Goal: Task Accomplishment & Management: Complete application form

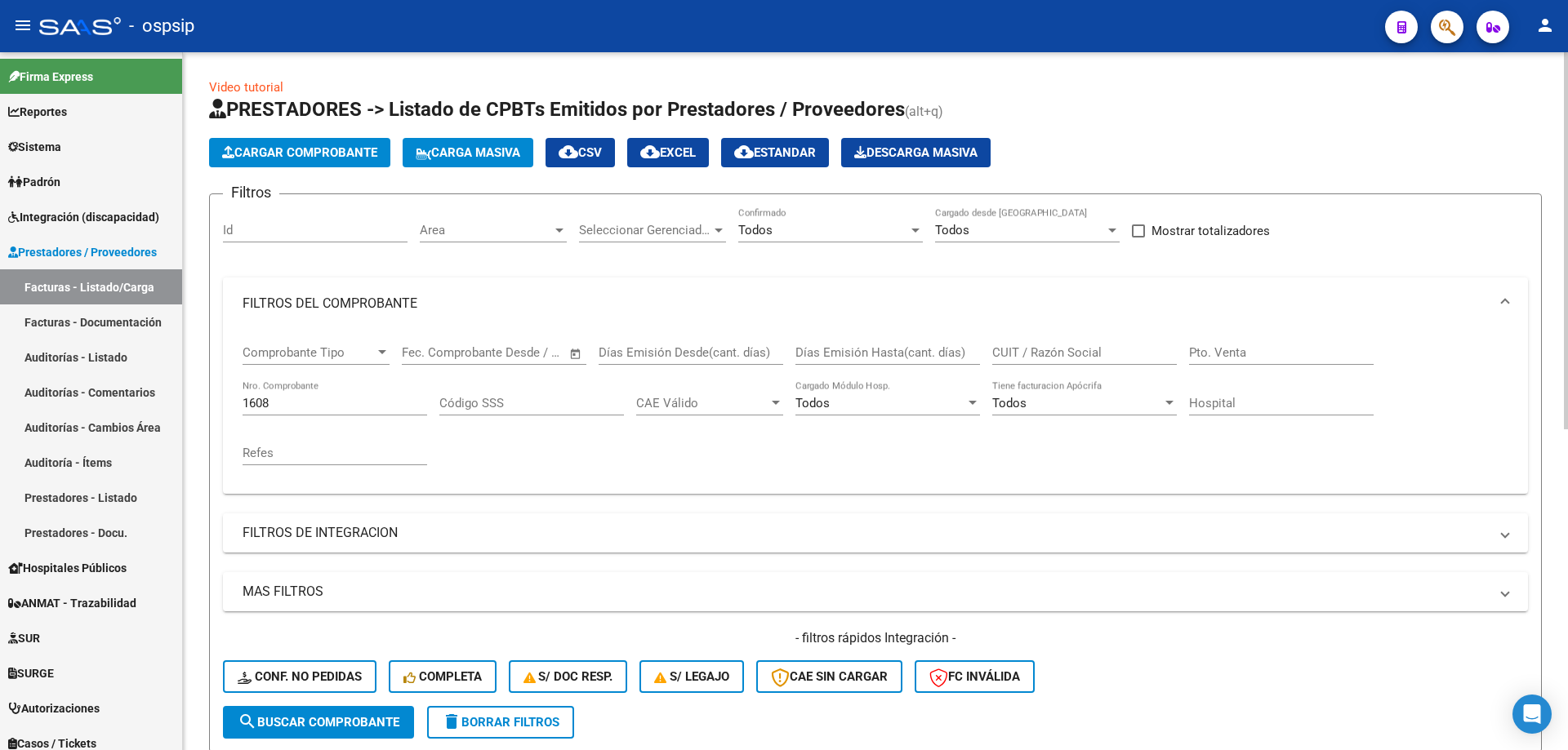
click at [295, 412] on div "1608 Nro. Comprobante" at bounding box center [334, 398] width 184 height 35
type input "1"
type input "1608"
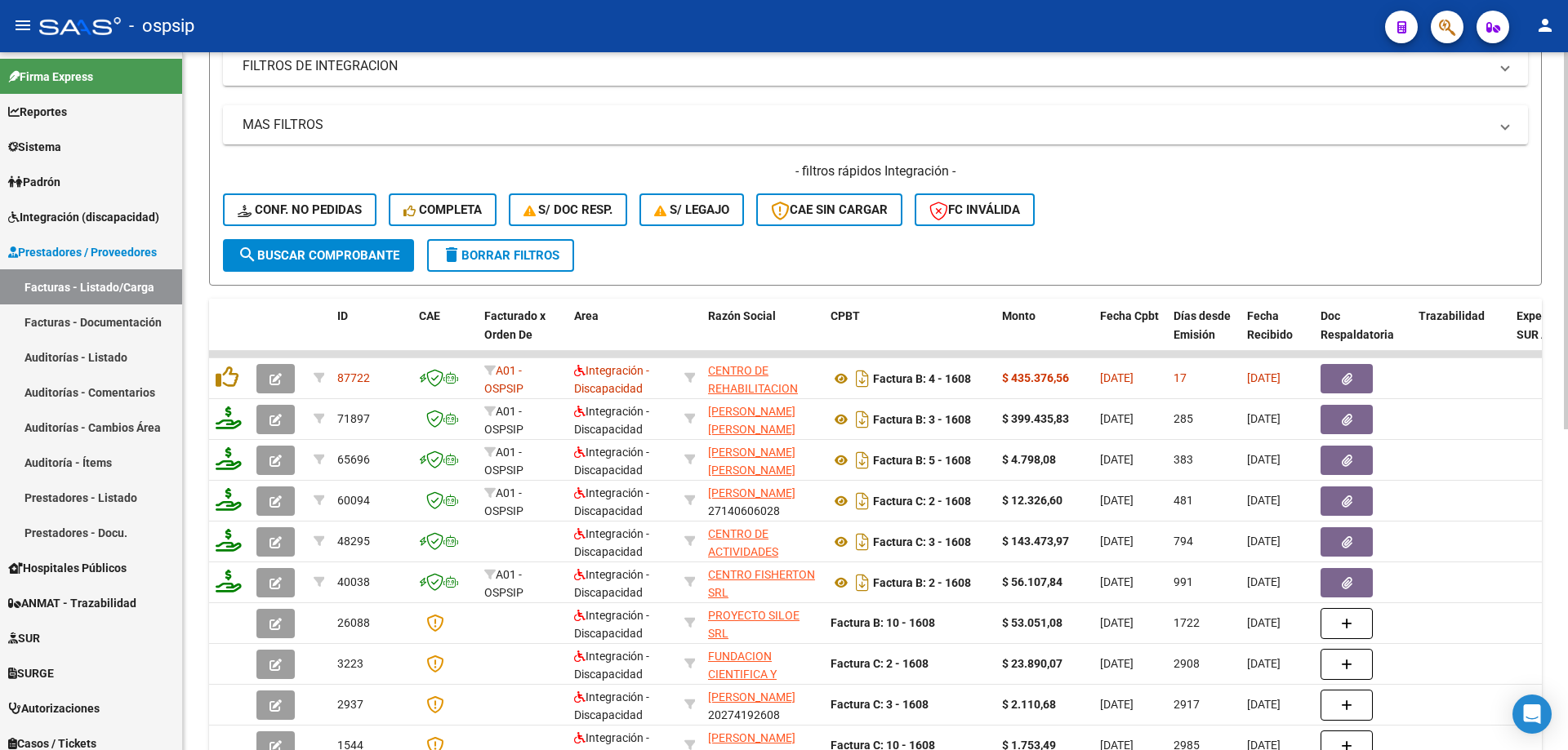
scroll to position [490, 0]
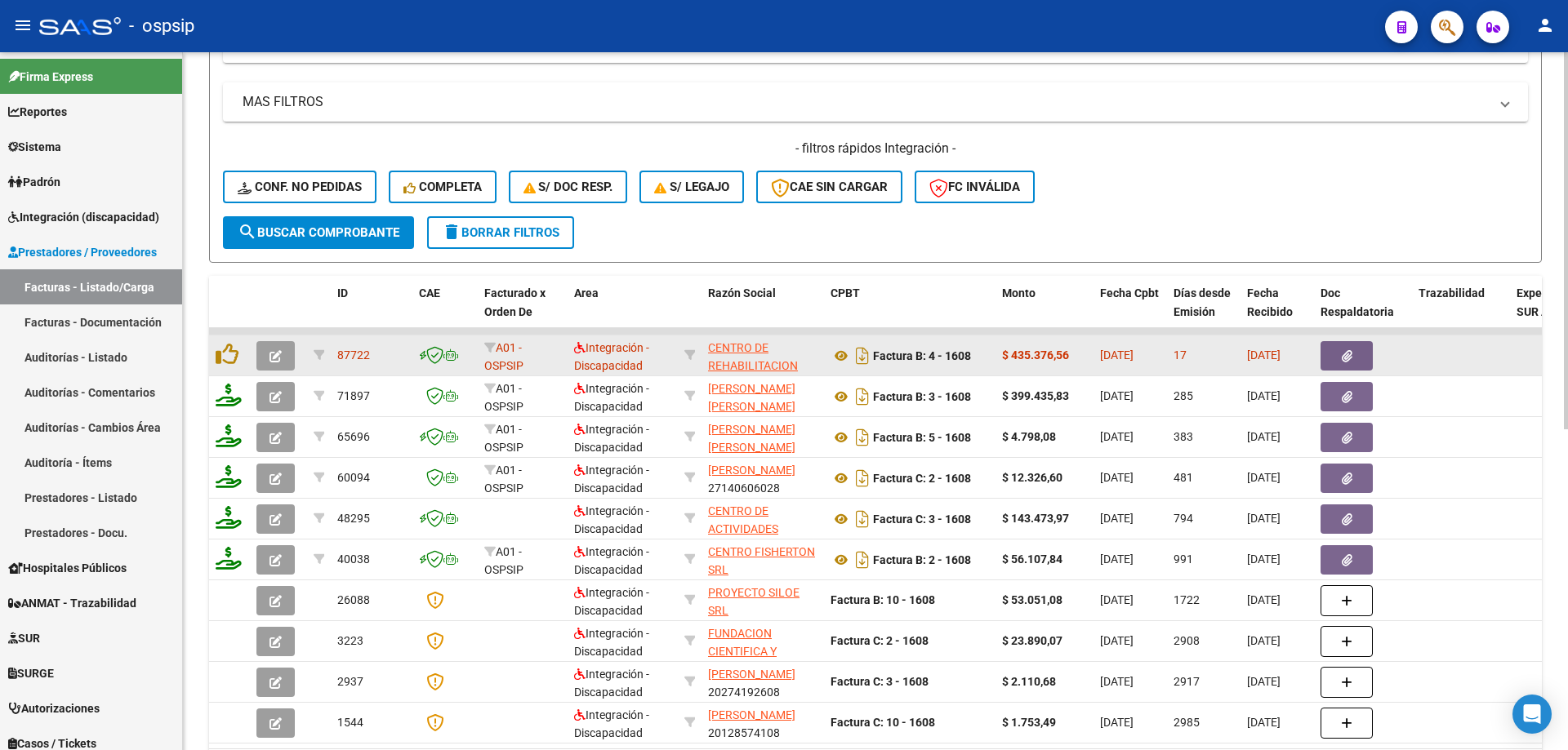
click at [278, 364] on button "button" at bounding box center [275, 356] width 38 height 30
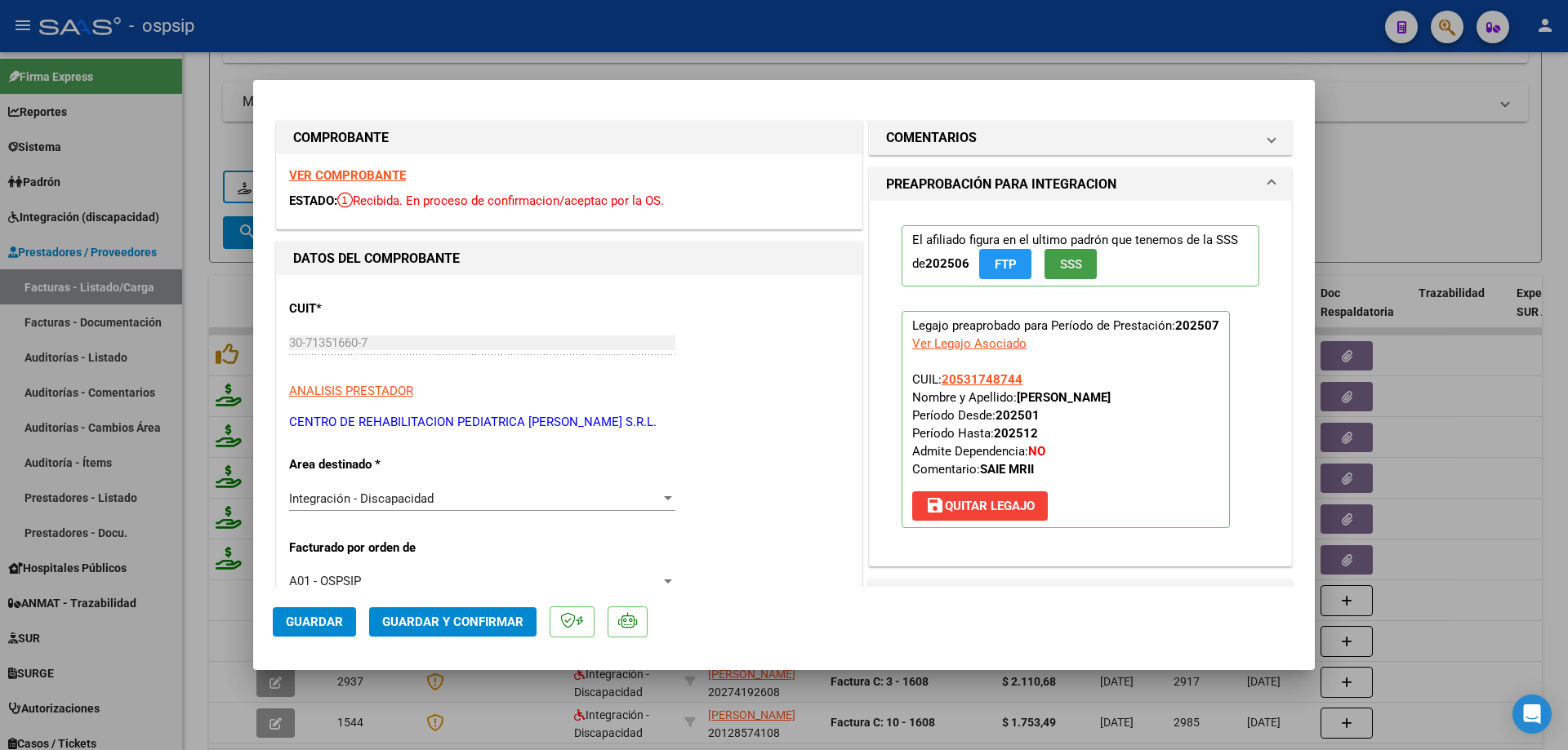
click at [1074, 268] on span "SSS" at bounding box center [1071, 264] width 22 height 15
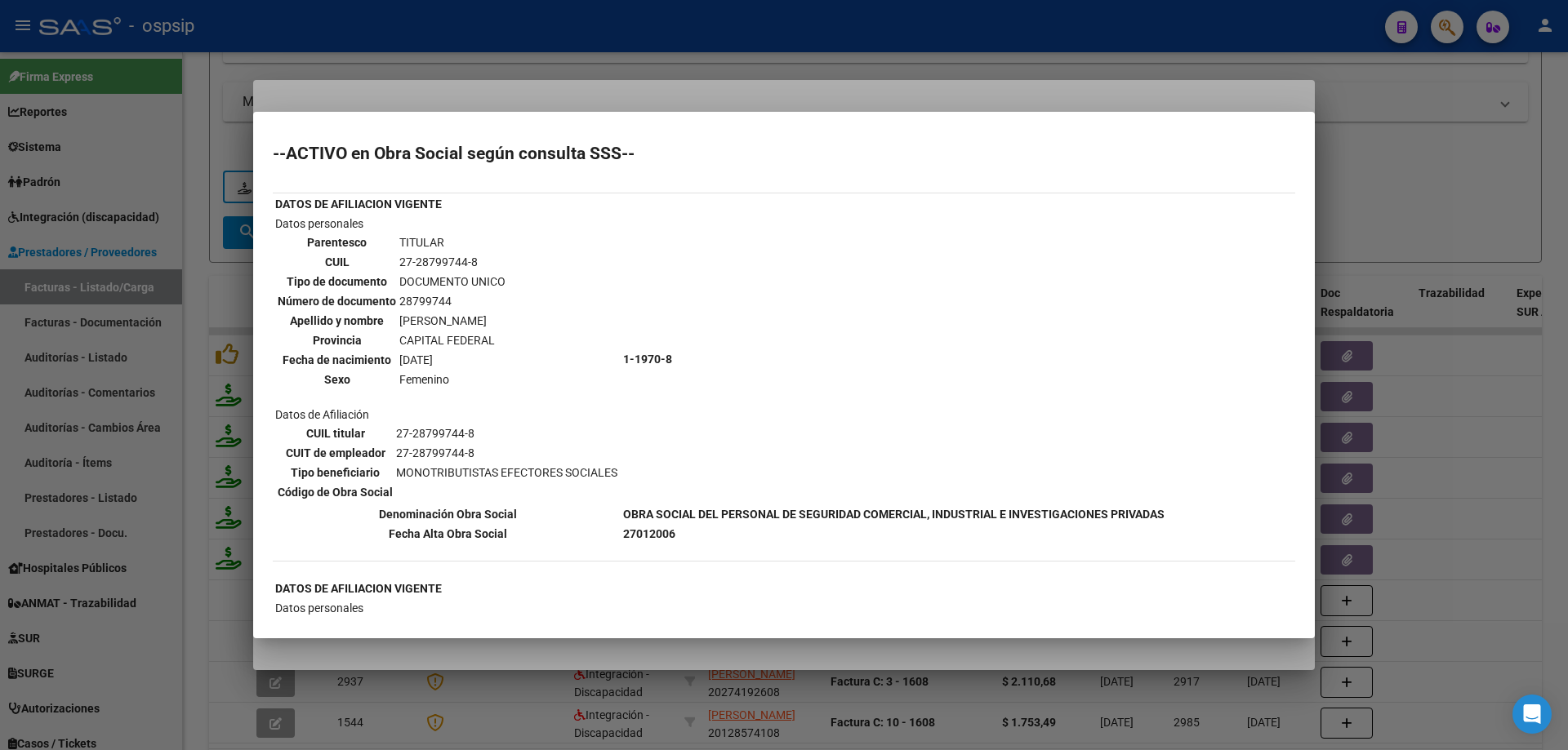
click at [1488, 208] on div at bounding box center [784, 375] width 1568 height 750
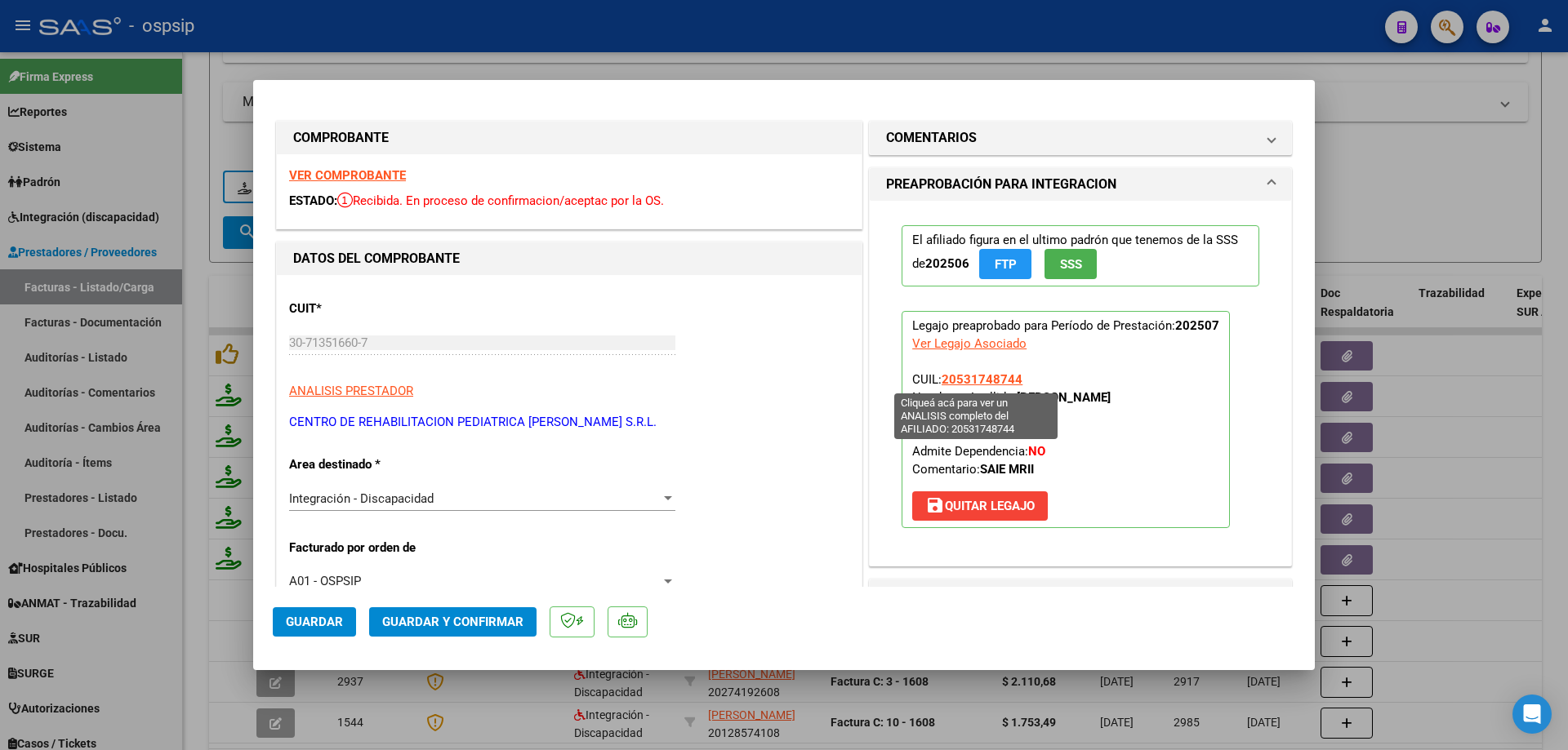
click at [994, 382] on span "20531748744" at bounding box center [982, 379] width 81 height 15
type textarea "20531748744"
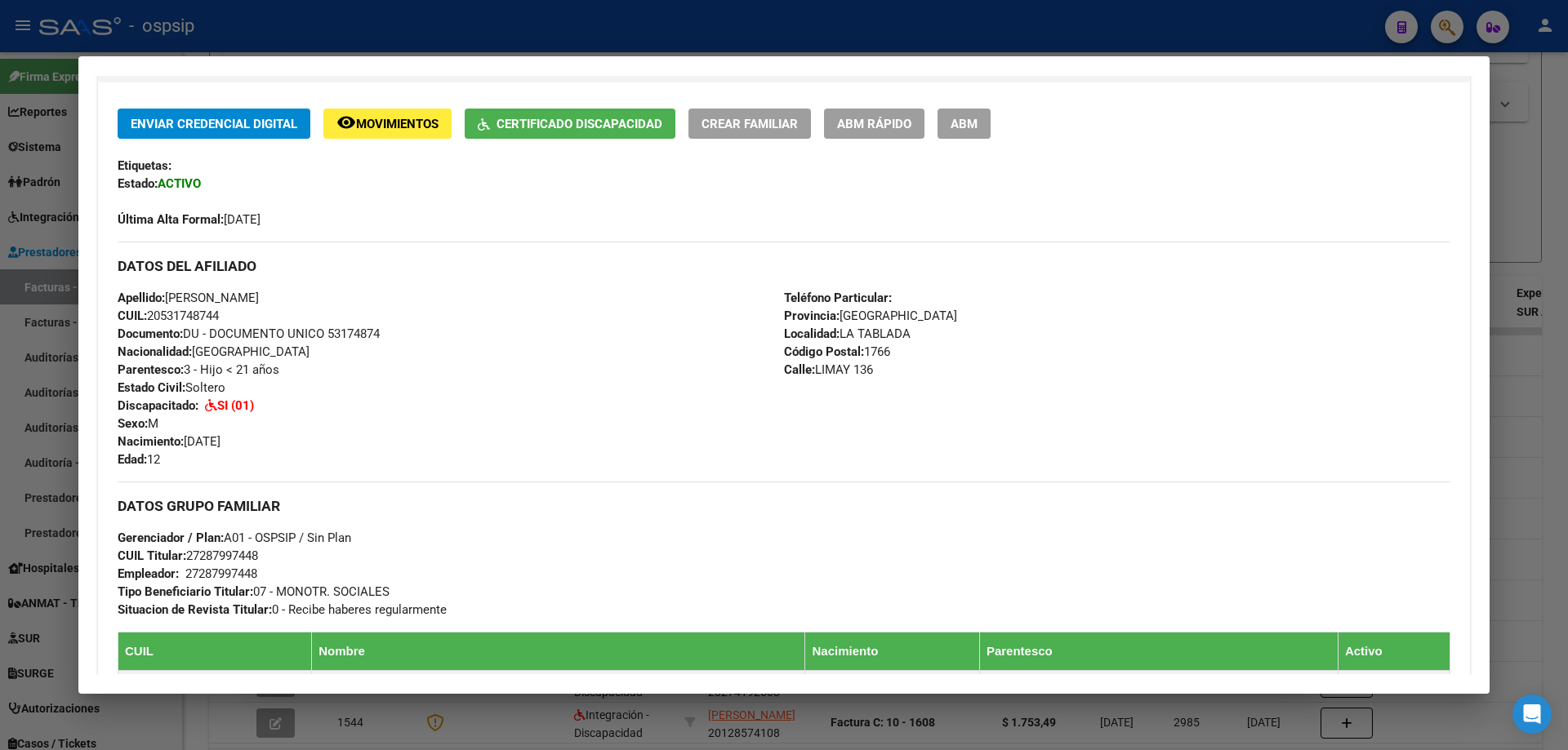
scroll to position [572, 0]
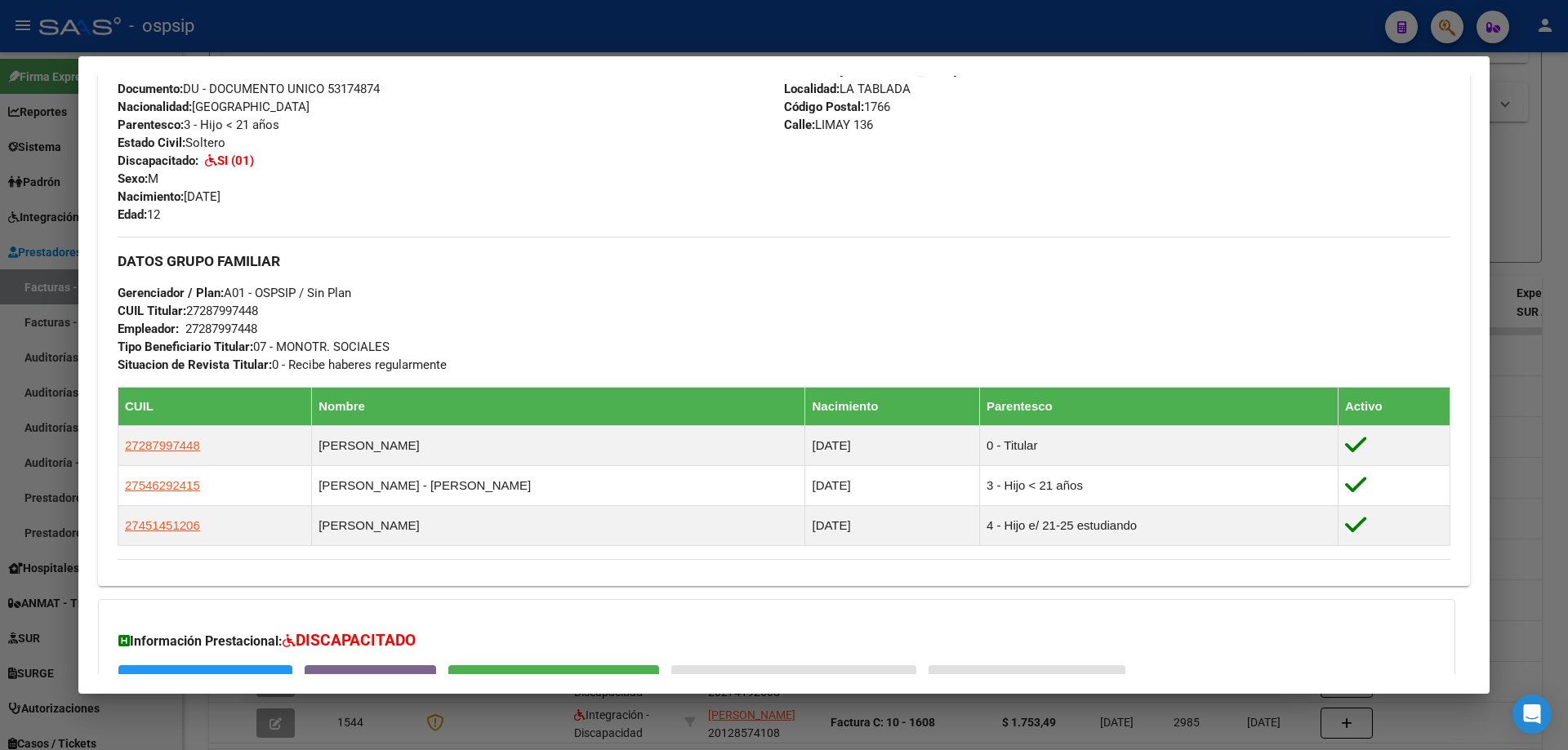
drag, startPoint x: 1501, startPoint y: 459, endPoint x: 1475, endPoint y: 464, distance: 26.5
click at [1504, 459] on div at bounding box center [784, 375] width 1568 height 750
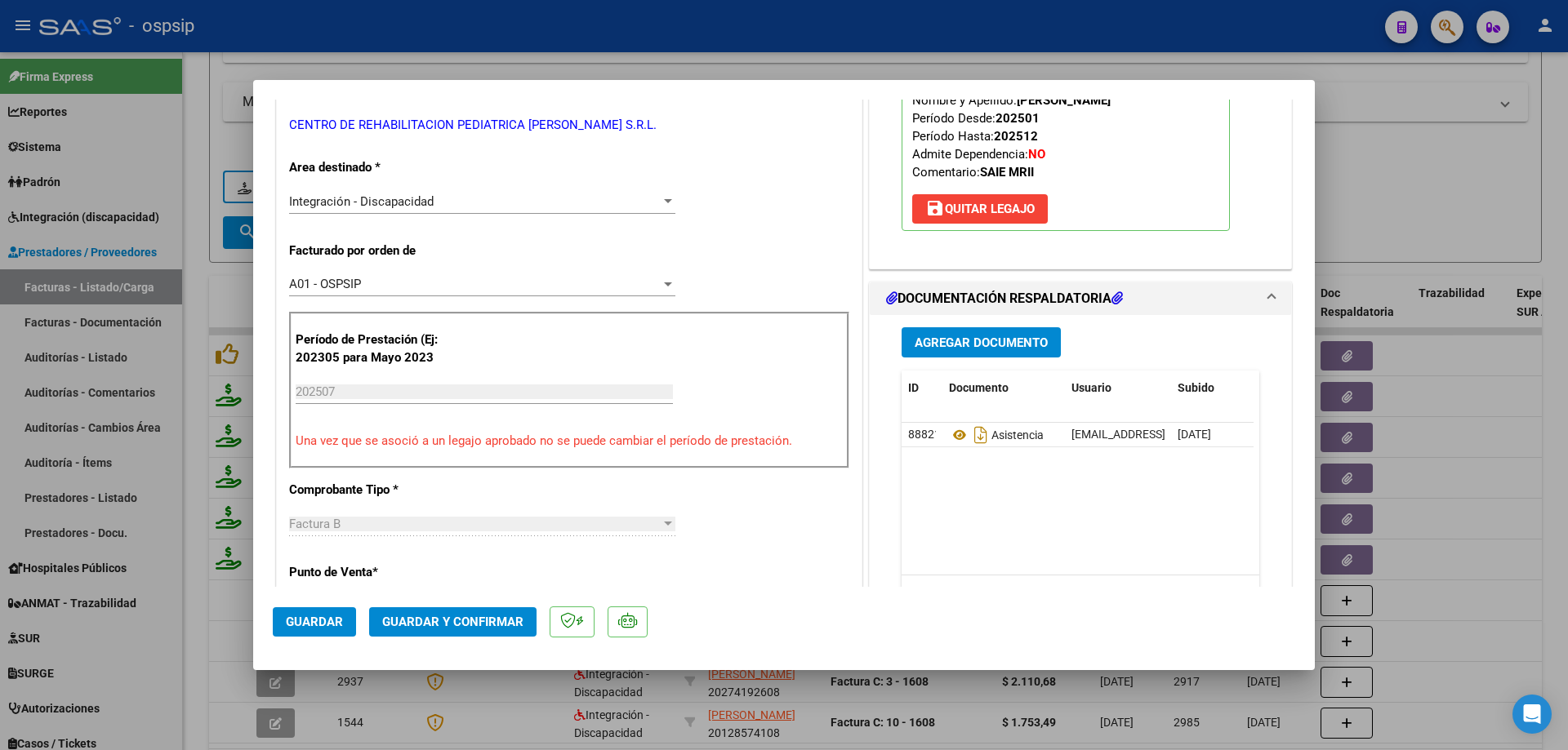
scroll to position [326, 0]
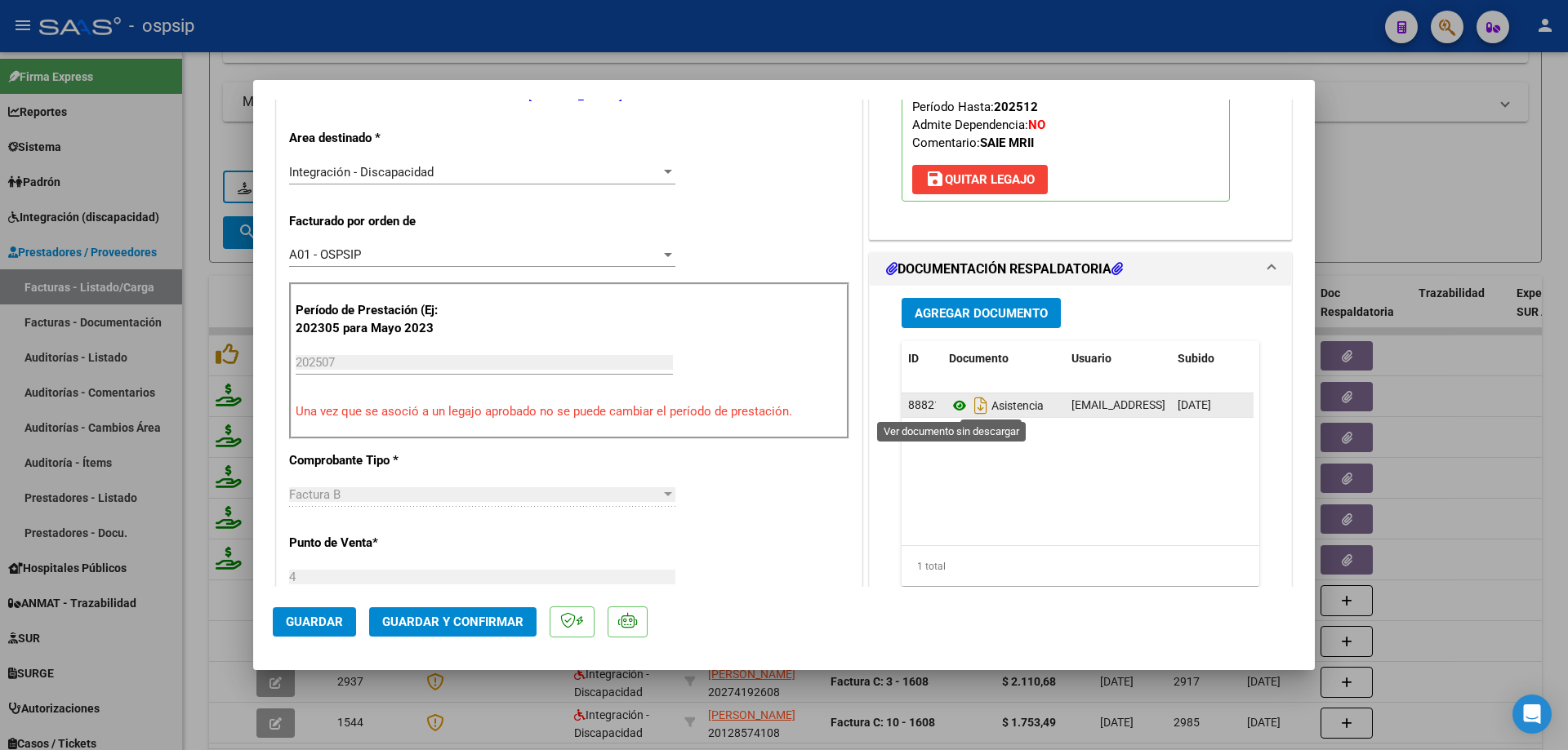
click at [956, 405] on icon at bounding box center [960, 406] width 22 height 20
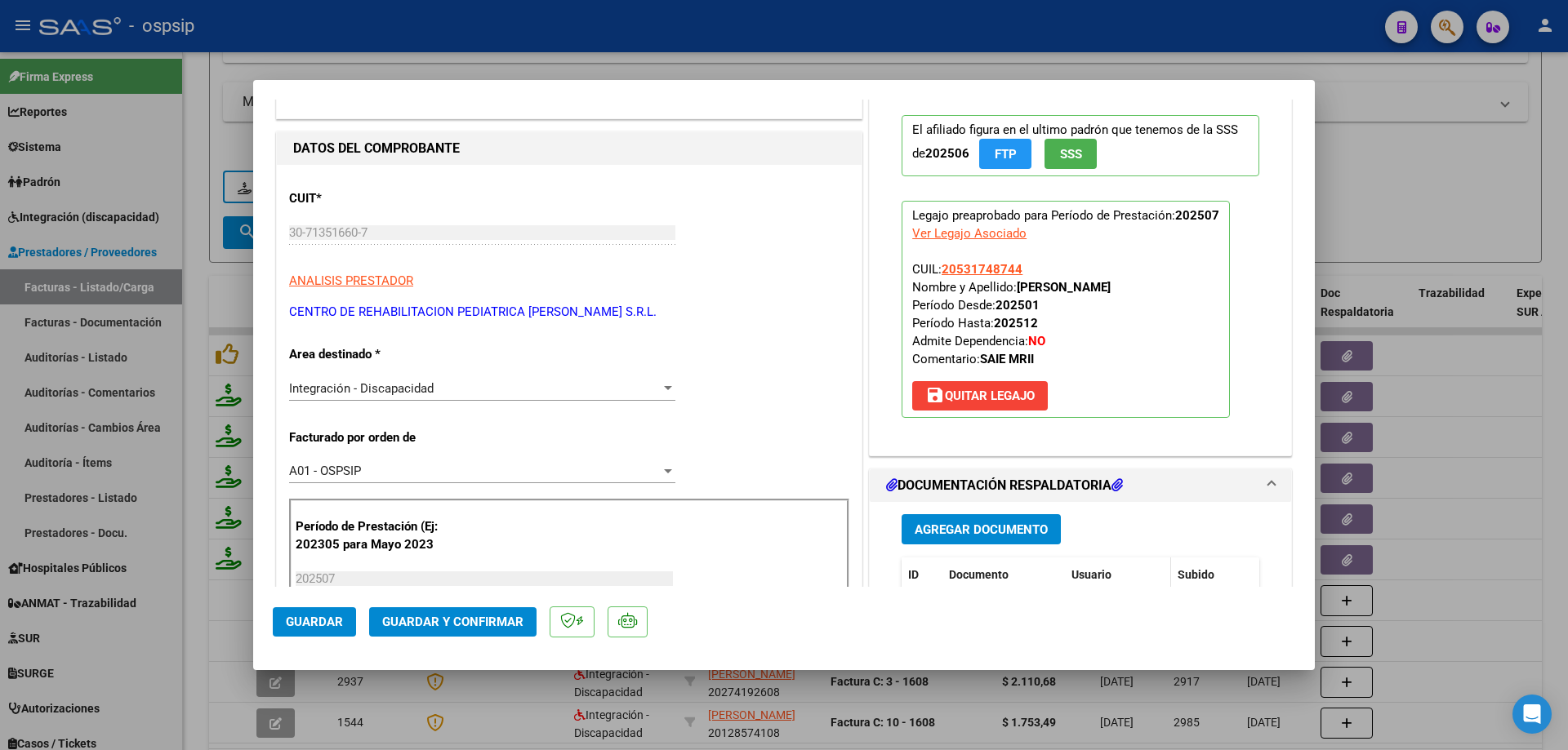
scroll to position [82, 0]
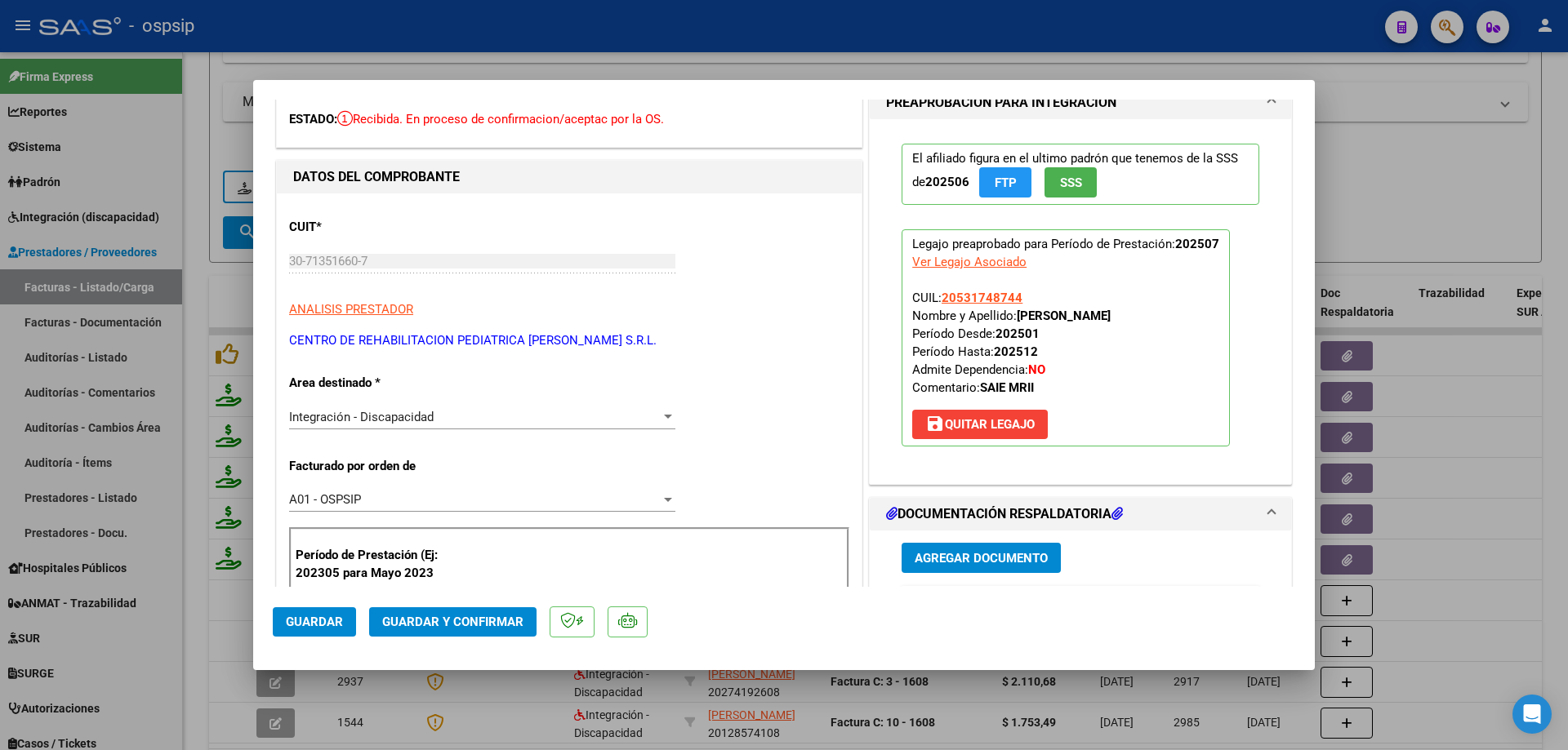
click at [1017, 304] on p "Legajo preaprobado para Período de Prestación: 202507 Ver Legajo Asociado CUIL:…" at bounding box center [1065, 338] width 328 height 217
drag, startPoint x: 1018, startPoint y: 297, endPoint x: 939, endPoint y: 300, distance: 79.1
click at [939, 300] on p "Legajo preaprobado para Período de Prestación: 202507 Ver Legajo Asociado CUIL:…" at bounding box center [1065, 338] width 328 height 217
copy span "20531748744"
click at [478, 629] on span "Guardar y Confirmar" at bounding box center [453, 622] width 141 height 15
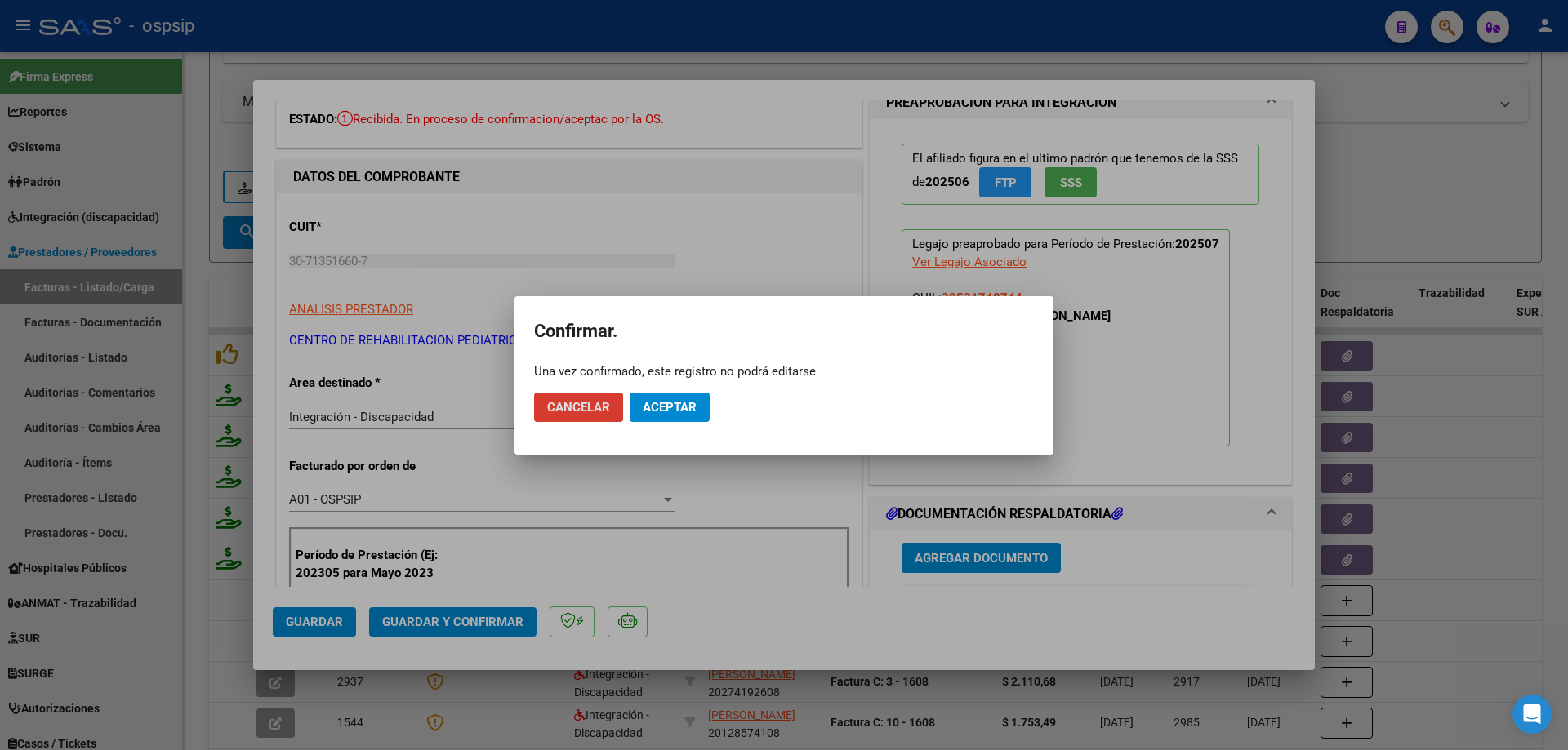
click at [661, 406] on span "Aceptar" at bounding box center [670, 407] width 54 height 15
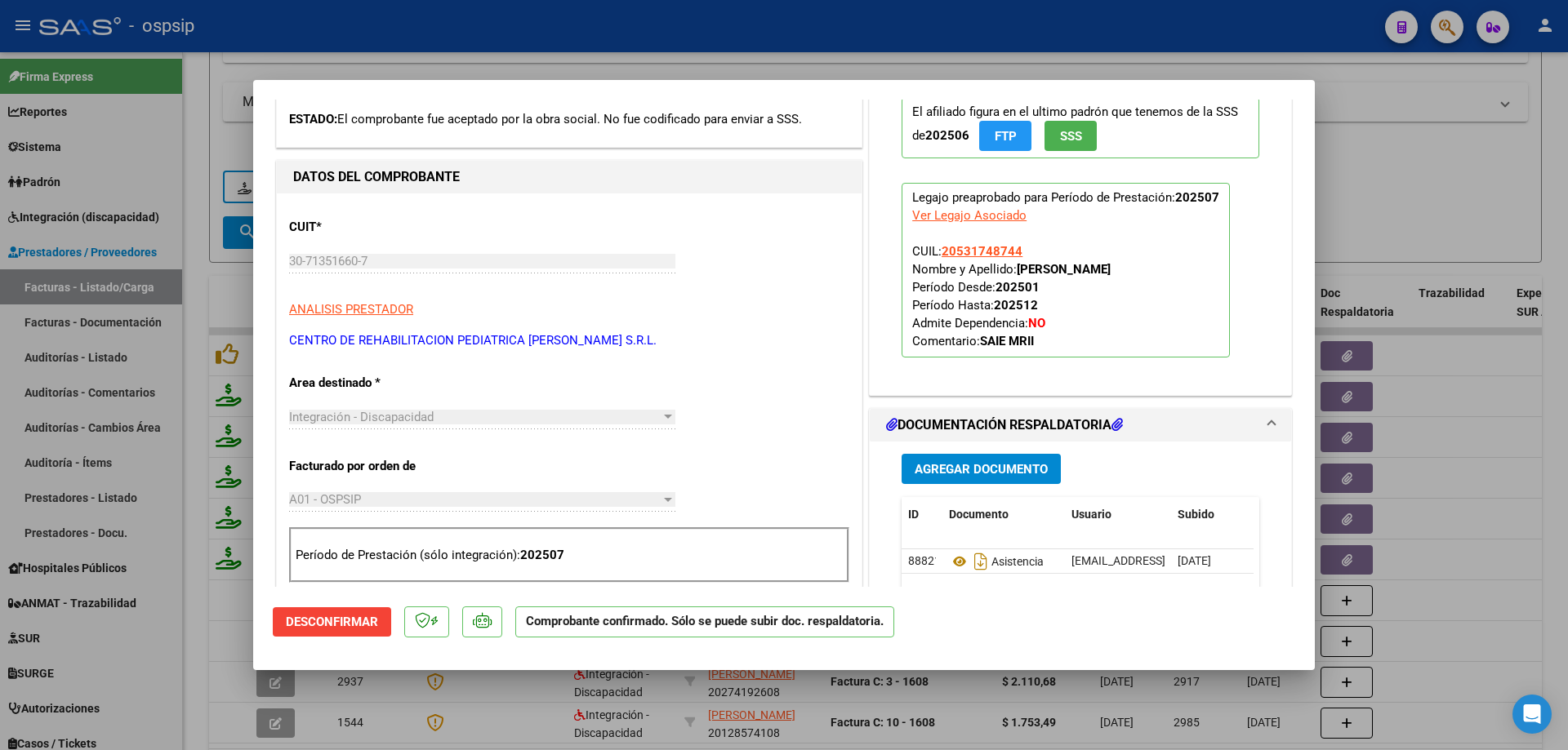
click at [1492, 141] on div at bounding box center [784, 375] width 1568 height 750
type input "$ 0,00"
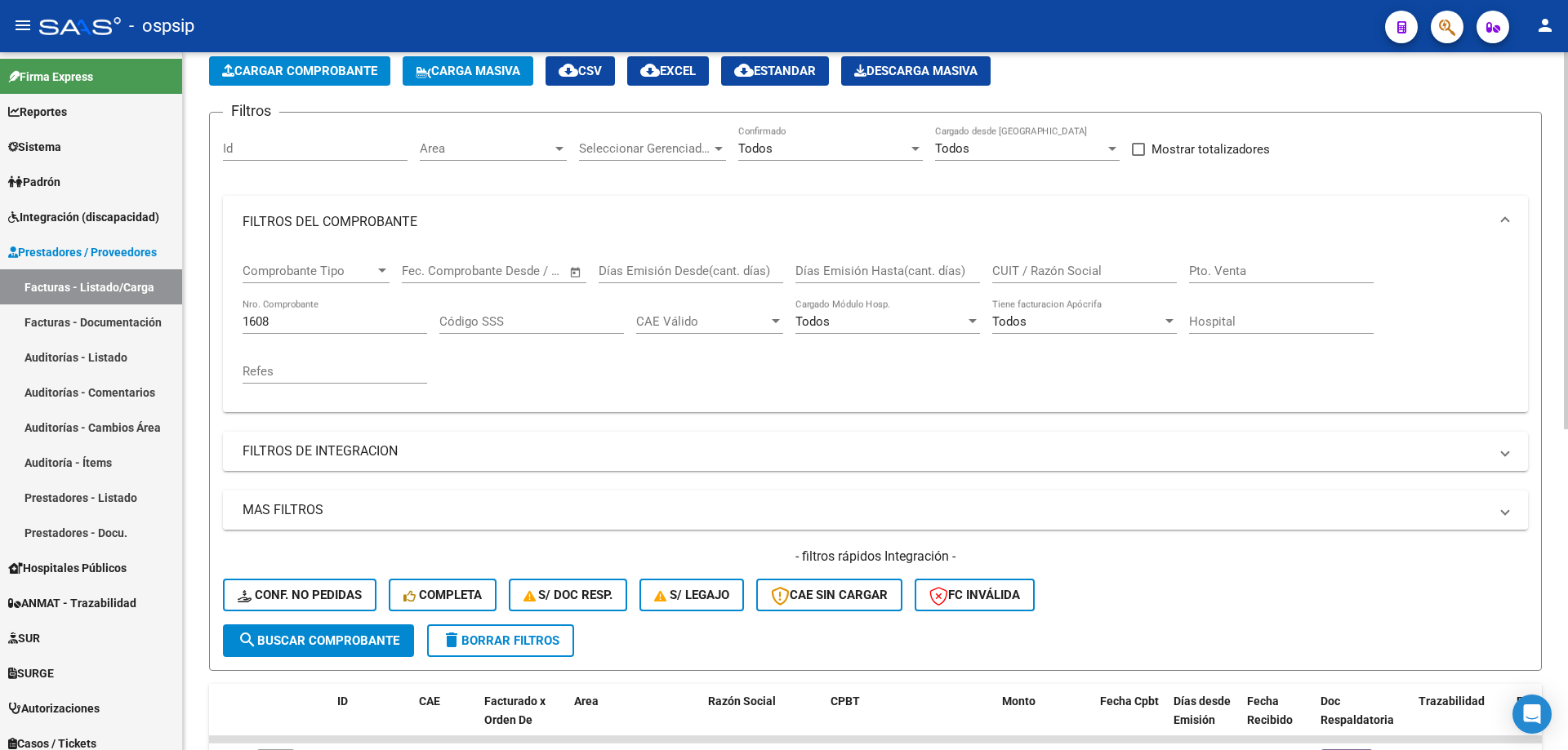
click at [304, 332] on div "1608 Nro. Comprobante" at bounding box center [334, 316] width 184 height 35
type input "1"
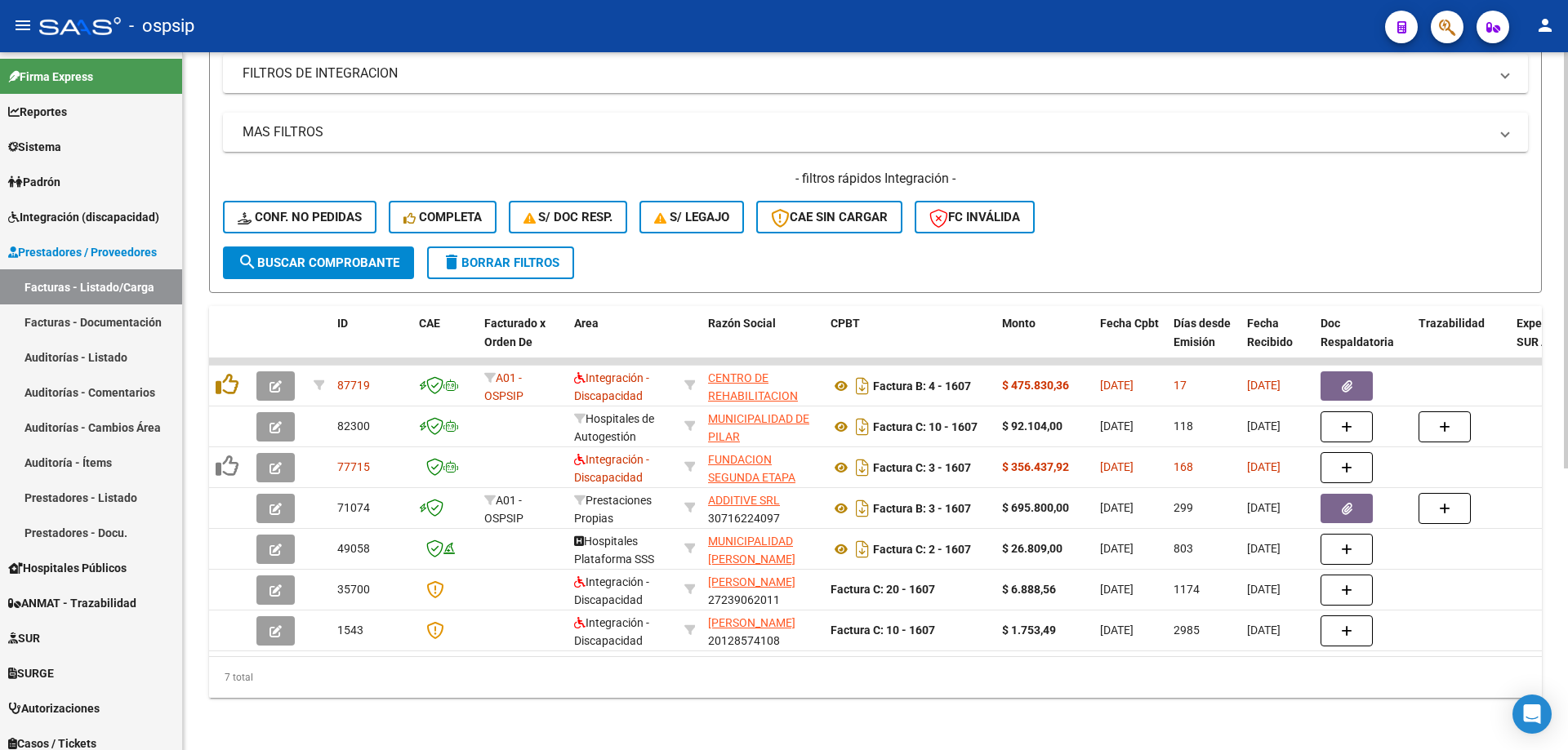
scroll to position [472, 0]
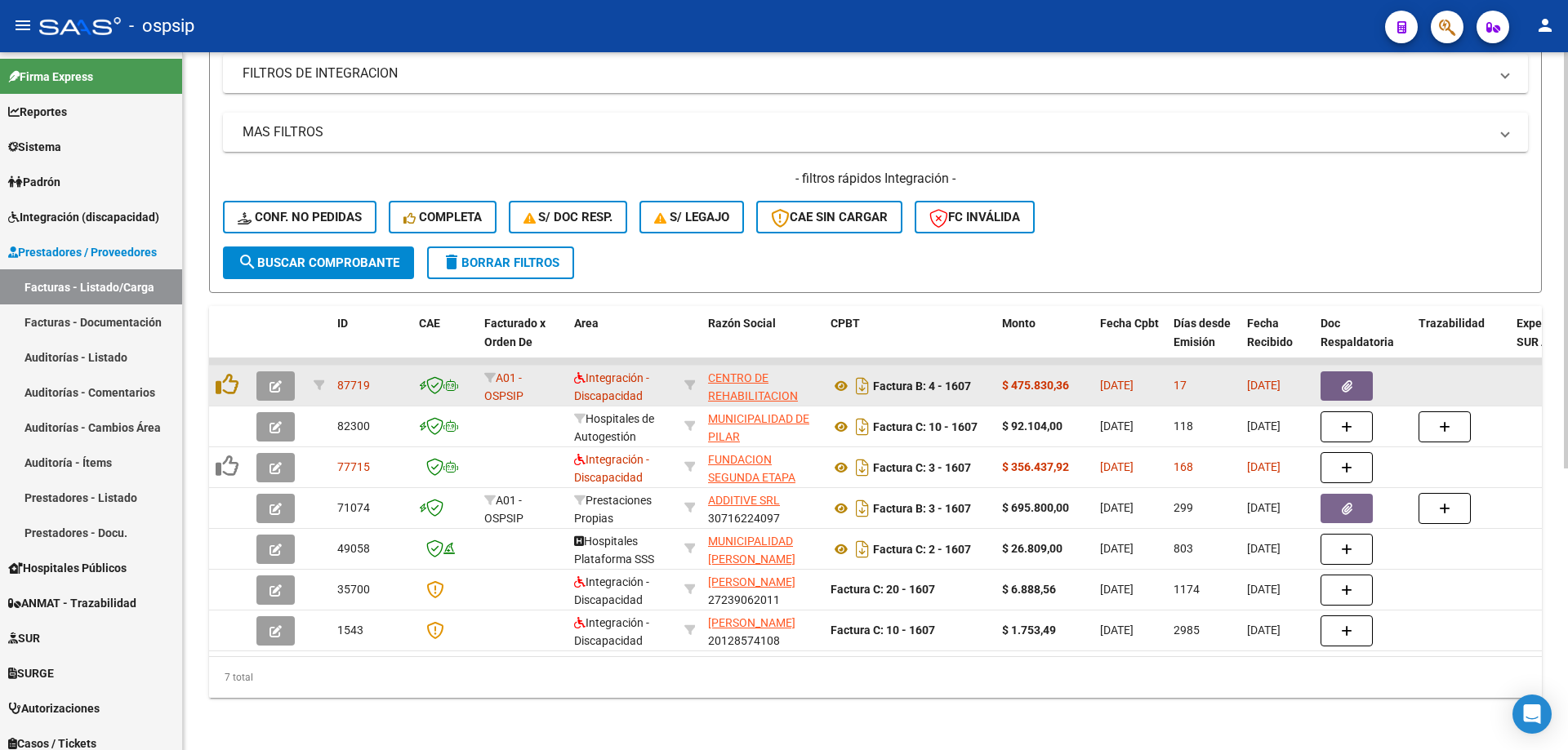
type input "1607"
click at [283, 384] on button "button" at bounding box center [275, 386] width 38 height 30
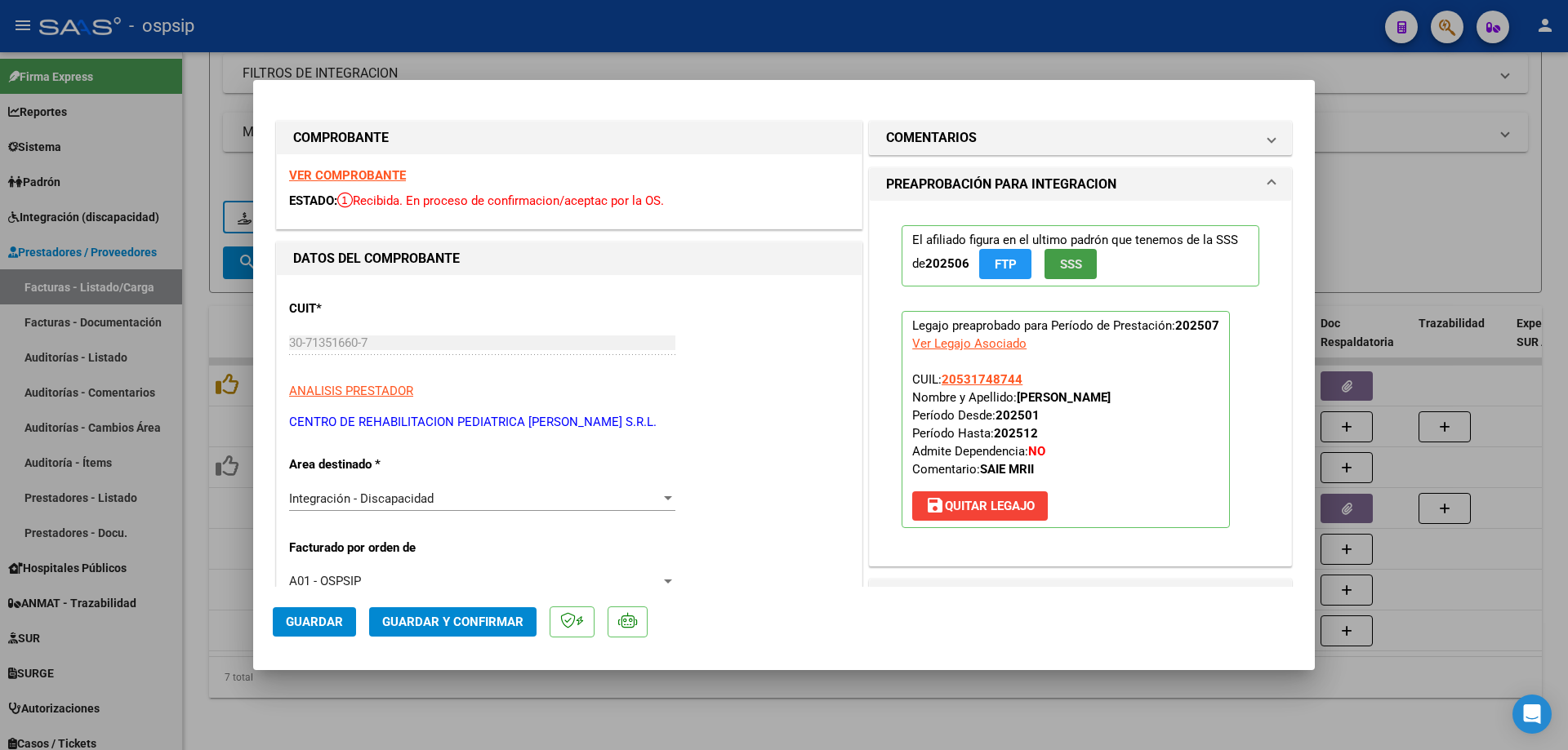
click at [1067, 276] on button "SSS" at bounding box center [1070, 264] width 52 height 31
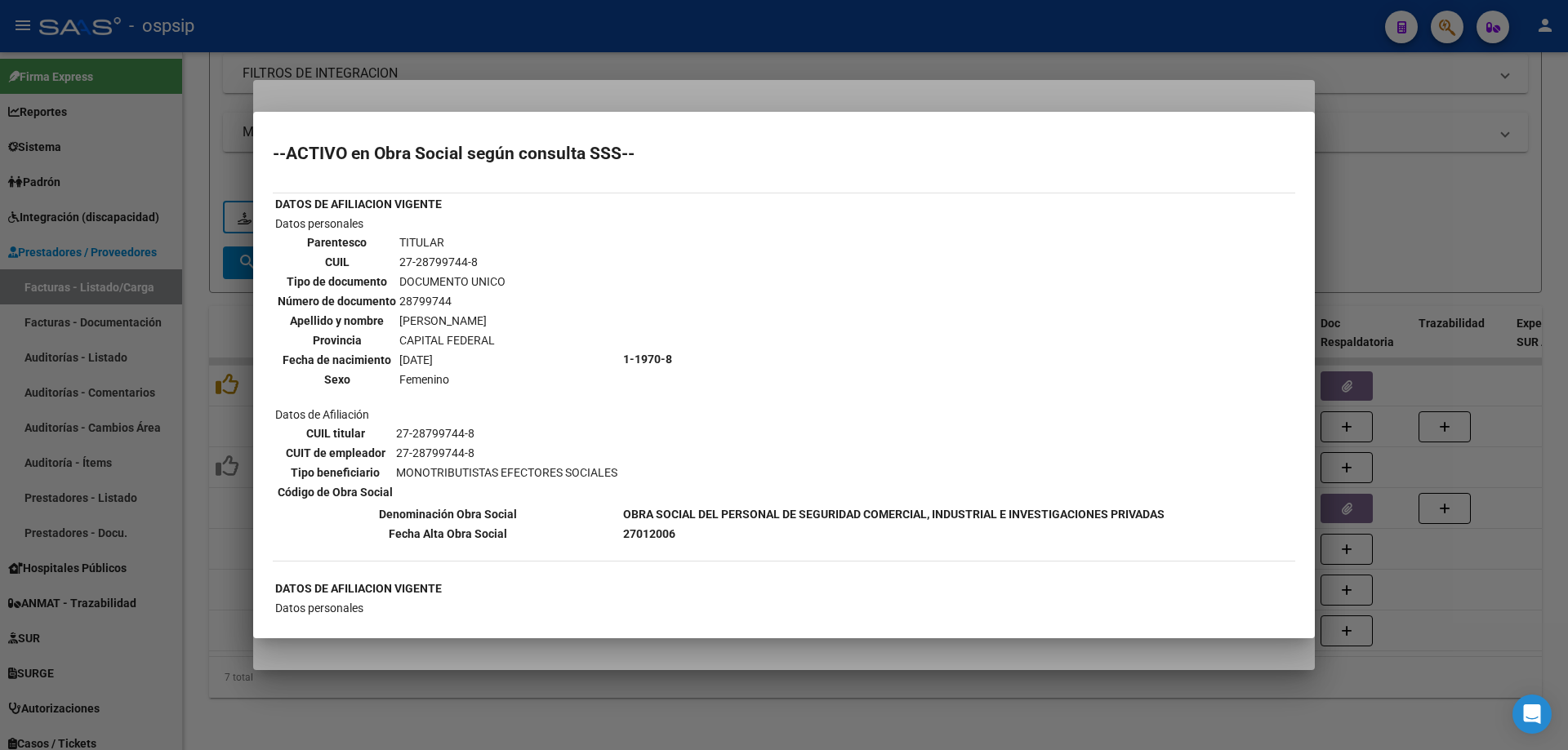
click at [1391, 215] on div at bounding box center [784, 375] width 1568 height 750
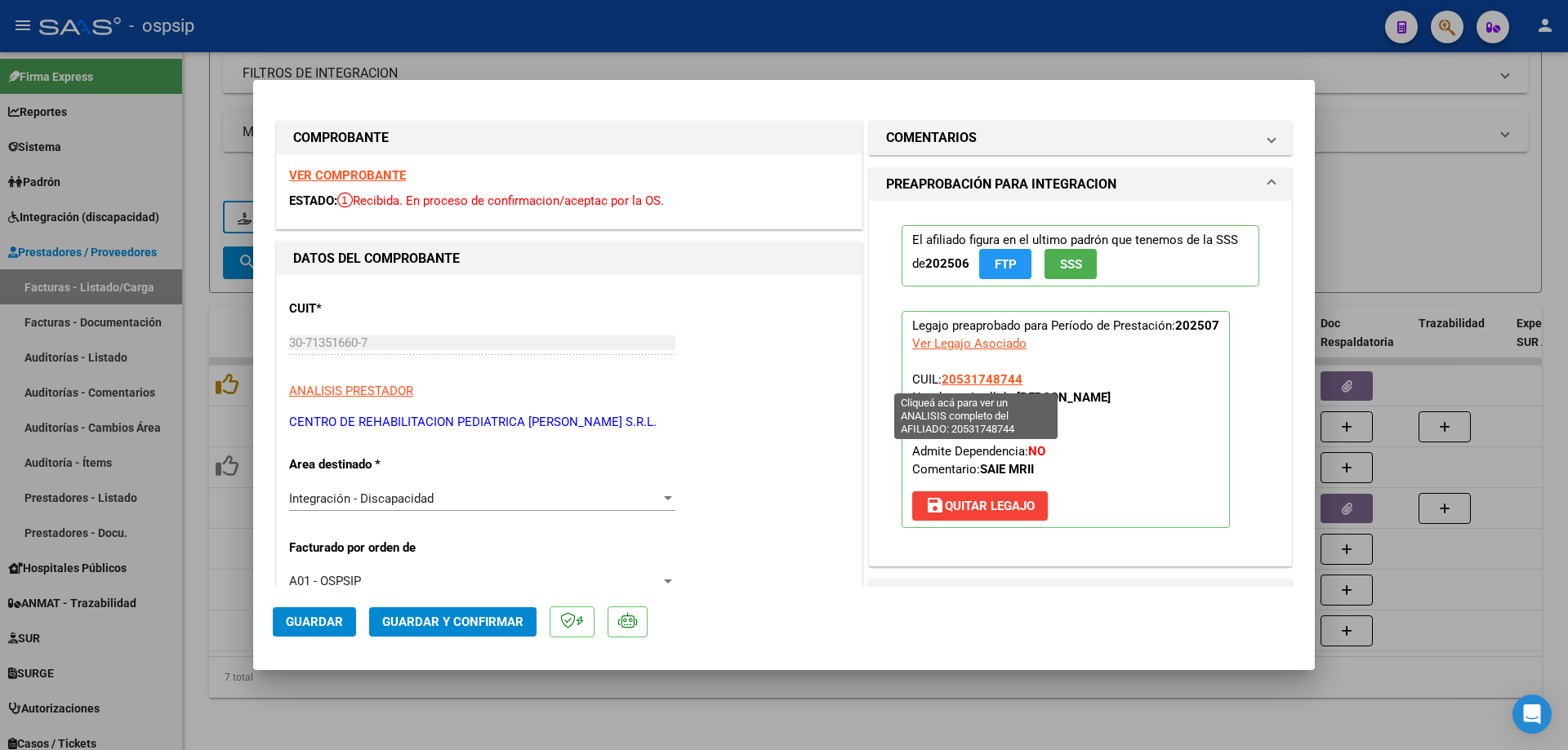
click at [1004, 379] on span "20531748744" at bounding box center [982, 379] width 81 height 15
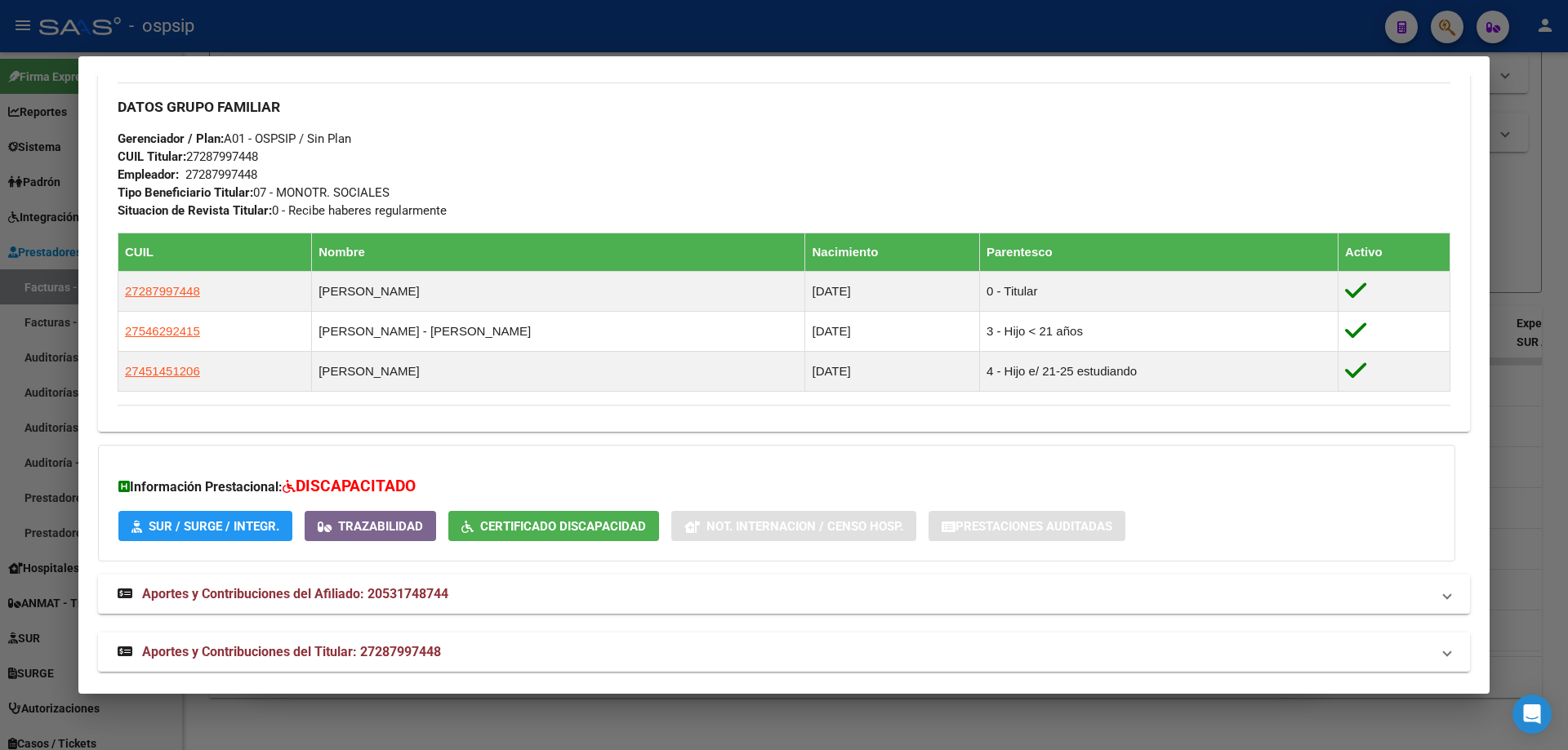
scroll to position [741, 0]
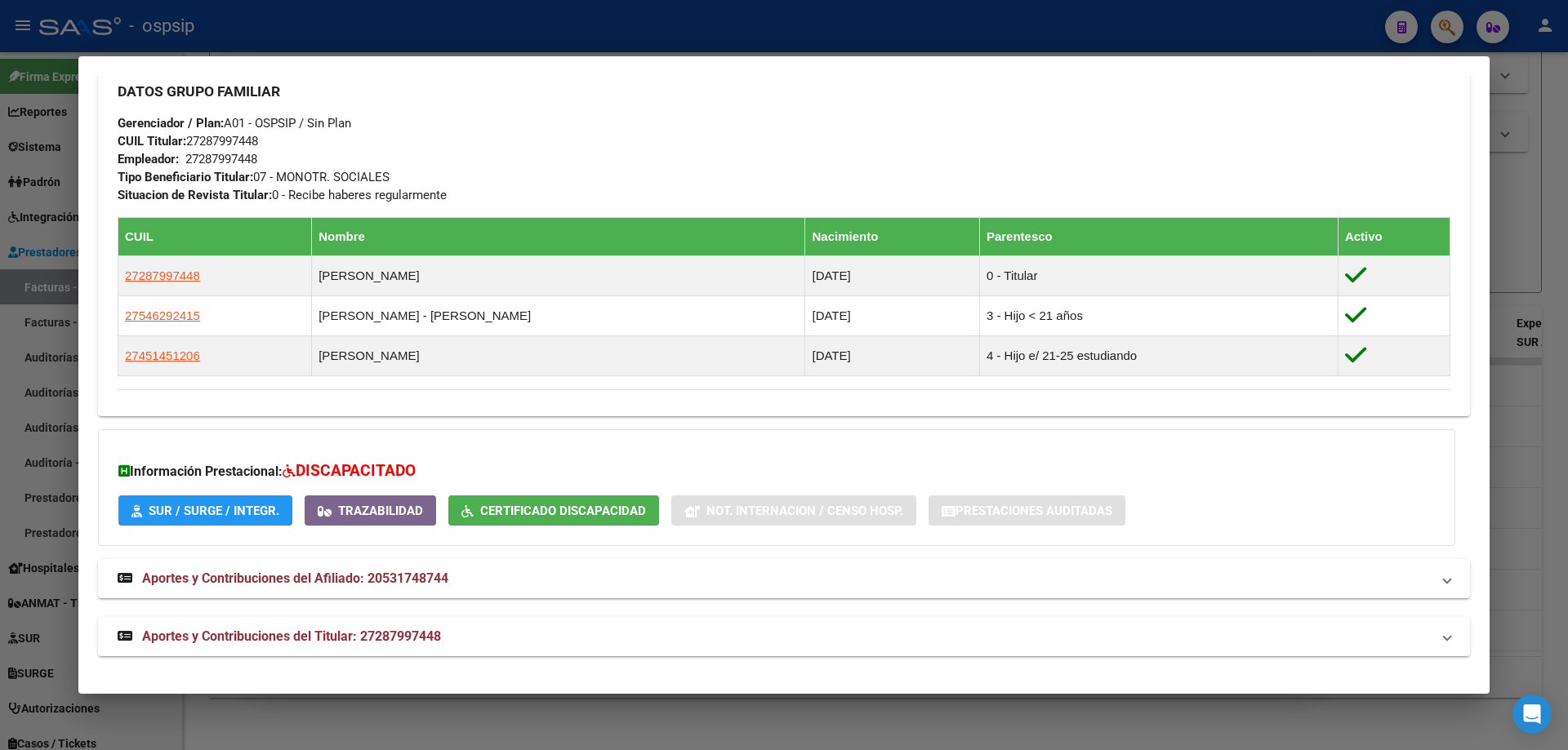
click at [1530, 236] on div at bounding box center [784, 375] width 1568 height 750
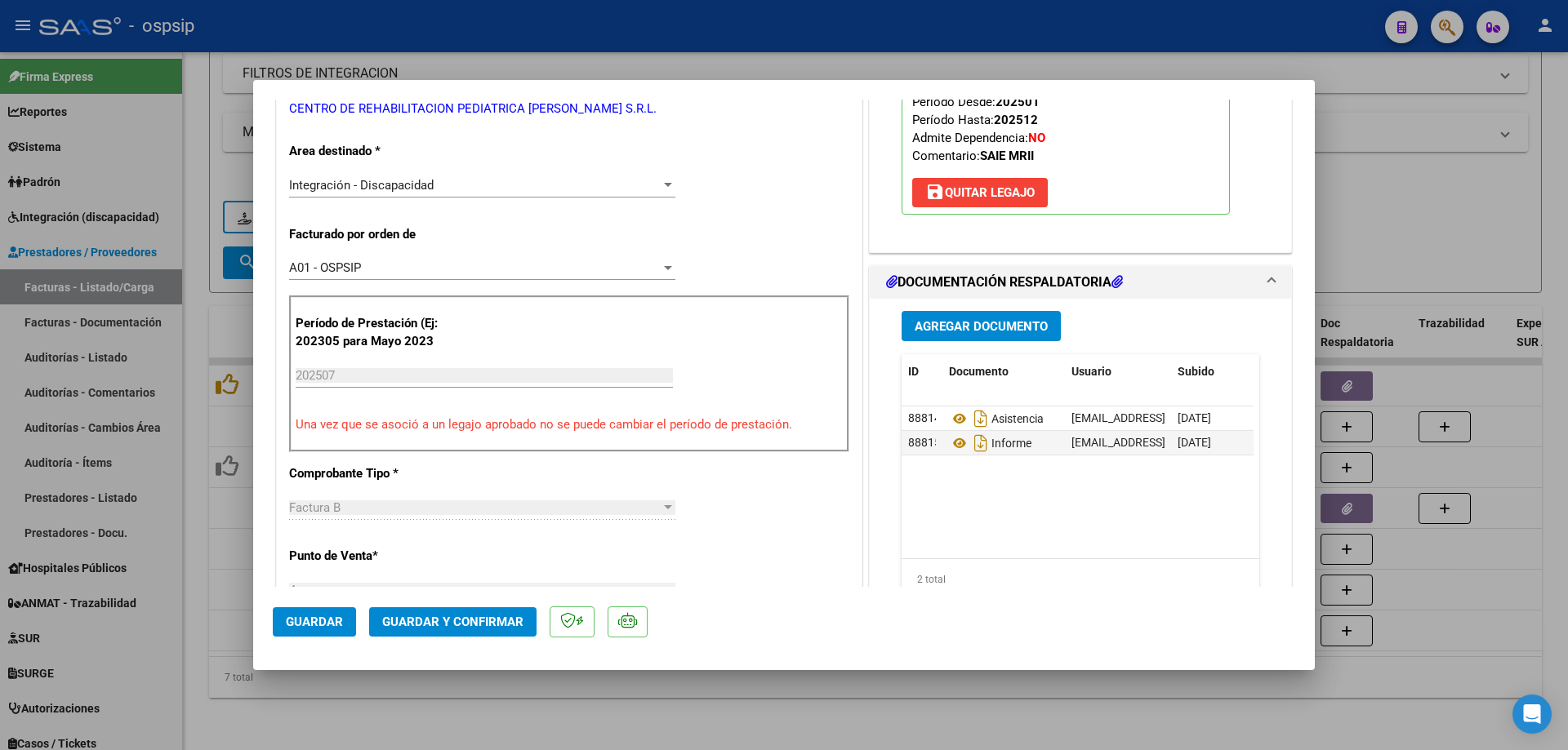
scroll to position [326, 0]
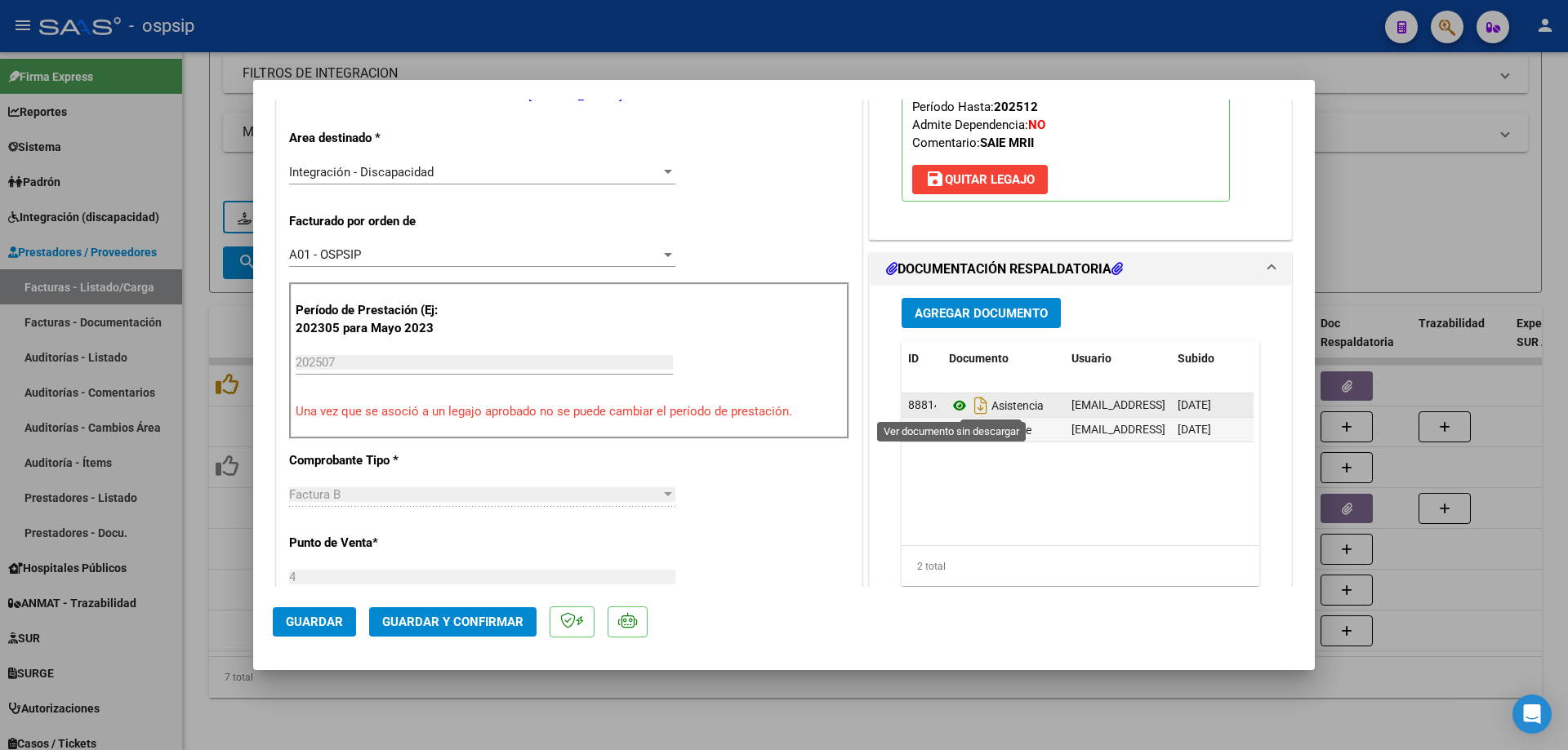
click at [958, 407] on icon at bounding box center [960, 406] width 22 height 20
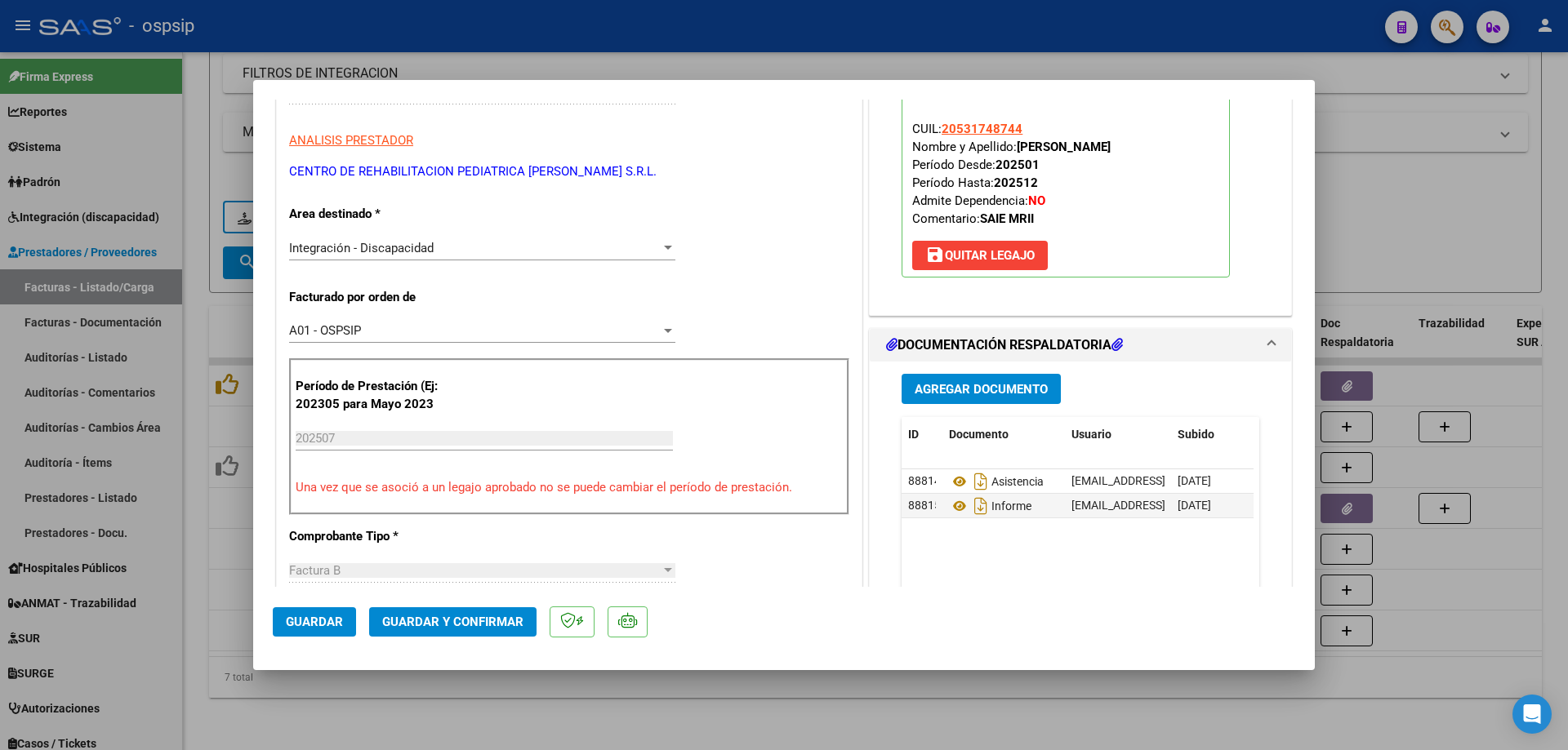
scroll to position [244, 0]
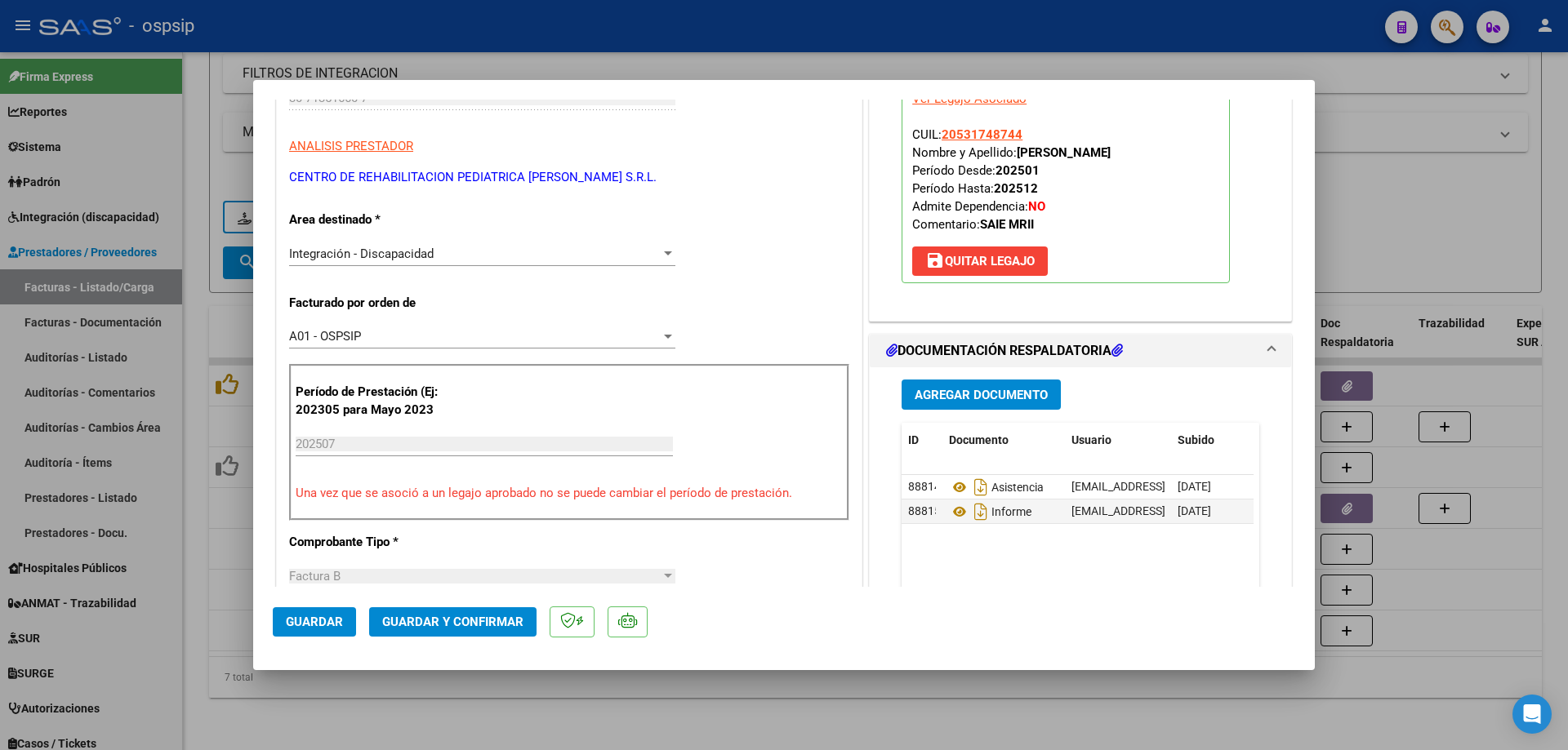
drag, startPoint x: 1000, startPoint y: 140, endPoint x: 946, endPoint y: 147, distance: 54.5
click at [946, 147] on span "CUIL: 20531748744 Nombre y Apellido: [PERSON_NAME] Desde: 202501 Período Hasta:…" at bounding box center [1011, 179] width 198 height 104
click at [1039, 132] on p "Legajo preaprobado para Período de Prestación: 202507 Ver Legajo Asociado CUIL:…" at bounding box center [1065, 174] width 328 height 217
drag, startPoint x: 1021, startPoint y: 126, endPoint x: 939, endPoint y: 138, distance: 82.9
click at [939, 138] on p "Legajo preaprobado para Período de Prestación: 202507 Ver Legajo Asociado CUIL:…" at bounding box center [1065, 174] width 328 height 217
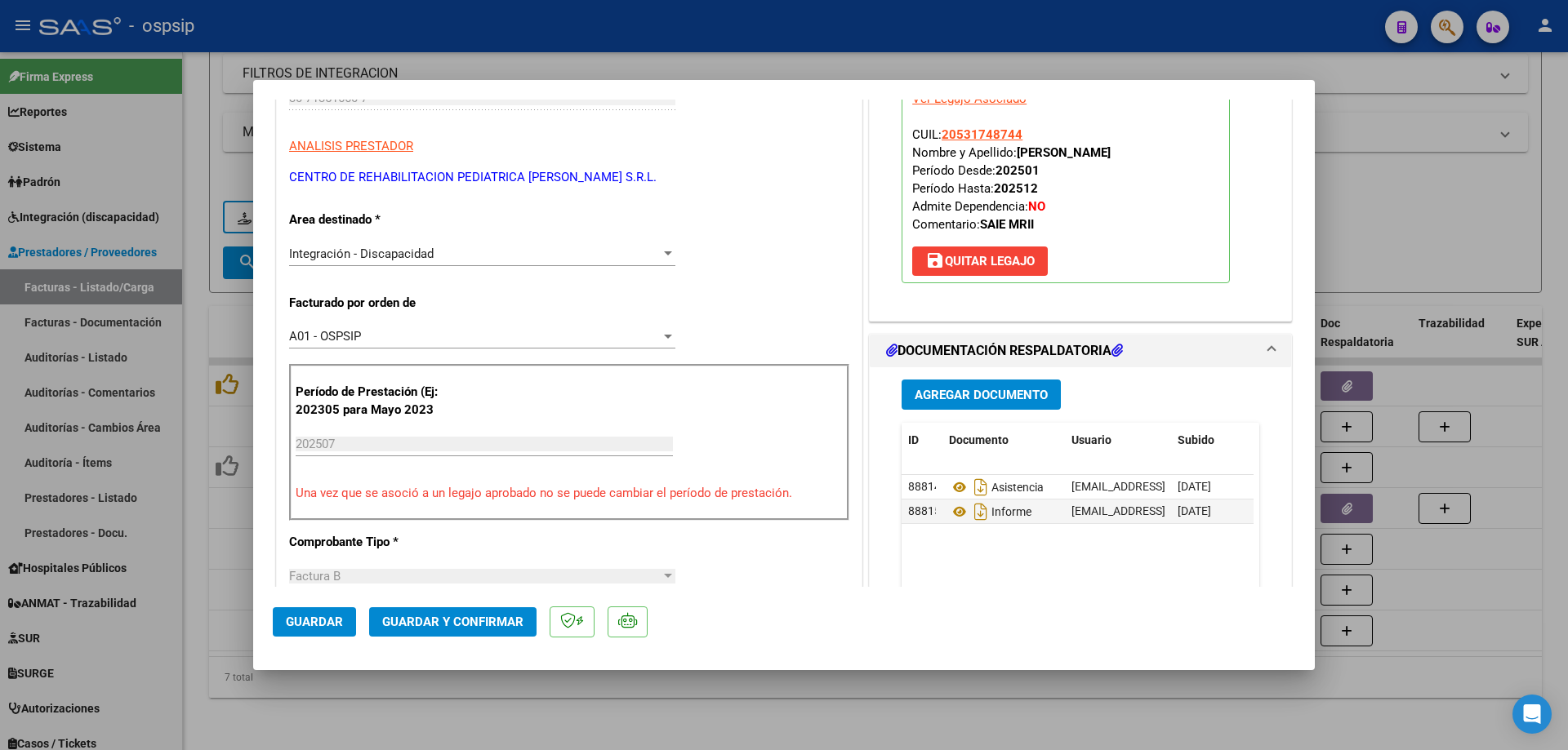
copy span "20531748744"
click at [468, 630] on button "Guardar y Confirmar" at bounding box center [453, 622] width 168 height 30
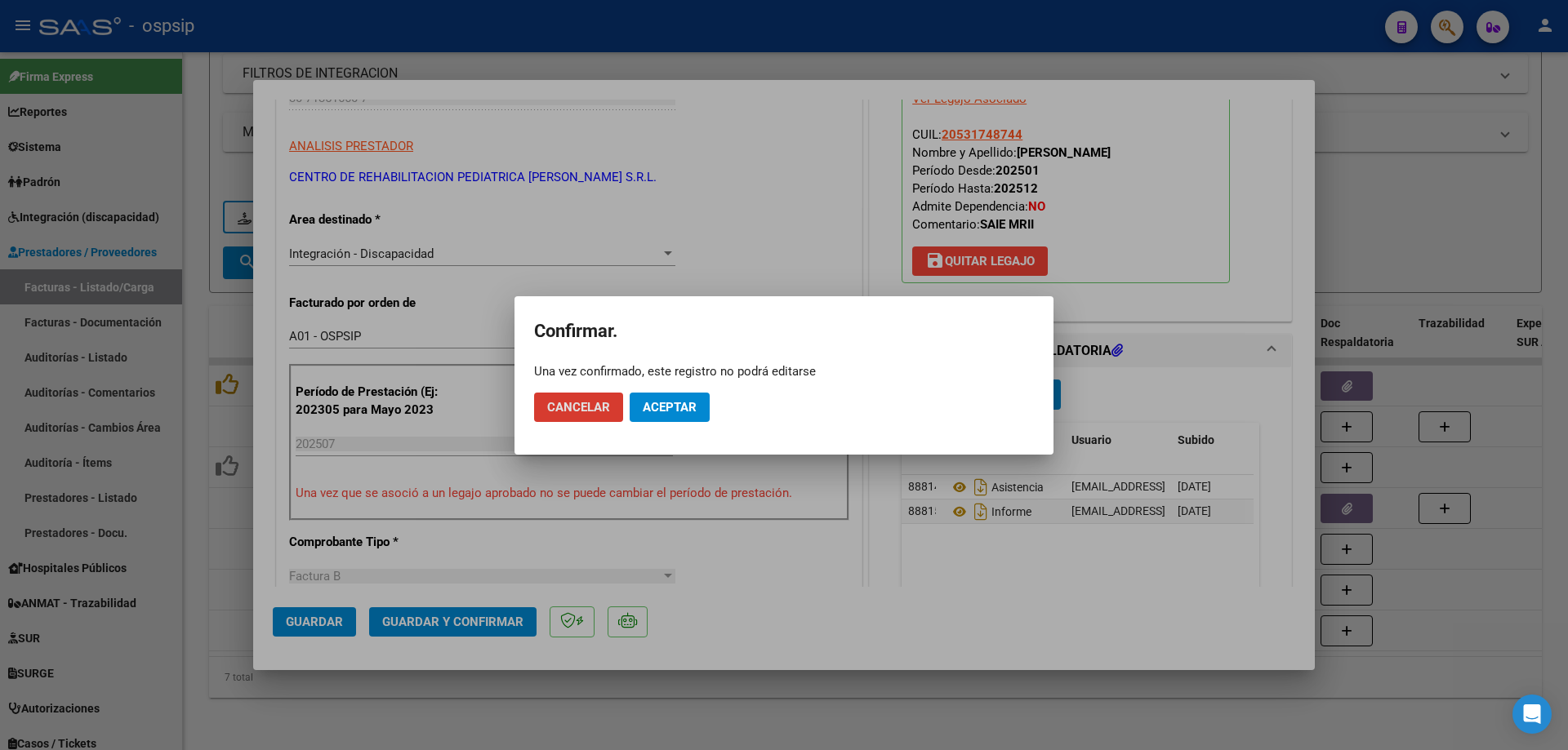
click at [706, 412] on button "Aceptar" at bounding box center [669, 407] width 80 height 30
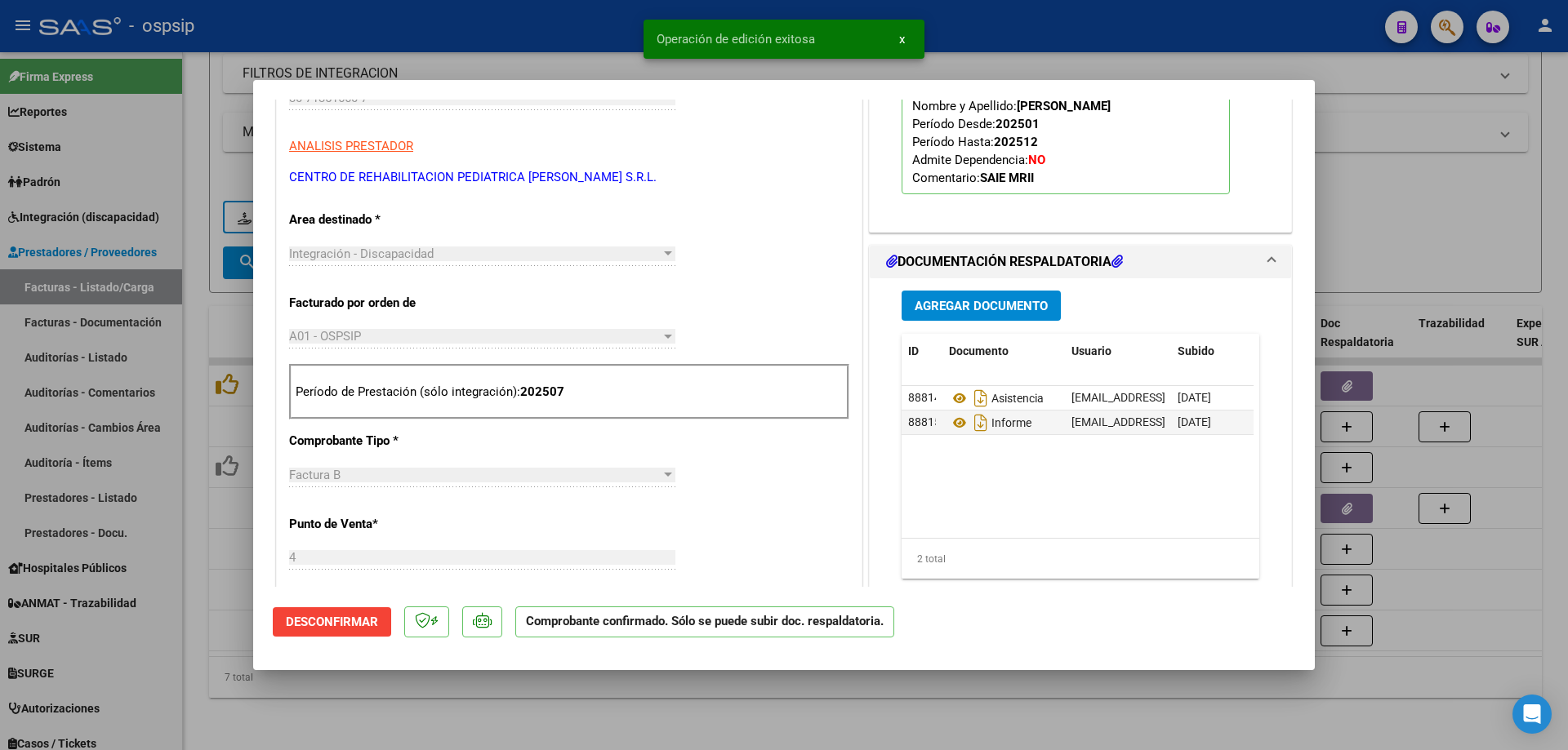
click at [1462, 146] on div at bounding box center [784, 375] width 1568 height 750
type input "$ 0,00"
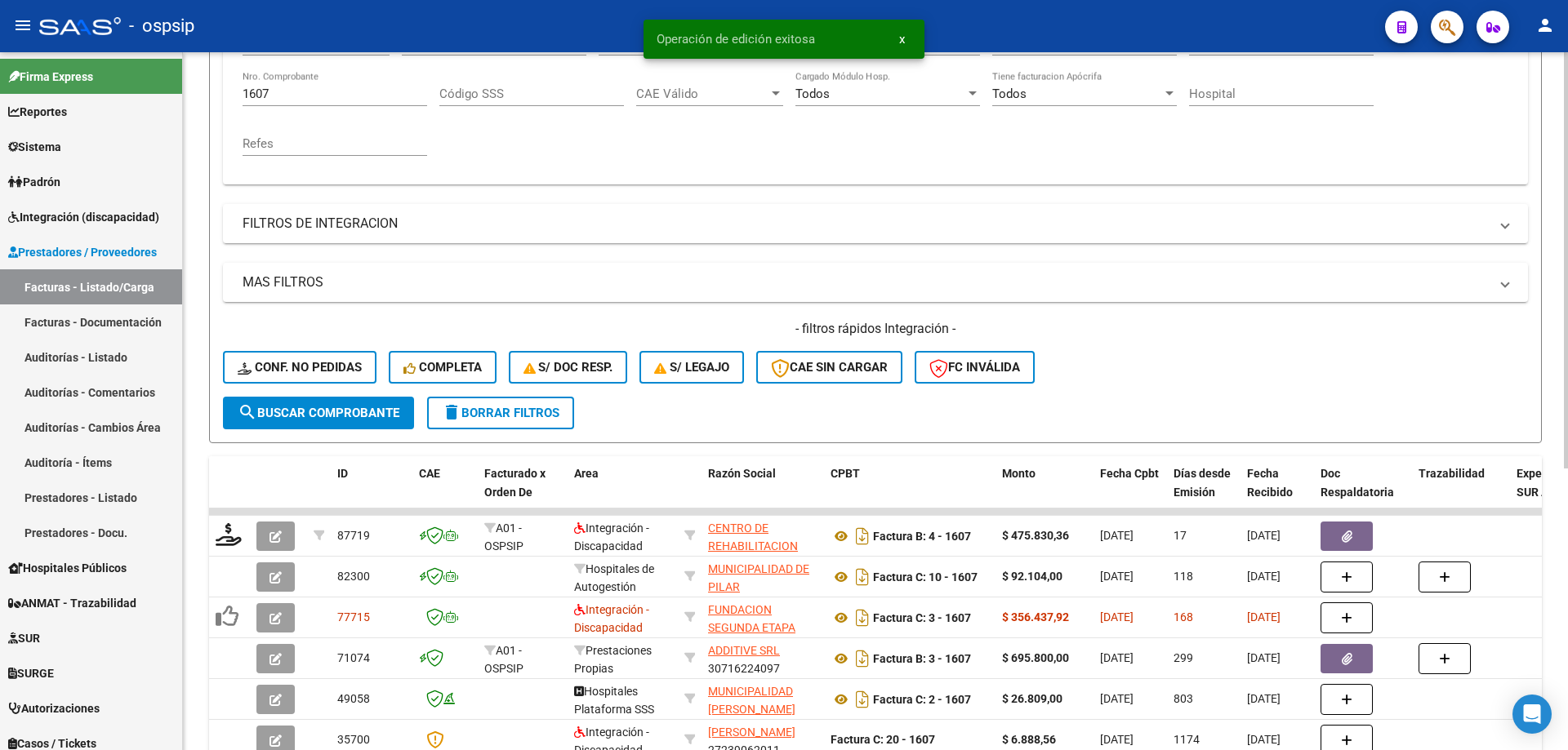
scroll to position [308, 0]
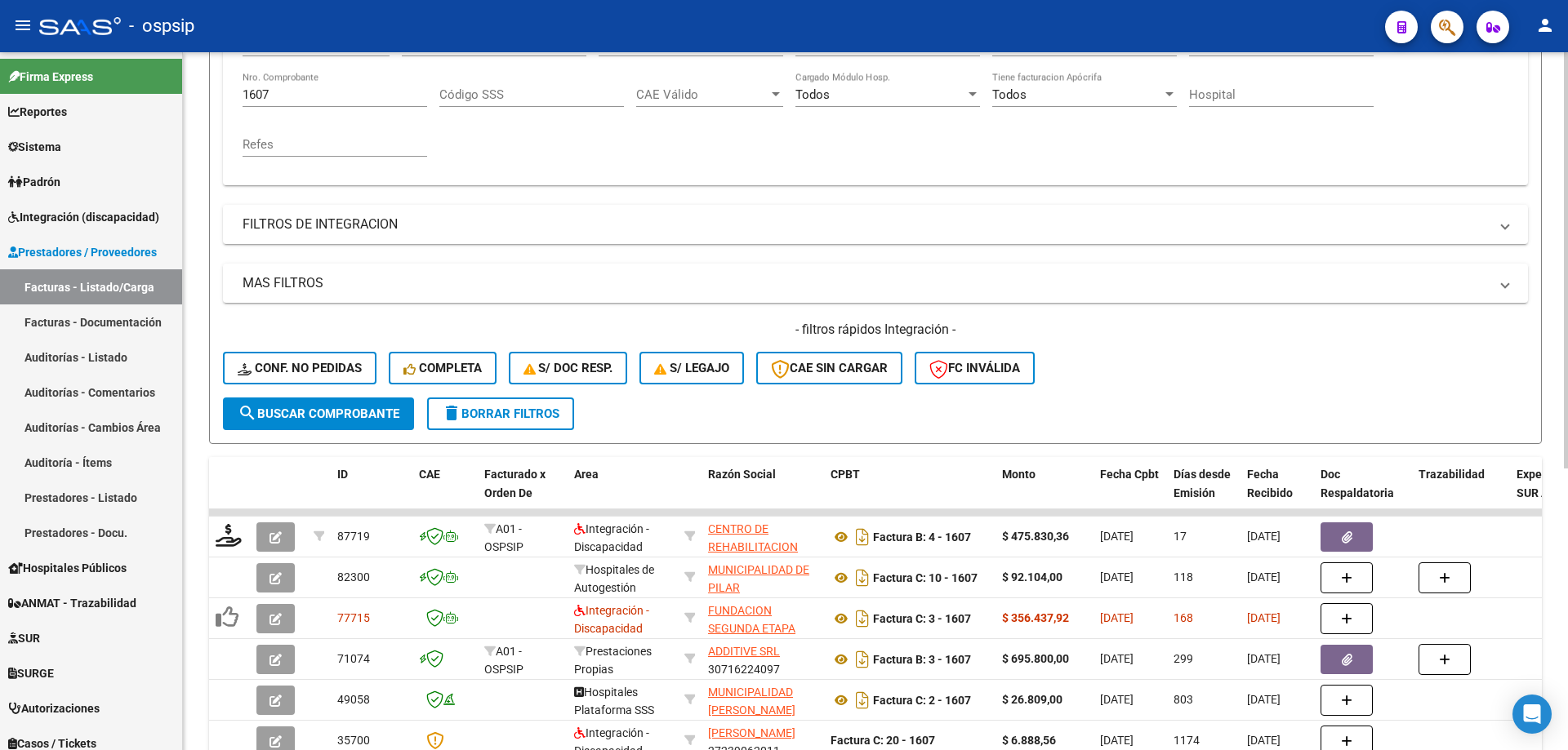
click at [283, 99] on input "1607" at bounding box center [334, 95] width 184 height 15
type input "1"
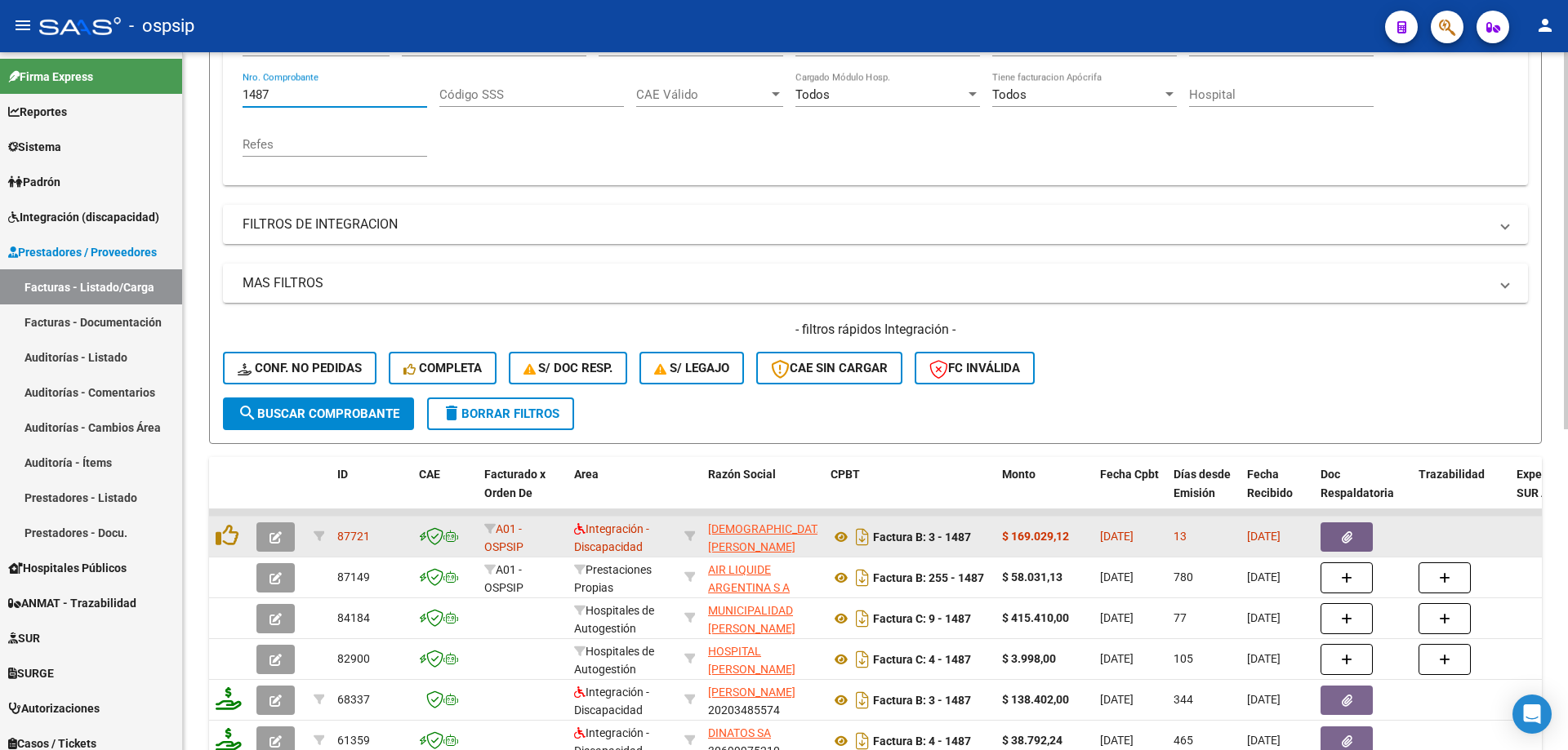
type input "1487"
click at [268, 536] on button "button" at bounding box center [275, 537] width 38 height 30
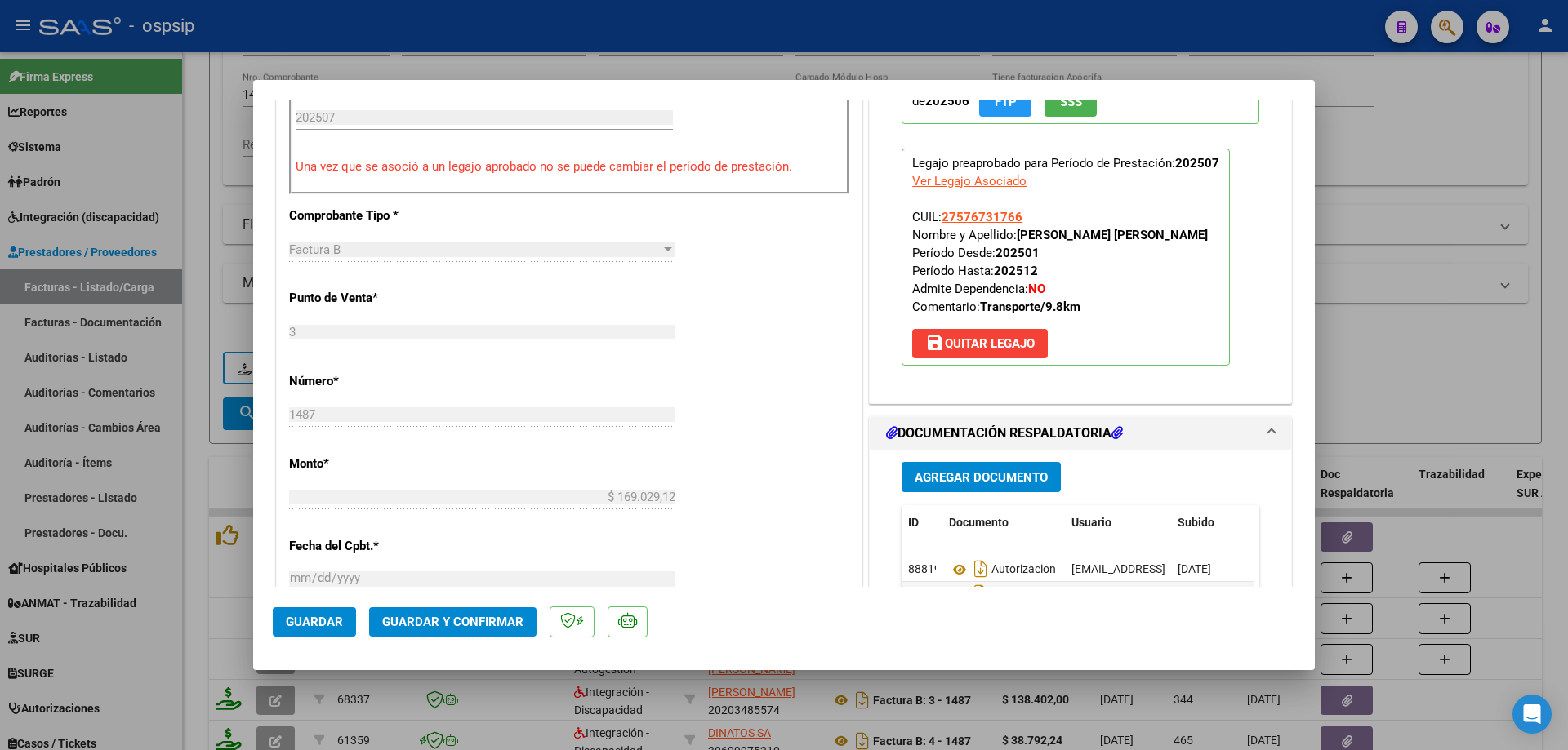
scroll to position [408, 0]
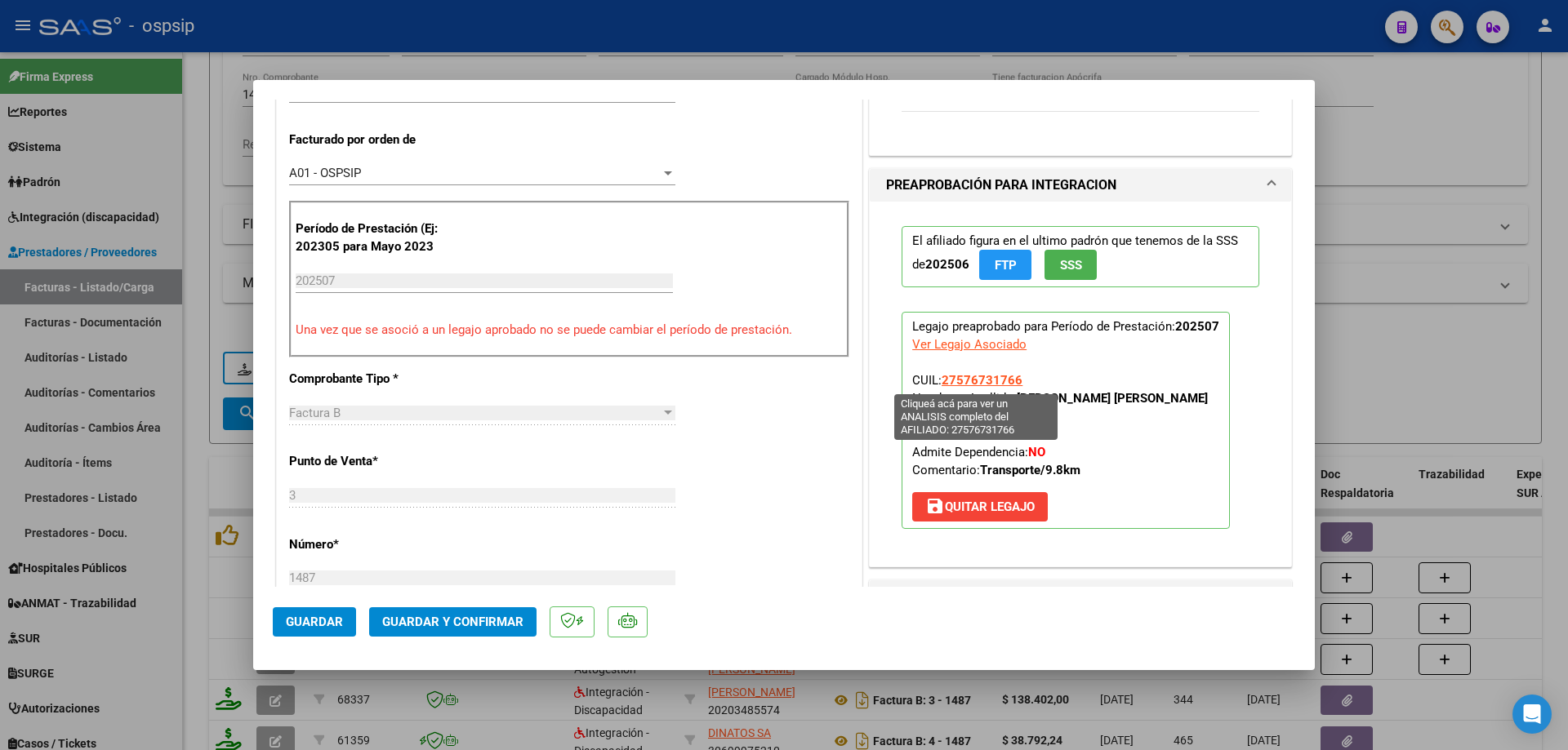
click at [1002, 377] on span "27576731766" at bounding box center [982, 379] width 81 height 15
type textarea "27576731766"
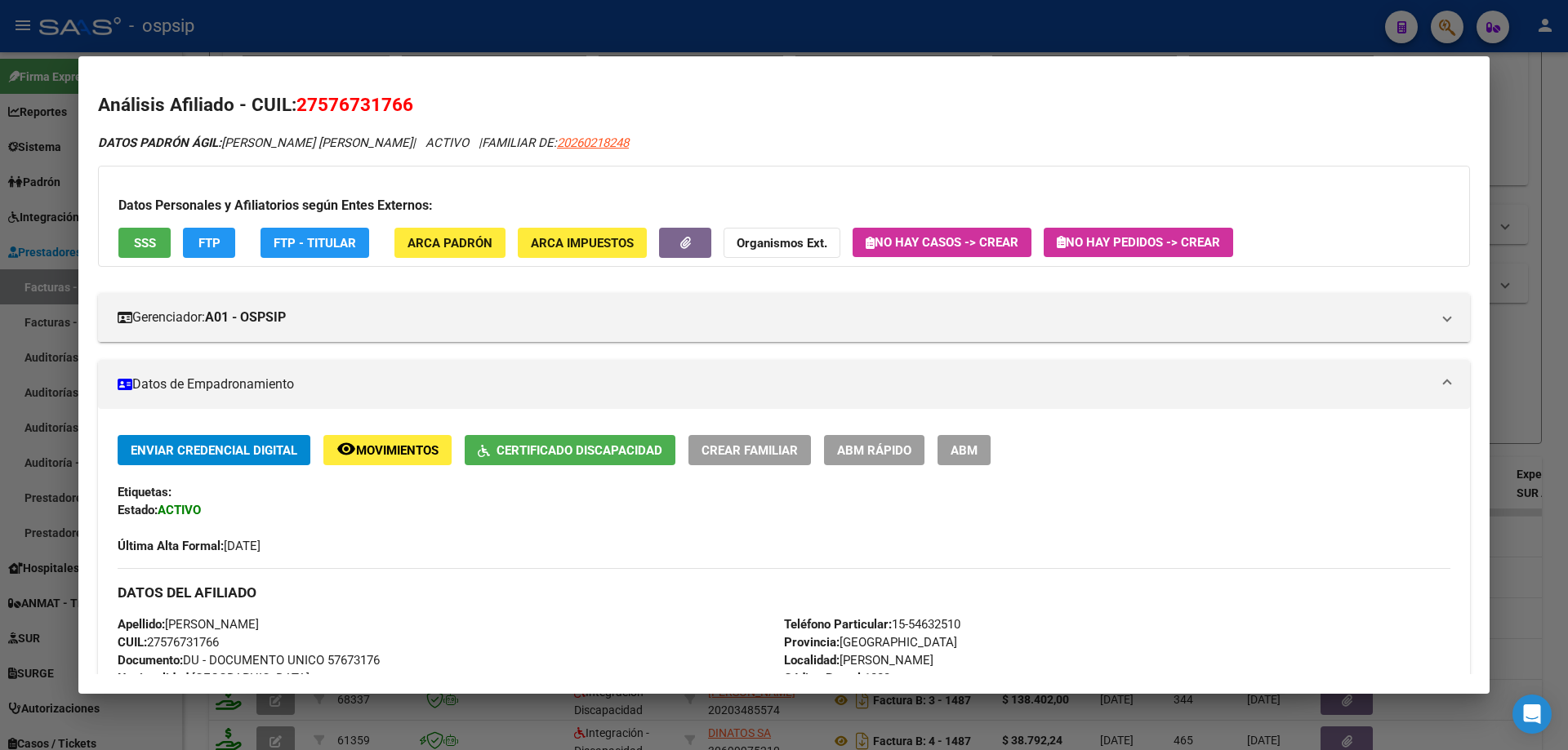
click at [1546, 383] on div at bounding box center [784, 375] width 1568 height 750
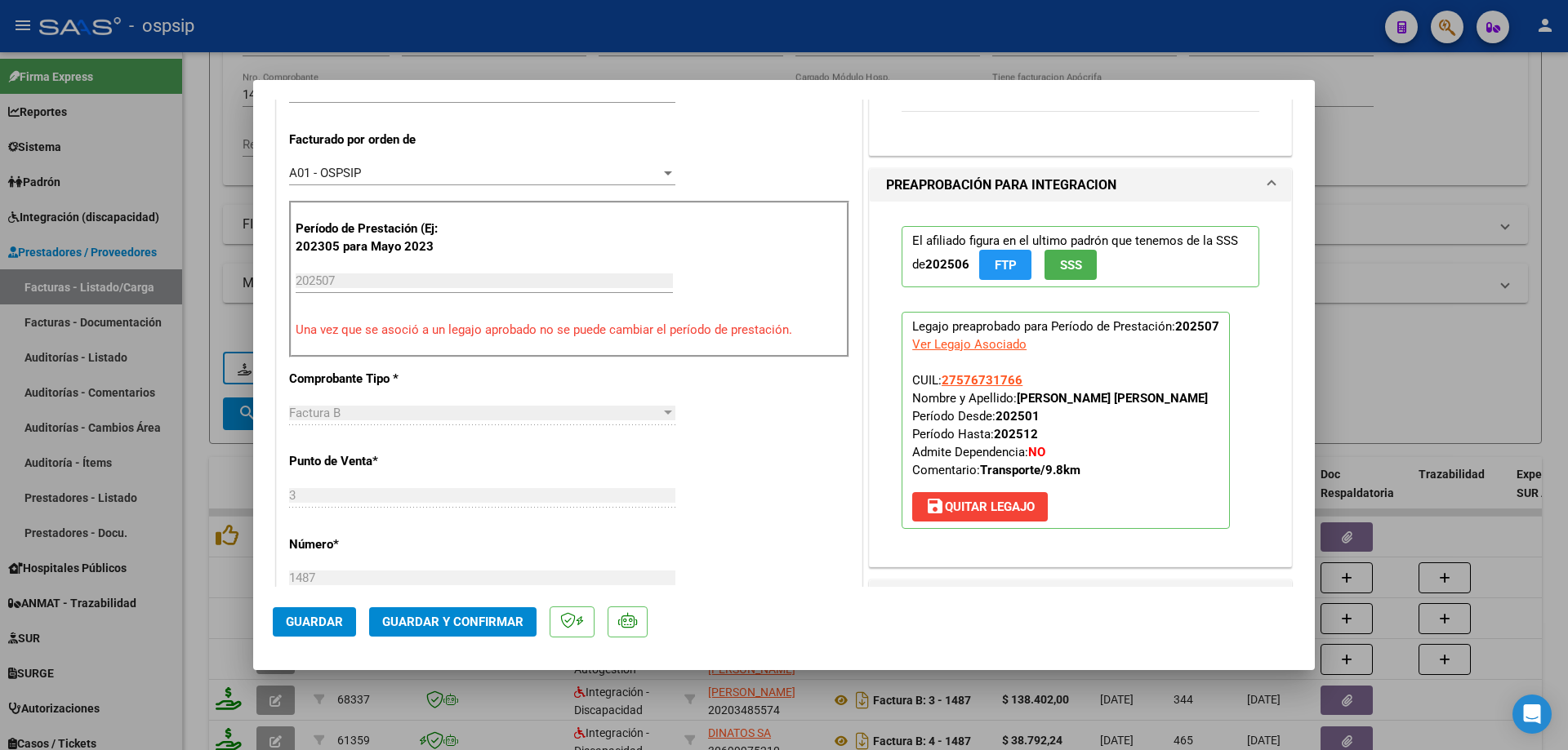
click at [1086, 270] on button "SSS" at bounding box center [1070, 264] width 52 height 31
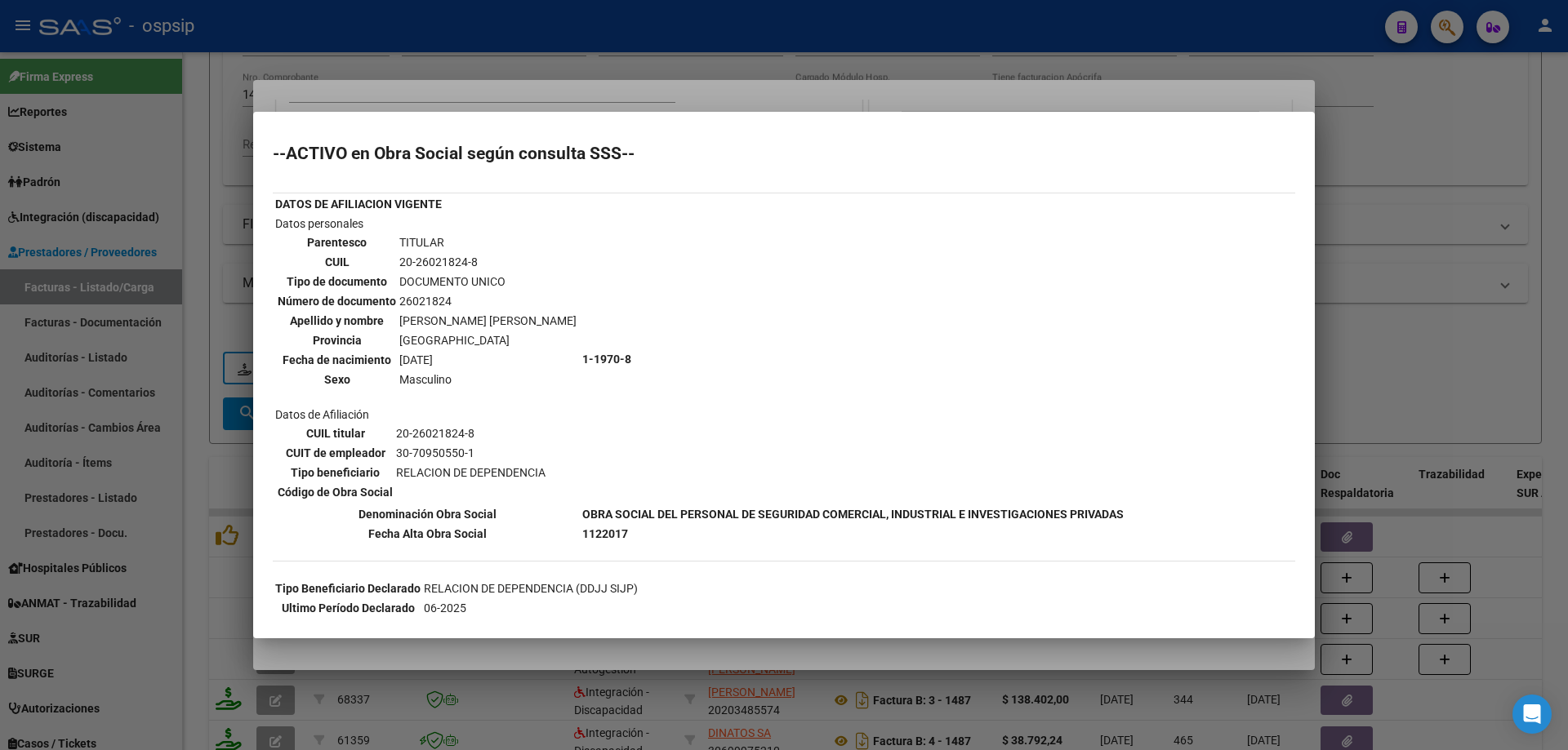
click at [1443, 286] on div at bounding box center [784, 375] width 1568 height 750
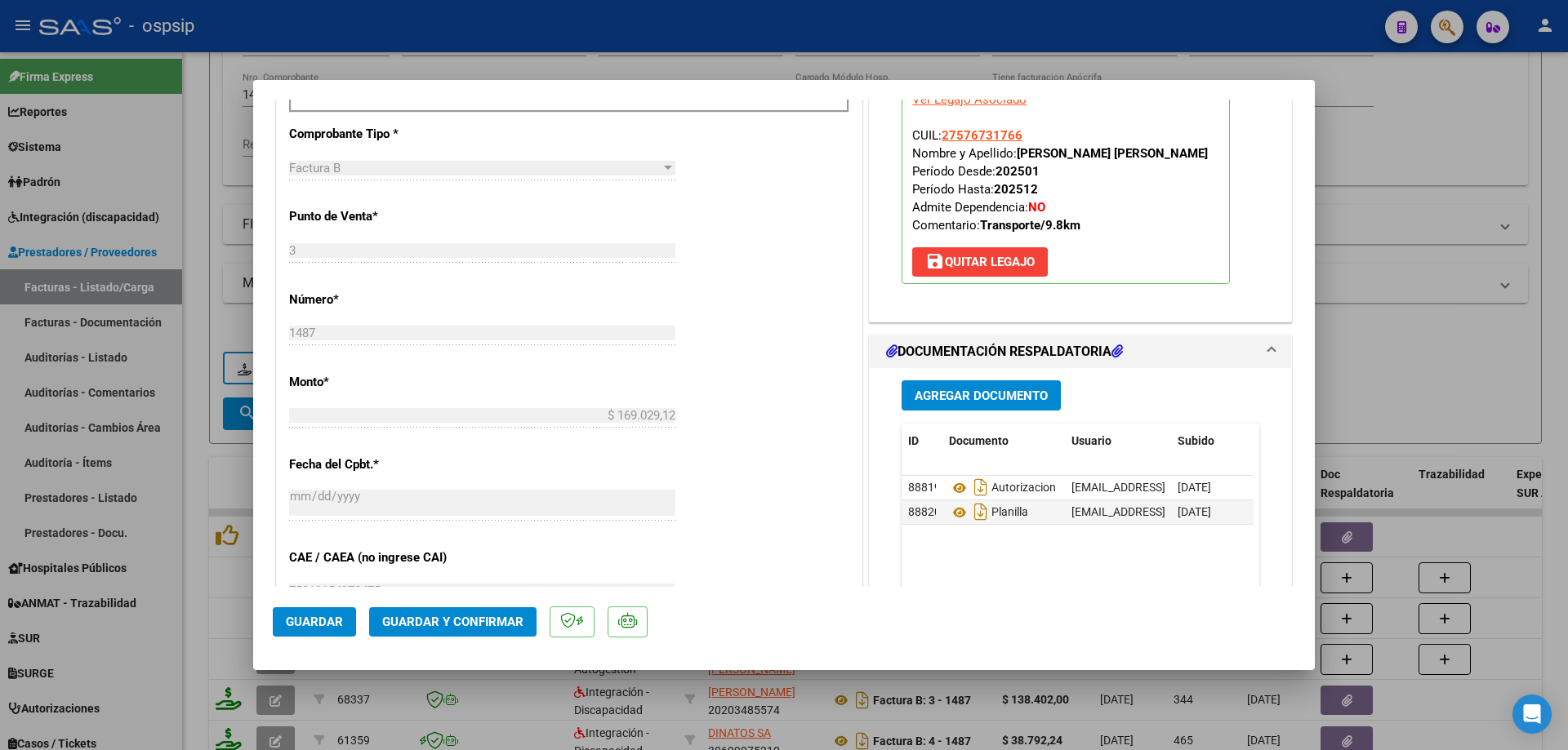
scroll to position [734, 0]
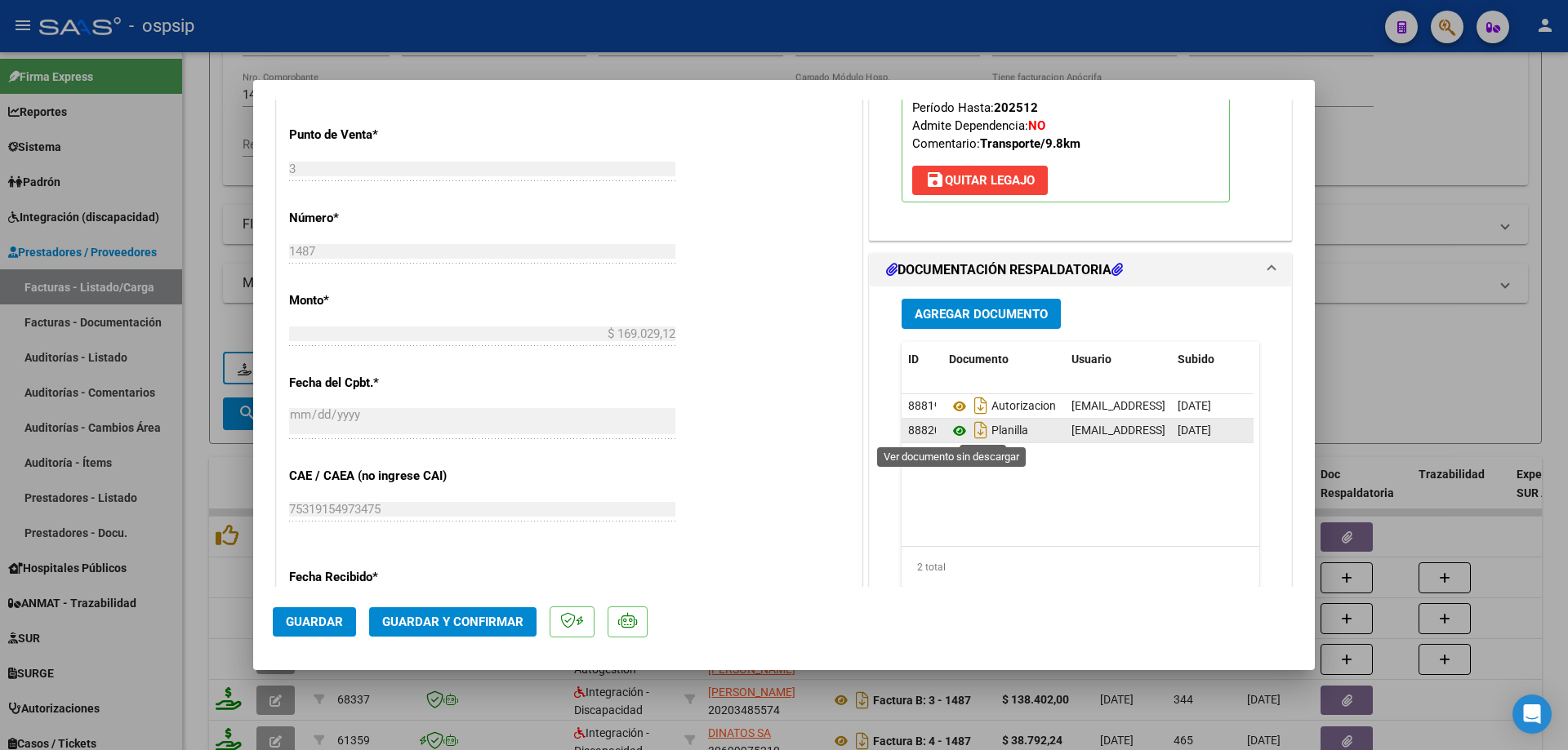
click at [953, 432] on icon at bounding box center [960, 431] width 22 height 20
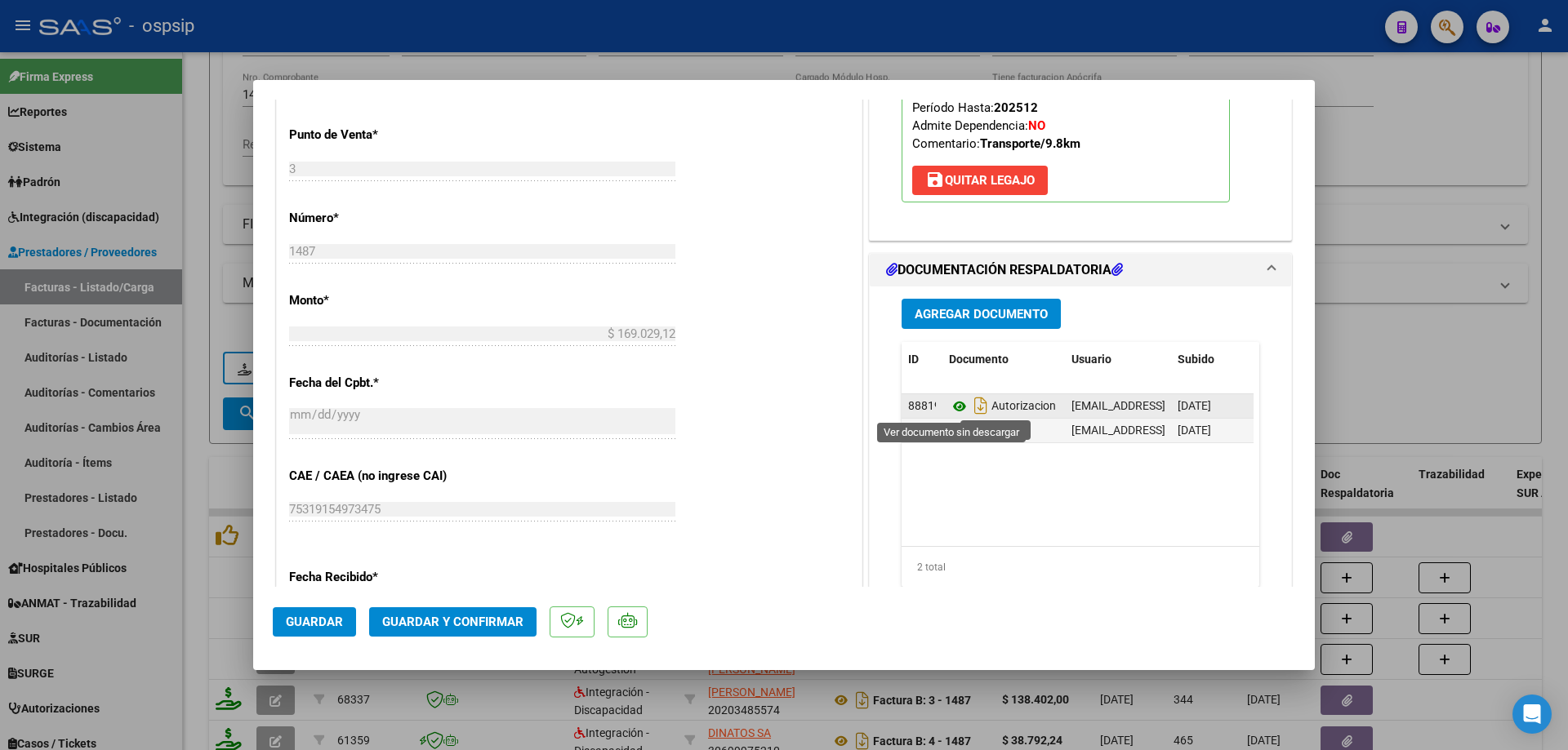
click at [952, 406] on icon at bounding box center [960, 406] width 22 height 20
click at [1468, 128] on div at bounding box center [784, 375] width 1568 height 750
type input "$ 0,00"
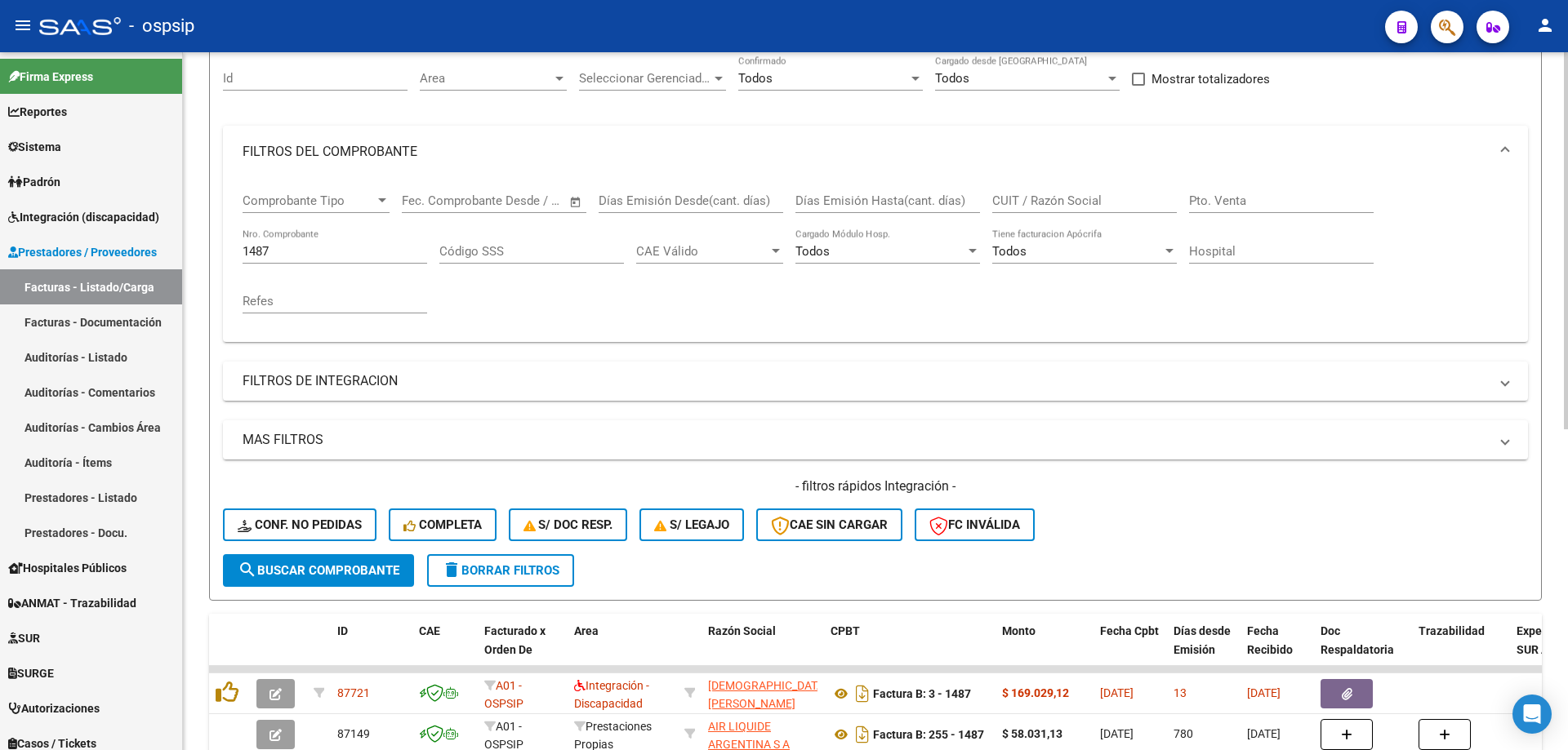
scroll to position [145, 0]
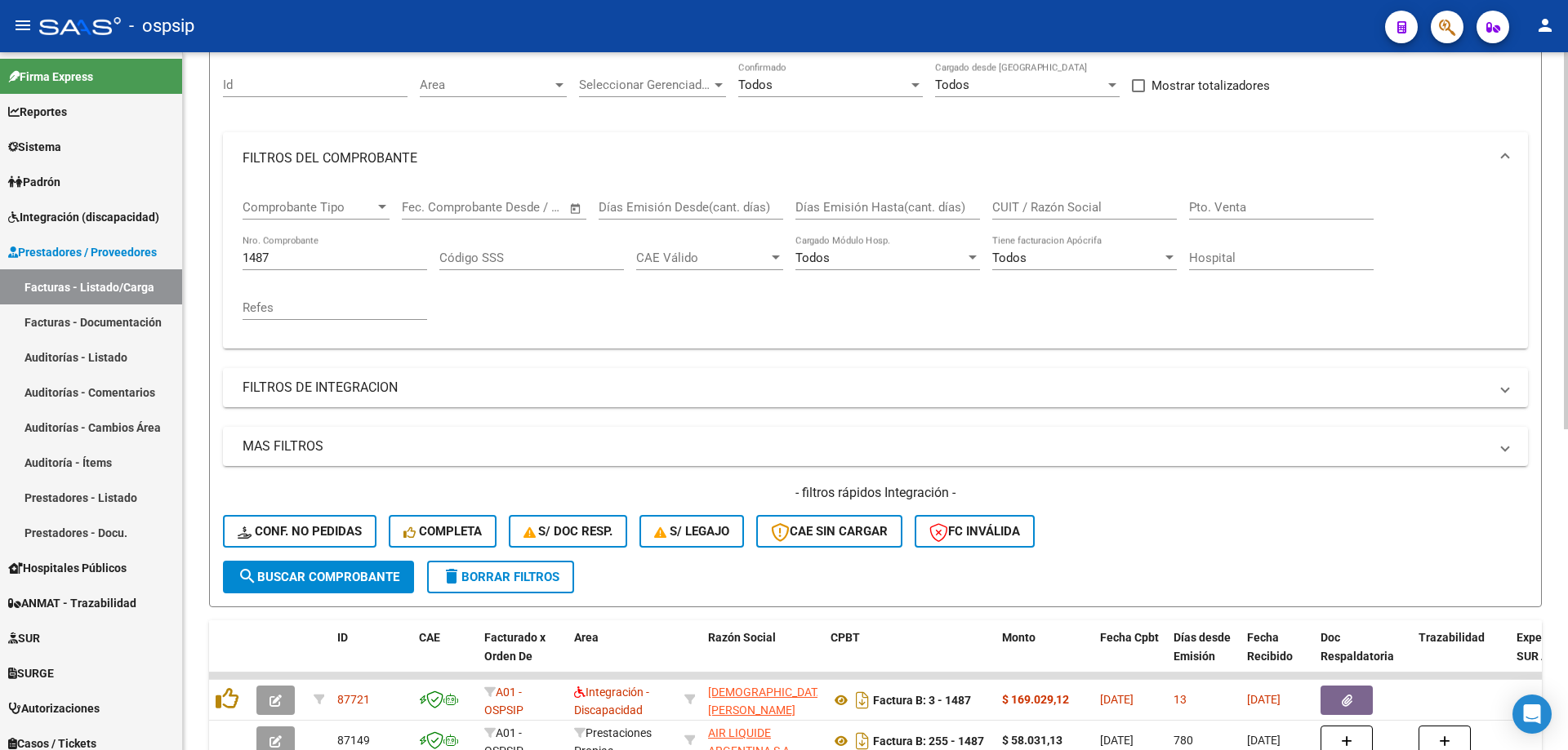
click at [362, 264] on input "1487" at bounding box center [334, 257] width 184 height 15
type input "1"
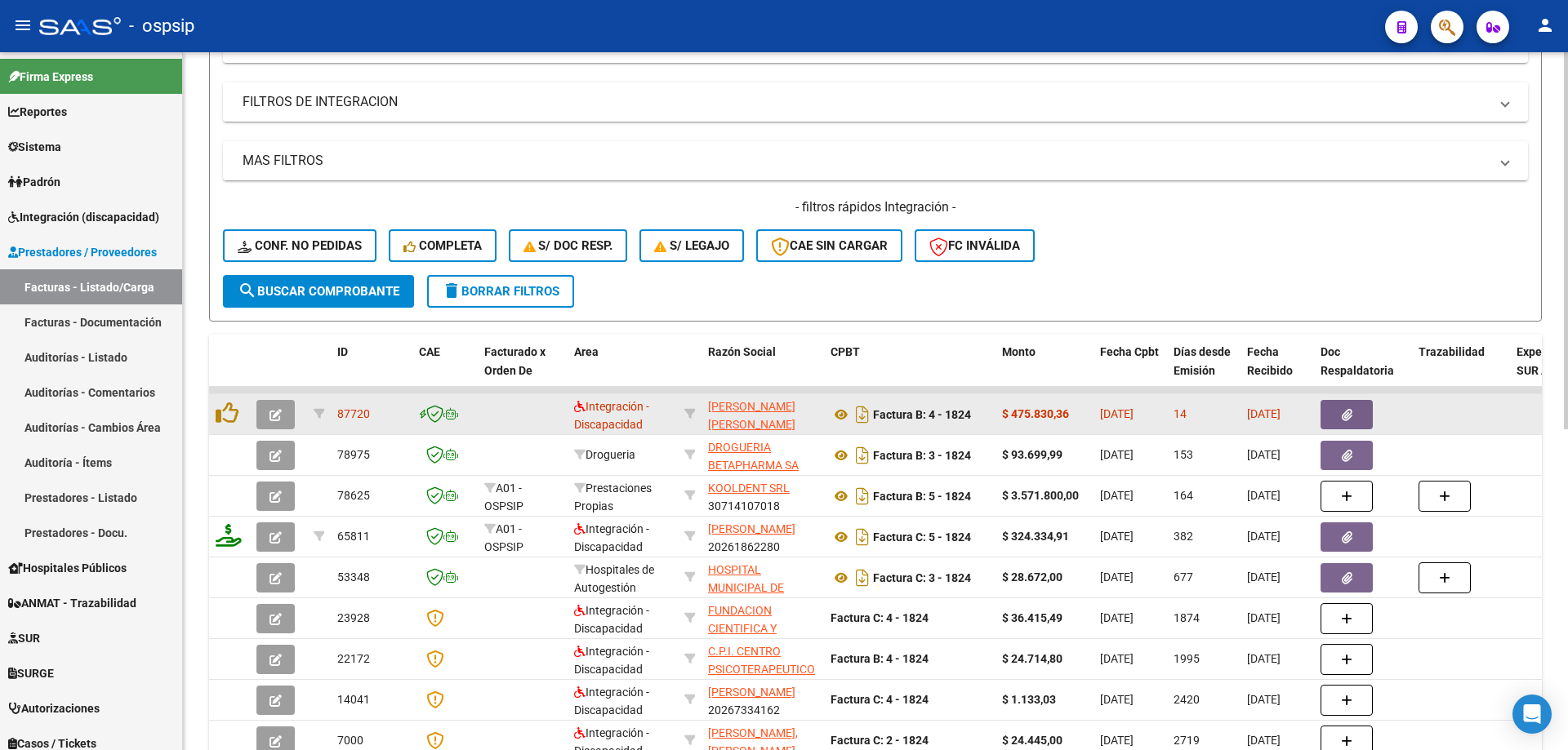
scroll to position [472, 0]
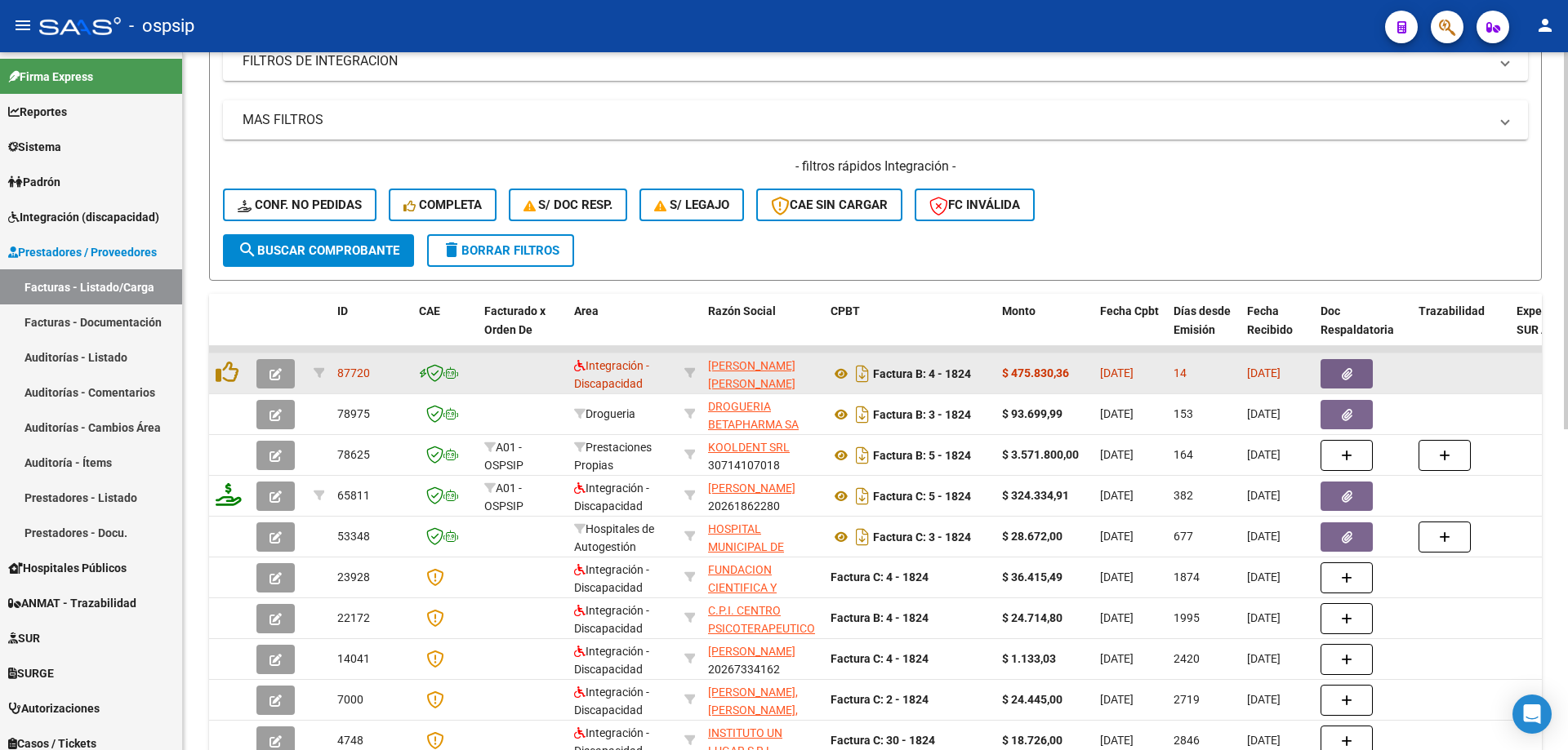
type input "1824"
click at [280, 368] on icon "button" at bounding box center [275, 374] width 12 height 12
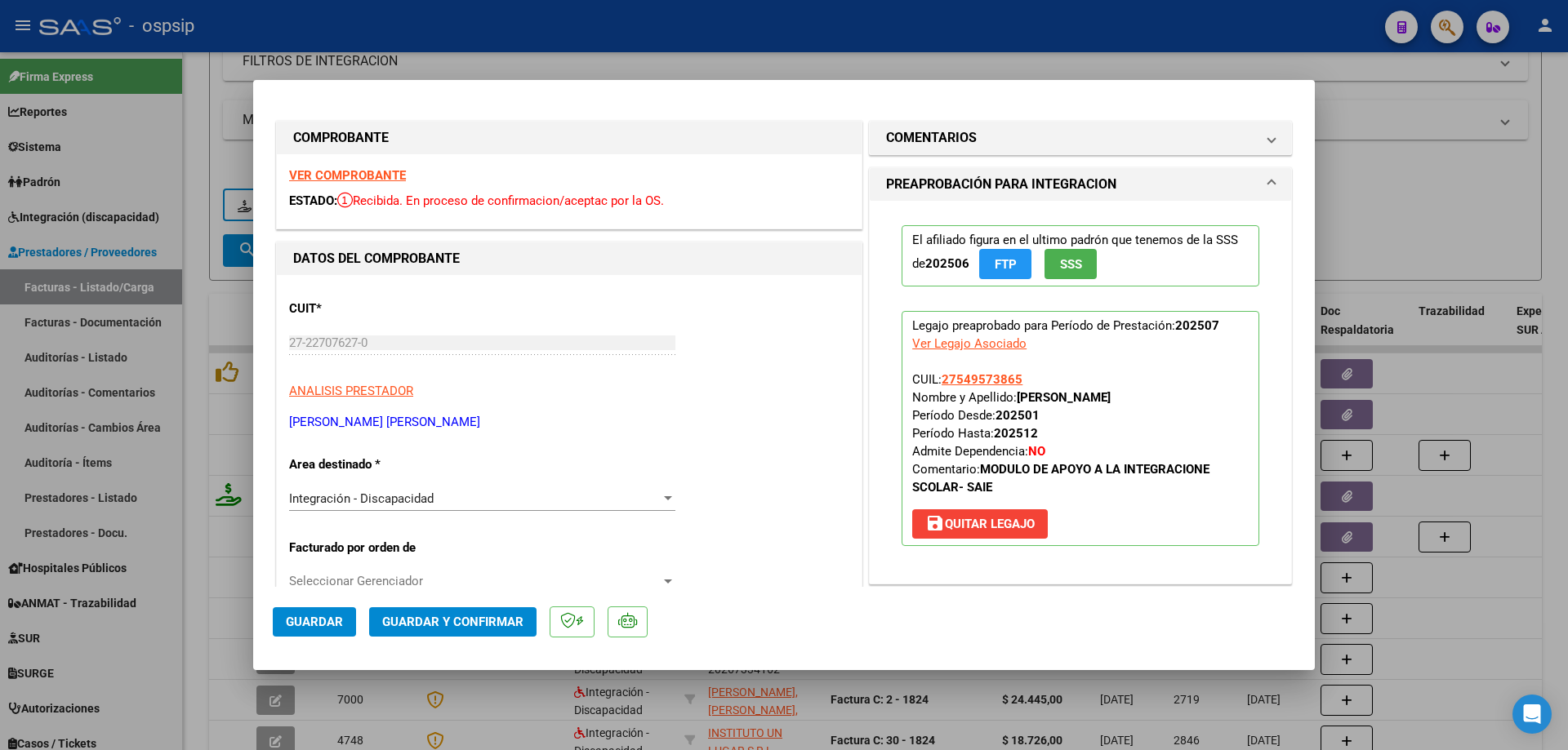
click at [1084, 268] on button "SSS" at bounding box center [1070, 264] width 52 height 31
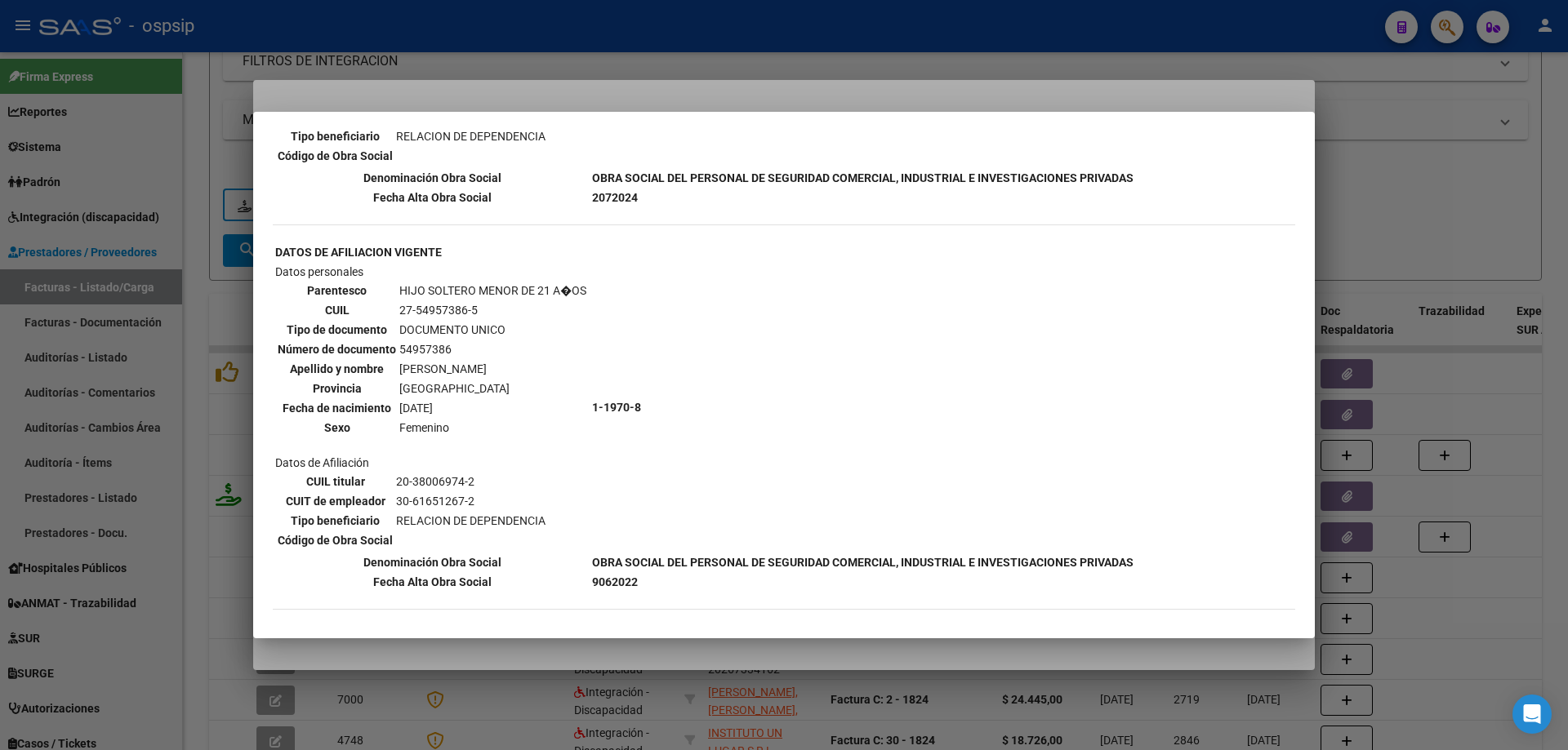
scroll to position [1226, 0]
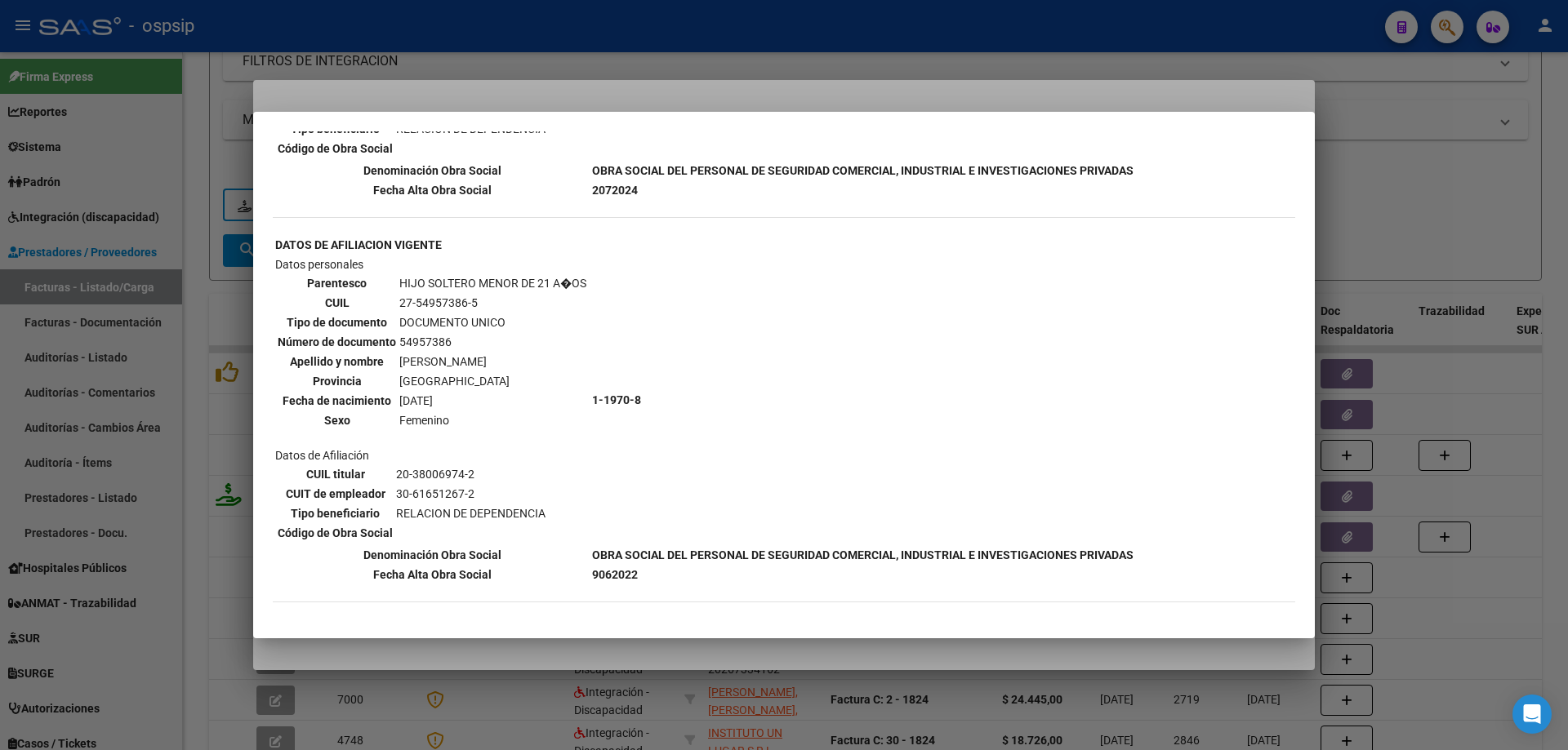
click at [1413, 200] on div at bounding box center [784, 375] width 1568 height 750
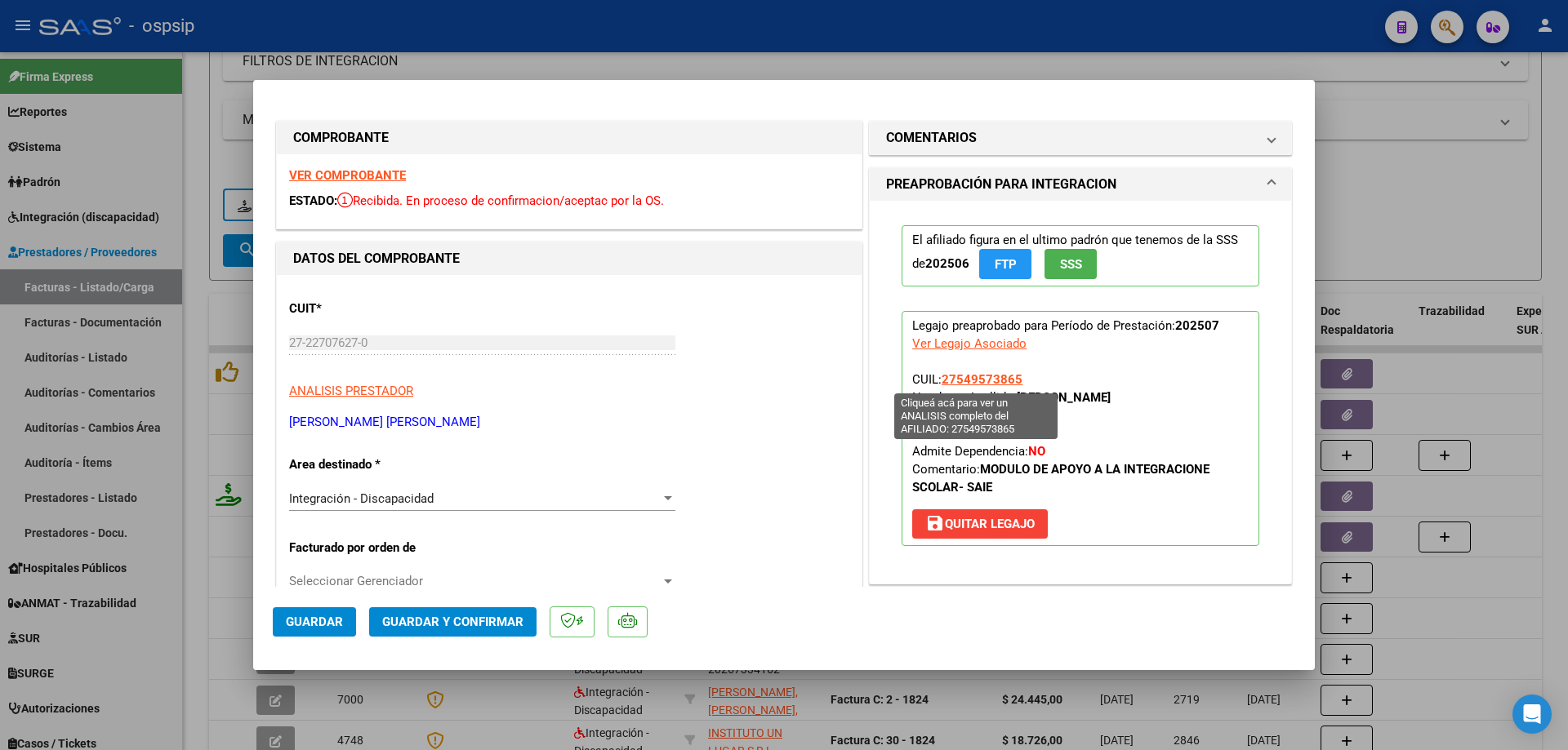
click at [999, 373] on span "27549573865" at bounding box center [982, 379] width 81 height 15
type textarea "27549573865"
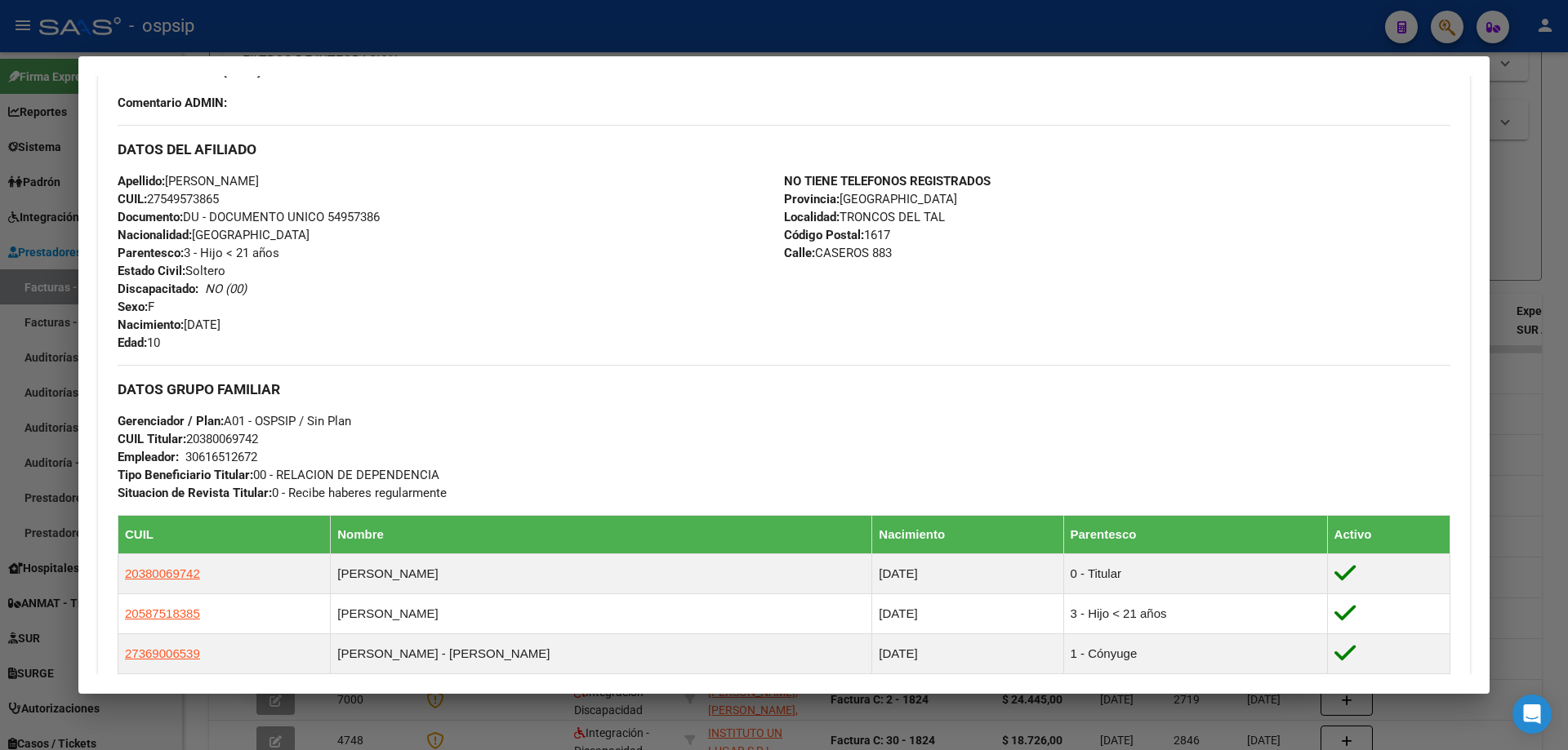
scroll to position [653, 0]
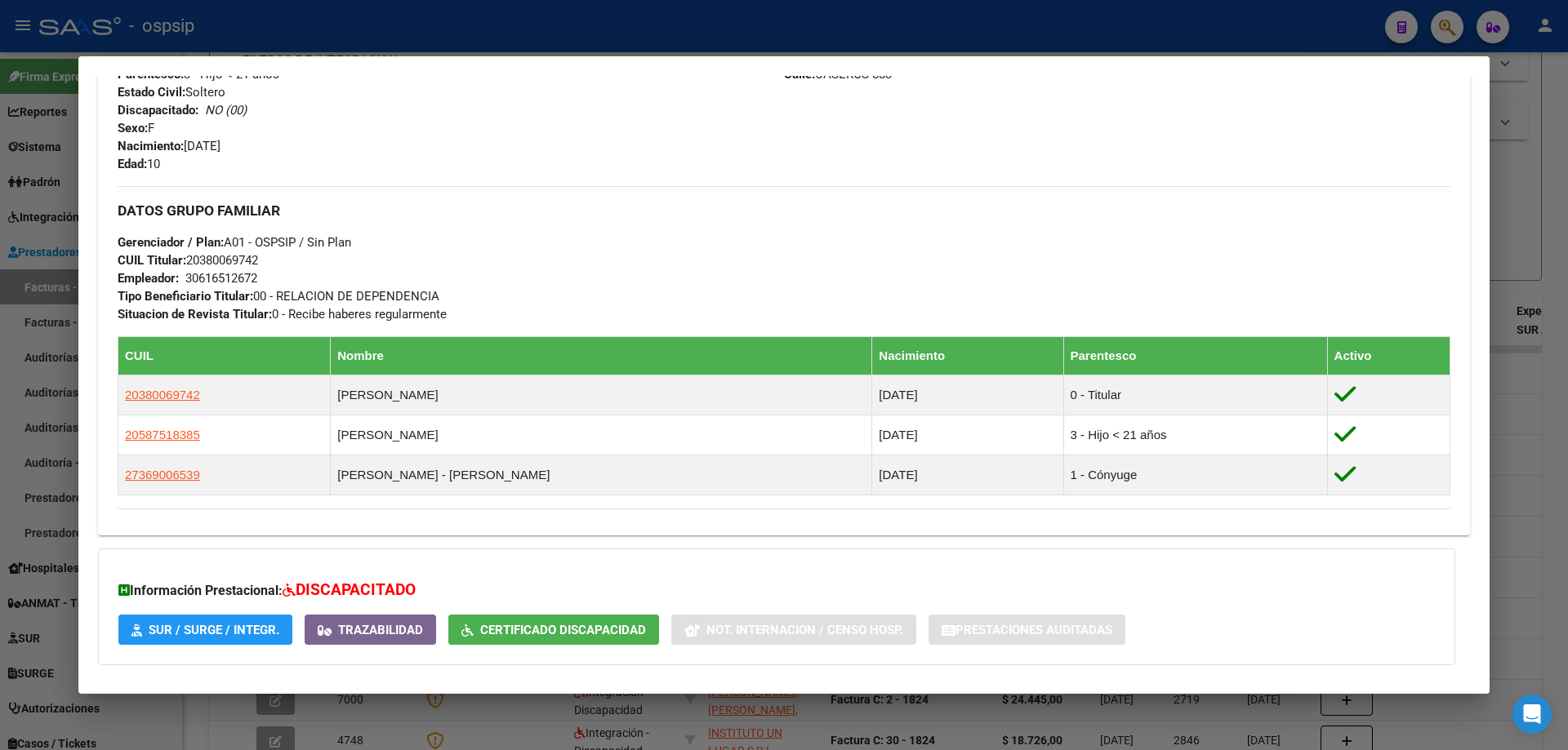
click at [1543, 284] on div at bounding box center [784, 375] width 1568 height 750
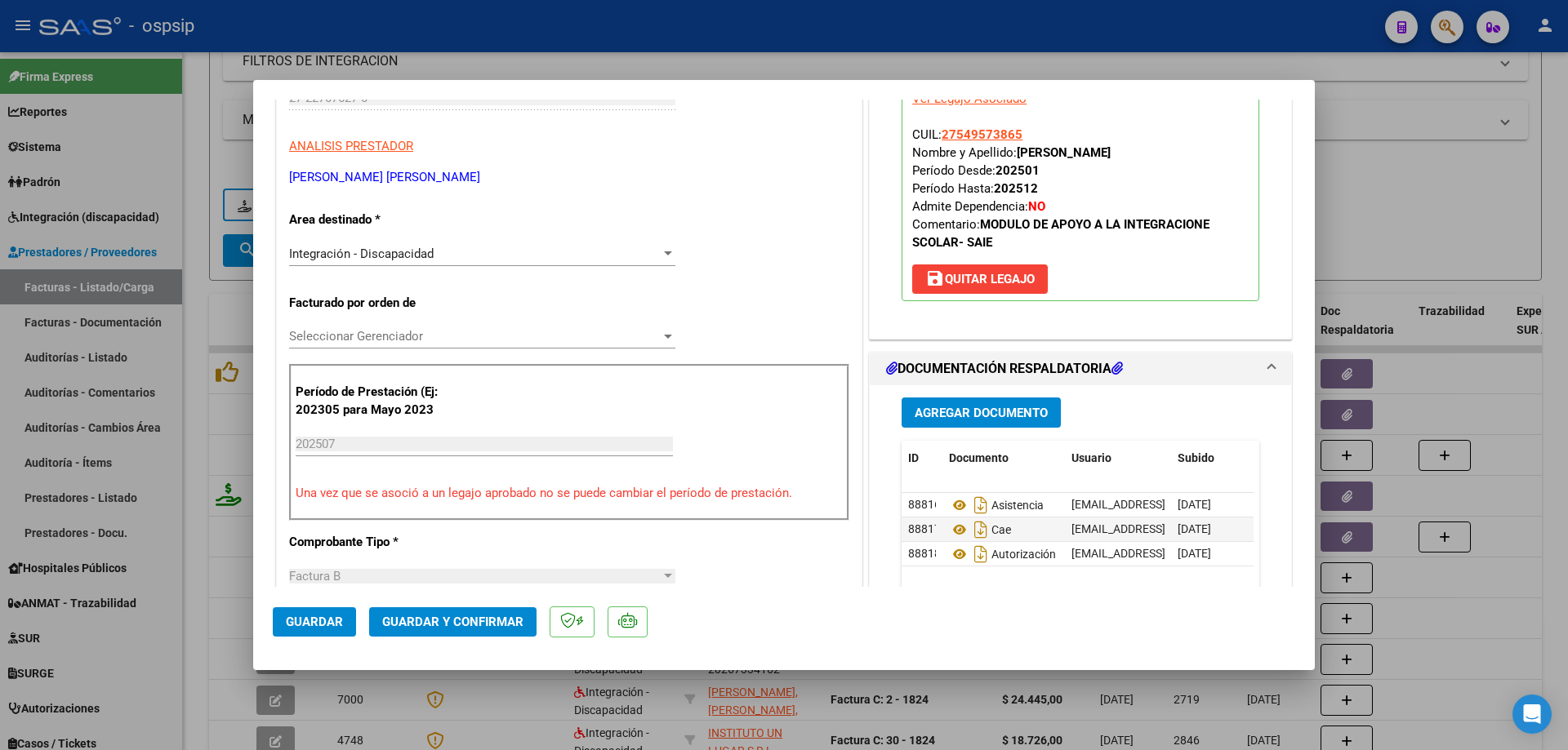
scroll to position [326, 0]
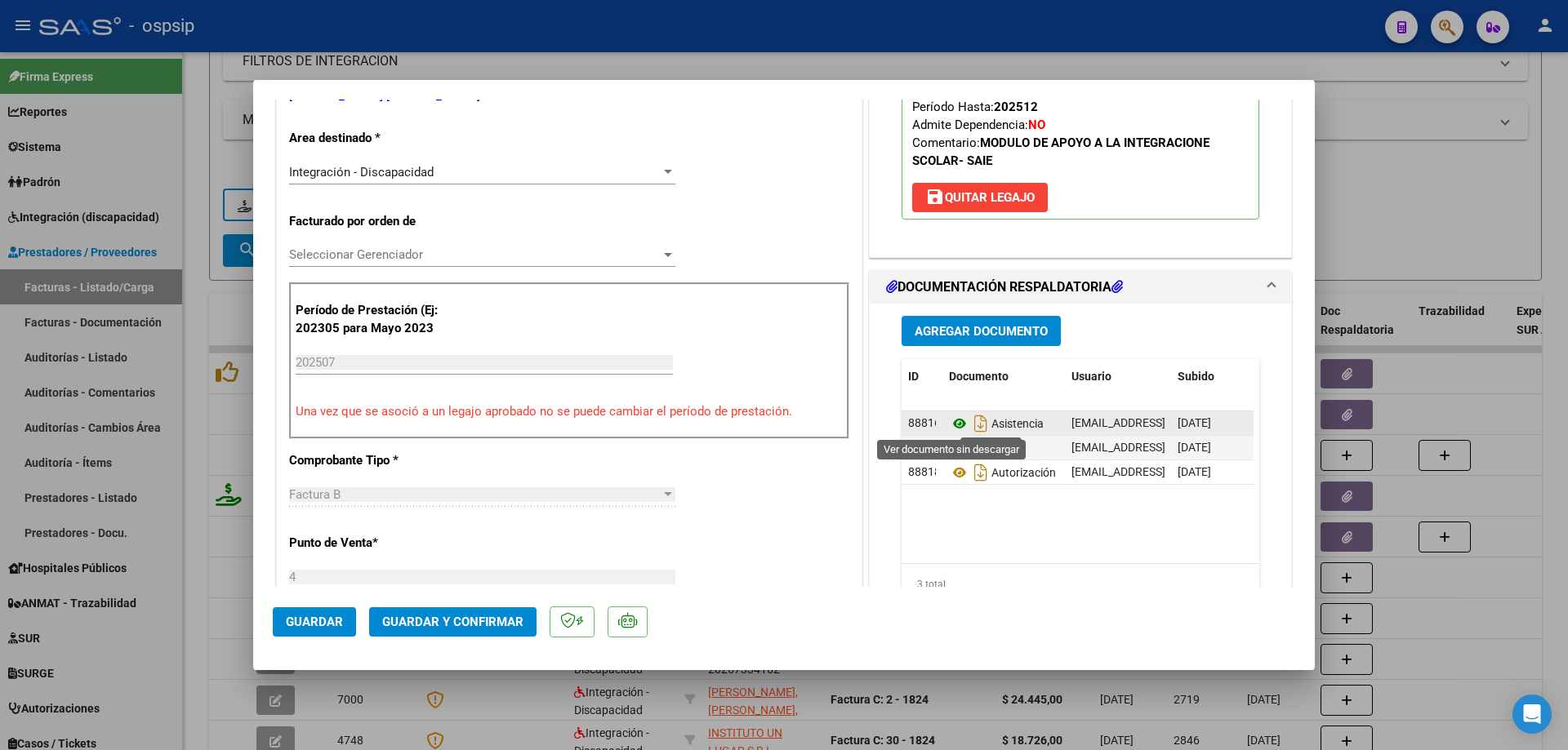
click at [953, 425] on icon at bounding box center [960, 424] width 22 height 20
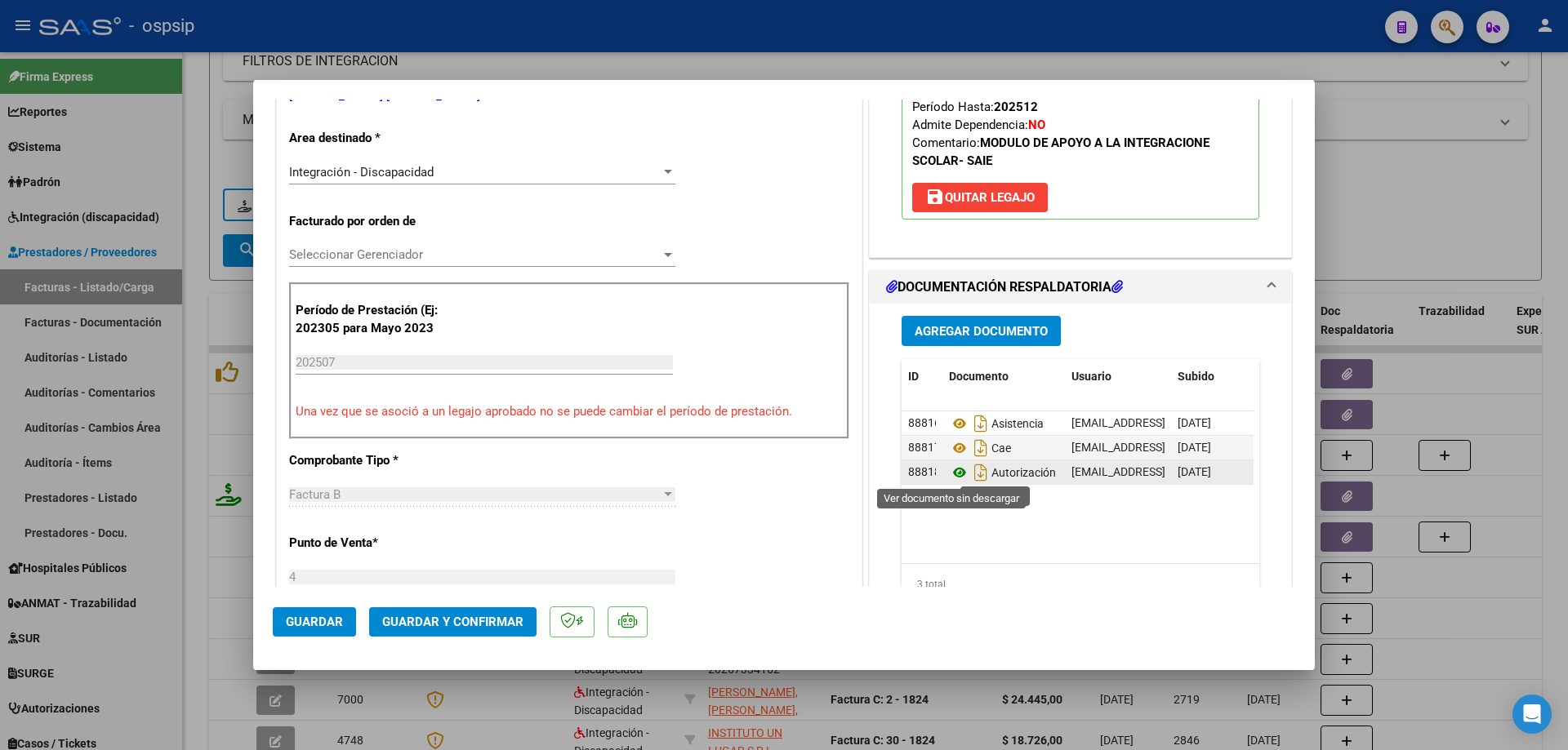
click at [949, 468] on icon at bounding box center [960, 473] width 22 height 20
click at [428, 617] on span "Guardar y Confirmar" at bounding box center [453, 622] width 141 height 15
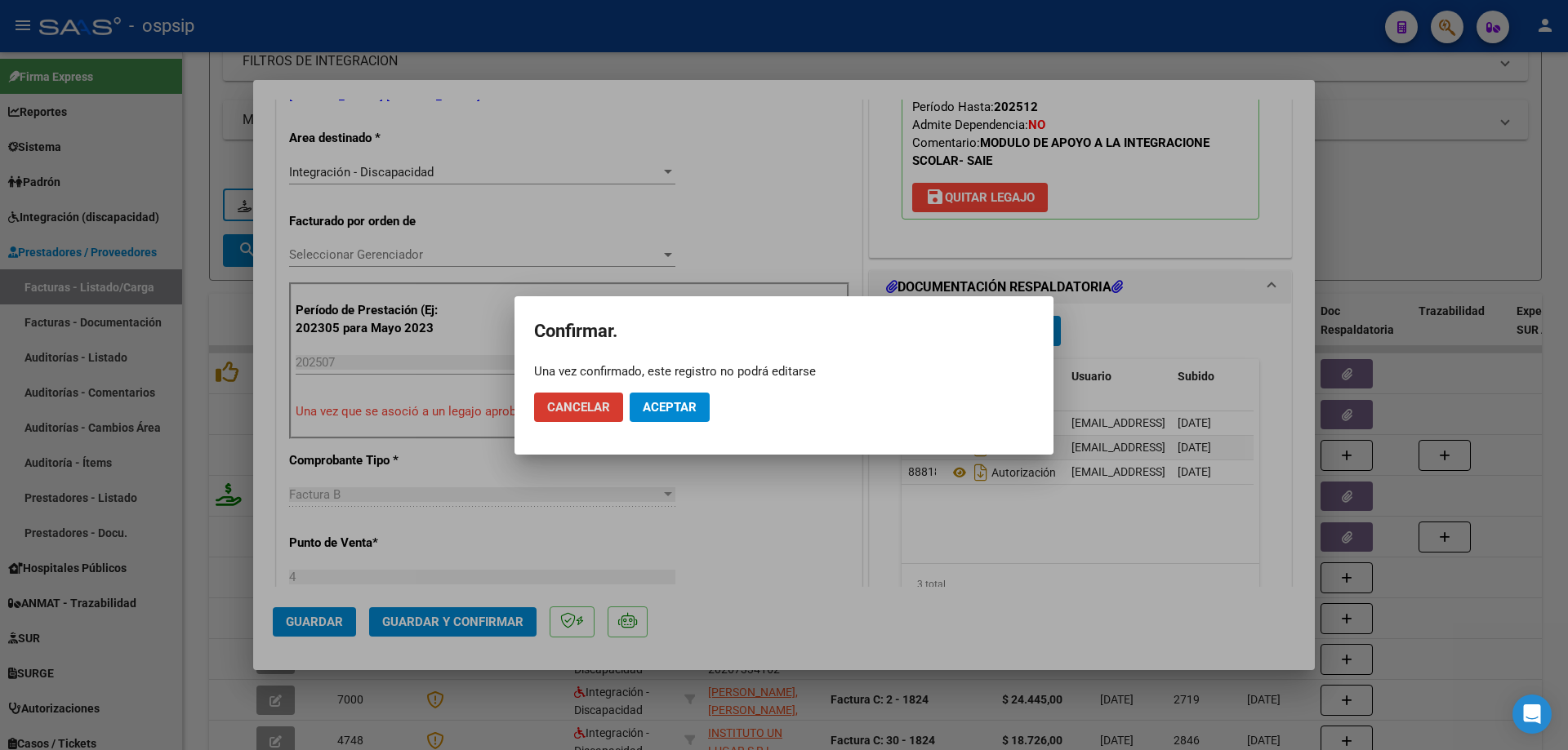
click at [655, 414] on span "Aceptar" at bounding box center [670, 407] width 54 height 15
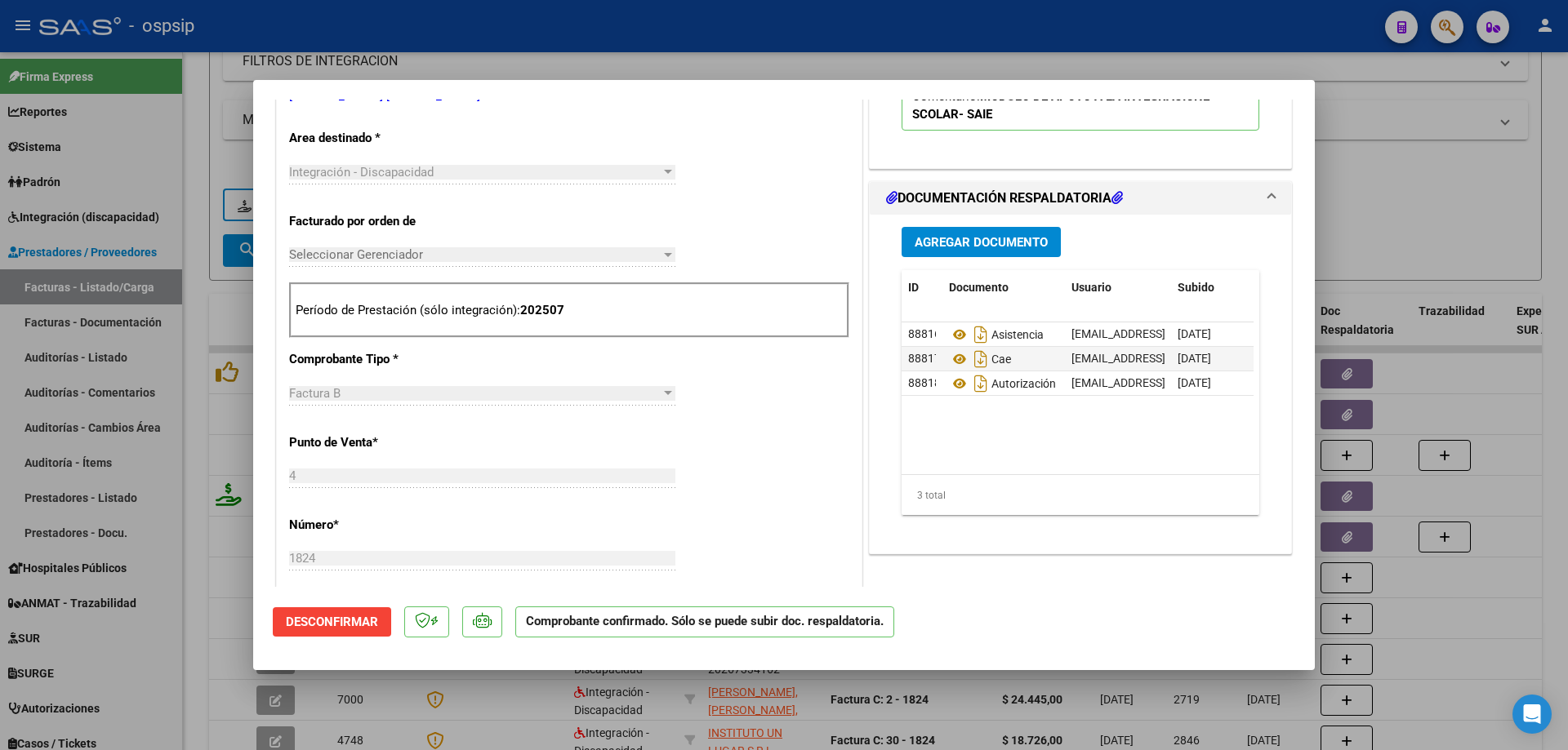
click at [1330, 192] on div at bounding box center [784, 375] width 1568 height 750
type input "$ 0,00"
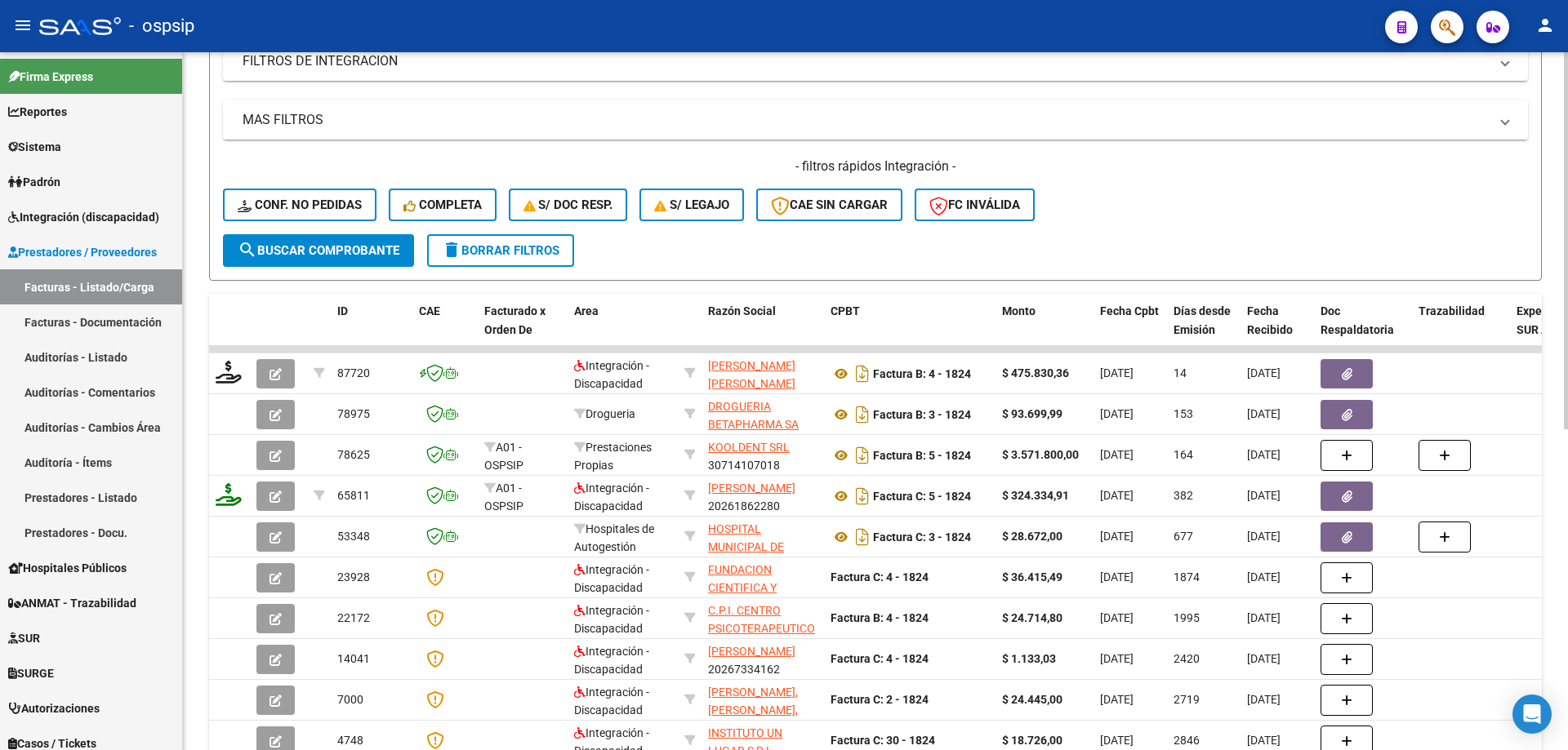
scroll to position [227, 0]
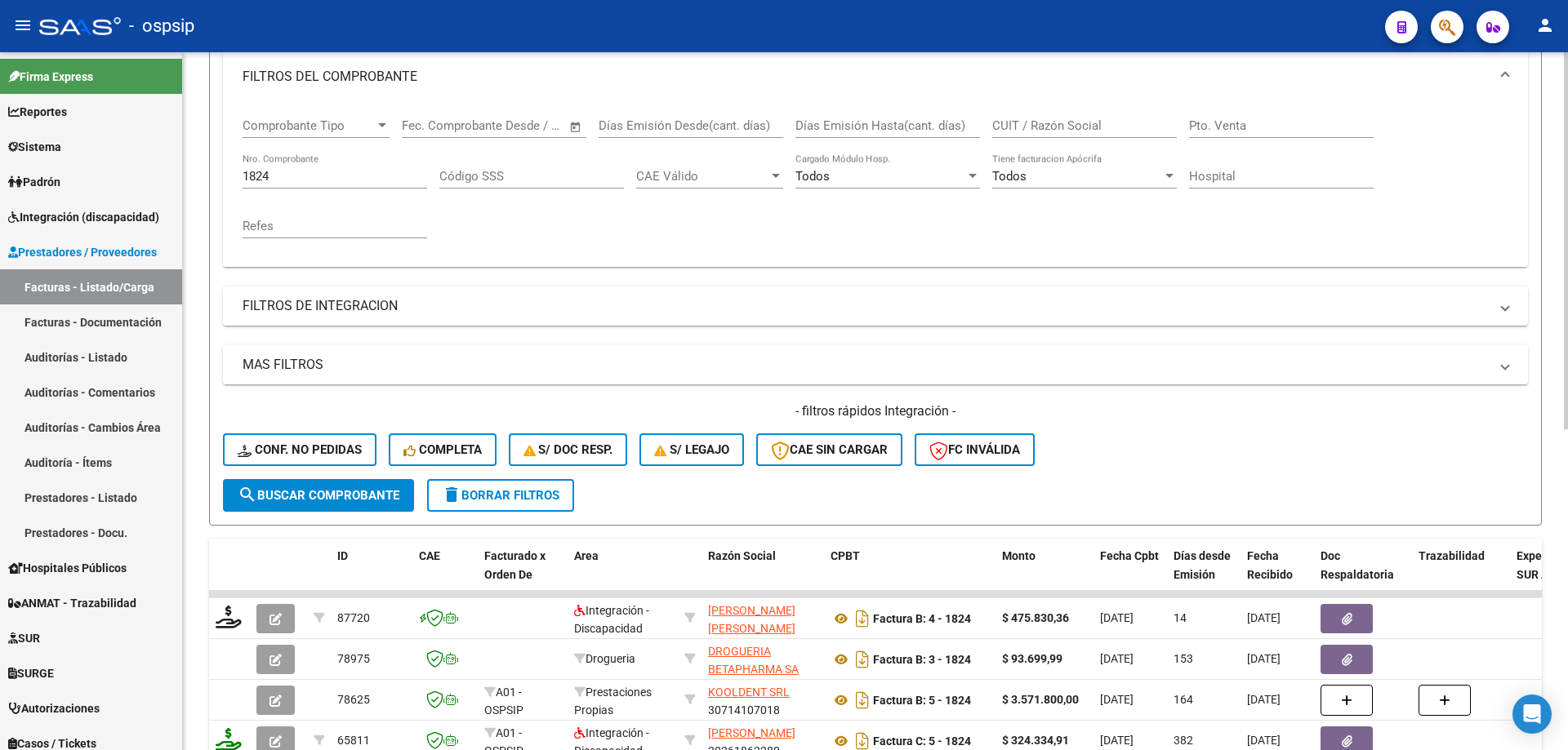
click at [321, 179] on input "1824" at bounding box center [334, 175] width 184 height 15
type input "1"
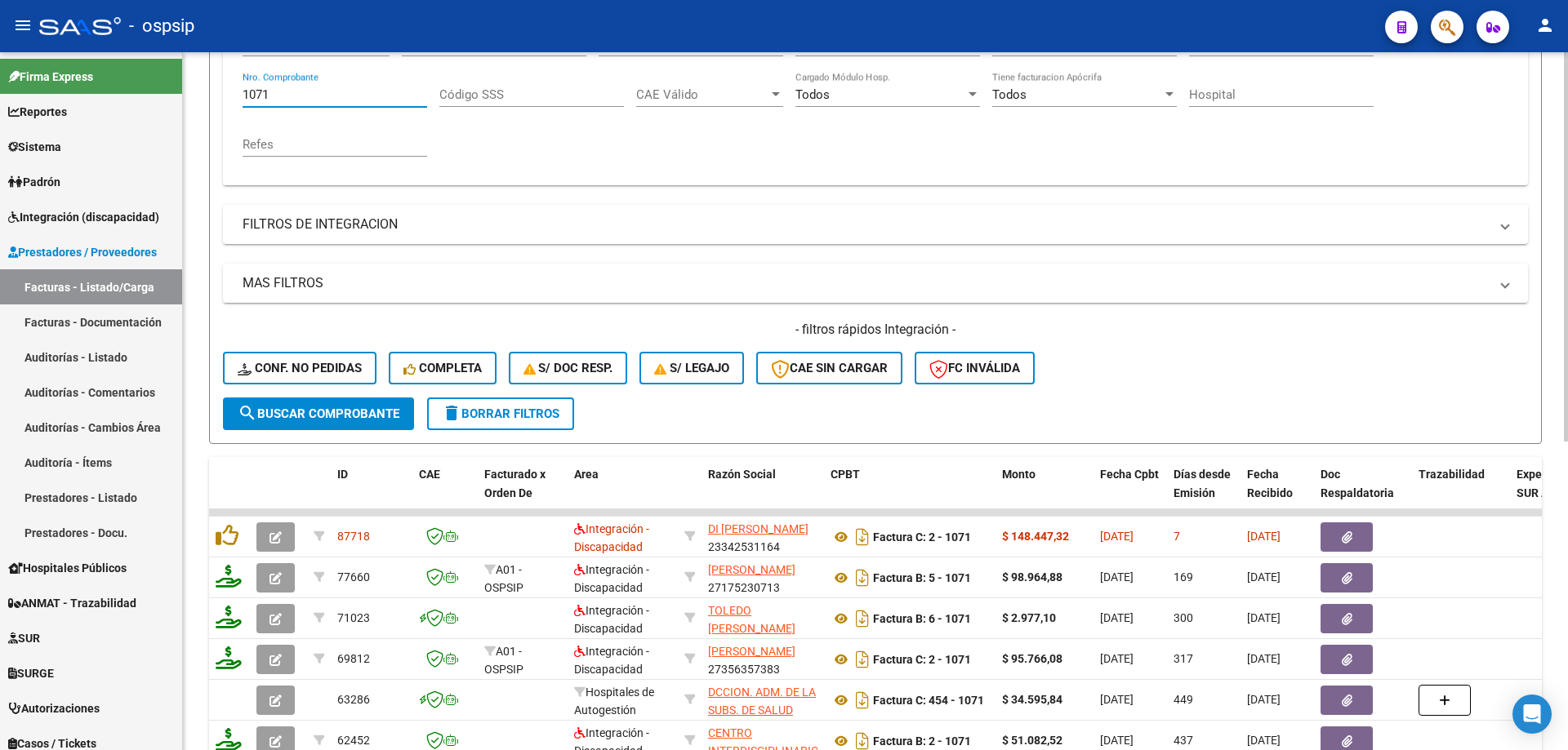
scroll to position [390, 0]
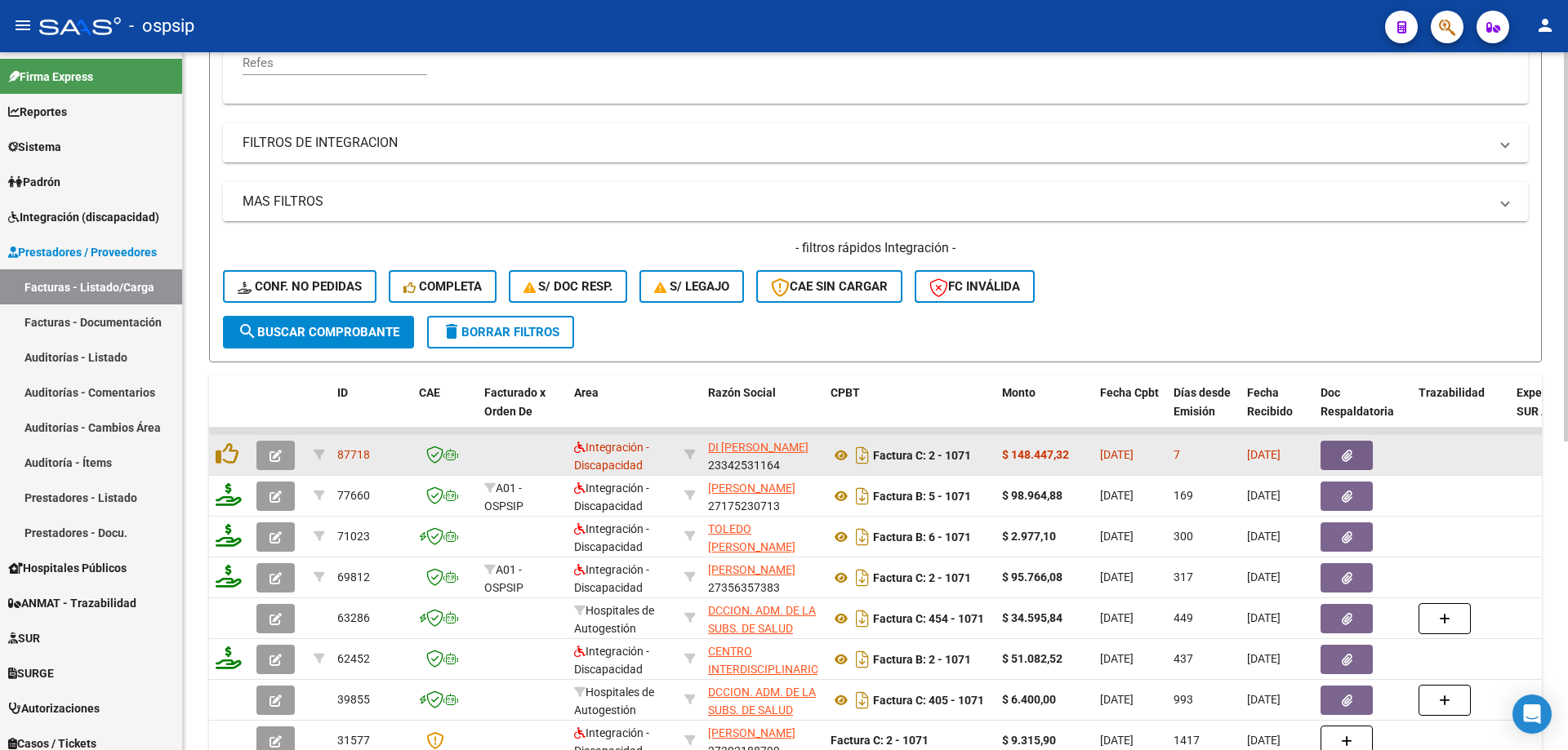
type input "1071"
click at [278, 456] on icon "button" at bounding box center [275, 455] width 12 height 12
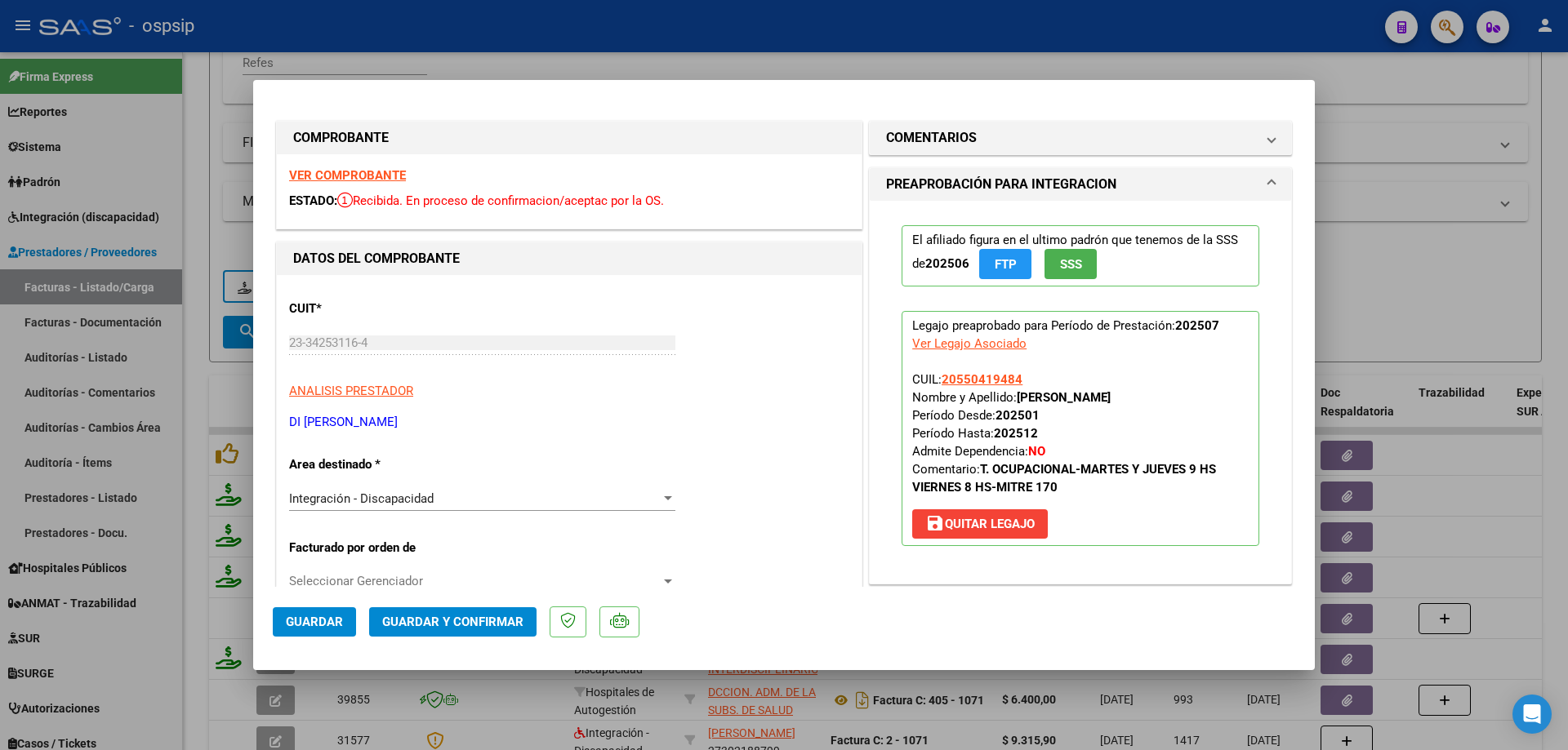
click at [1060, 268] on span "SSS" at bounding box center [1071, 264] width 22 height 15
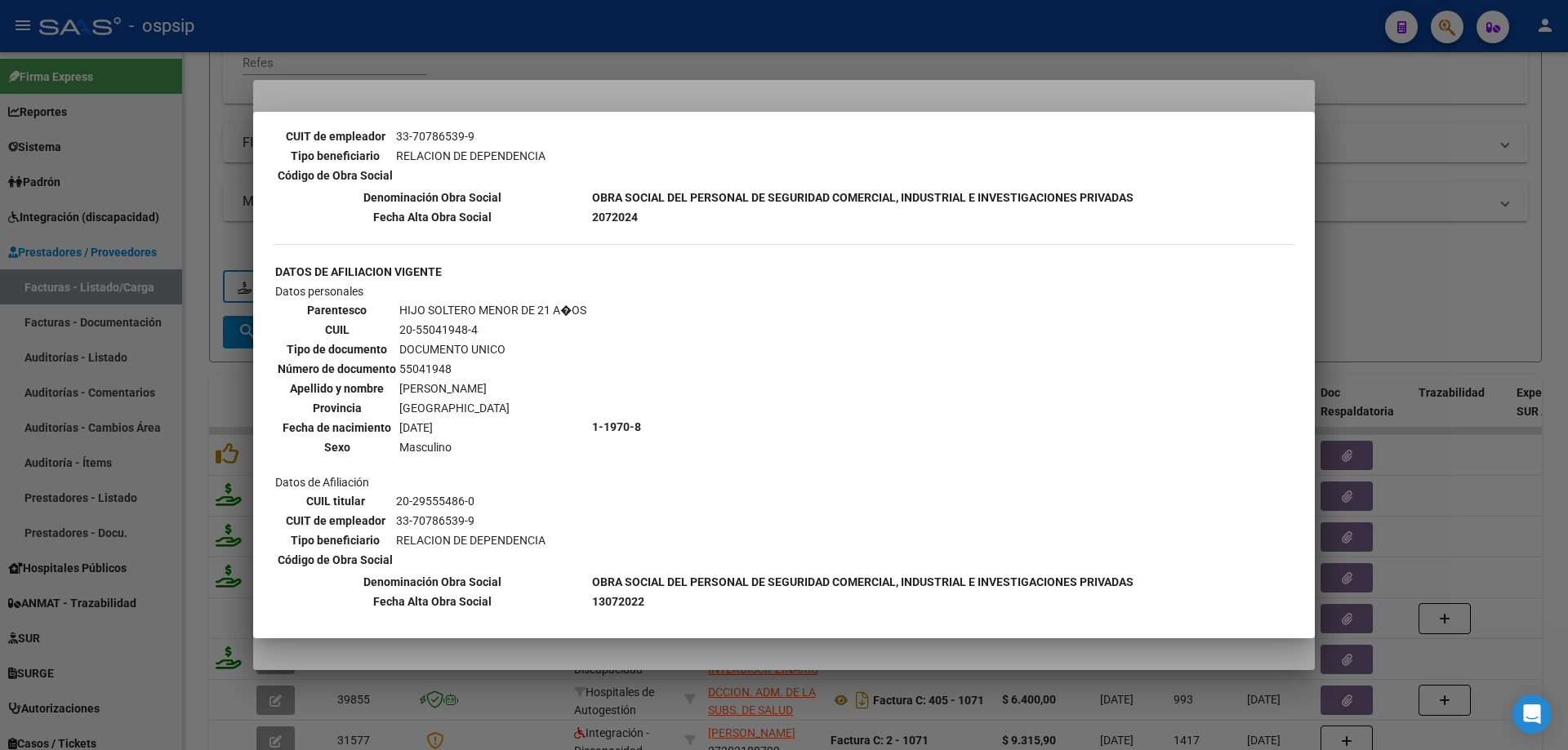
scroll to position [816, 0]
click at [1350, 254] on div at bounding box center [784, 375] width 1568 height 750
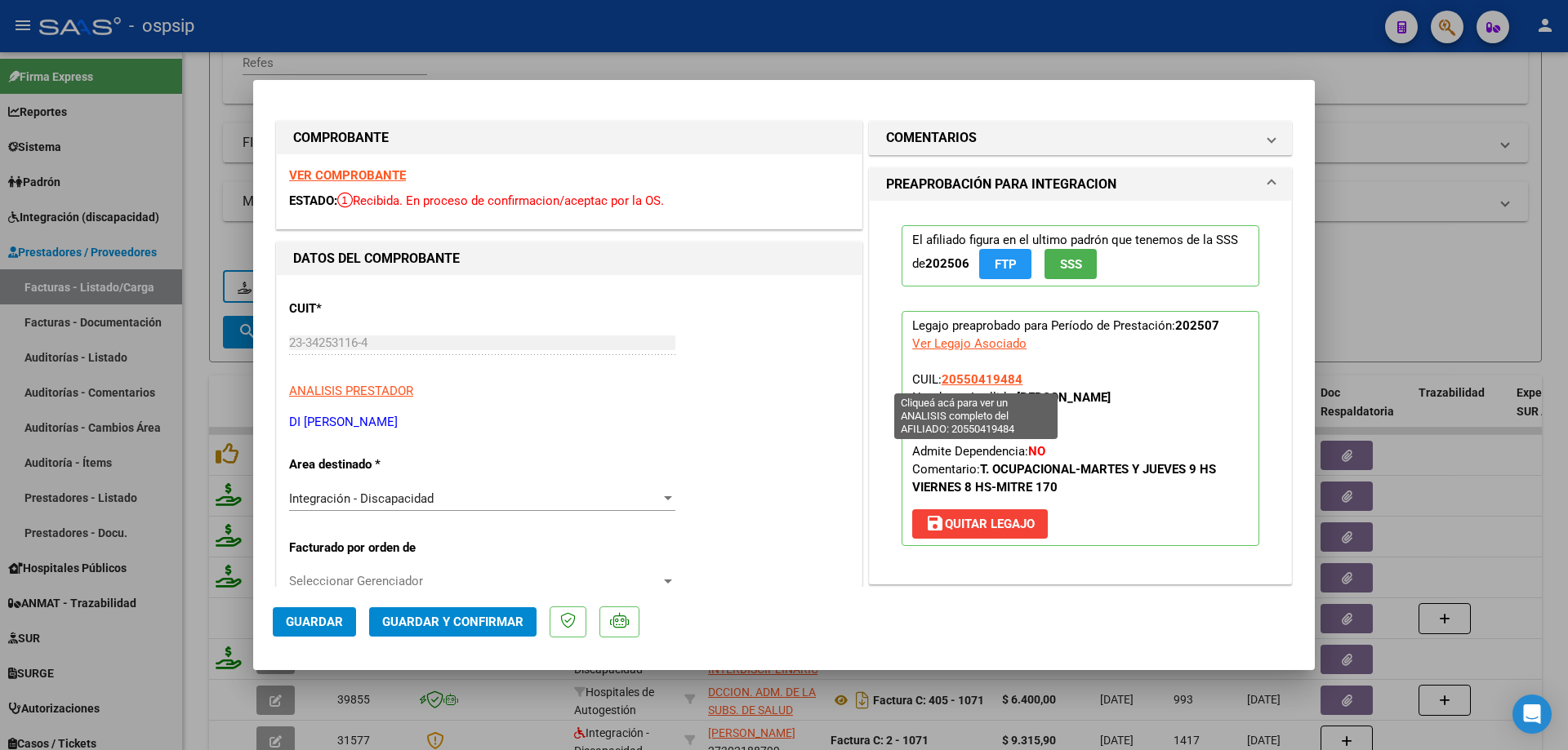
click at [971, 374] on span "20550419484" at bounding box center [982, 379] width 81 height 15
type textarea "20550419484"
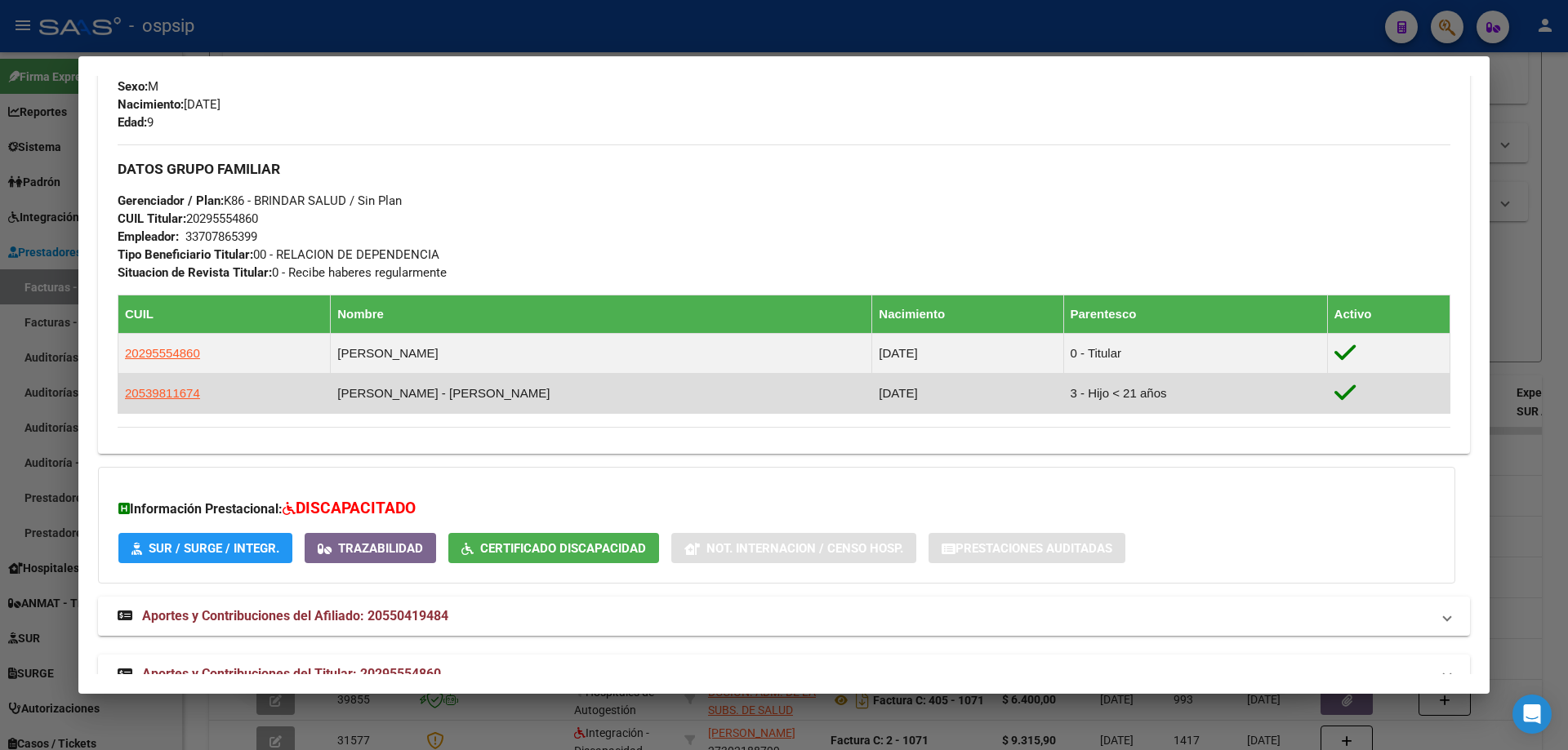
scroll to position [732, 0]
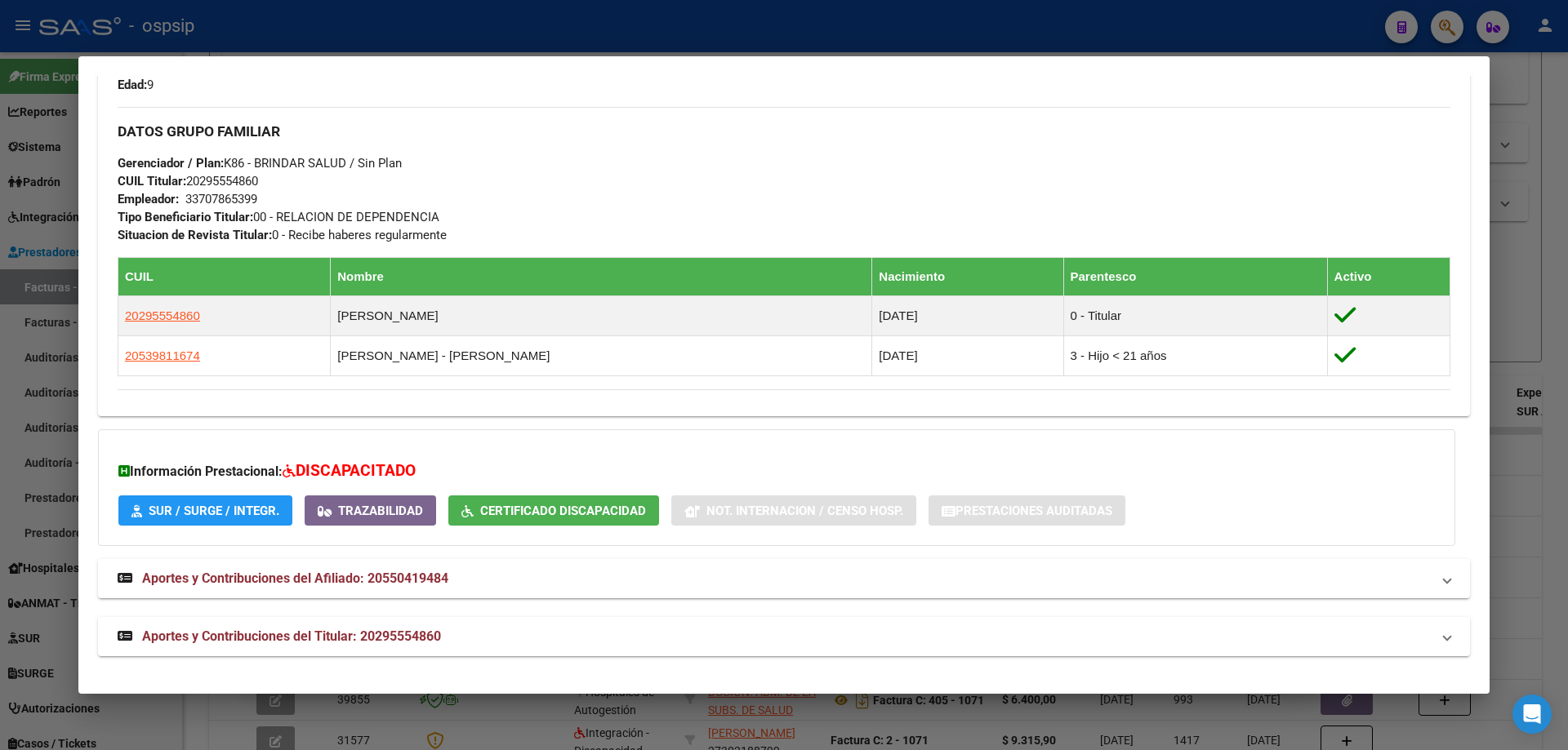
click at [1497, 322] on div at bounding box center [784, 375] width 1568 height 750
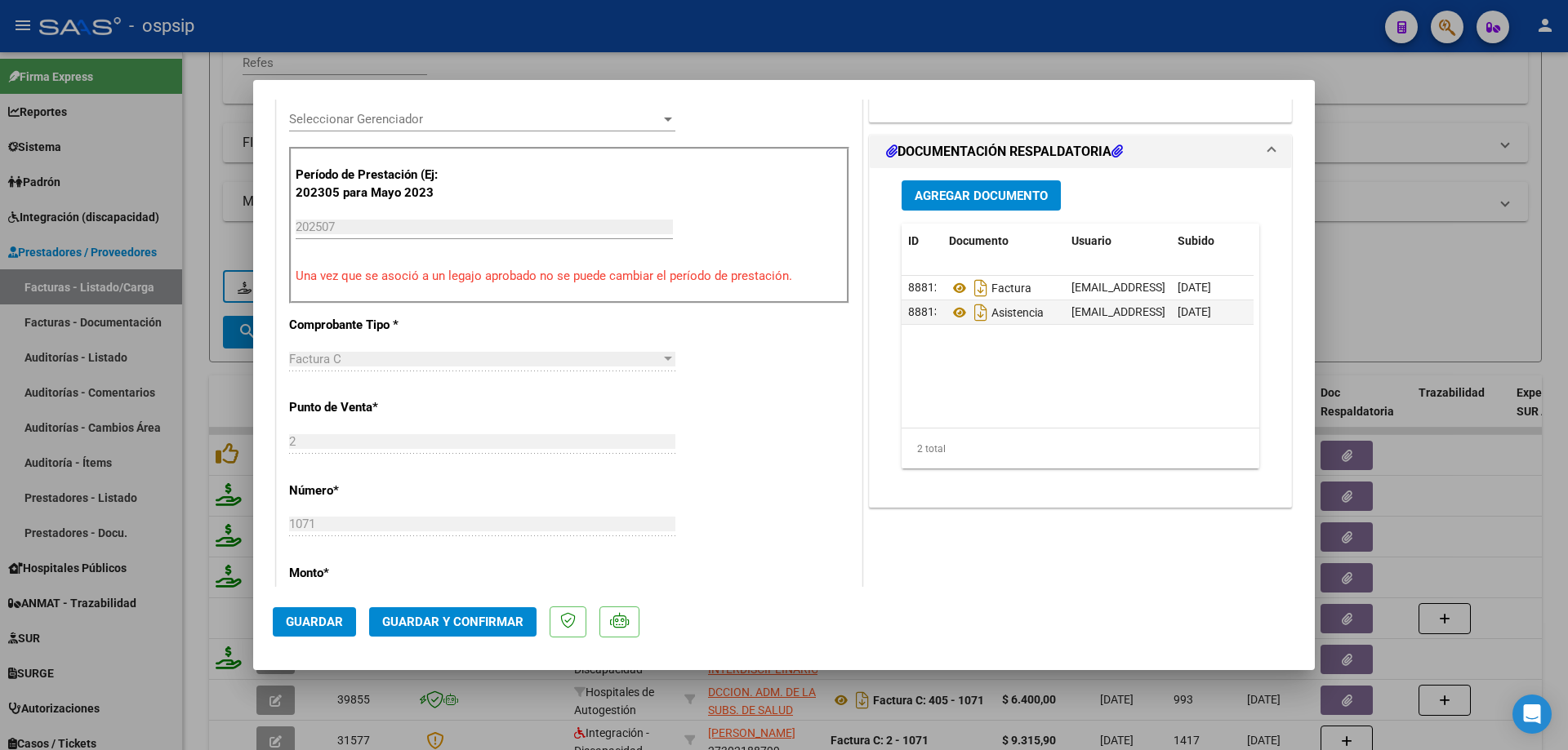
scroll to position [490, 0]
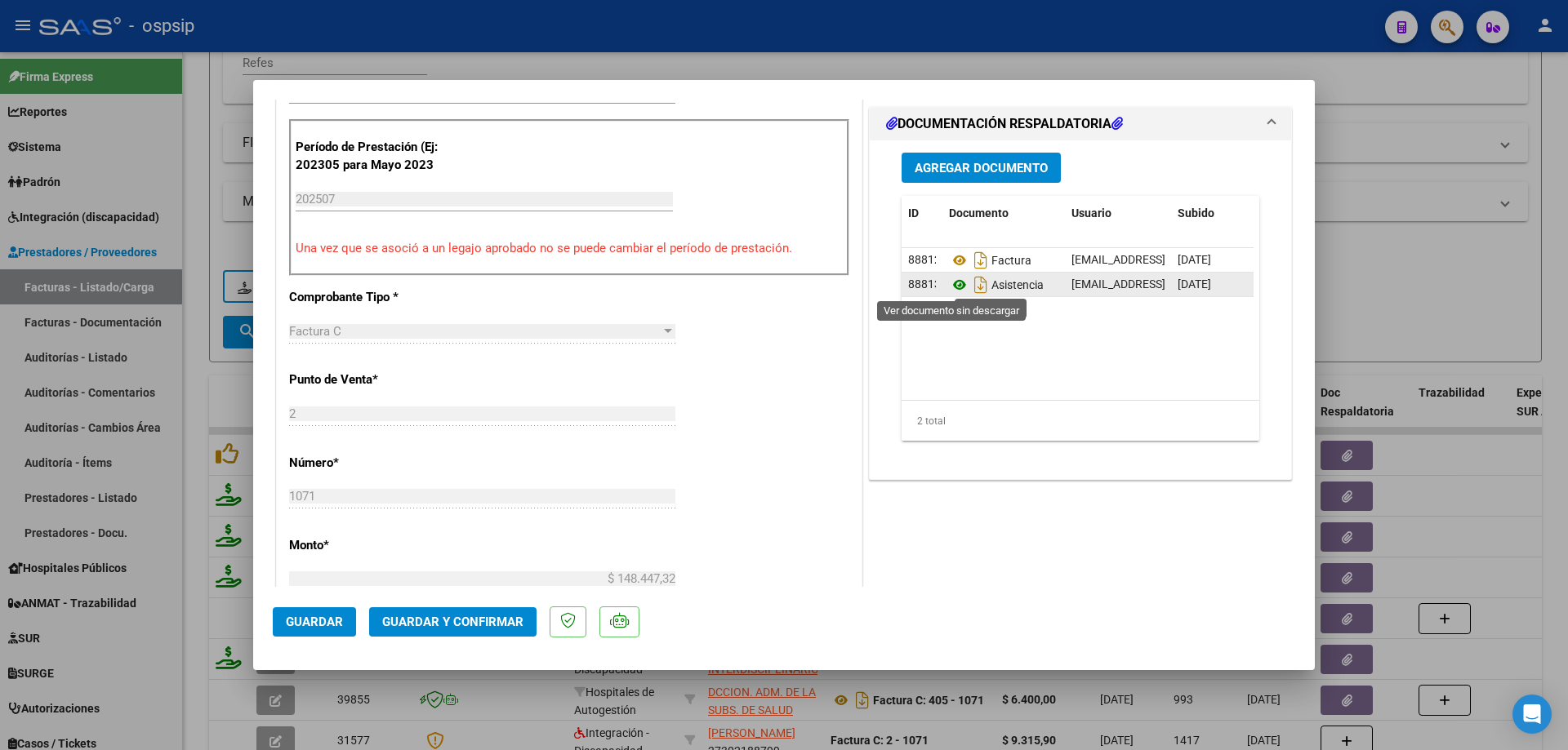
click at [952, 283] on icon at bounding box center [960, 285] width 22 height 20
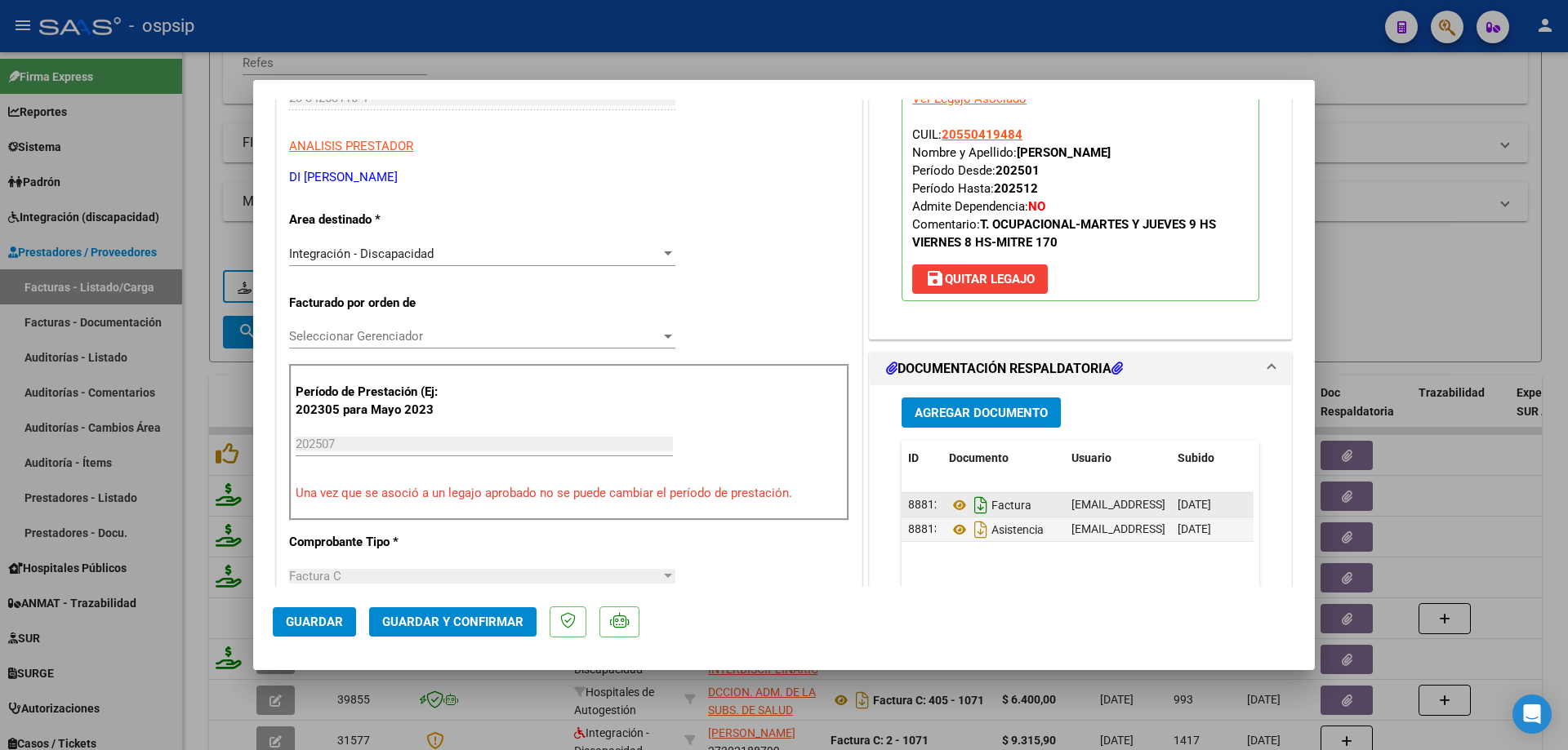
scroll to position [164, 0]
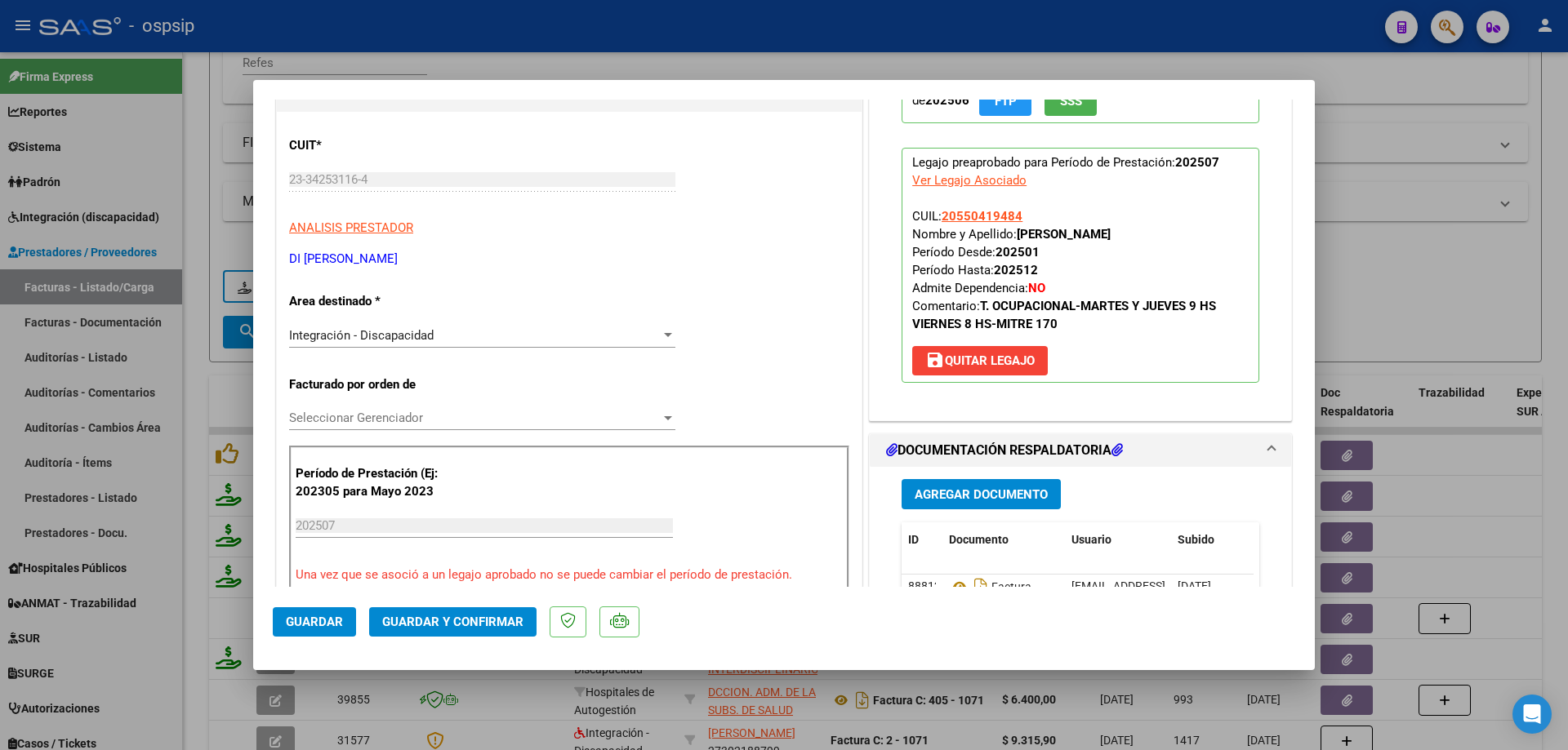
drag, startPoint x: 1018, startPoint y: 217, endPoint x: 935, endPoint y: 215, distance: 83.0
click at [935, 215] on p "Legajo preaprobado para Período de Prestación: 202507 Ver Legajo Asociado CUIL:…" at bounding box center [1080, 265] width 358 height 236
copy span "20550419484"
click at [422, 612] on button "Guardar y Confirmar" at bounding box center [453, 622] width 168 height 30
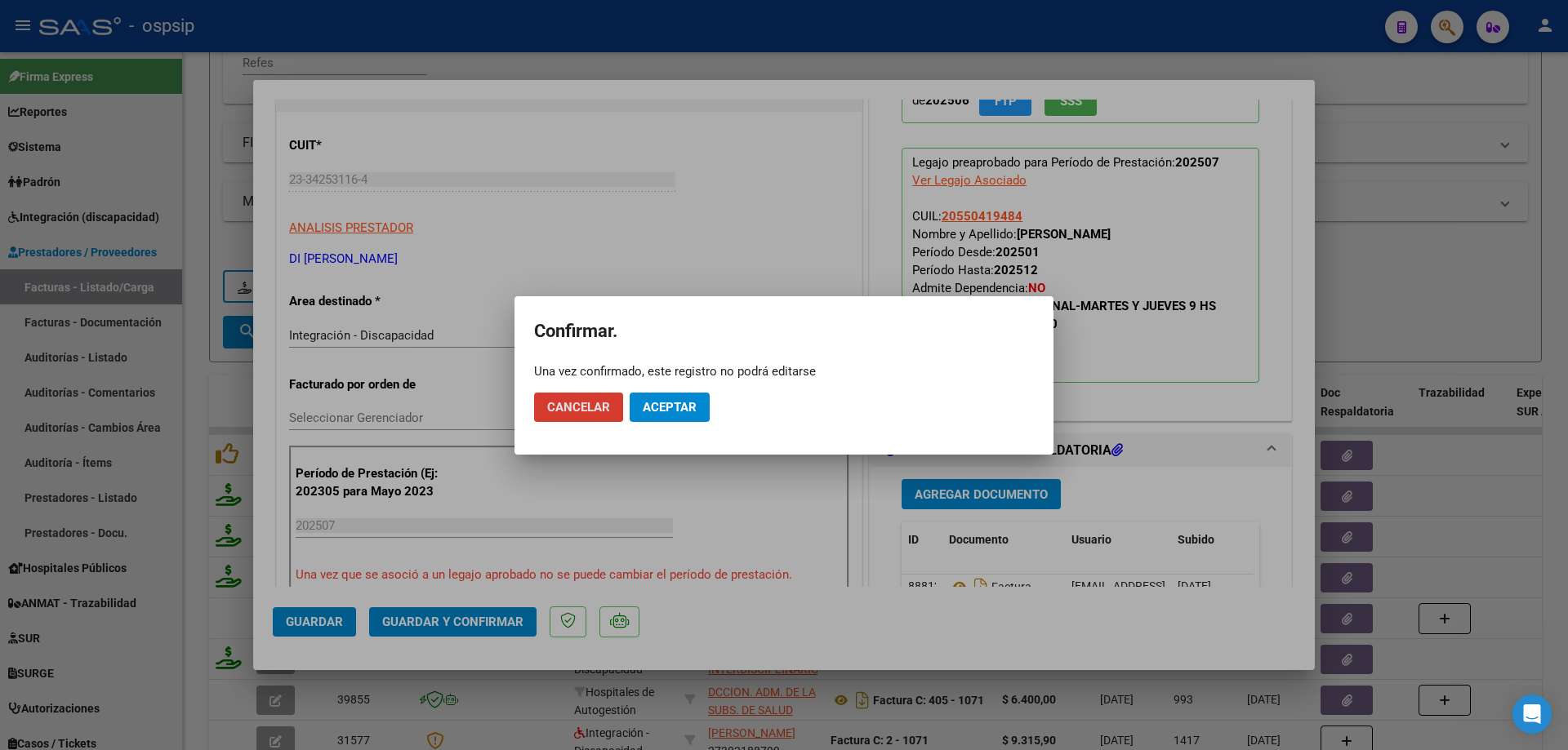
click at [653, 402] on span "Aceptar" at bounding box center [670, 407] width 54 height 15
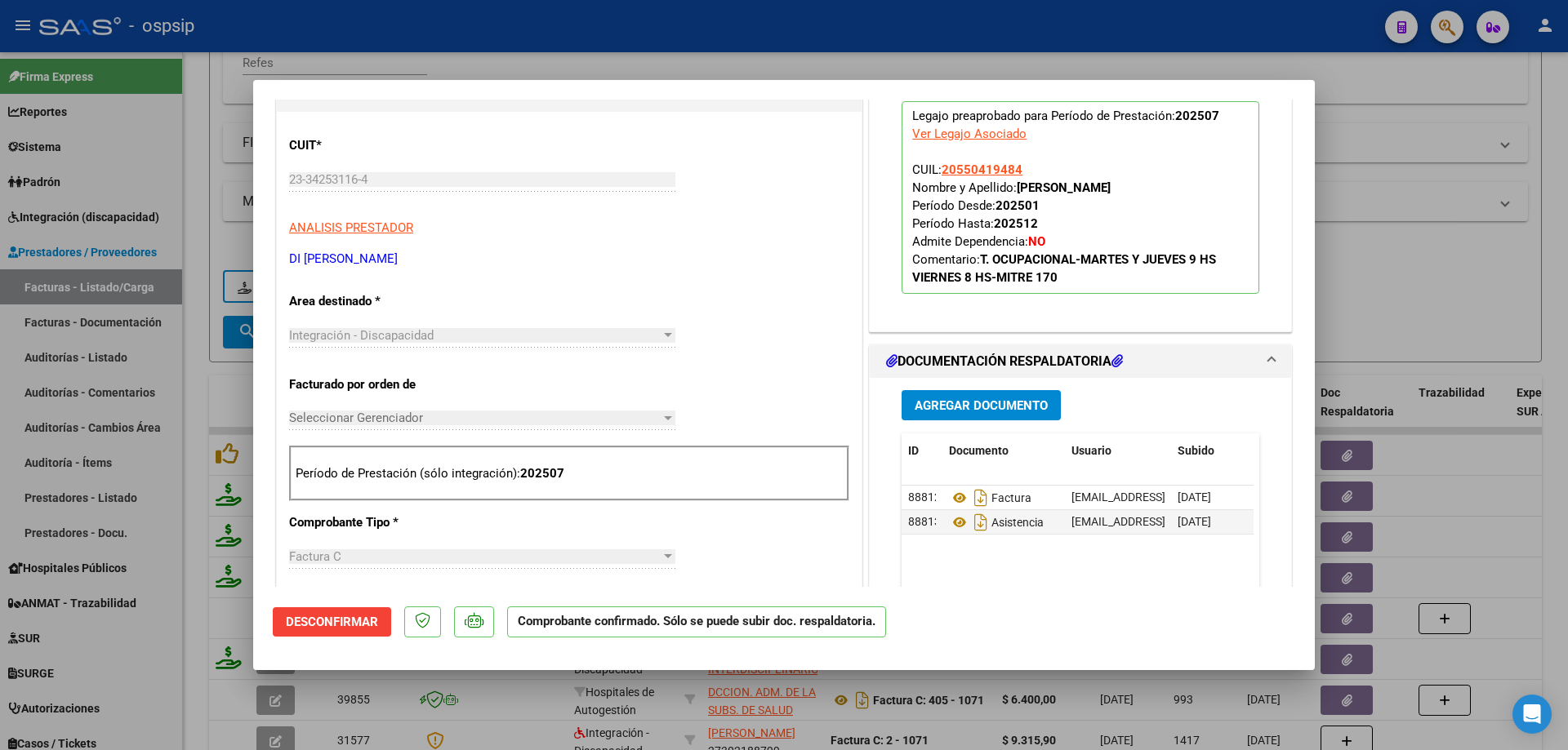
click at [1334, 256] on div at bounding box center [784, 375] width 1568 height 750
type input "$ 0,00"
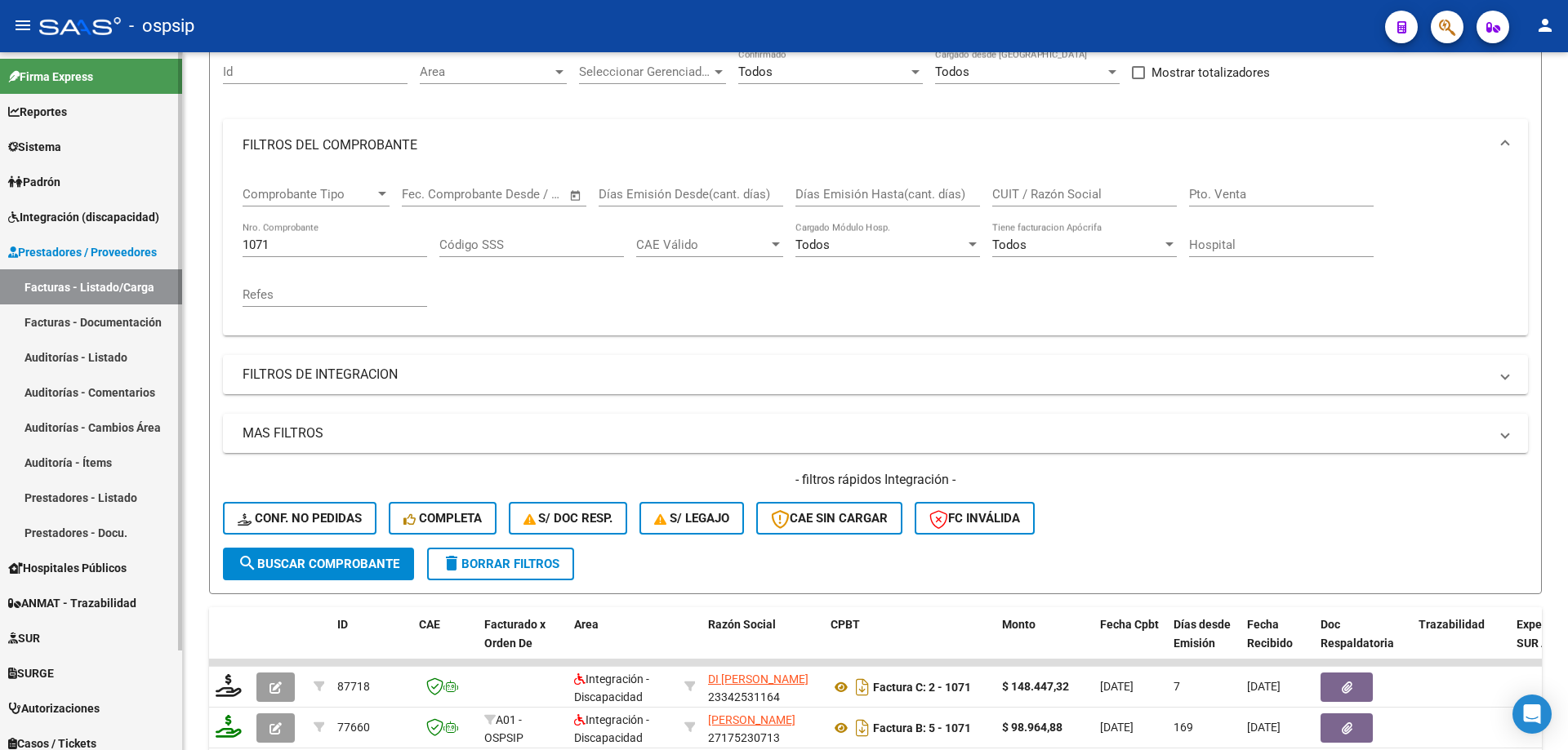
scroll to position [145, 0]
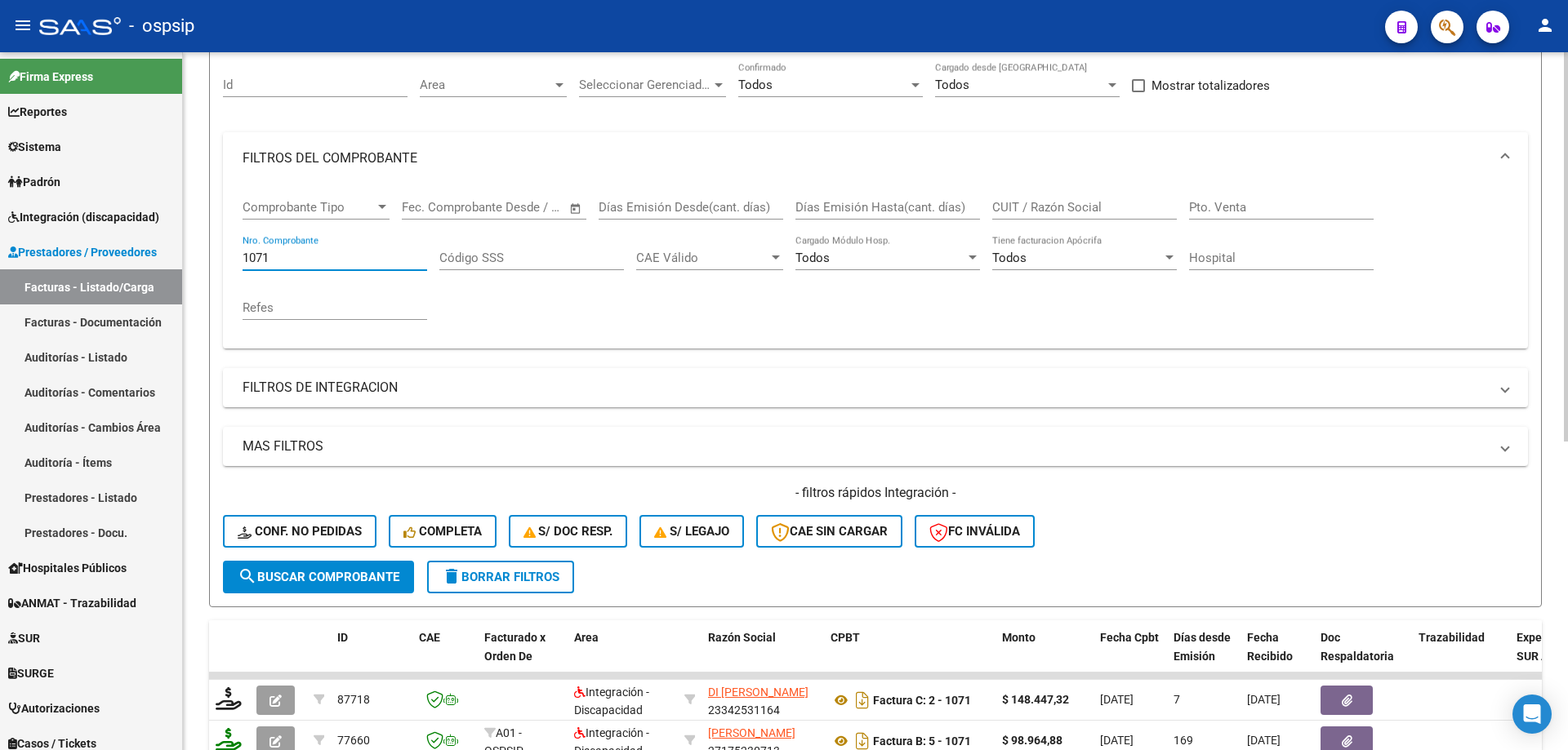
click at [271, 254] on input "1071" at bounding box center [334, 257] width 184 height 15
type input "1"
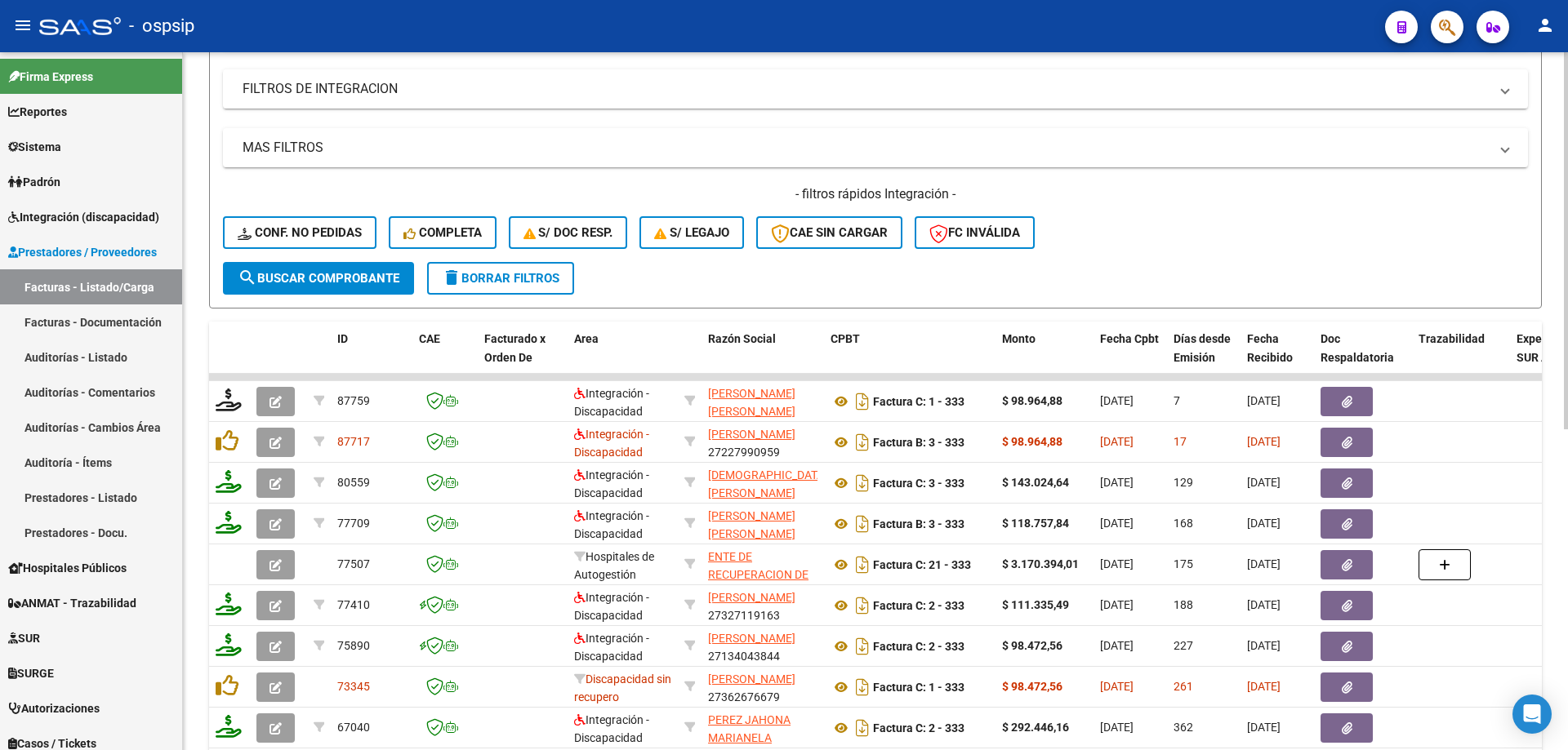
scroll to position [472, 0]
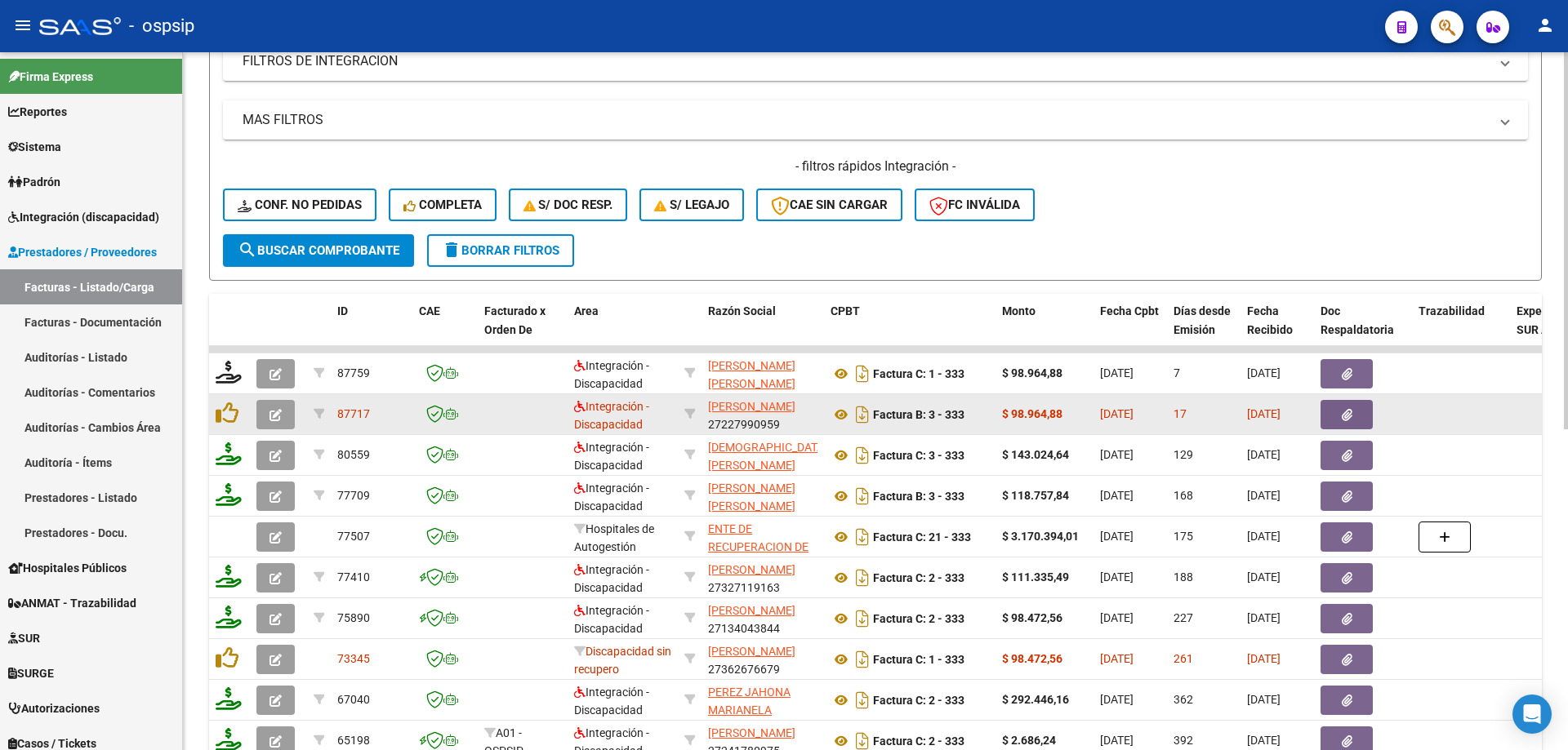
type input "331"
click at [268, 411] on button "button" at bounding box center [275, 415] width 38 height 30
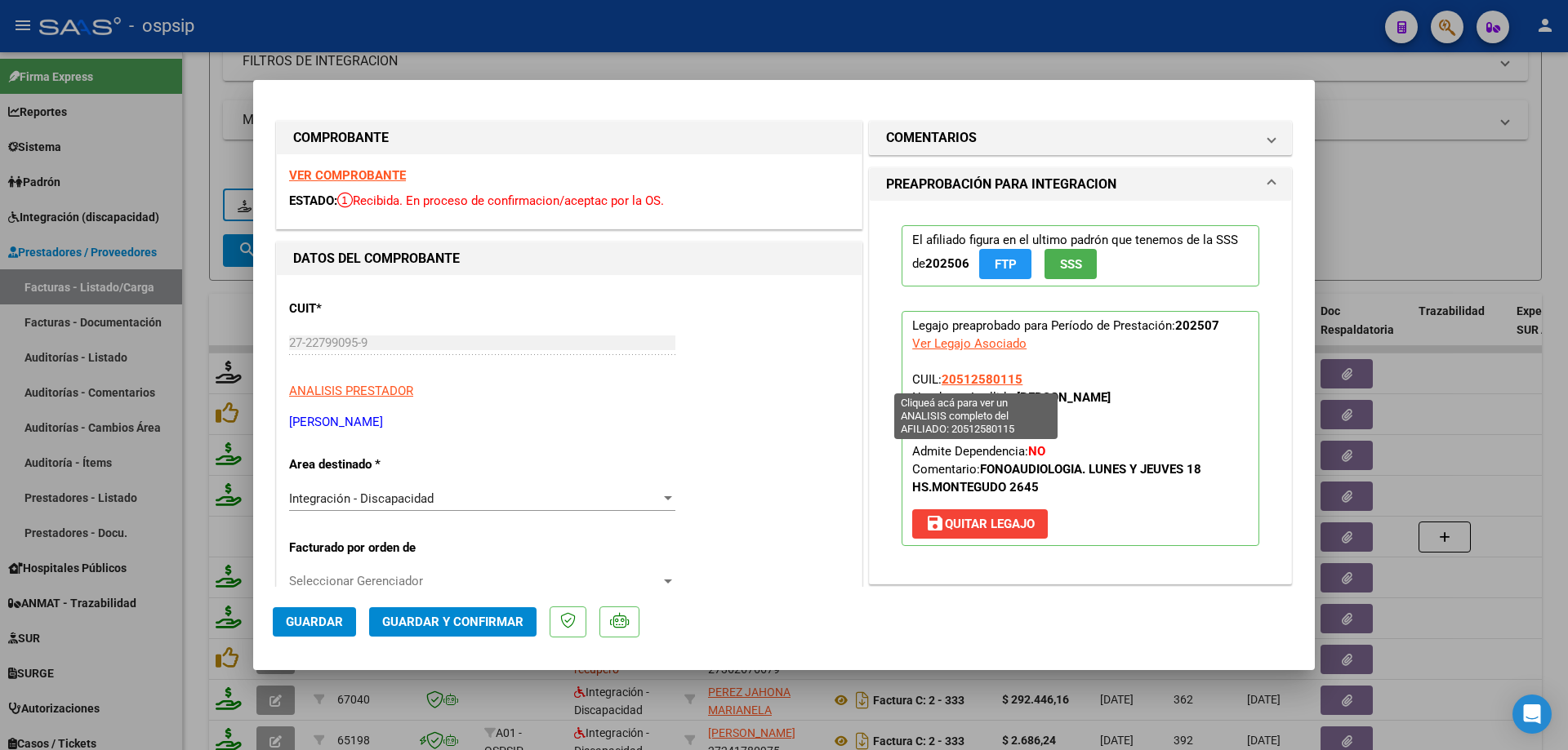
click at [983, 376] on span "20512580115" at bounding box center [982, 379] width 81 height 15
type textarea "20512580115"
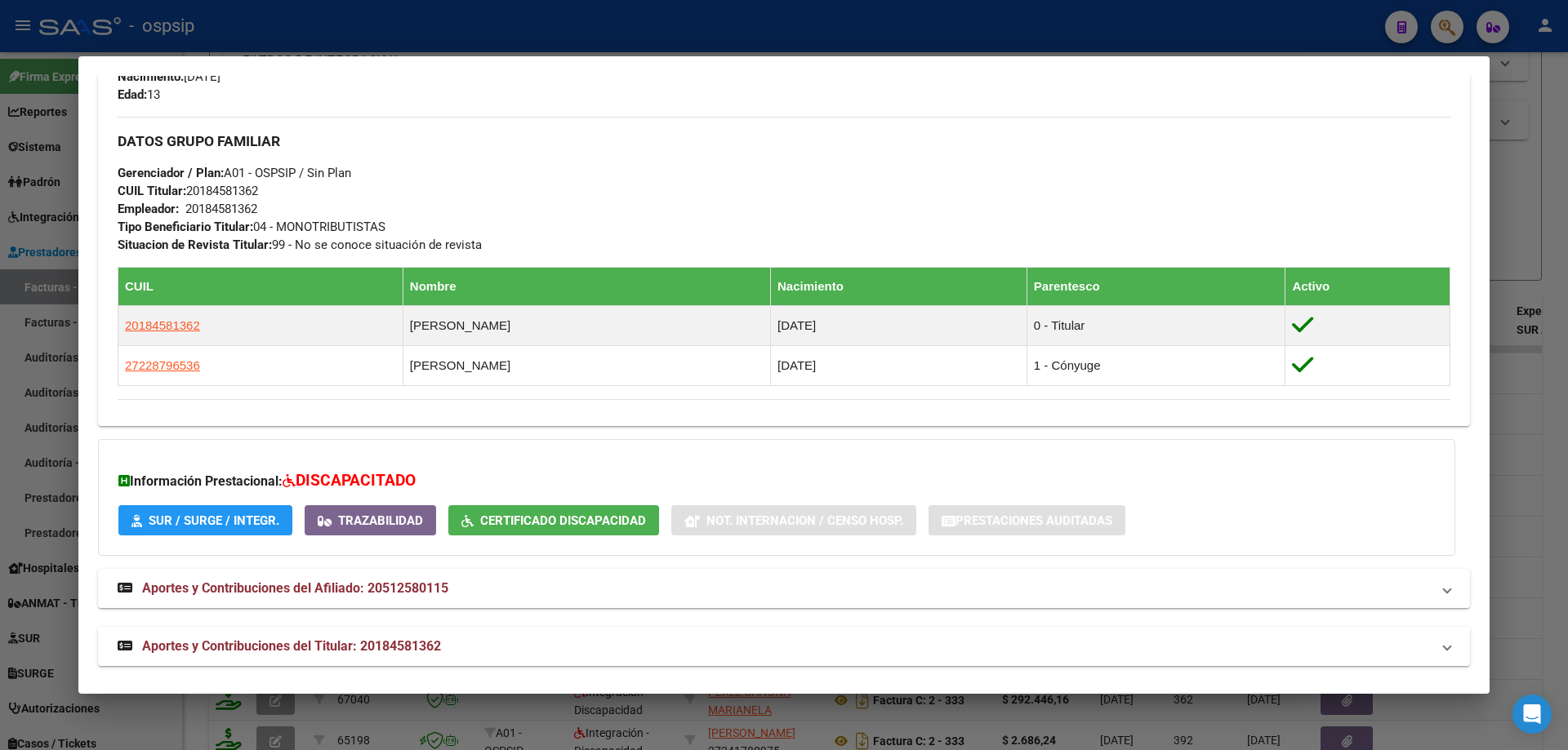
scroll to position [734, 0]
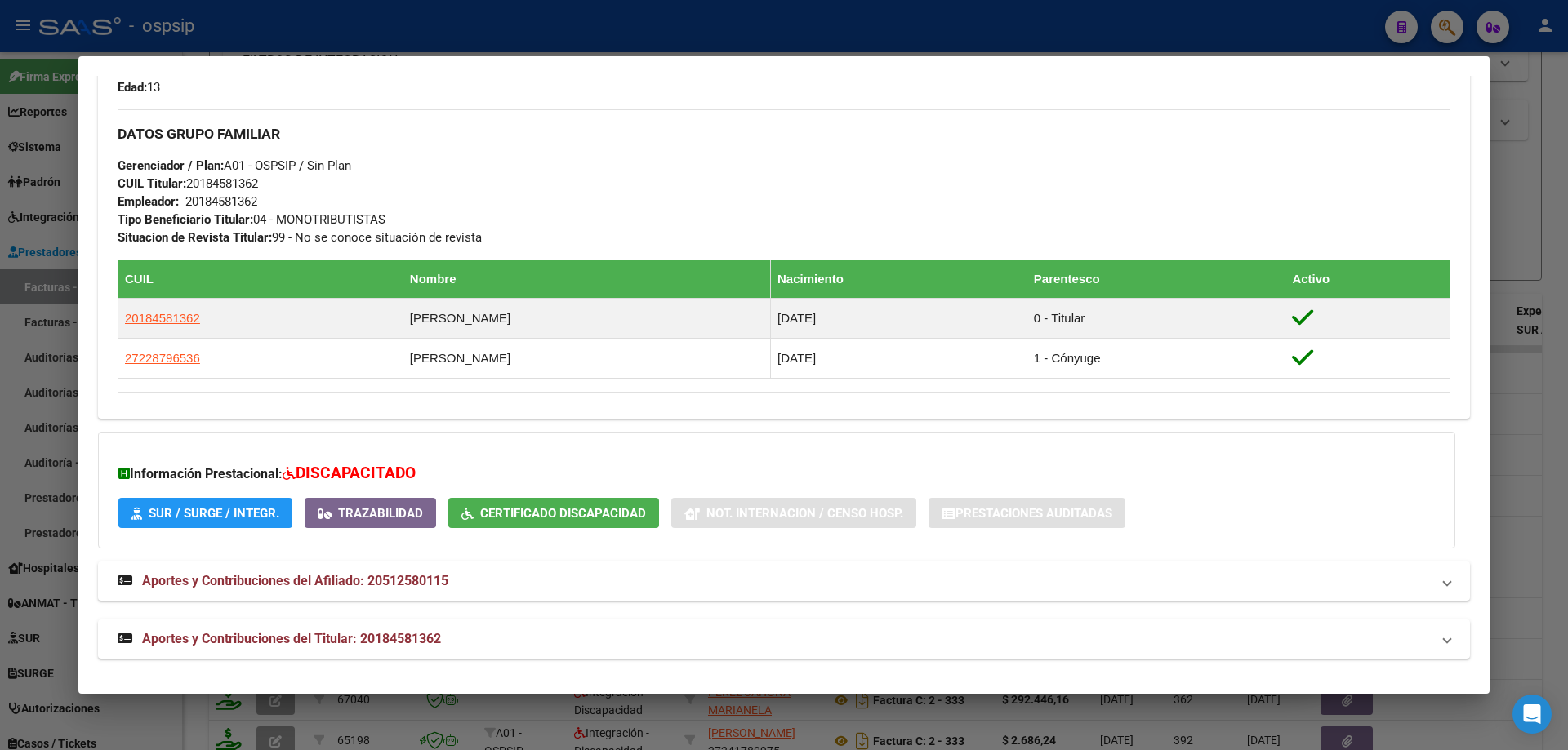
click at [1542, 392] on div at bounding box center [784, 375] width 1568 height 750
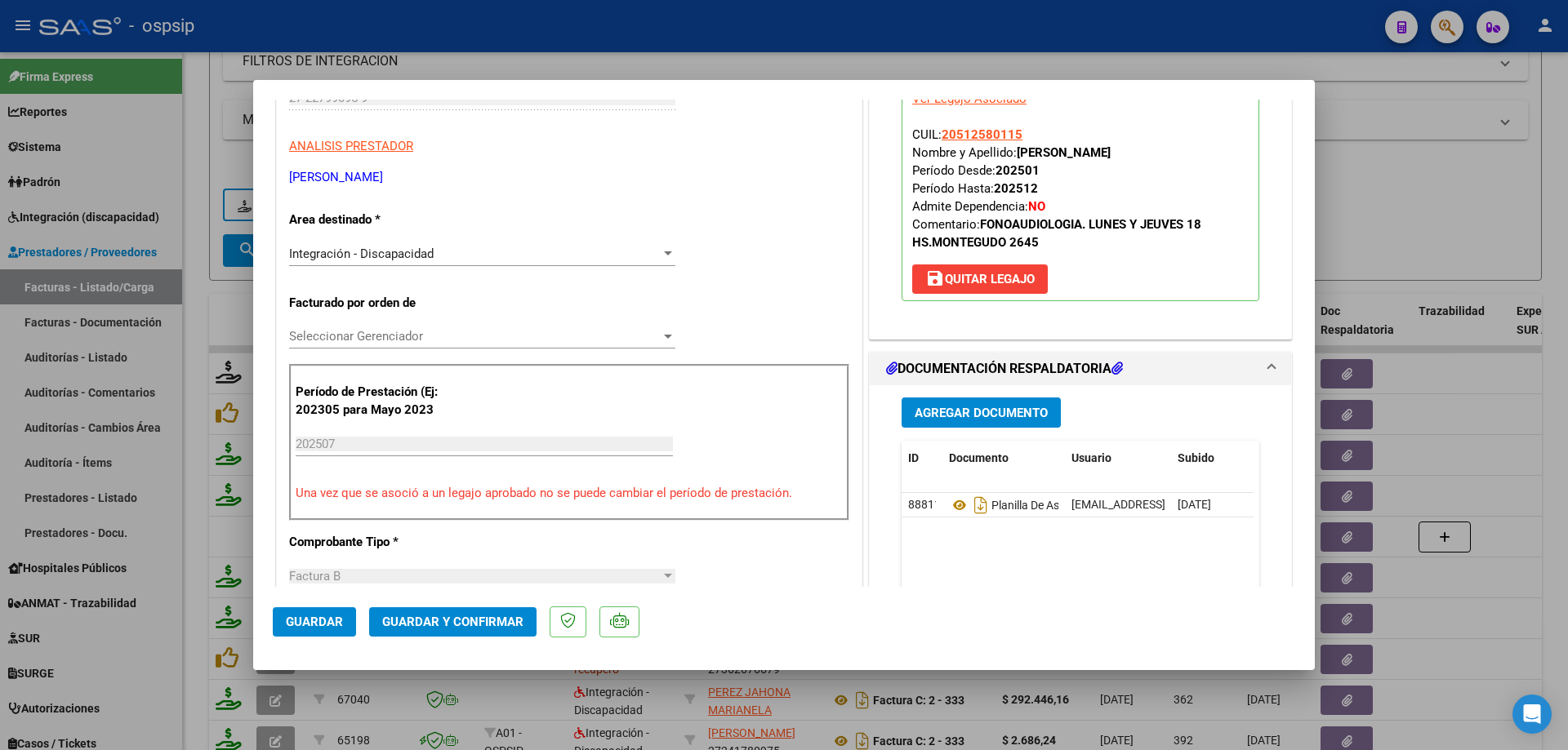
scroll to position [408, 0]
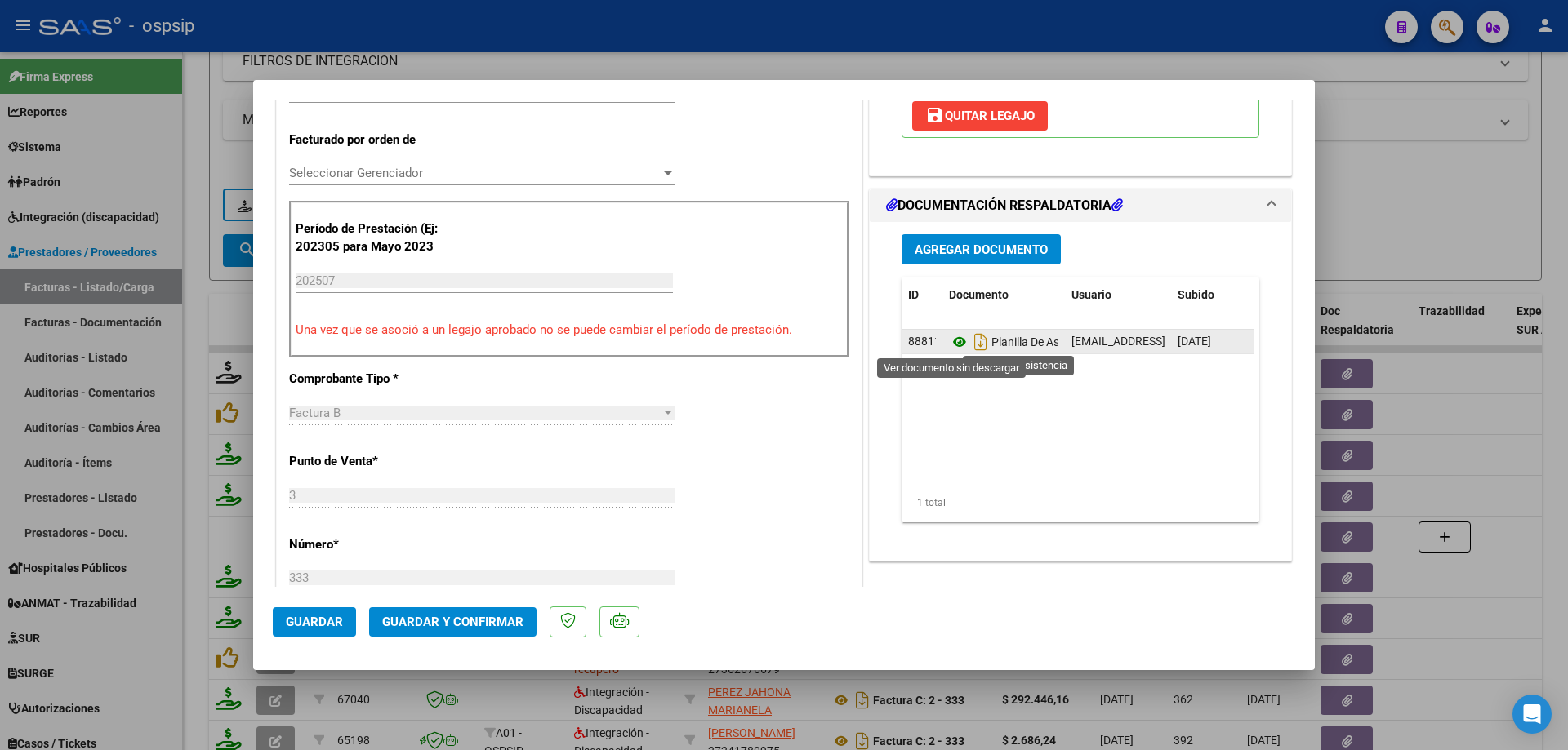
click at [953, 336] on icon at bounding box center [960, 342] width 22 height 20
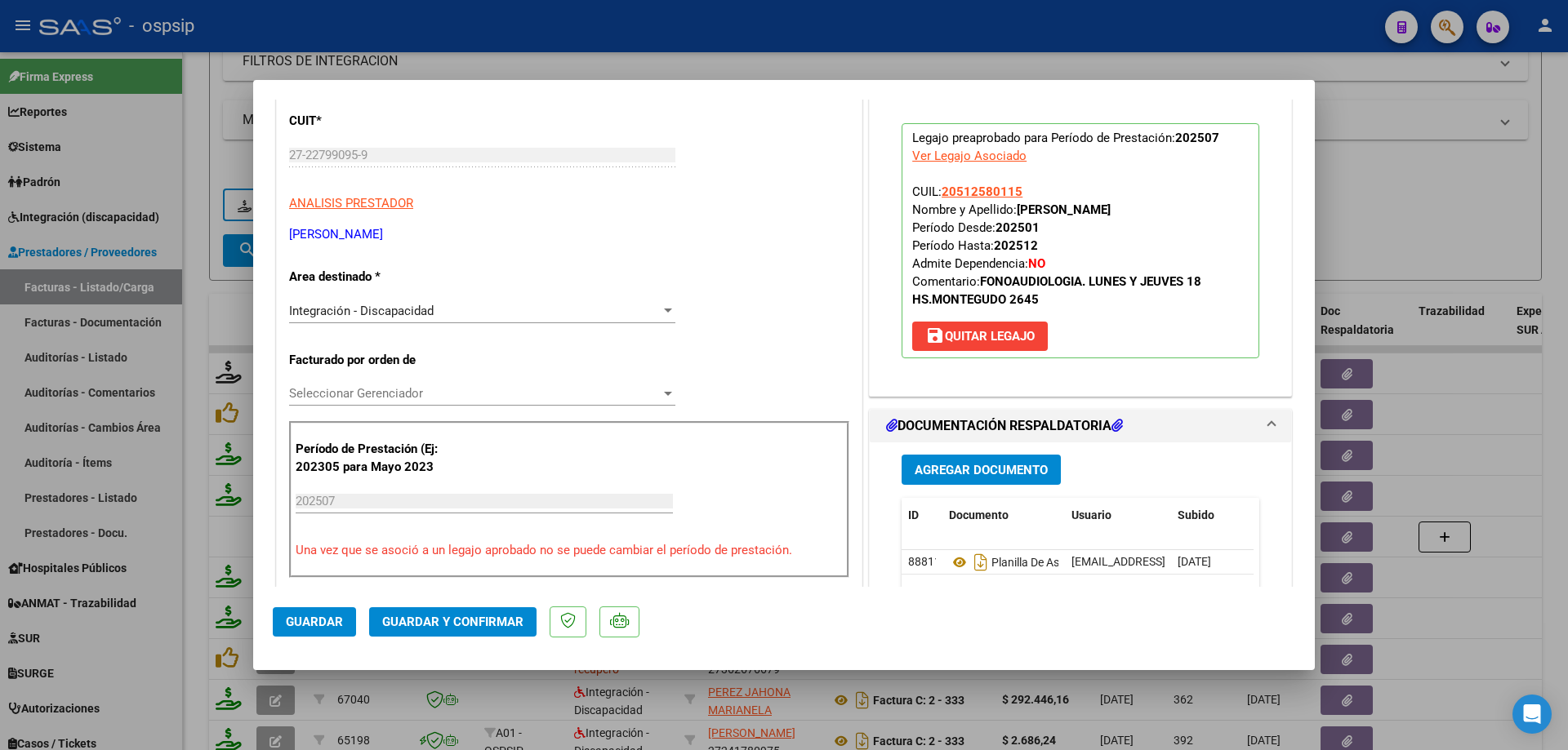
scroll to position [164, 0]
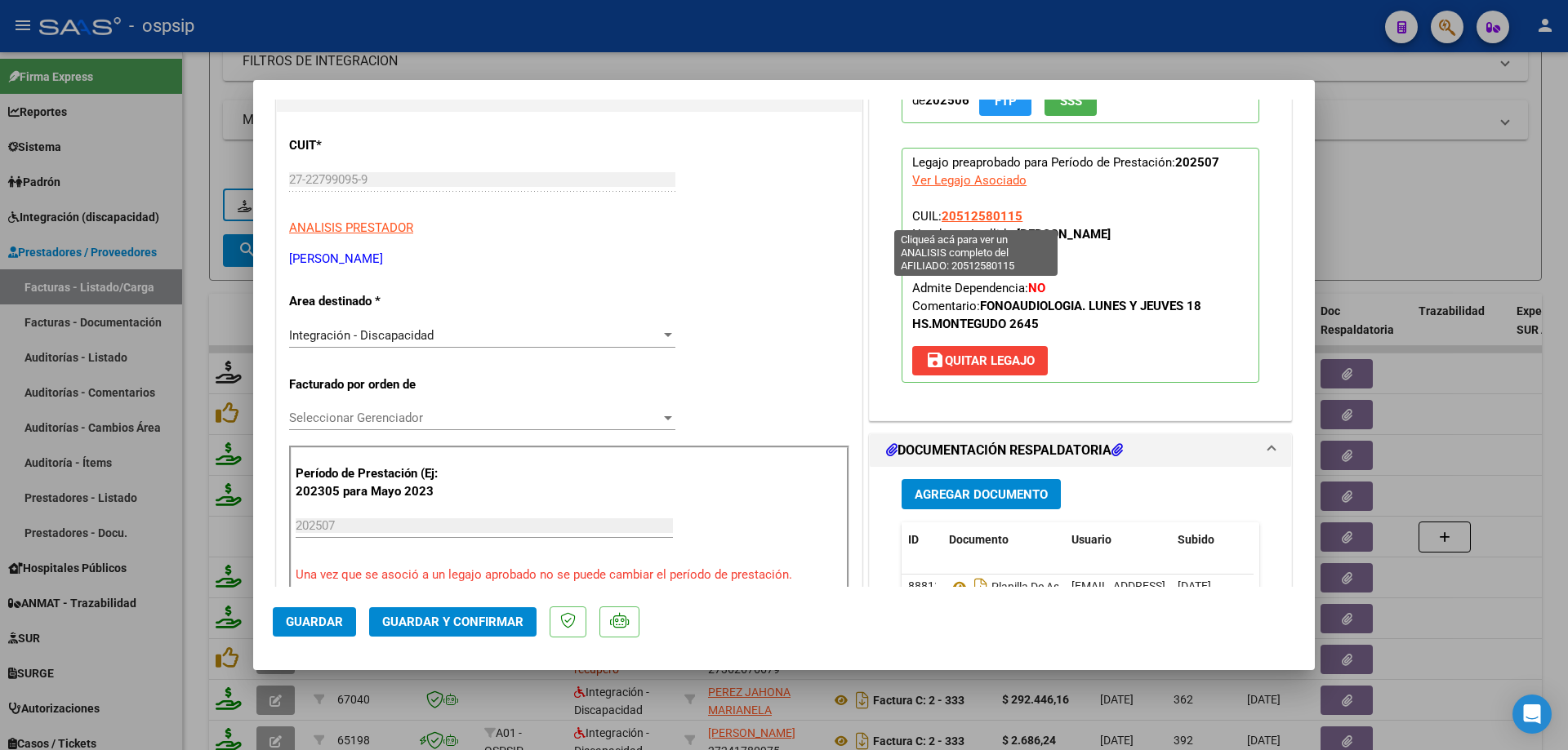
drag, startPoint x: 1001, startPoint y: 222, endPoint x: 982, endPoint y: 224, distance: 19.1
click at [982, 224] on span "20512580115" at bounding box center [982, 216] width 81 height 15
copy span "801"
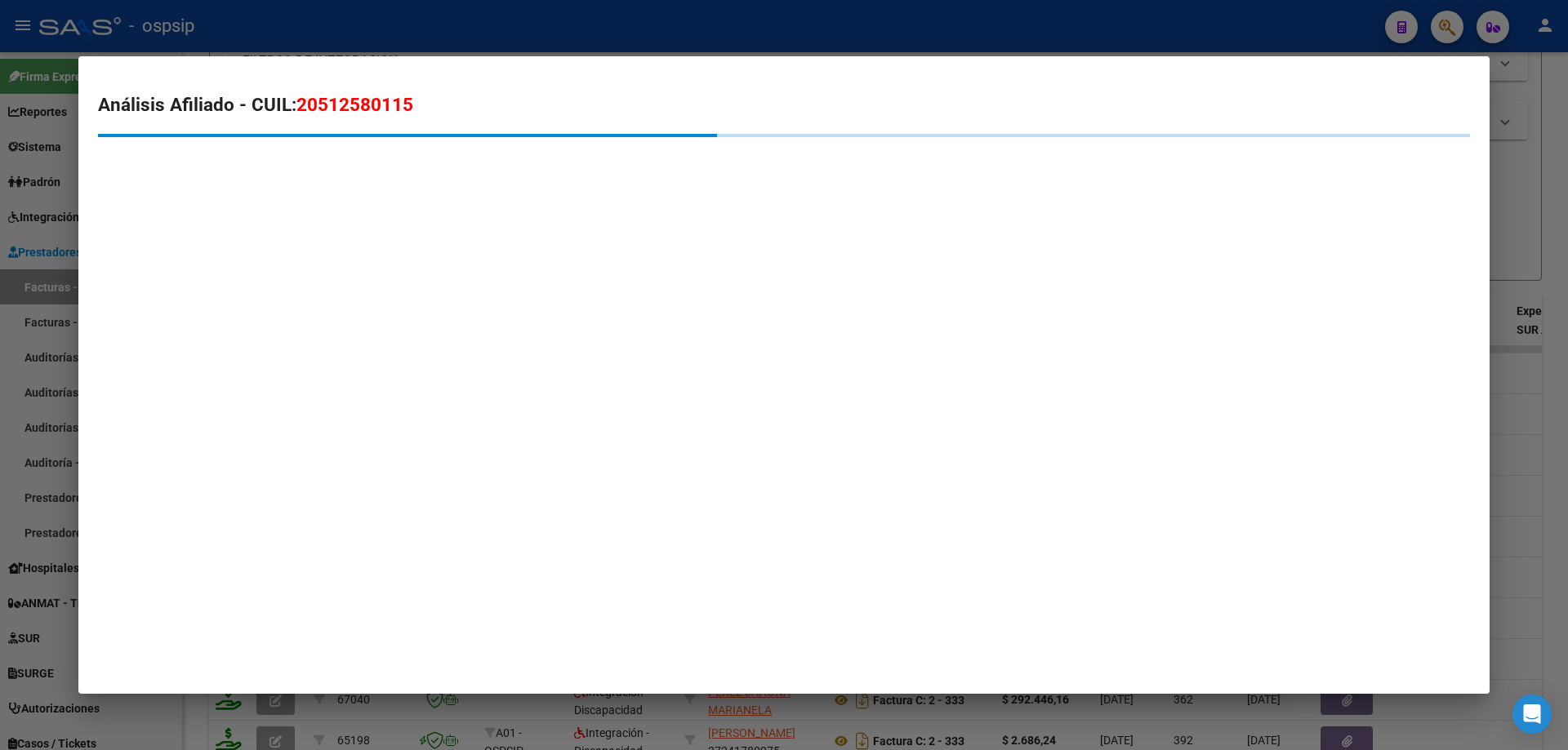
click at [1510, 181] on div at bounding box center [784, 375] width 1568 height 750
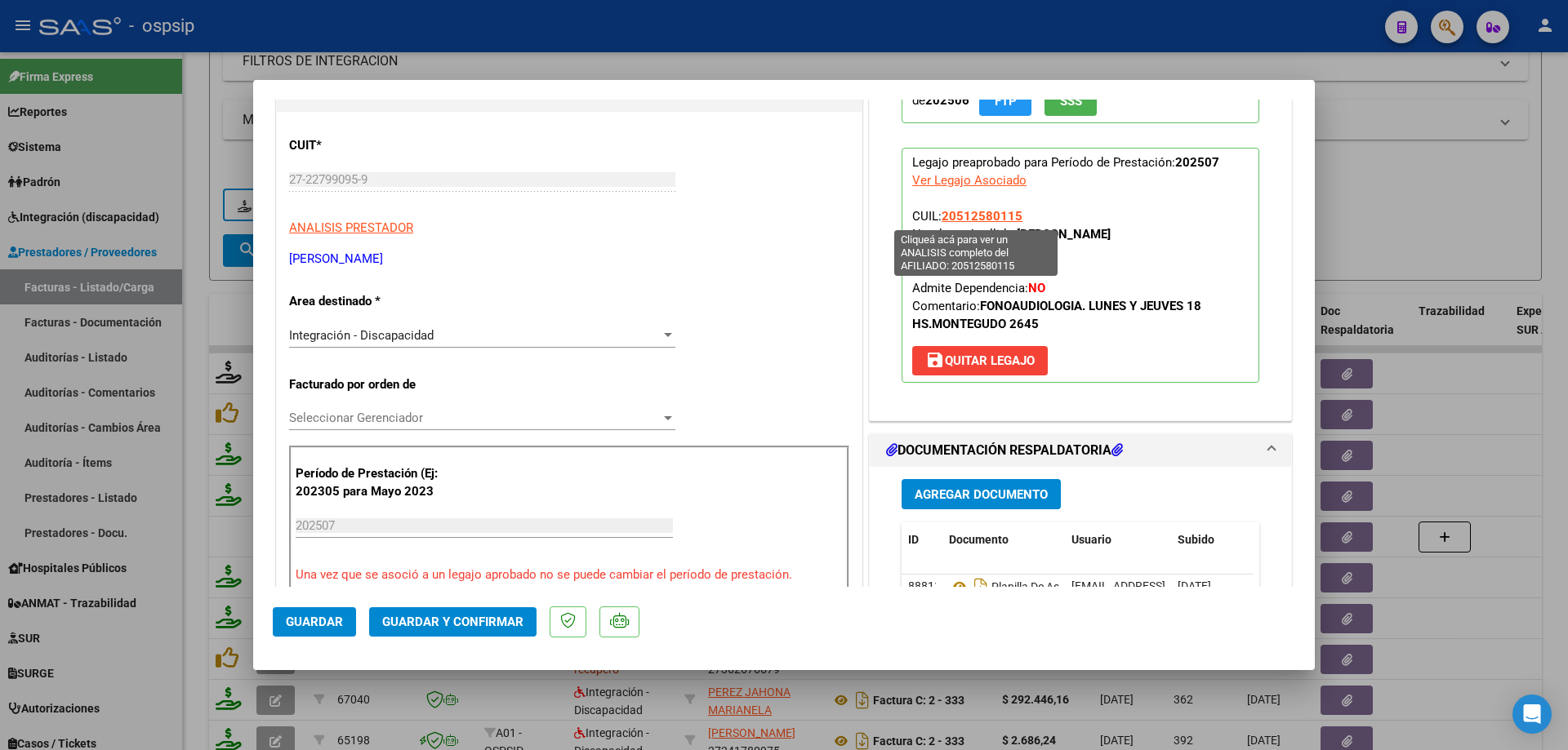
drag, startPoint x: 1017, startPoint y: 213, endPoint x: 939, endPoint y: 217, distance: 78.1
click at [939, 217] on p "Legajo preaprobado para Período de Prestación: 202507 Ver Legajo Asociado CUIL:…" at bounding box center [1080, 265] width 358 height 236
copy span "20512580115"
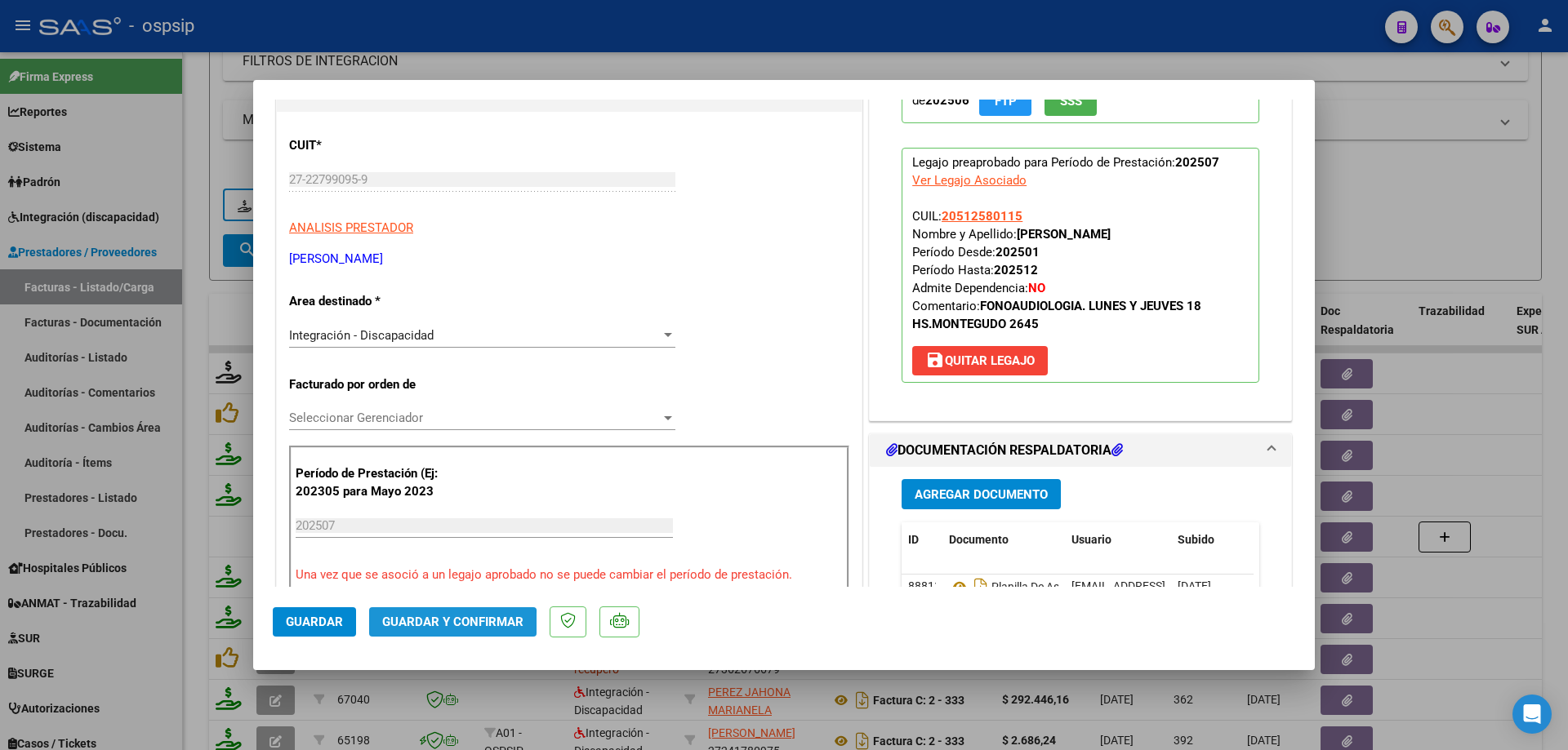
click at [443, 626] on span "Guardar y Confirmar" at bounding box center [453, 622] width 141 height 15
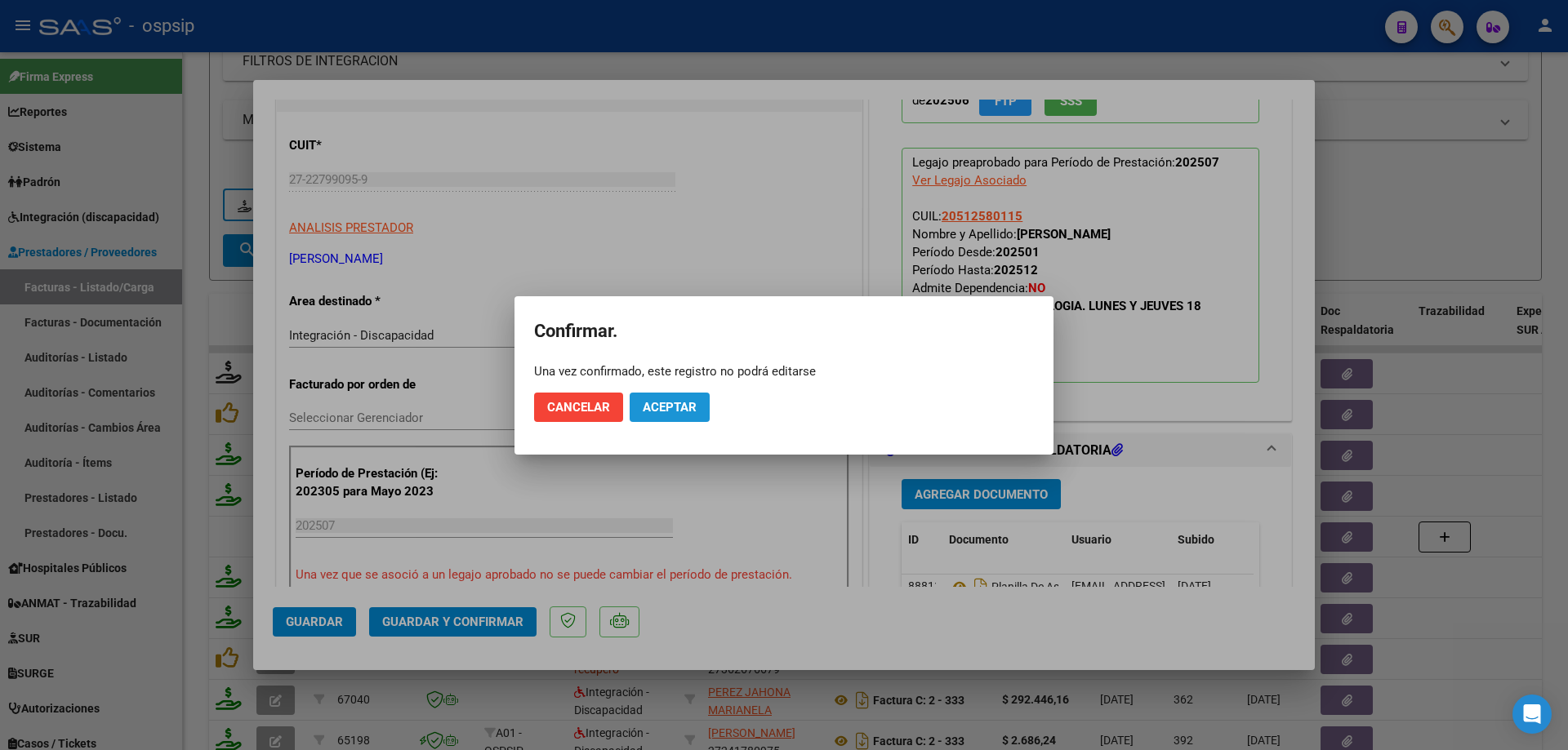
click at [684, 402] on span "Aceptar" at bounding box center [670, 407] width 54 height 15
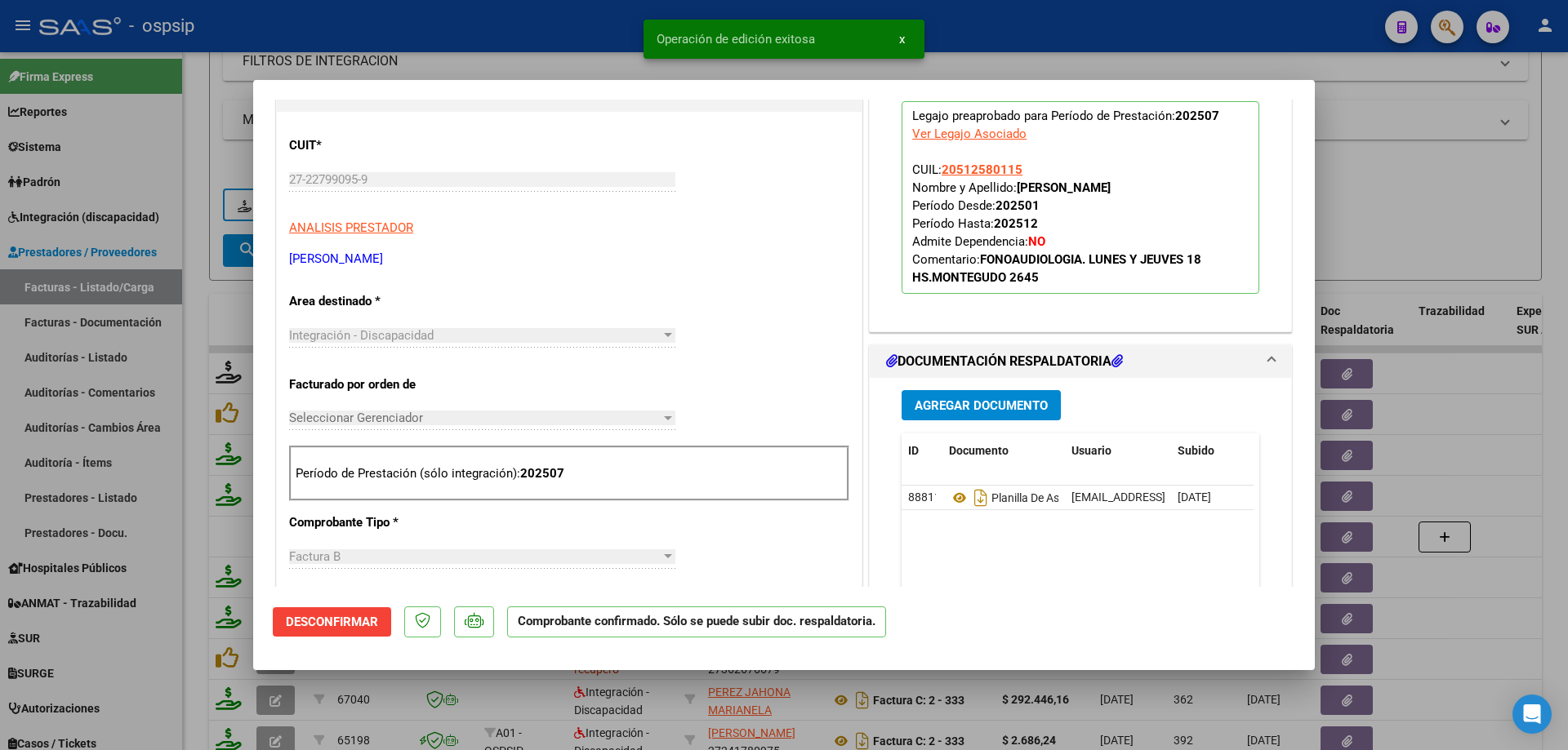
click at [1447, 229] on div at bounding box center [784, 375] width 1568 height 750
type input "$ 0,00"
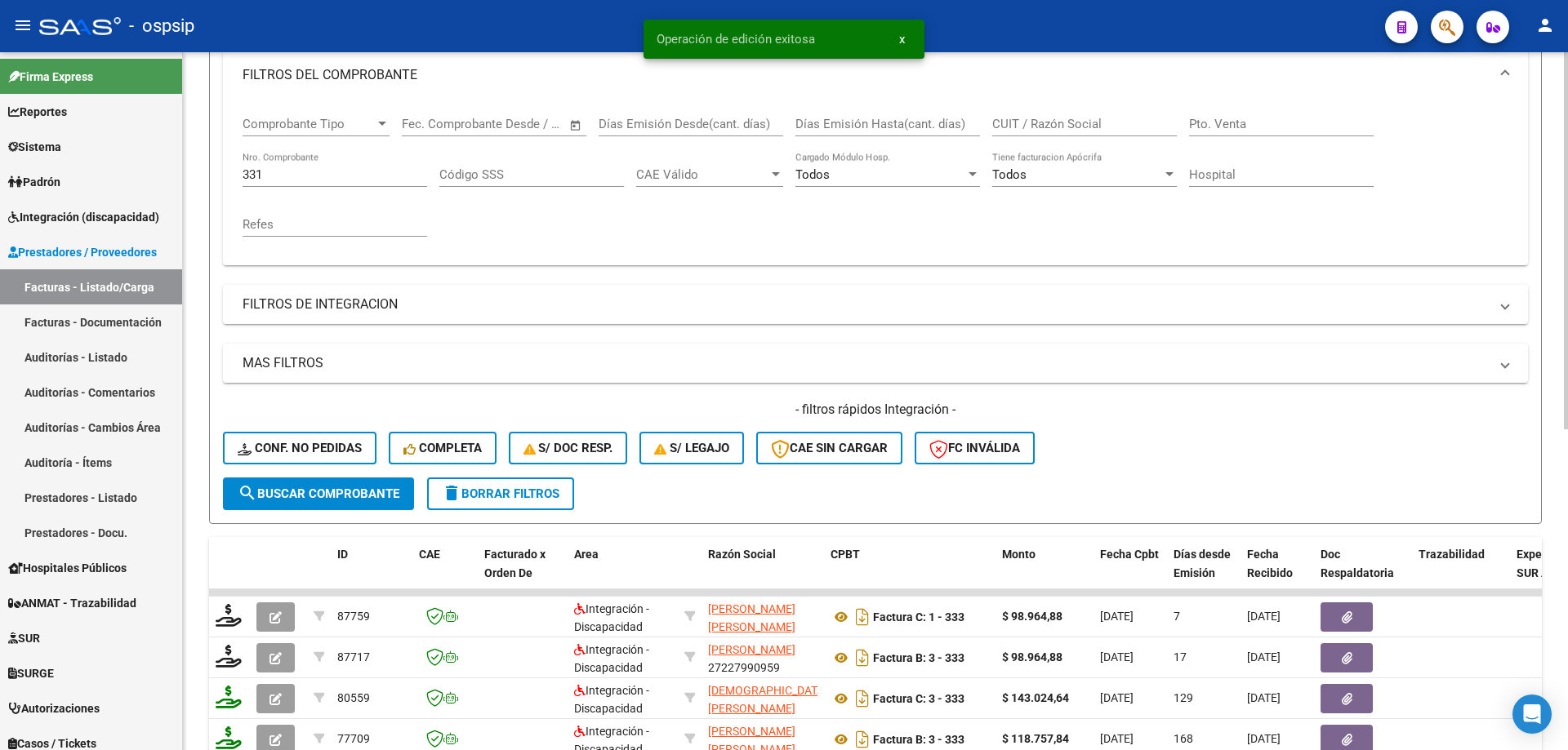
scroll to position [227, 0]
click at [307, 176] on input "331" at bounding box center [334, 175] width 184 height 15
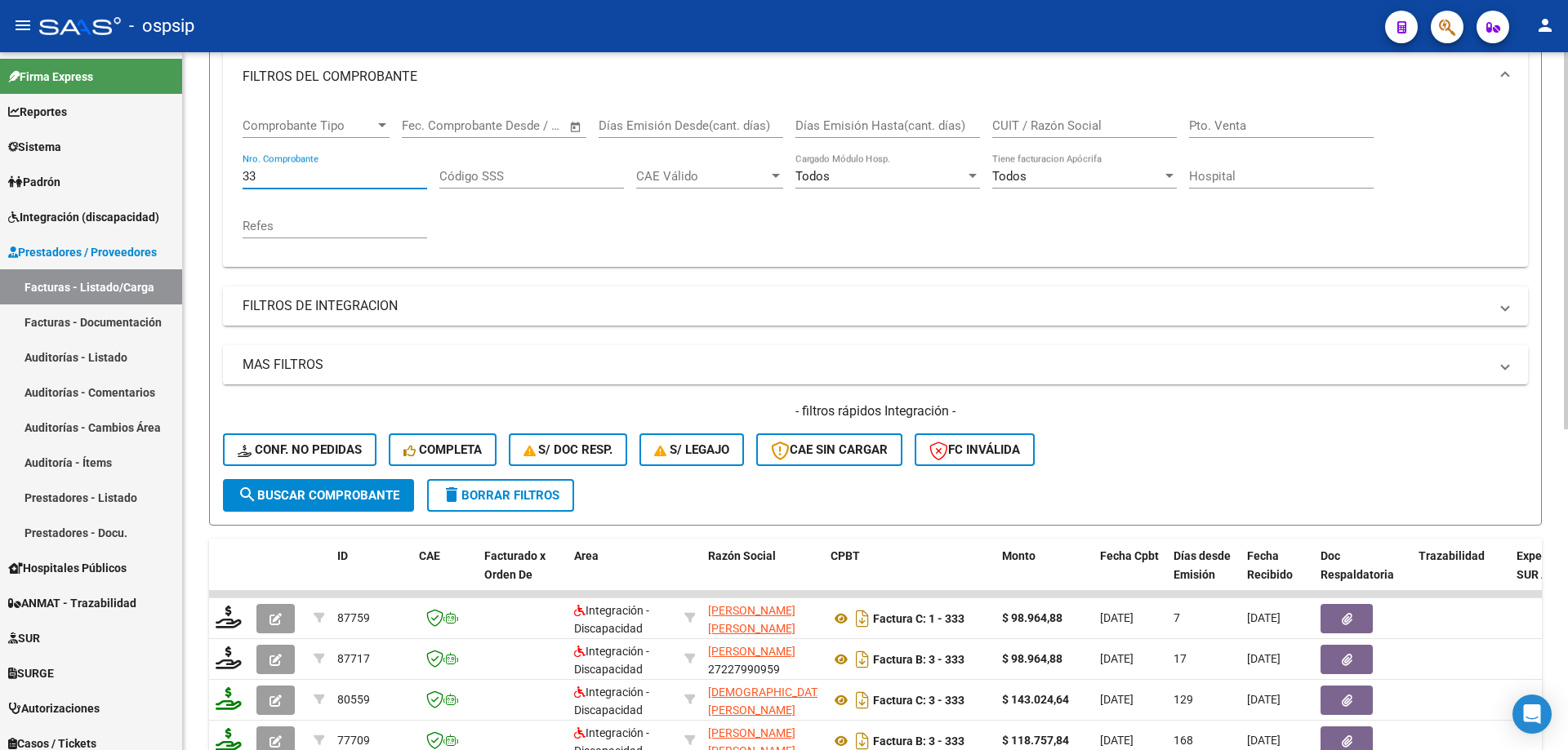
type input "3"
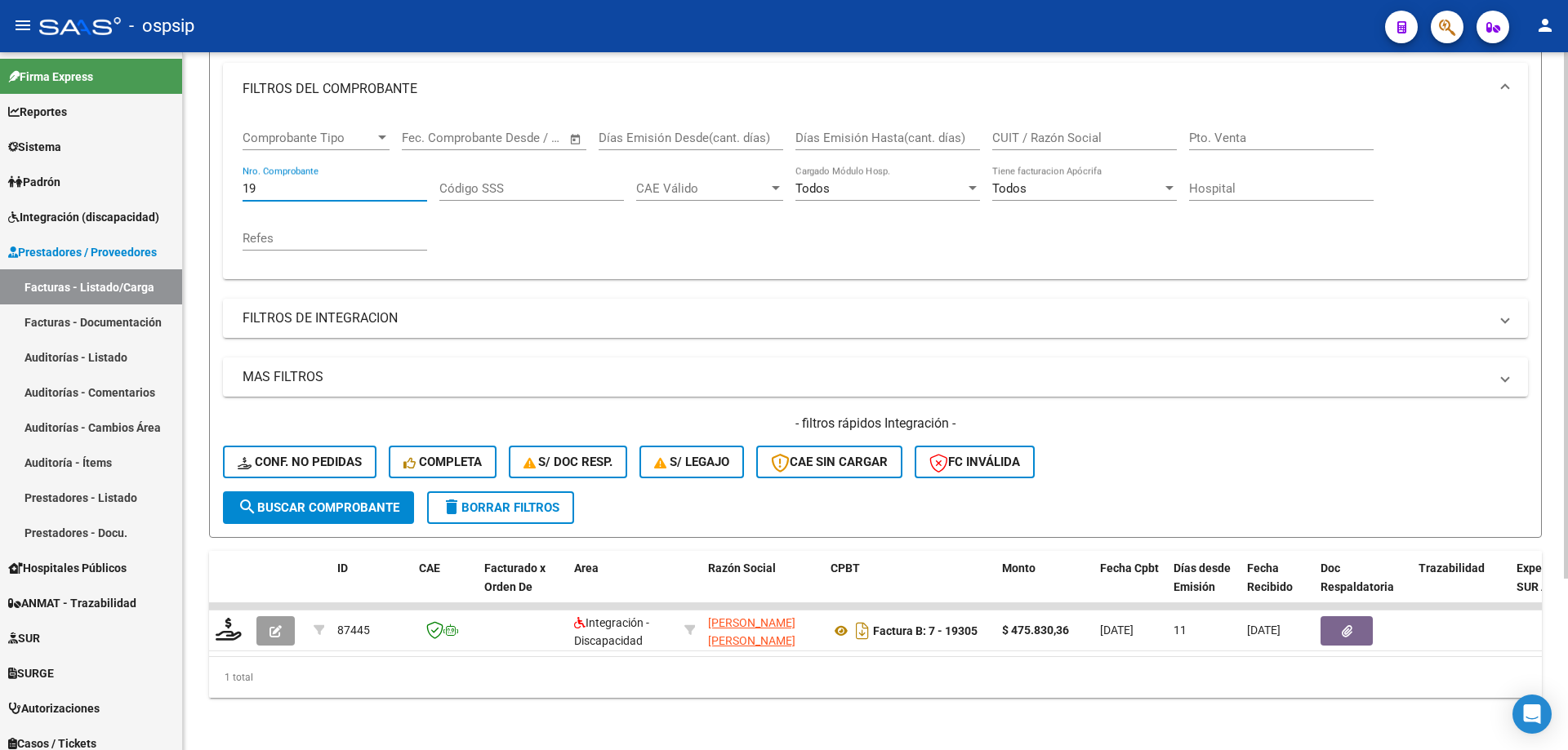
type input "1"
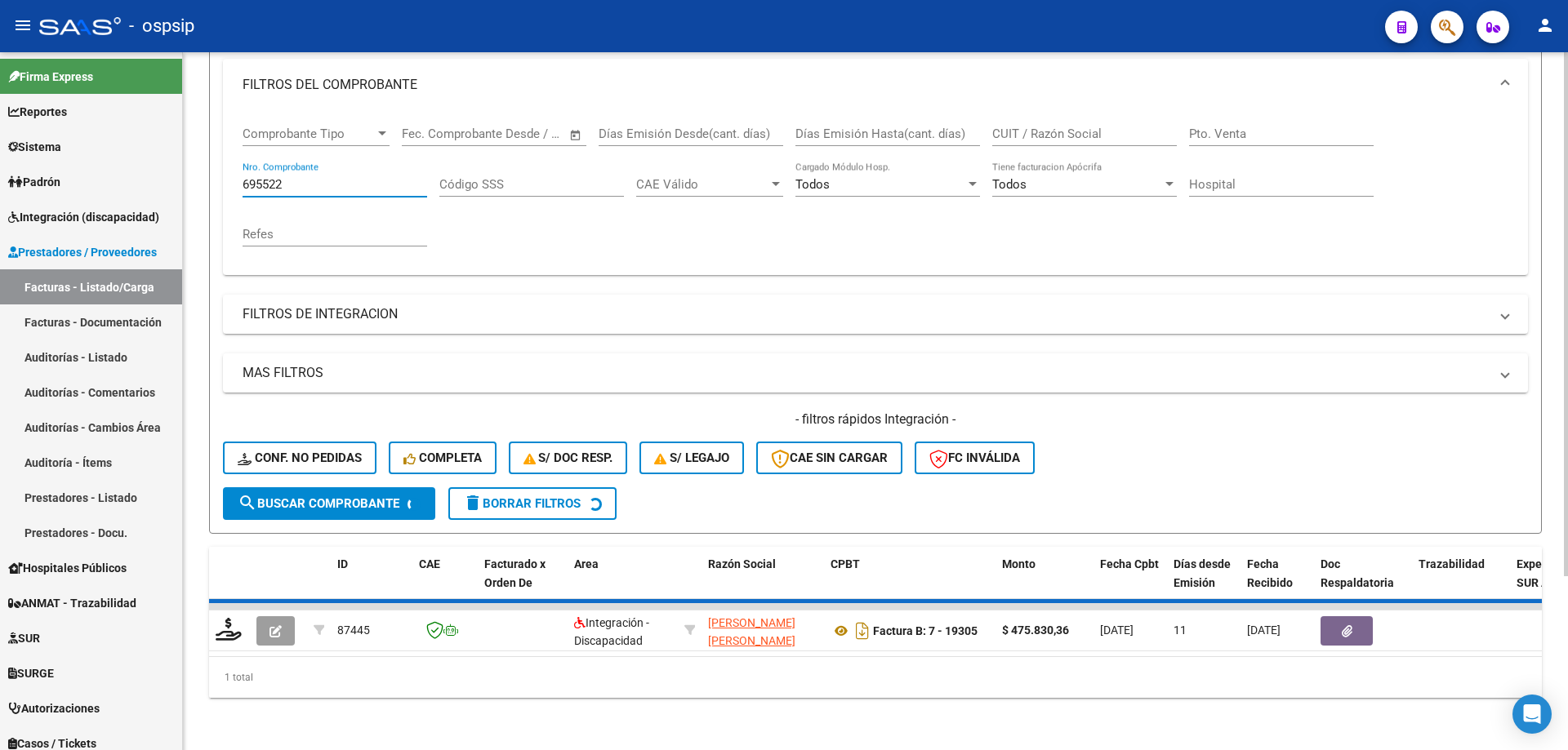
scroll to position [202, 0]
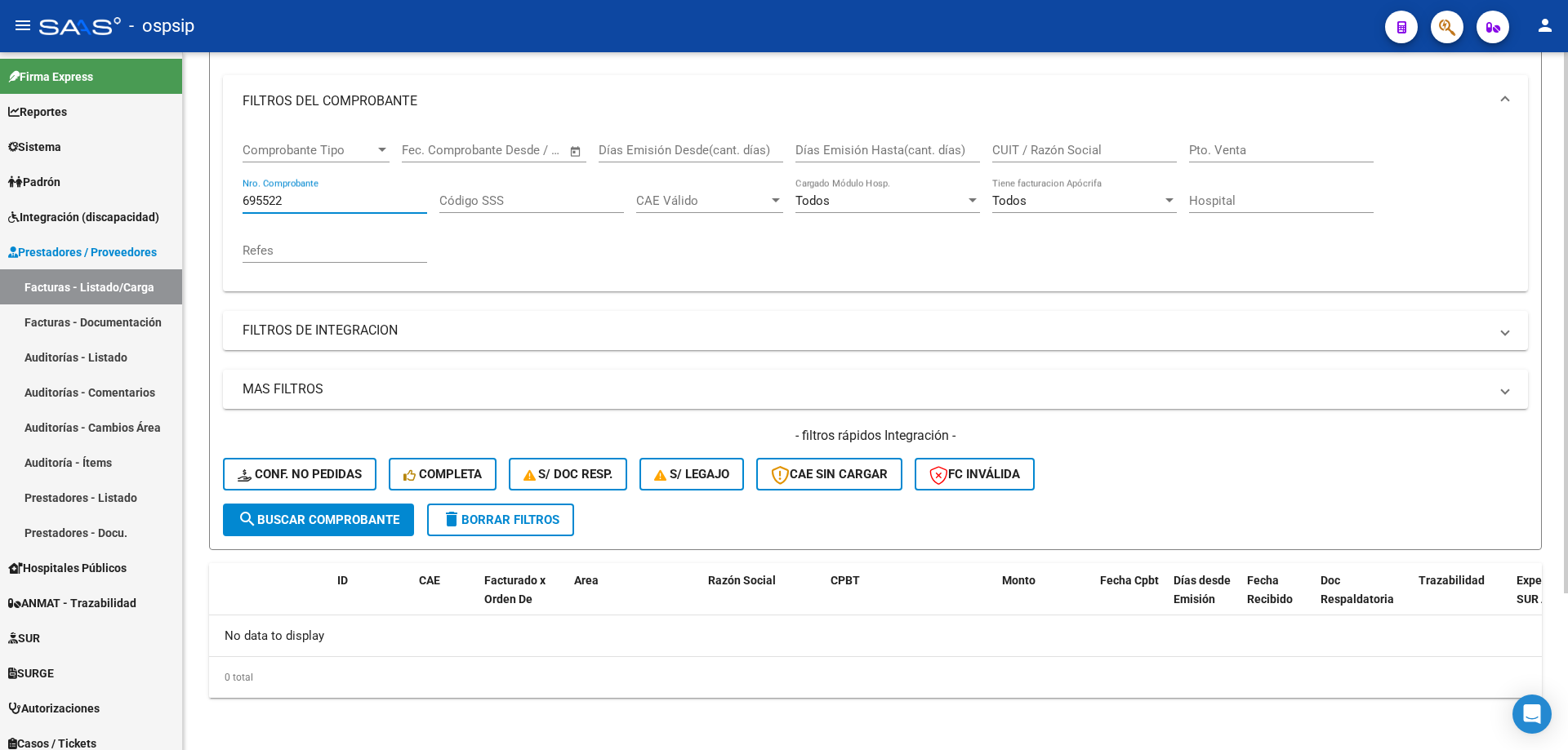
click at [350, 202] on input "695522" at bounding box center [334, 200] width 184 height 15
type input "6"
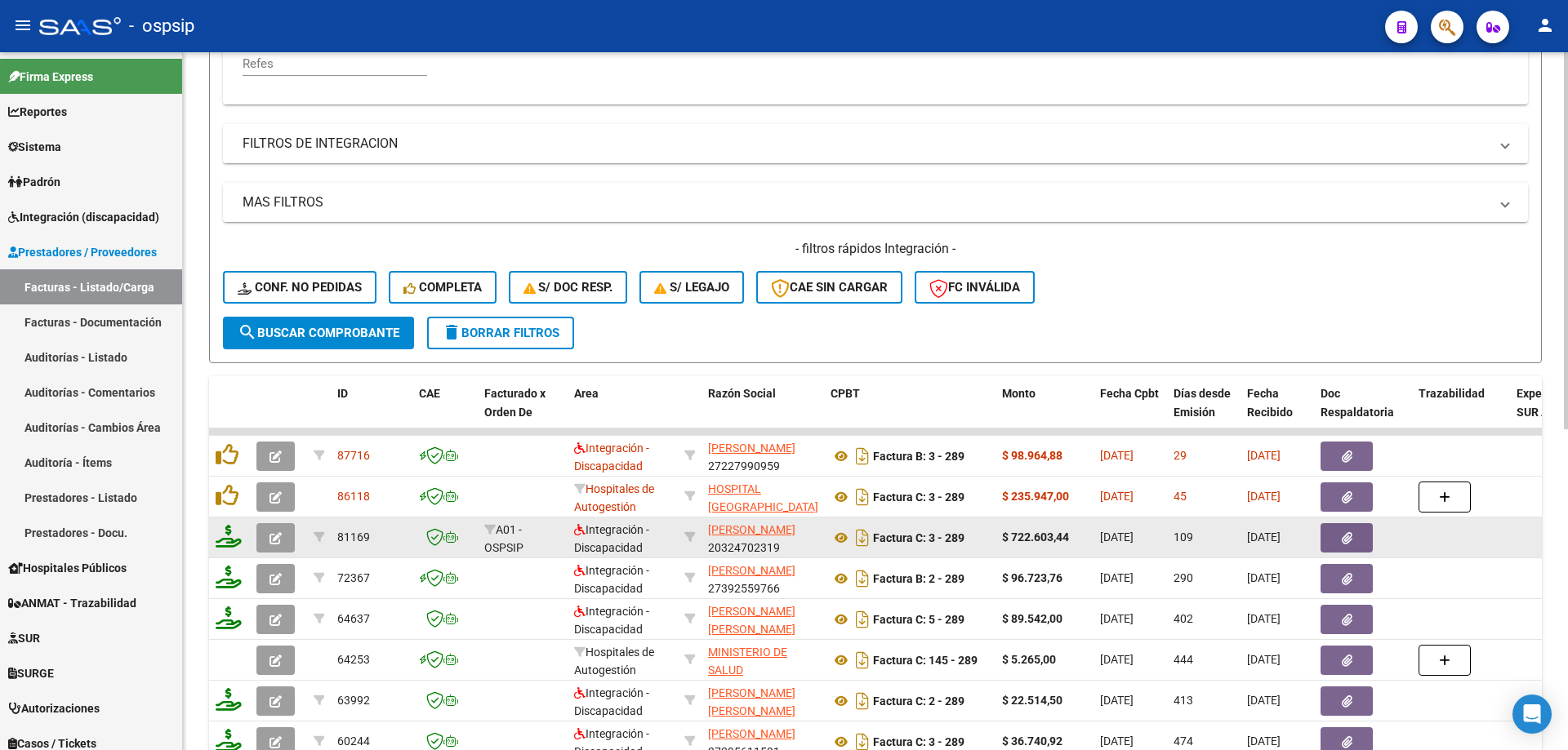
scroll to position [390, 0]
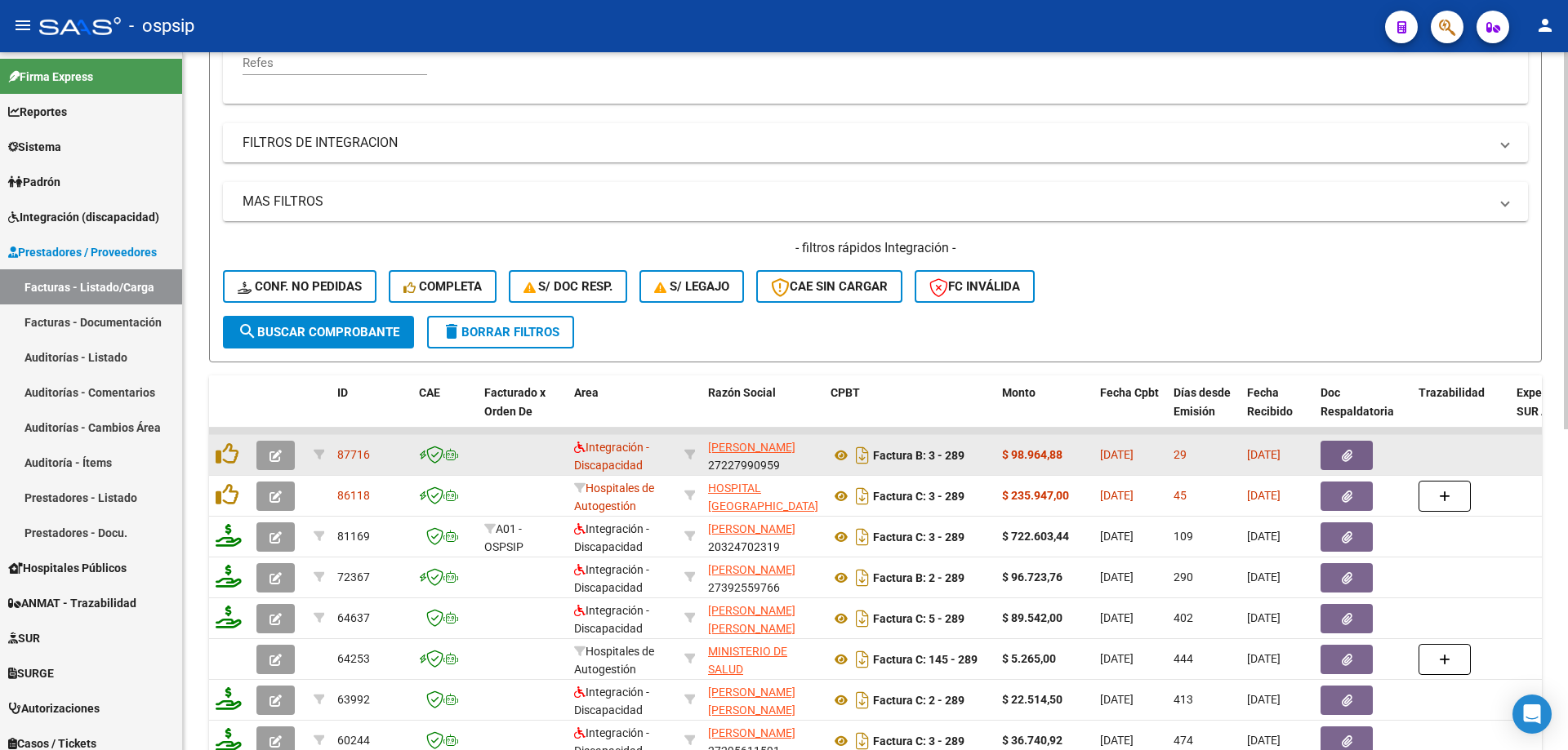
type input "289"
click at [277, 454] on icon "button" at bounding box center [275, 455] width 12 height 12
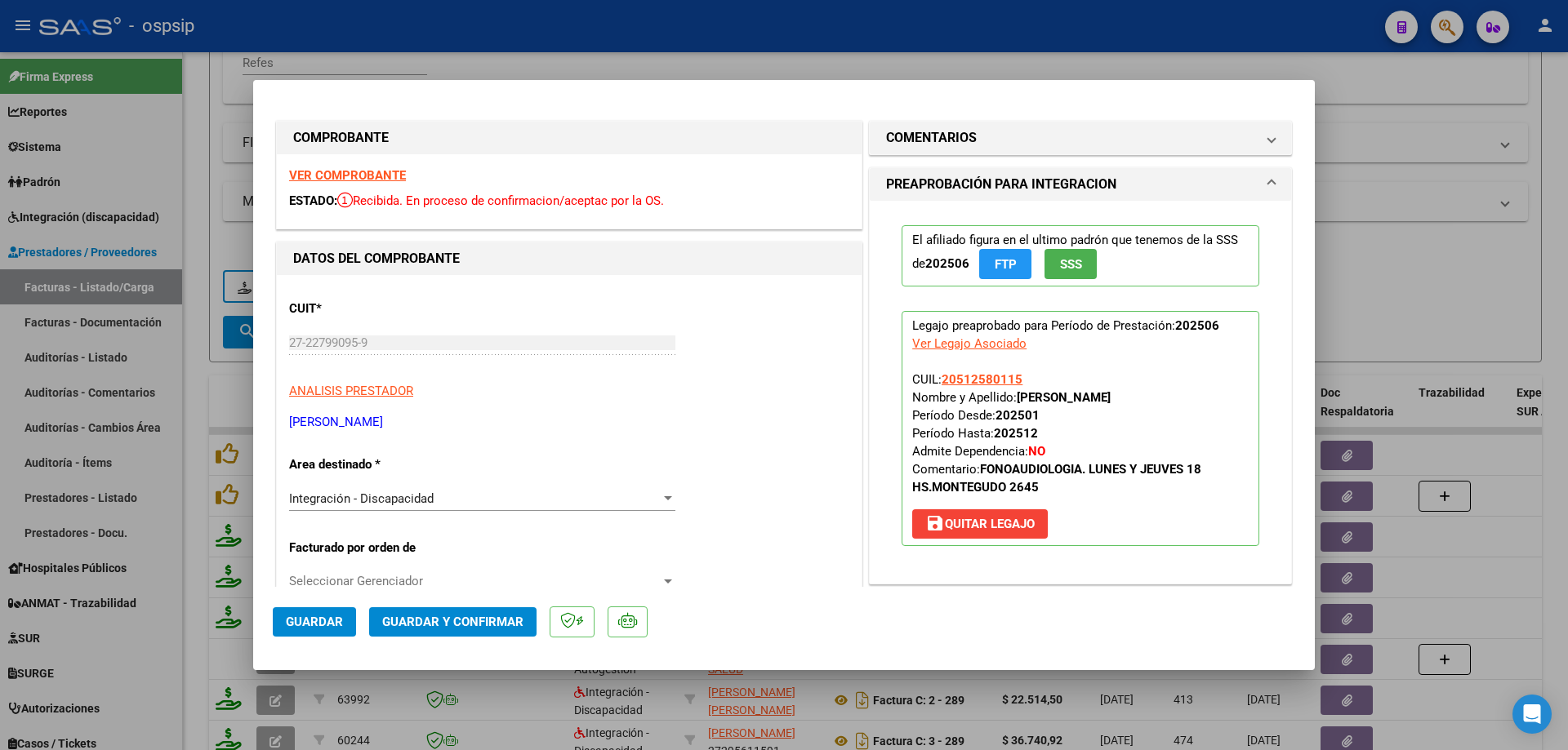
click at [1067, 260] on span "SSS" at bounding box center [1071, 264] width 22 height 15
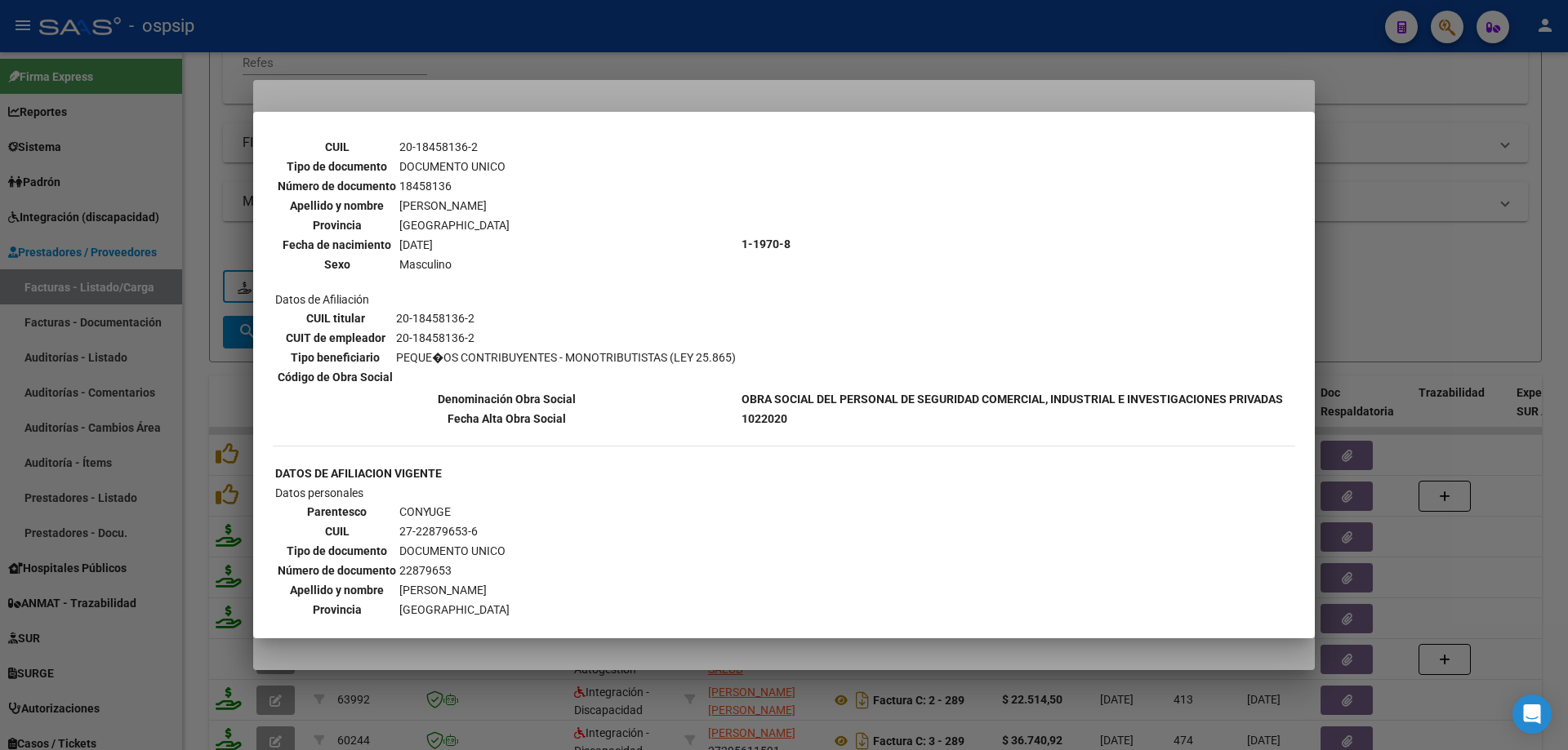
scroll to position [326, 0]
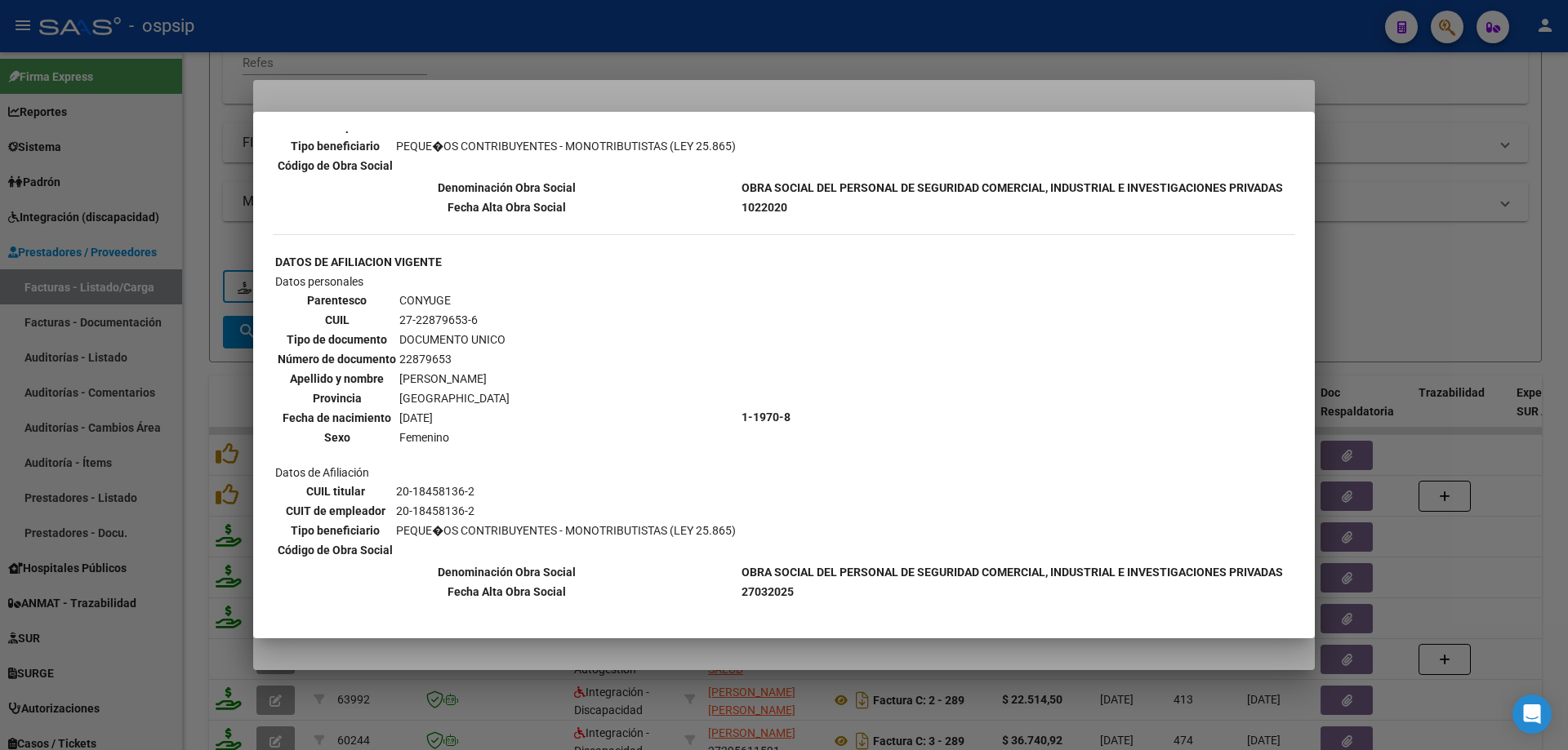
click at [1418, 270] on div at bounding box center [784, 375] width 1568 height 750
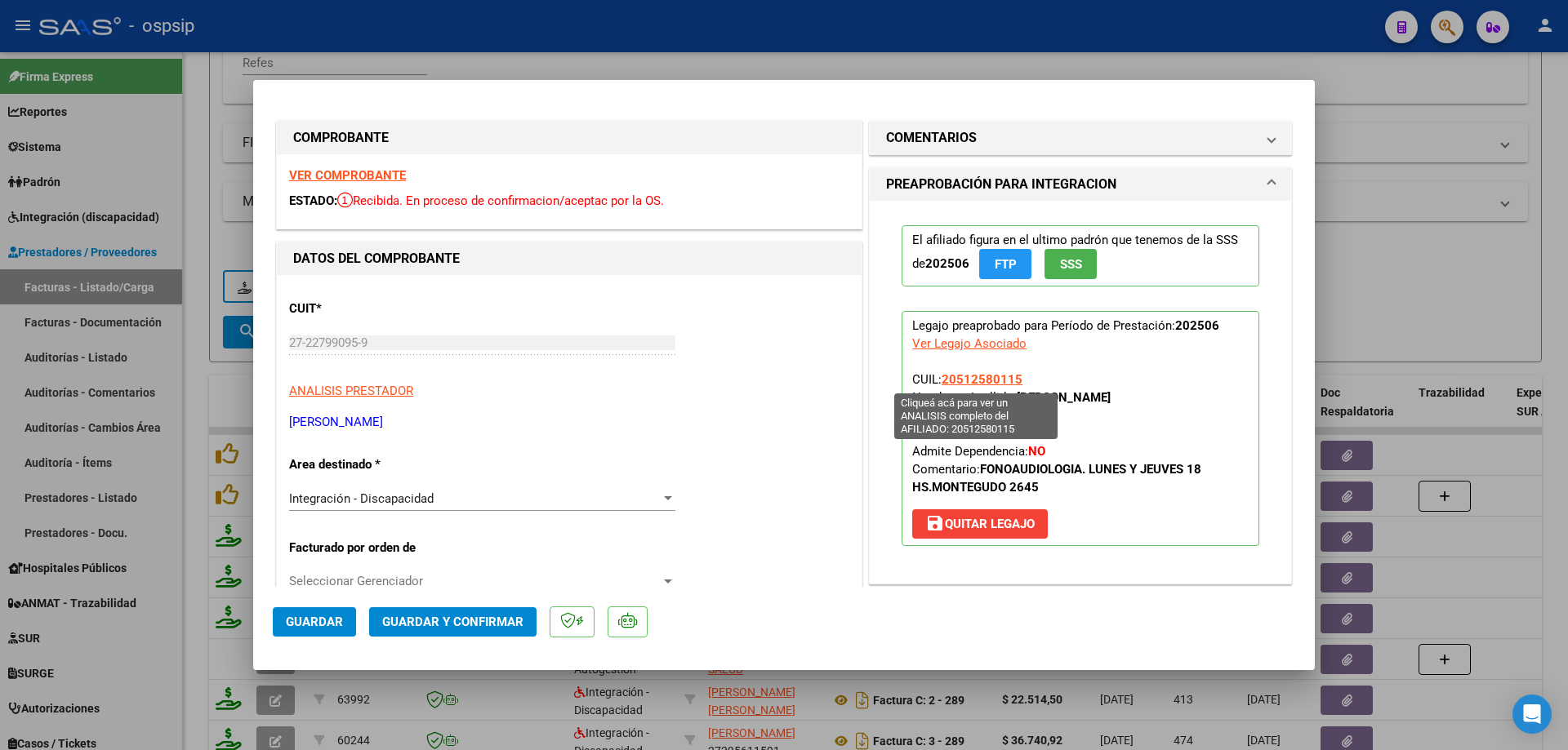
click at [964, 377] on span "20512580115" at bounding box center [982, 379] width 81 height 15
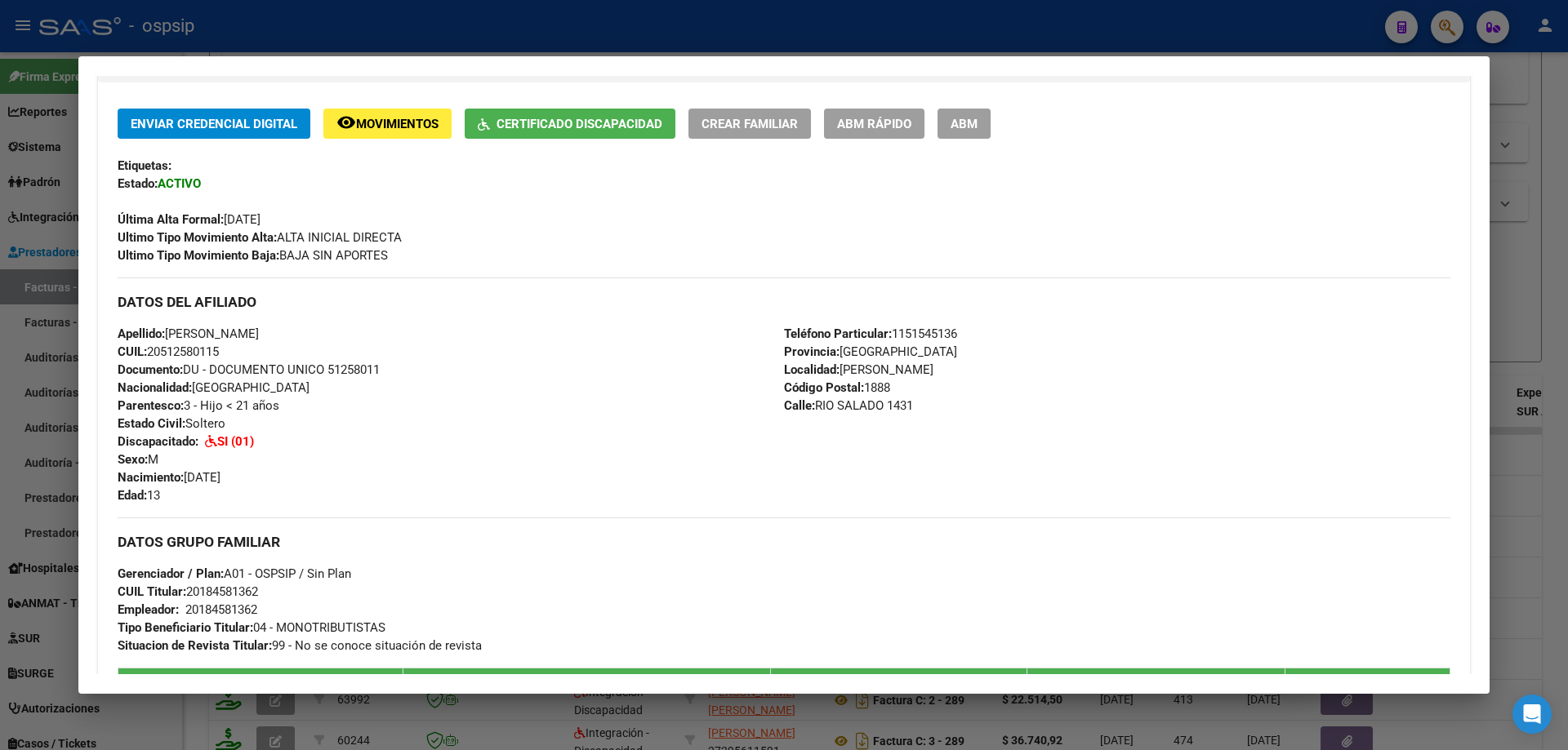
click at [1527, 504] on div at bounding box center [784, 375] width 1568 height 750
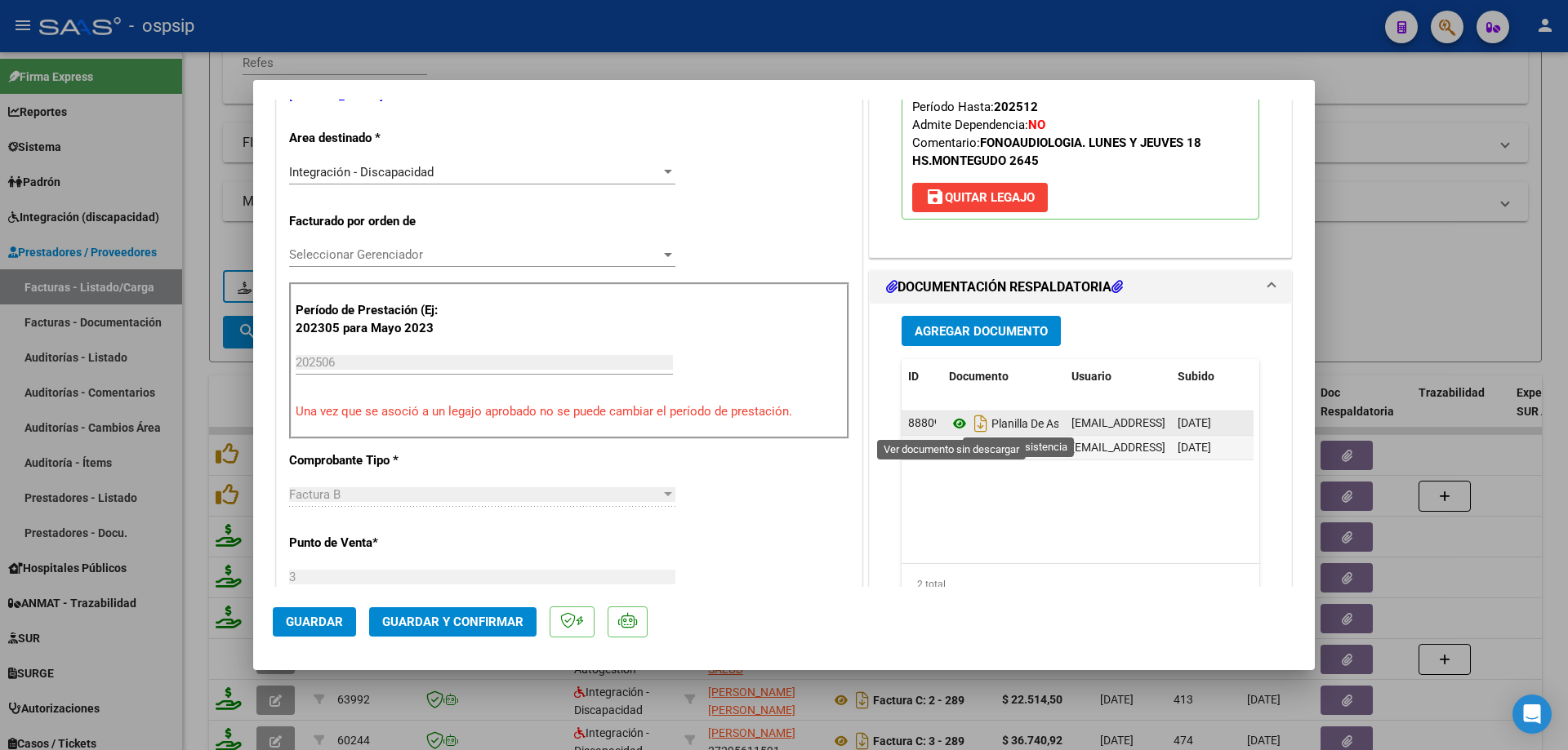
click at [951, 424] on icon at bounding box center [960, 424] width 22 height 20
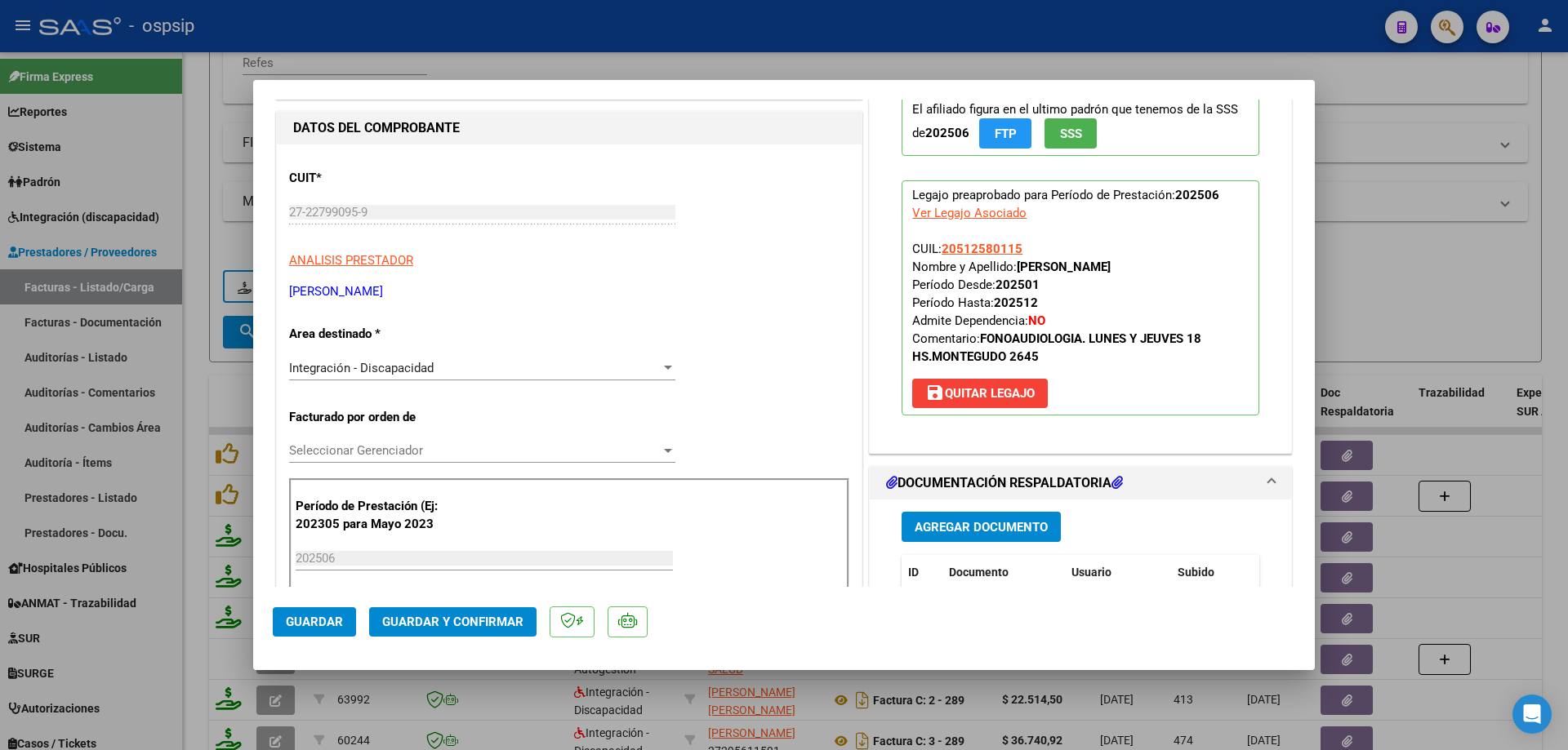
scroll to position [82, 0]
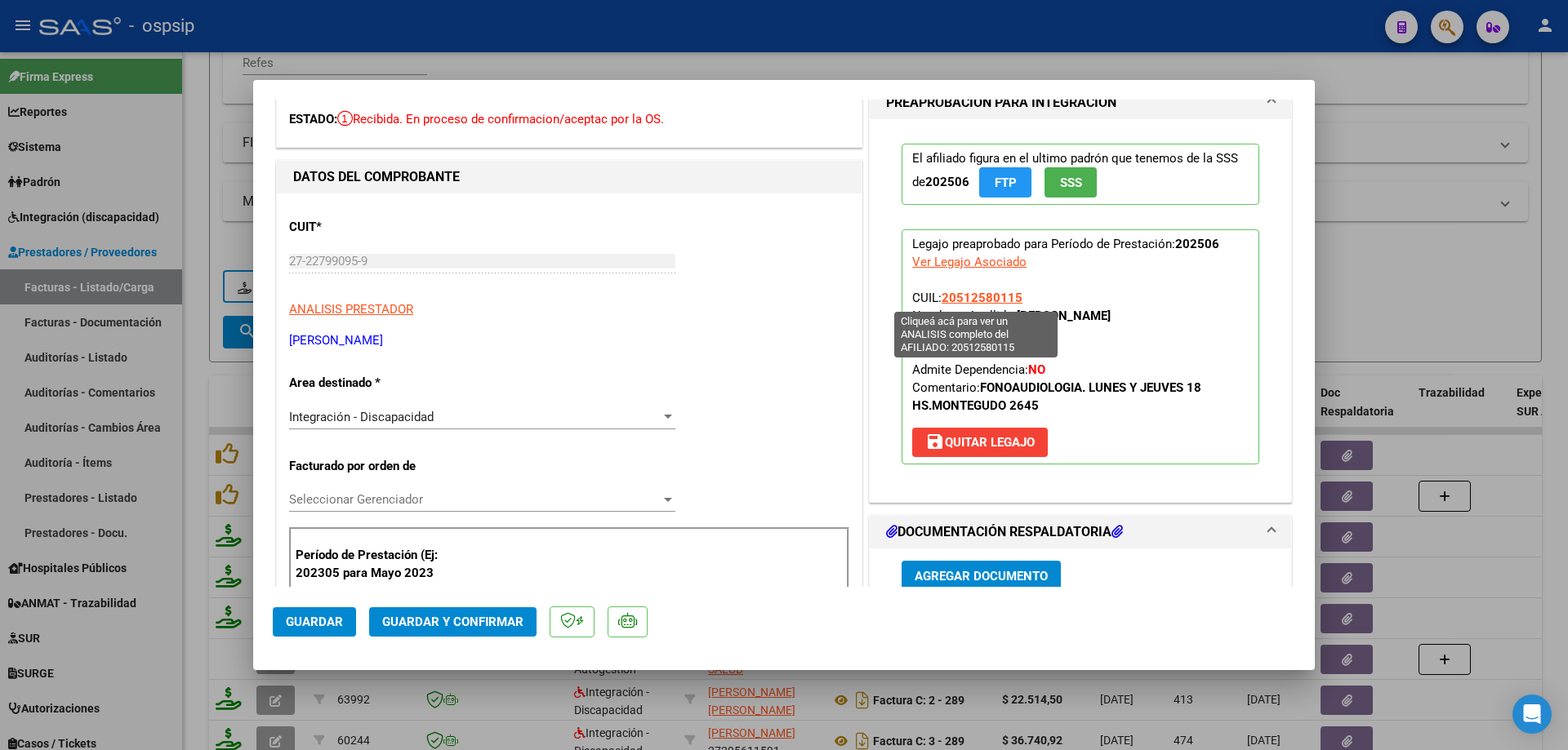
drag, startPoint x: 1023, startPoint y: 297, endPoint x: 939, endPoint y: 297, distance: 84.0
click at [939, 297] on p "Legajo preaprobado para Período de Prestación: 202506 Ver Legajo Asociado CUIL:…" at bounding box center [1080, 347] width 358 height 236
copy span "20512580115"
click at [447, 618] on span "Guardar y Confirmar" at bounding box center [453, 622] width 141 height 15
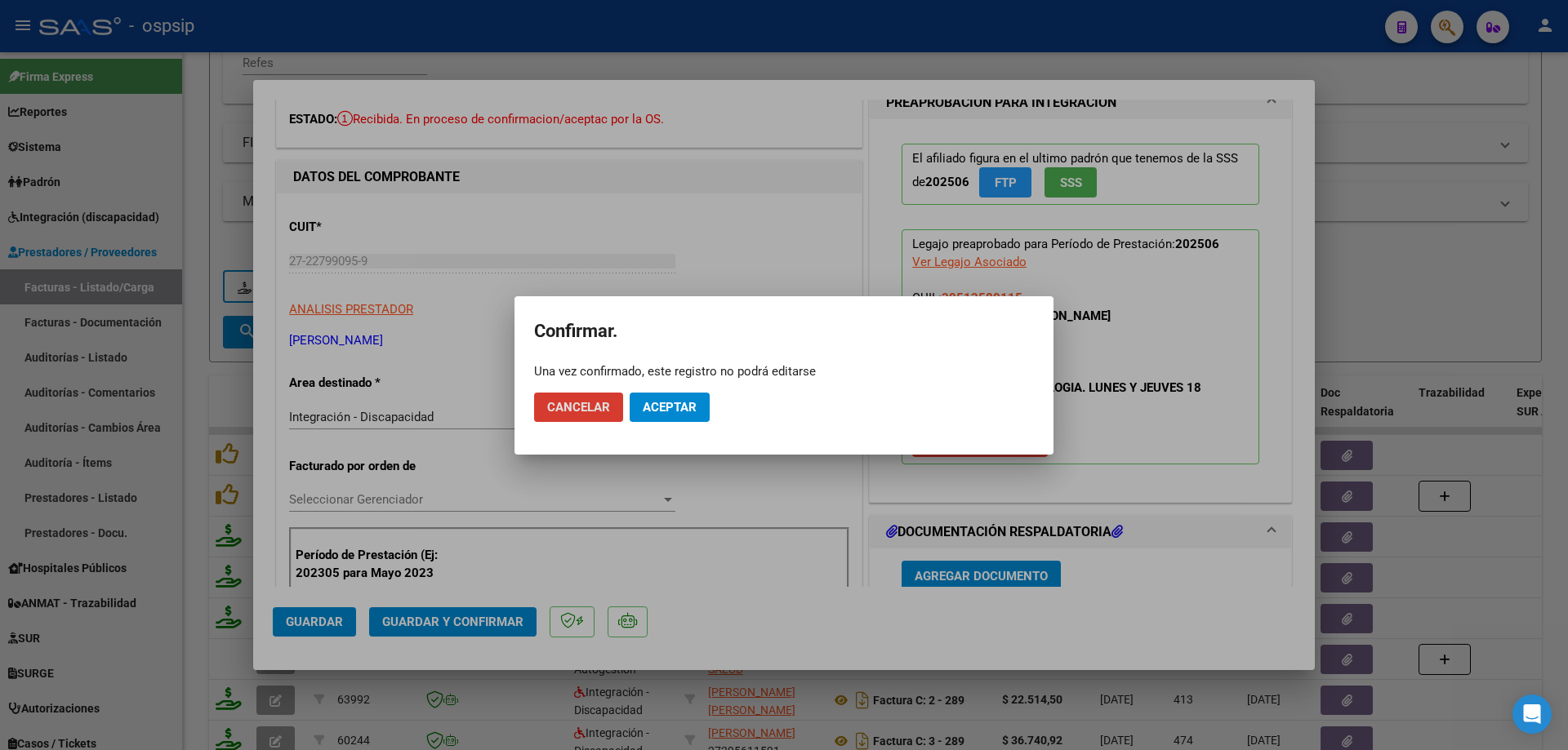
click at [663, 404] on span "Aceptar" at bounding box center [670, 407] width 54 height 15
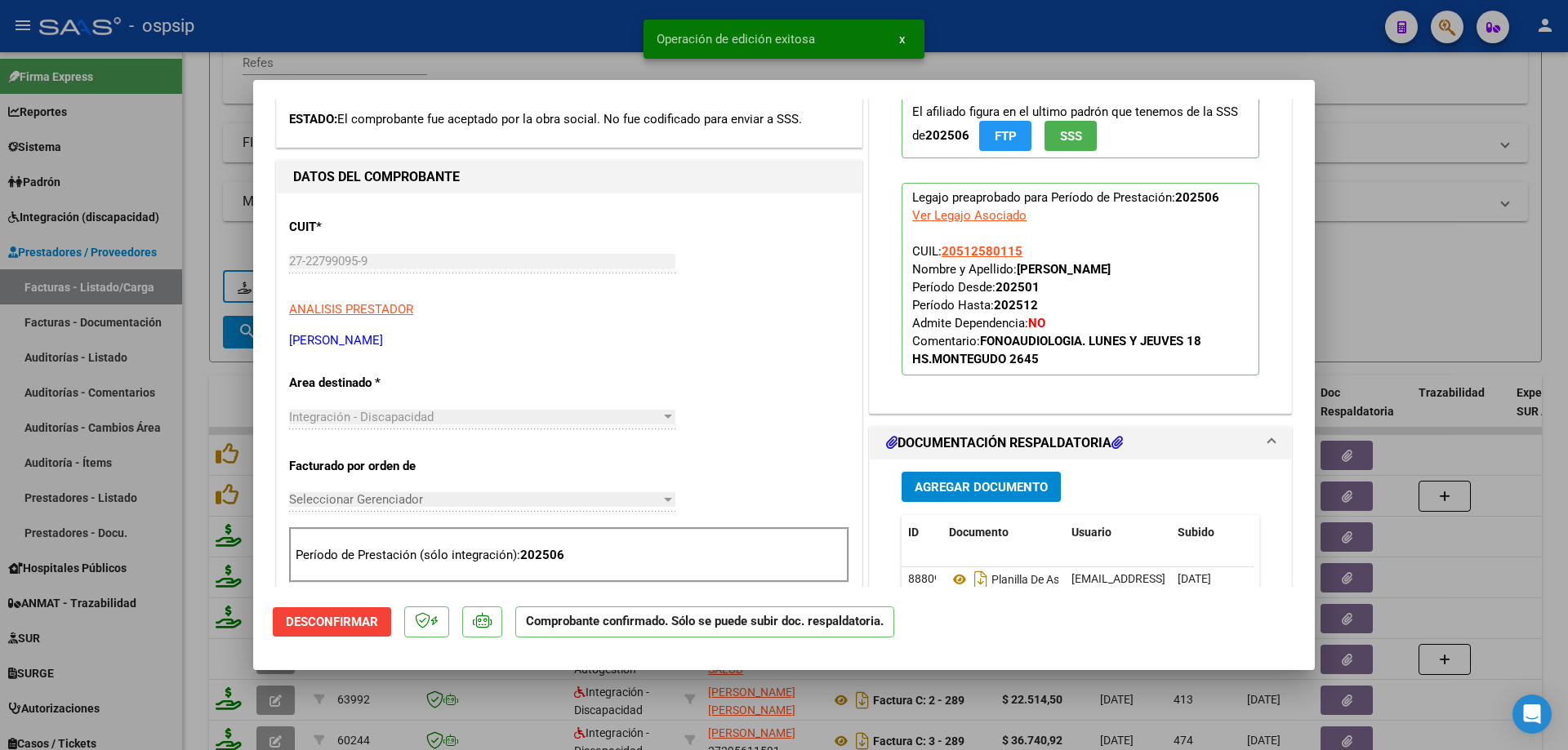
click at [1523, 302] on div at bounding box center [784, 375] width 1568 height 750
type input "$ 0,00"
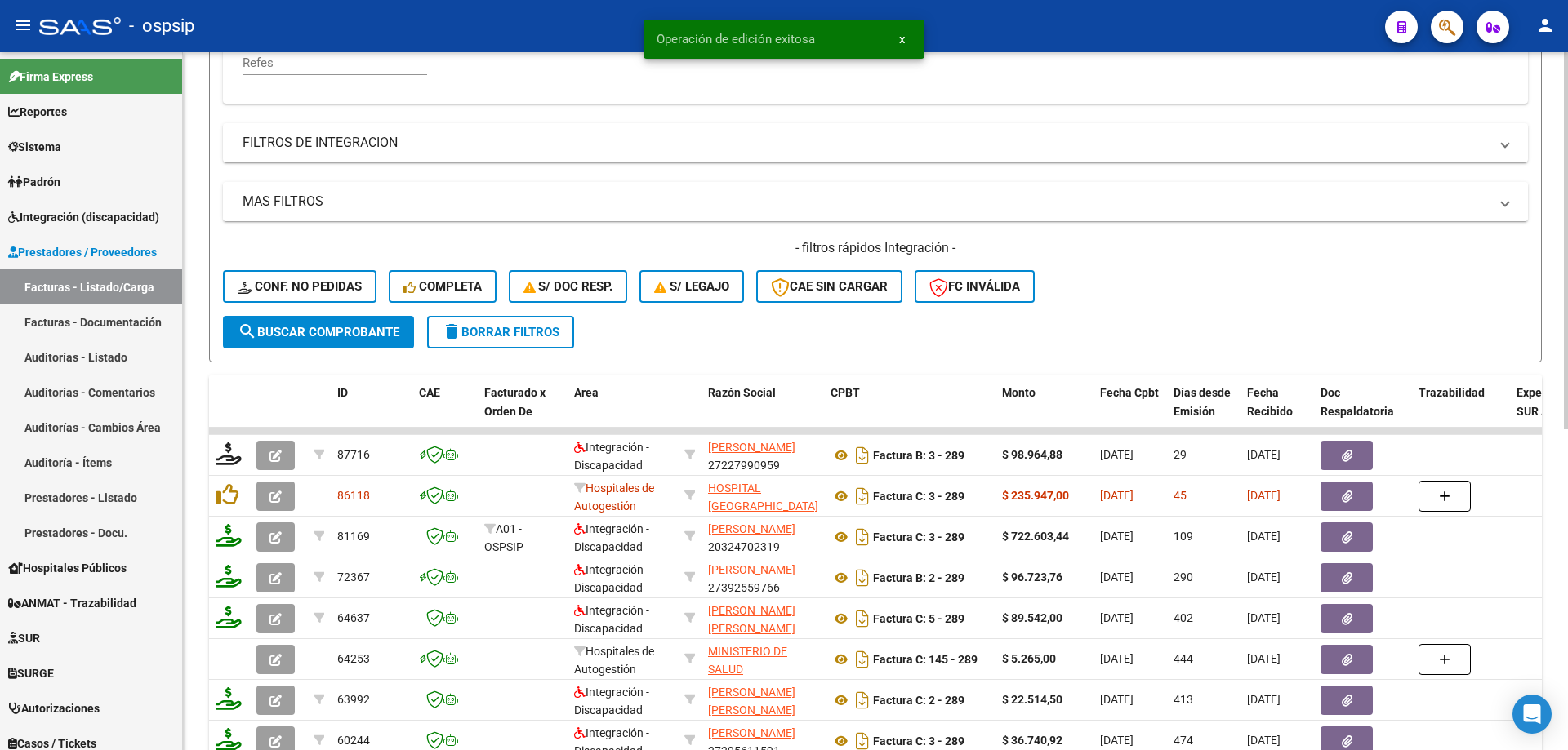
scroll to position [145, 0]
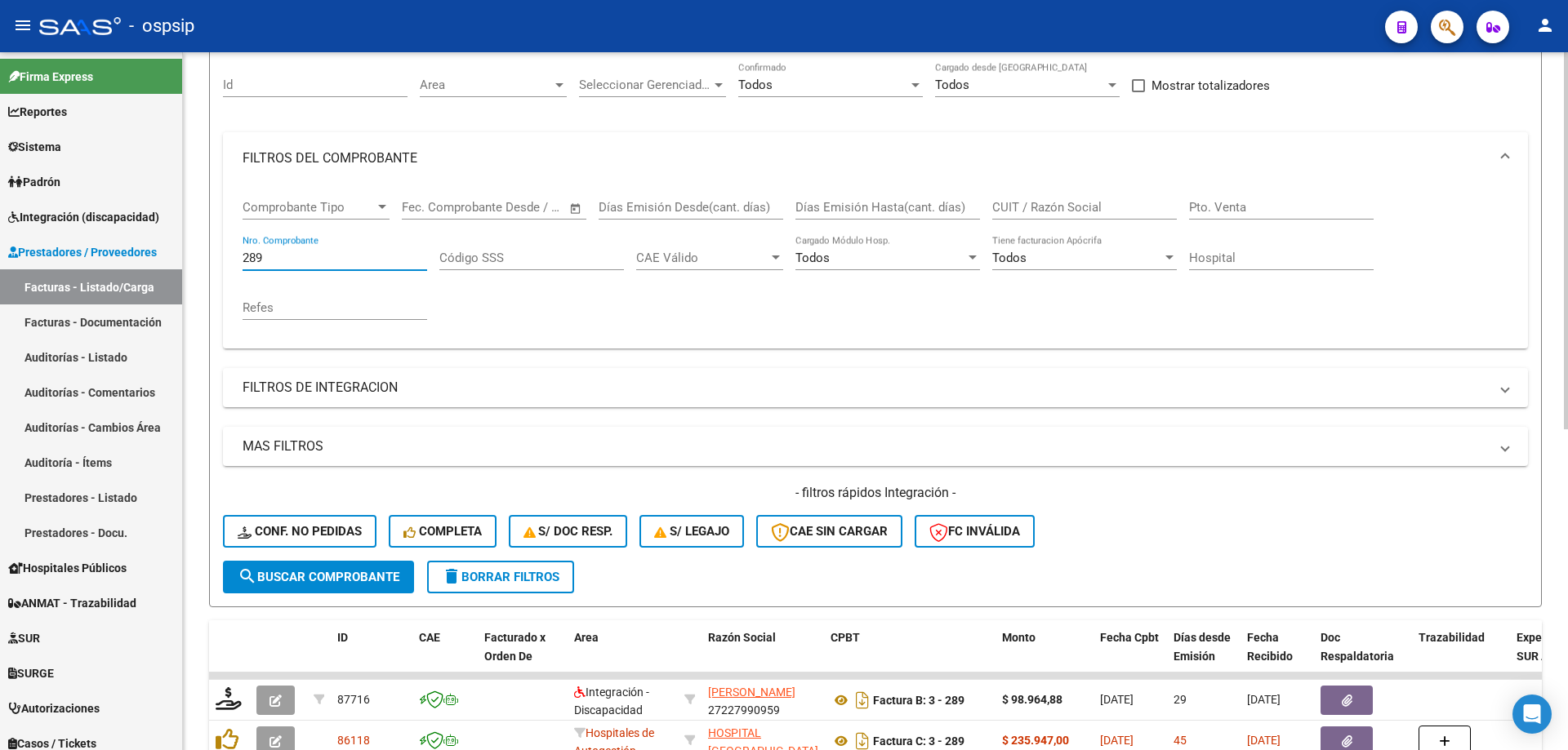
click at [294, 252] on input "289" at bounding box center [334, 257] width 184 height 15
type input "2"
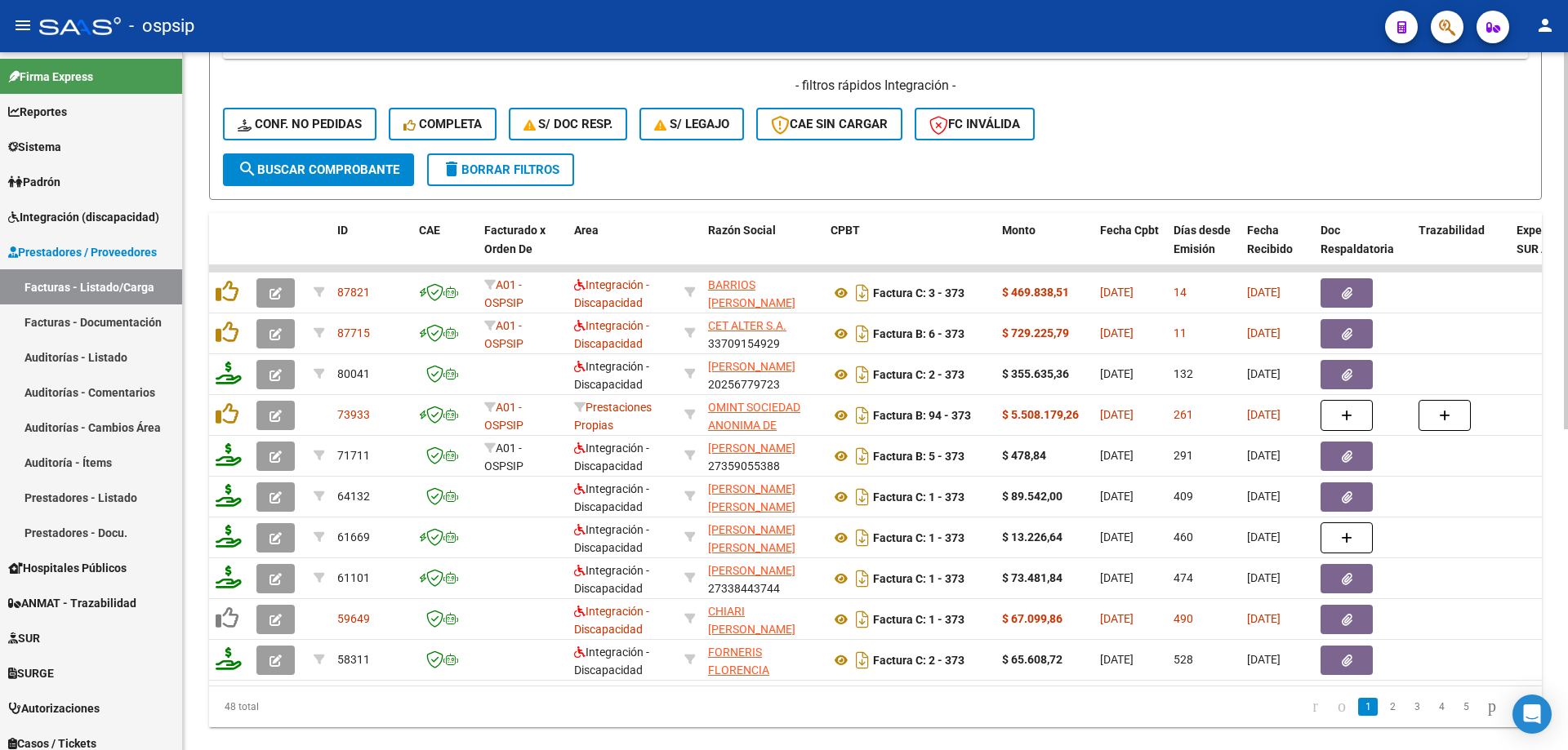
scroll to position [553, 0]
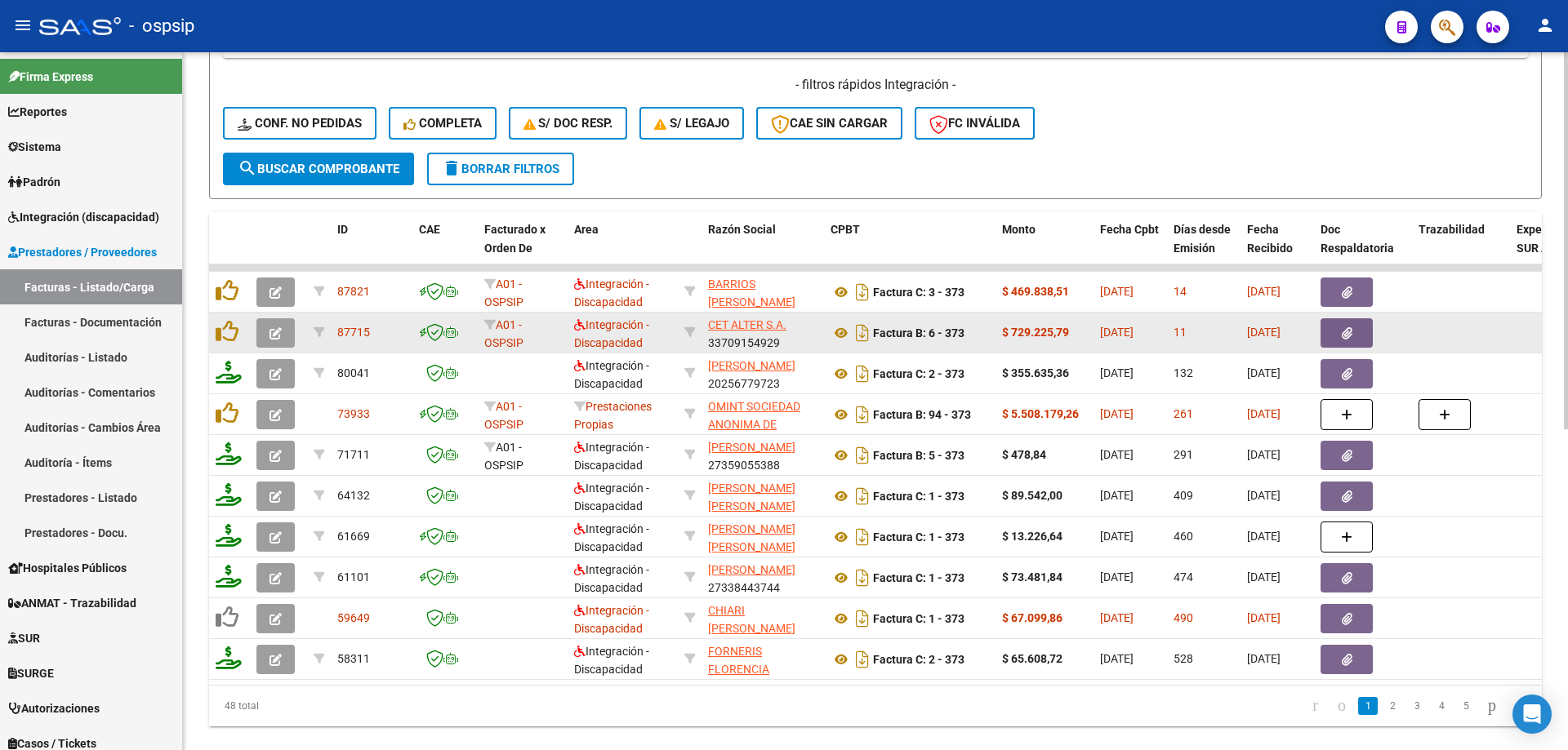
type input "373"
click at [261, 332] on button "button" at bounding box center [275, 333] width 38 height 30
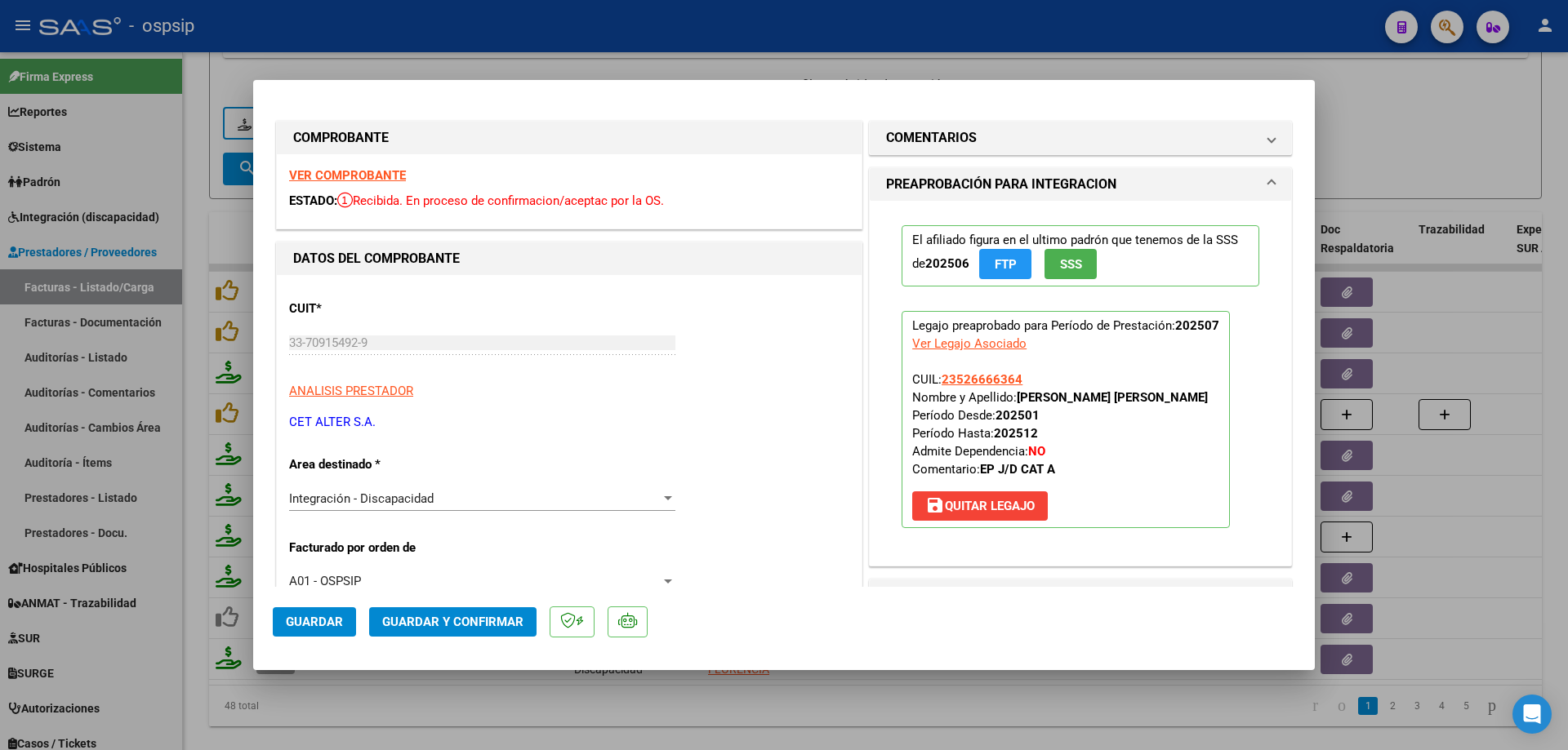
click at [1348, 133] on div at bounding box center [784, 375] width 1568 height 750
type input "$ 0,00"
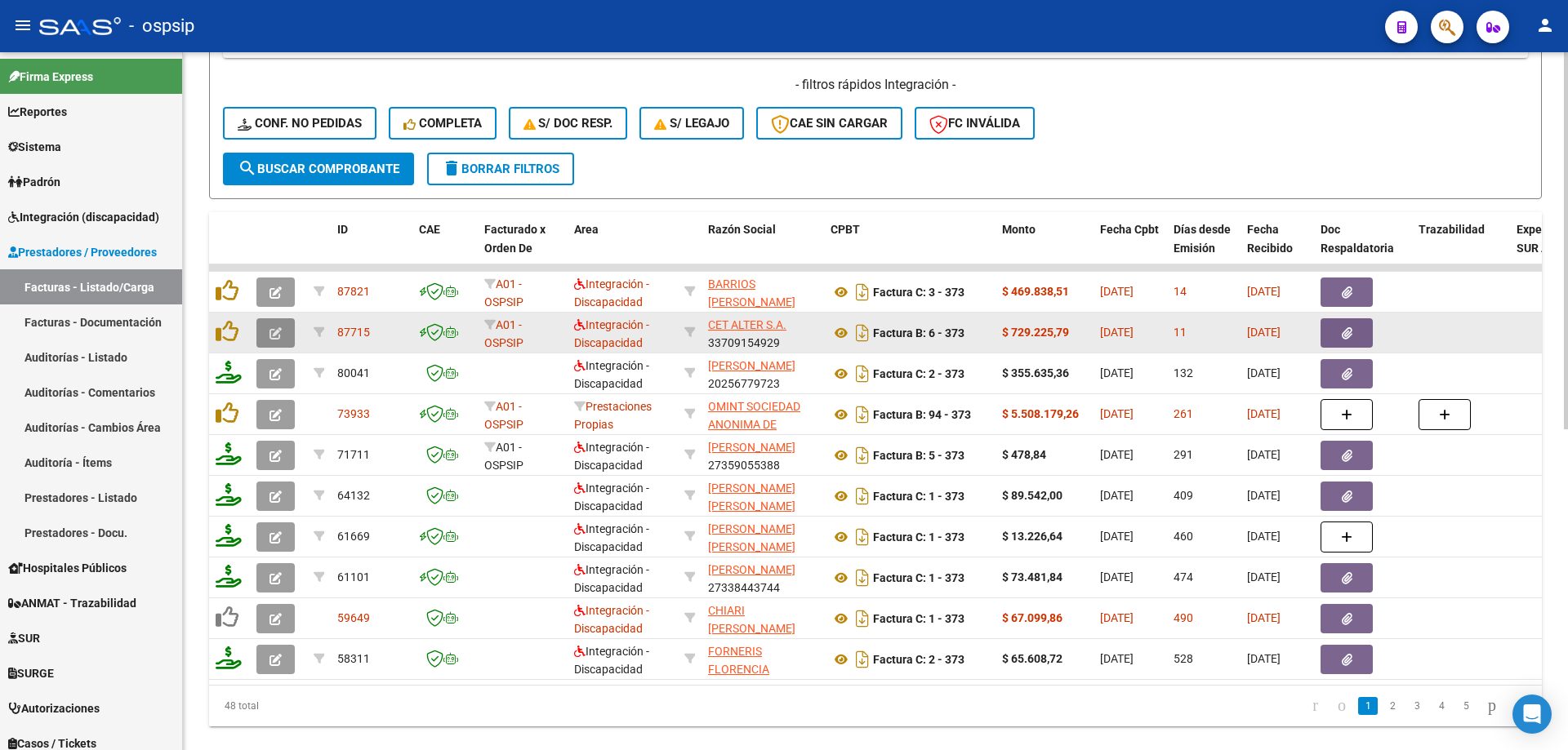
click at [273, 332] on icon "button" at bounding box center [275, 333] width 12 height 12
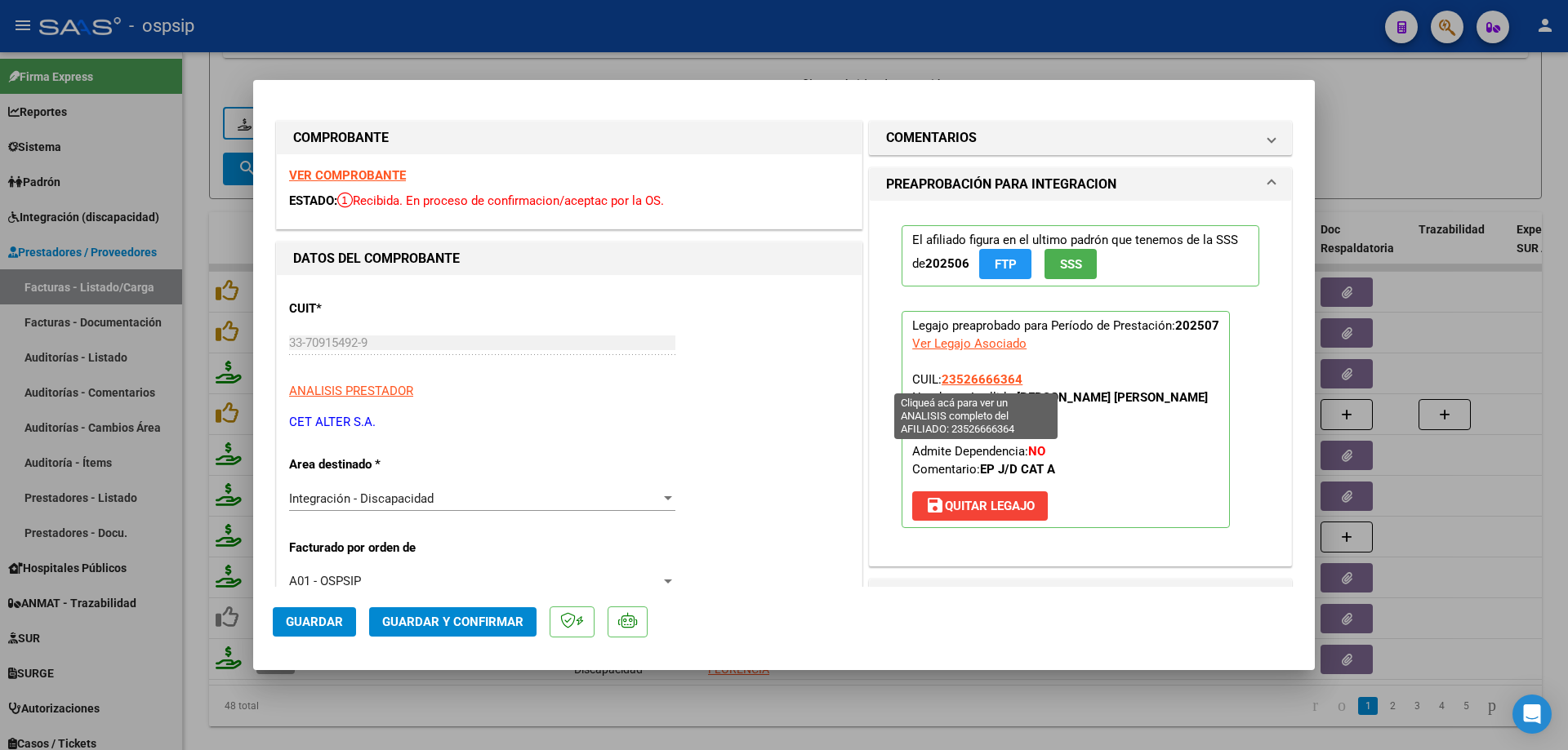
click at [974, 379] on span "23526666364" at bounding box center [982, 379] width 81 height 15
type textarea "23526666364"
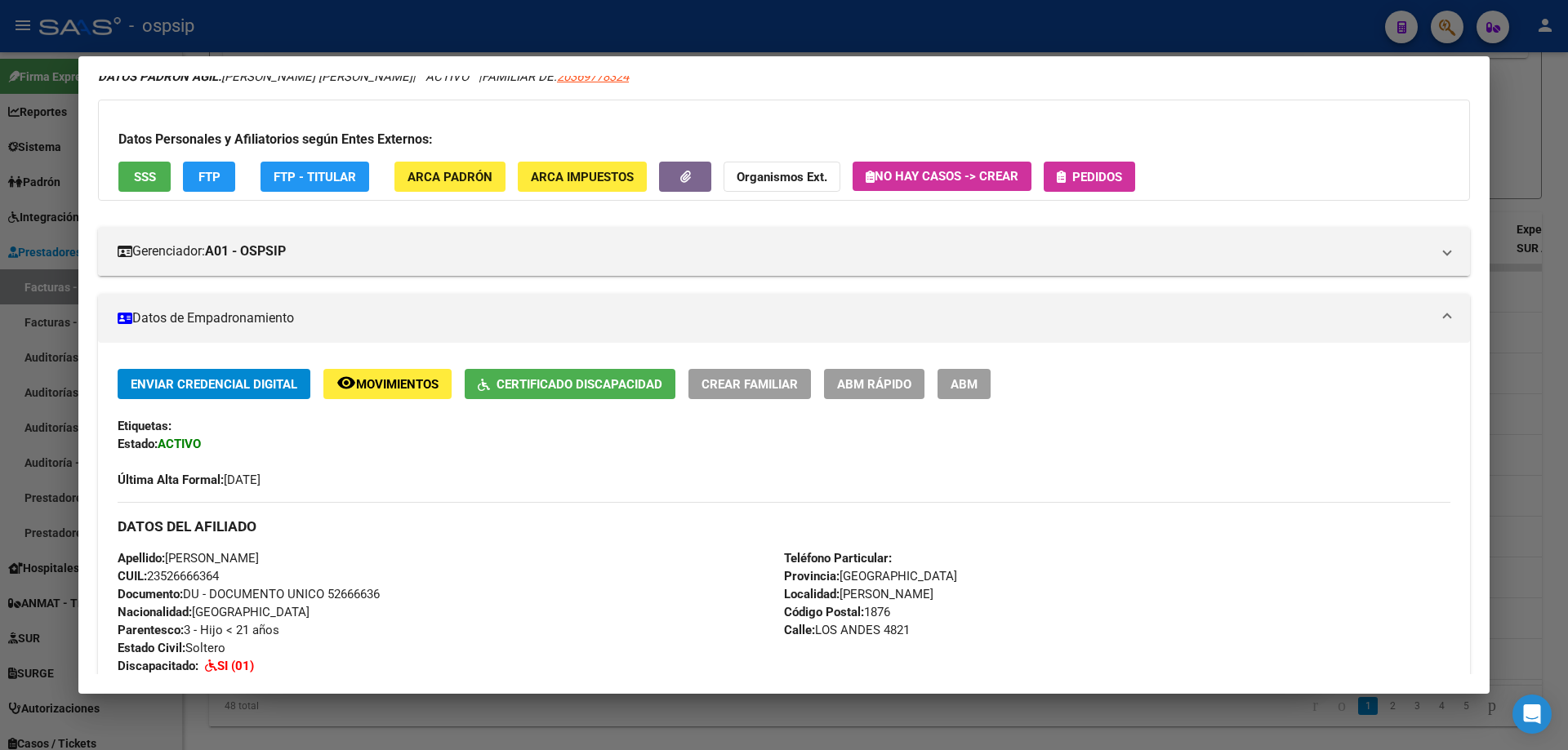
scroll to position [164, 0]
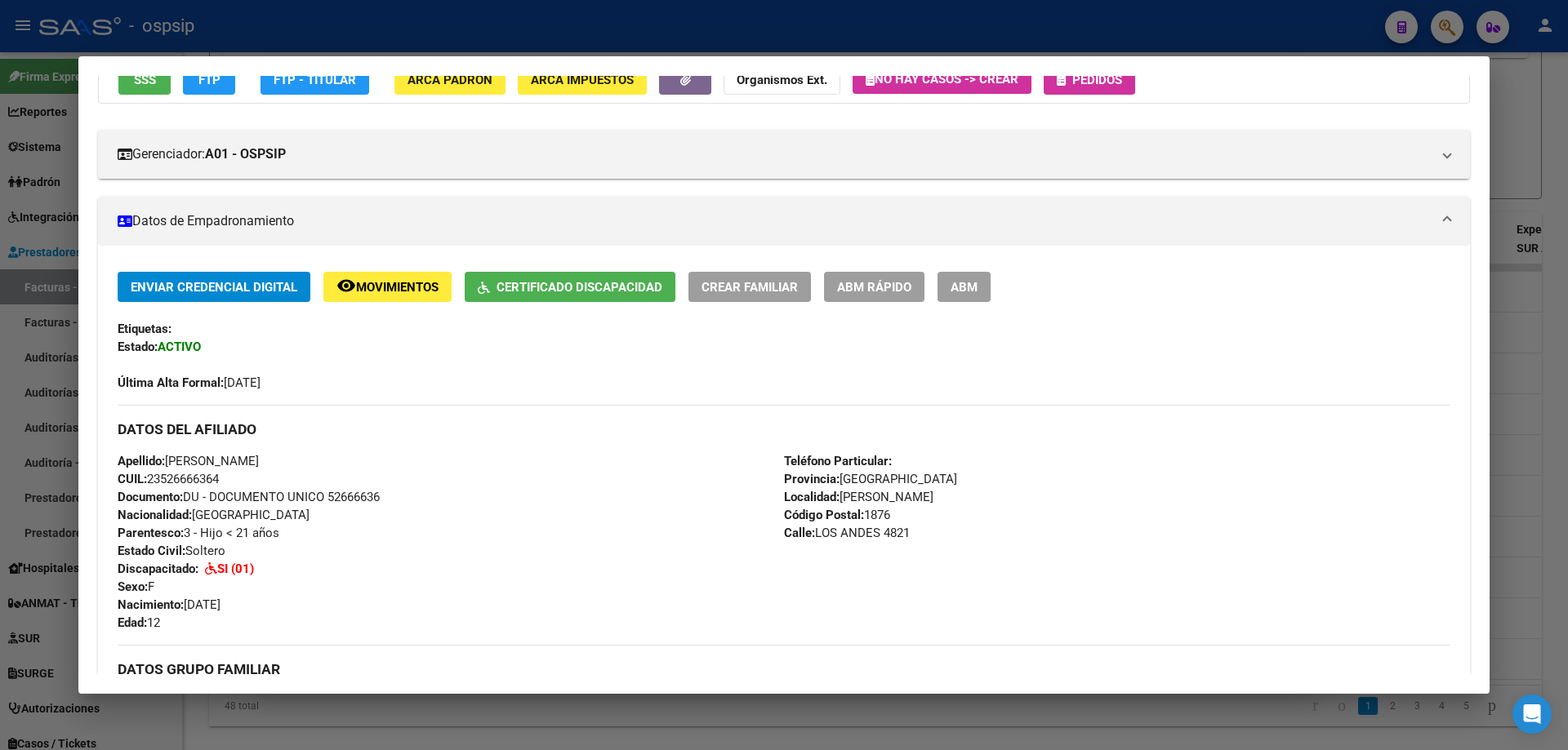
click at [1542, 317] on div at bounding box center [784, 375] width 1568 height 750
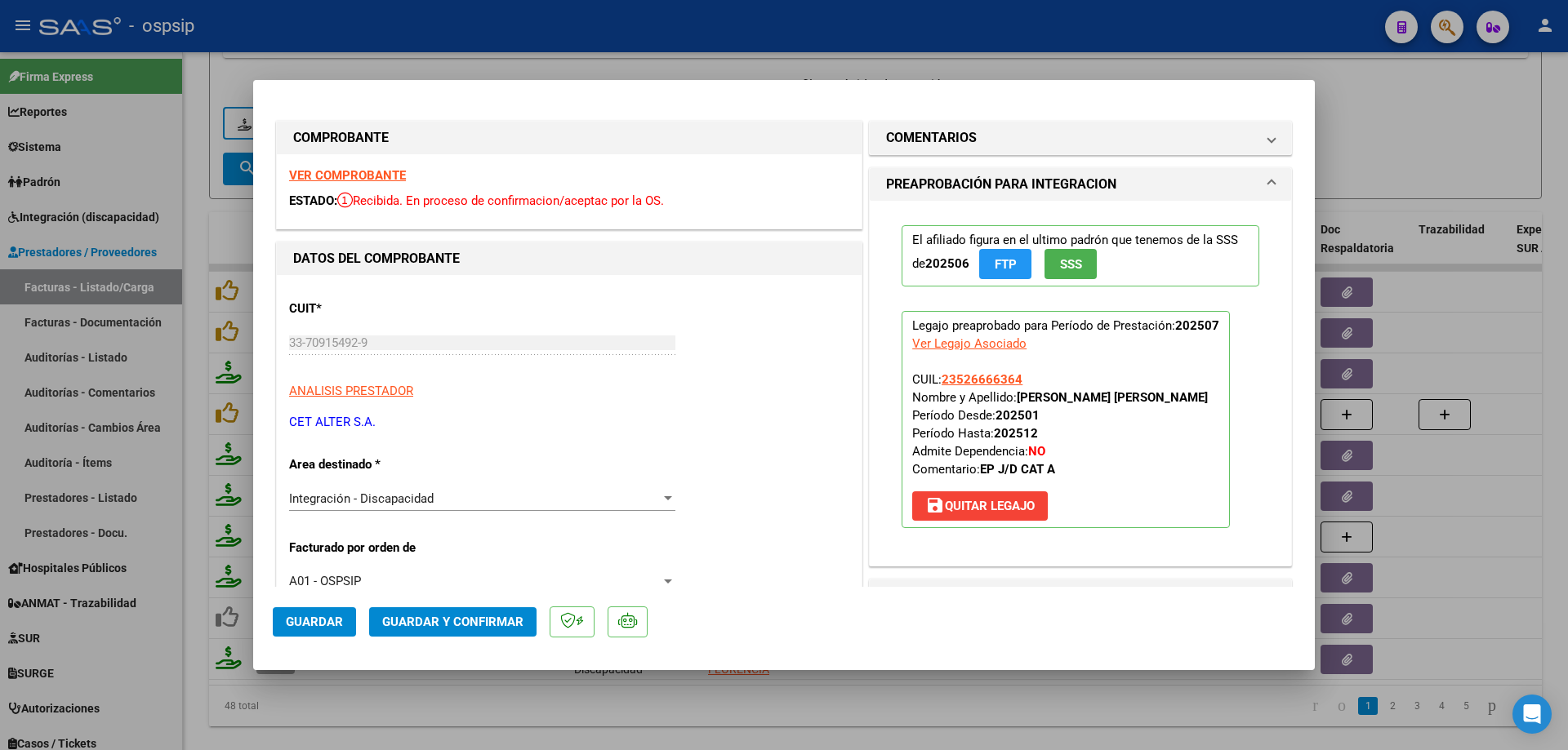
click at [1060, 268] on span "SSS" at bounding box center [1071, 264] width 22 height 15
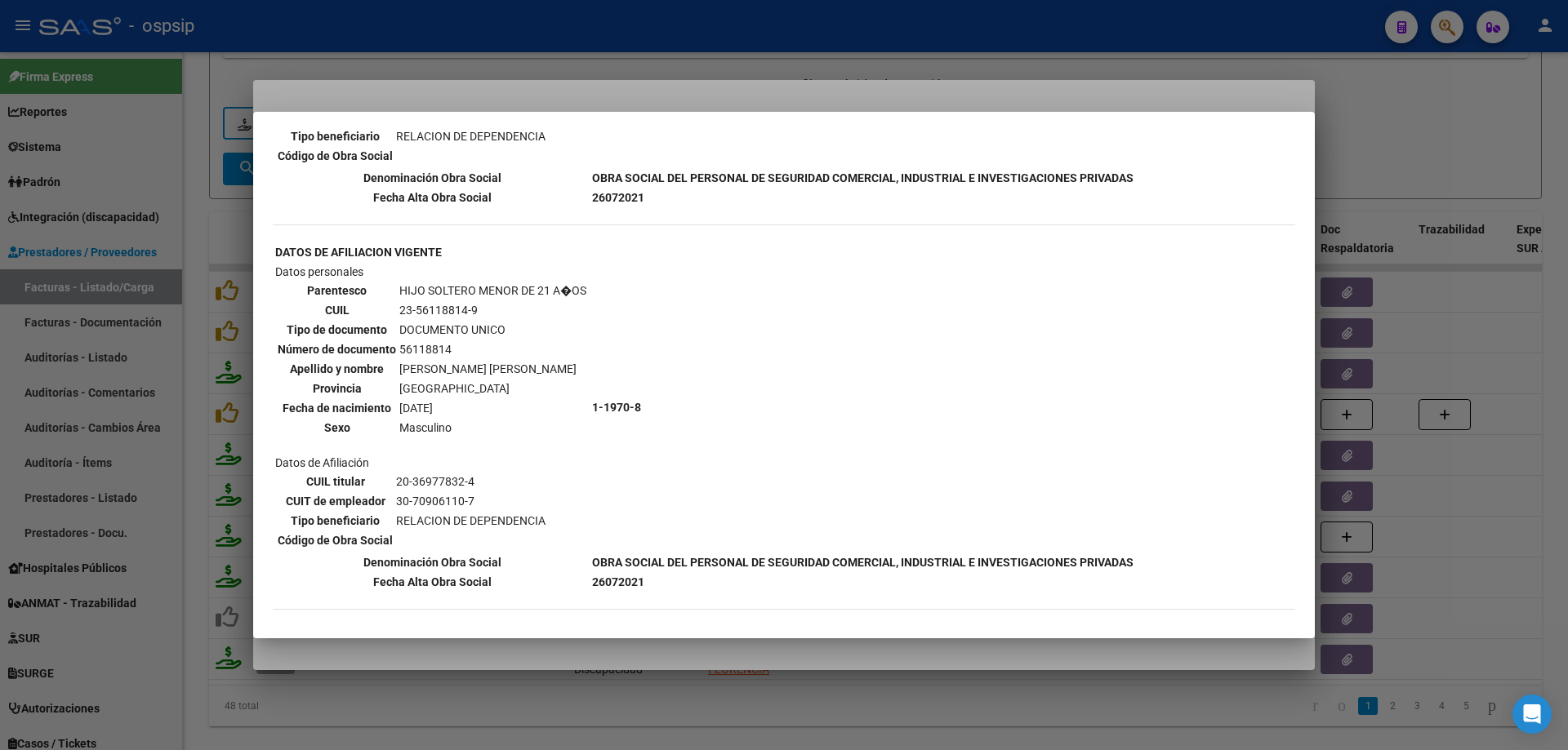
scroll to position [1226, 0]
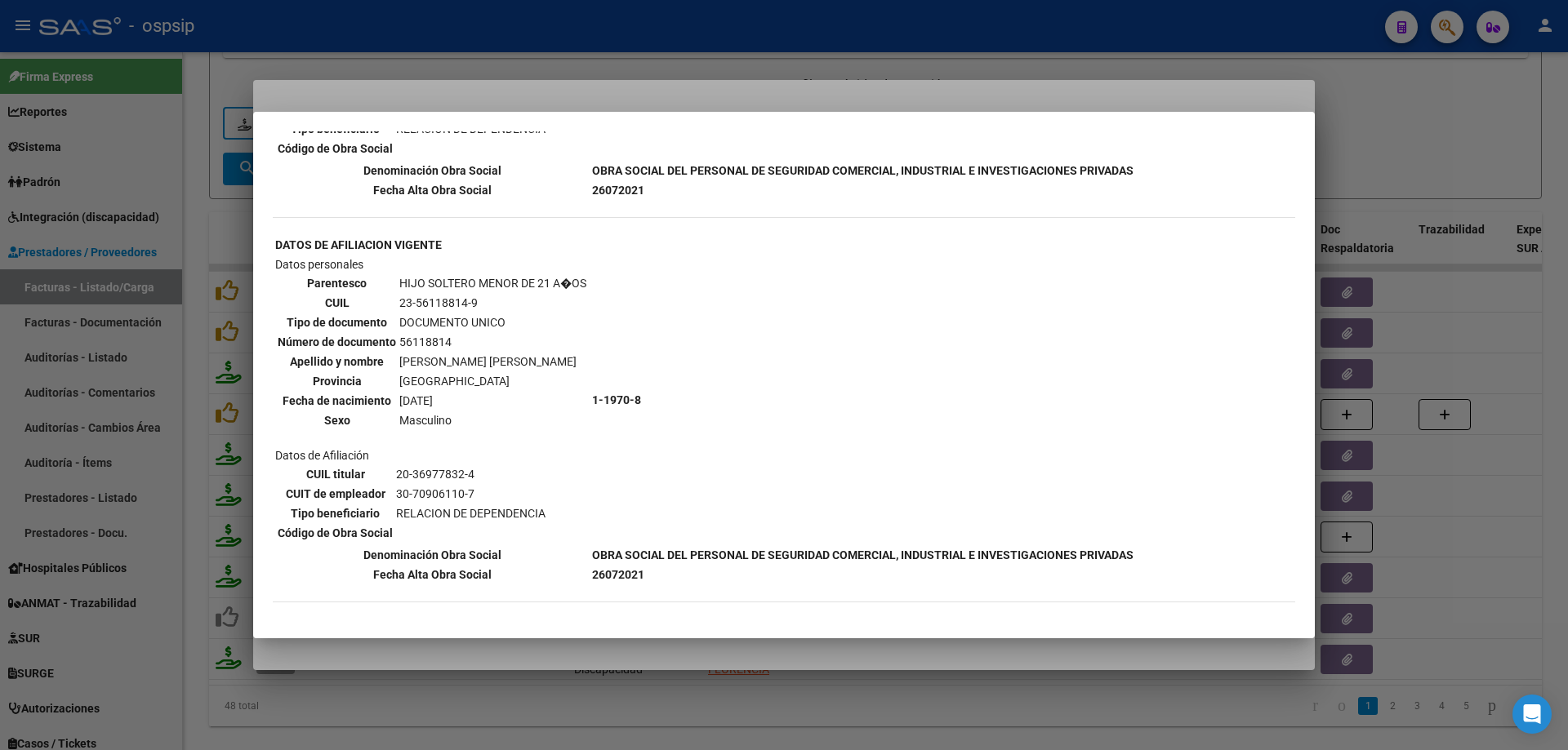
click at [1359, 139] on div at bounding box center [784, 375] width 1568 height 750
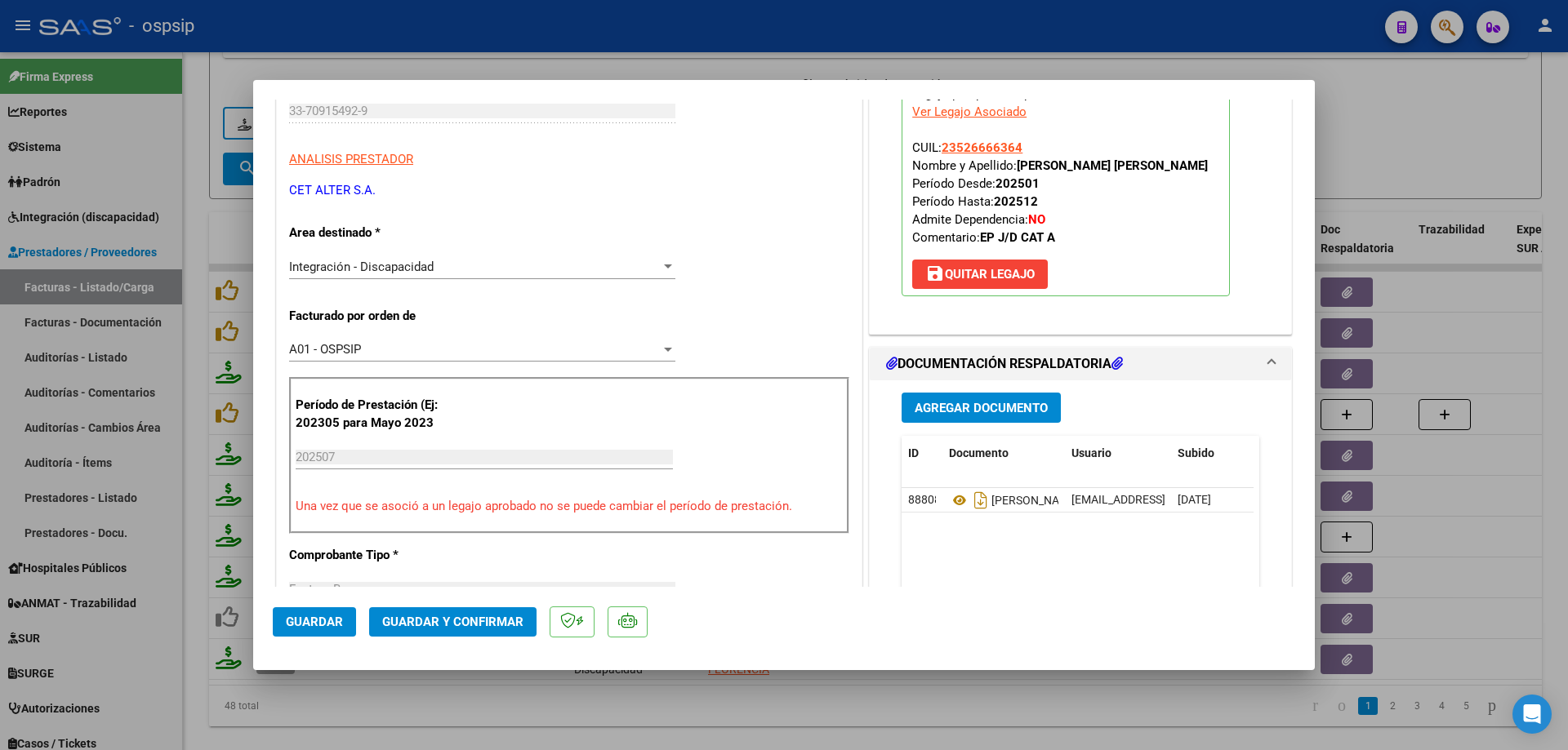
scroll to position [326, 0]
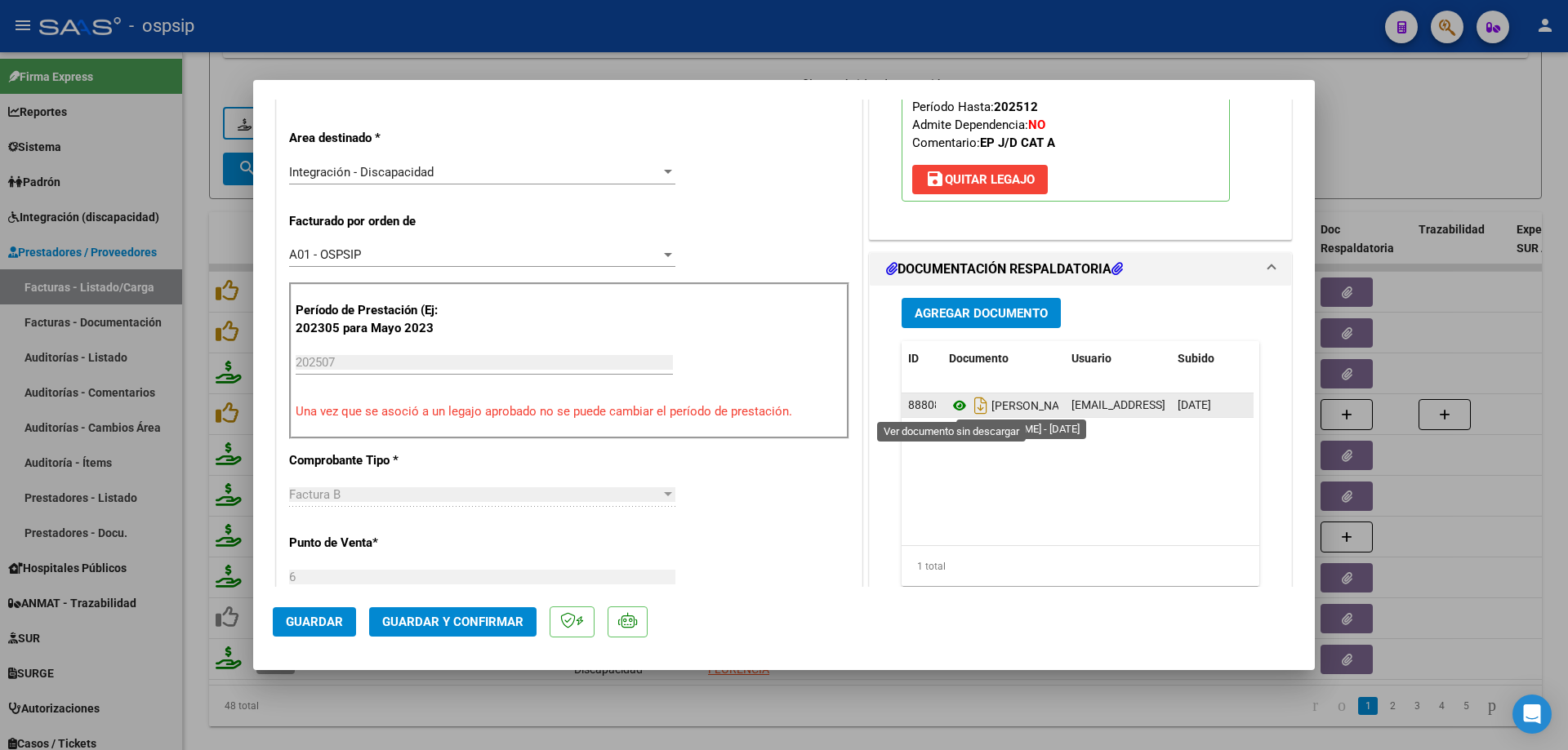
click at [954, 405] on icon at bounding box center [960, 406] width 22 height 20
click at [949, 407] on icon at bounding box center [960, 406] width 22 height 20
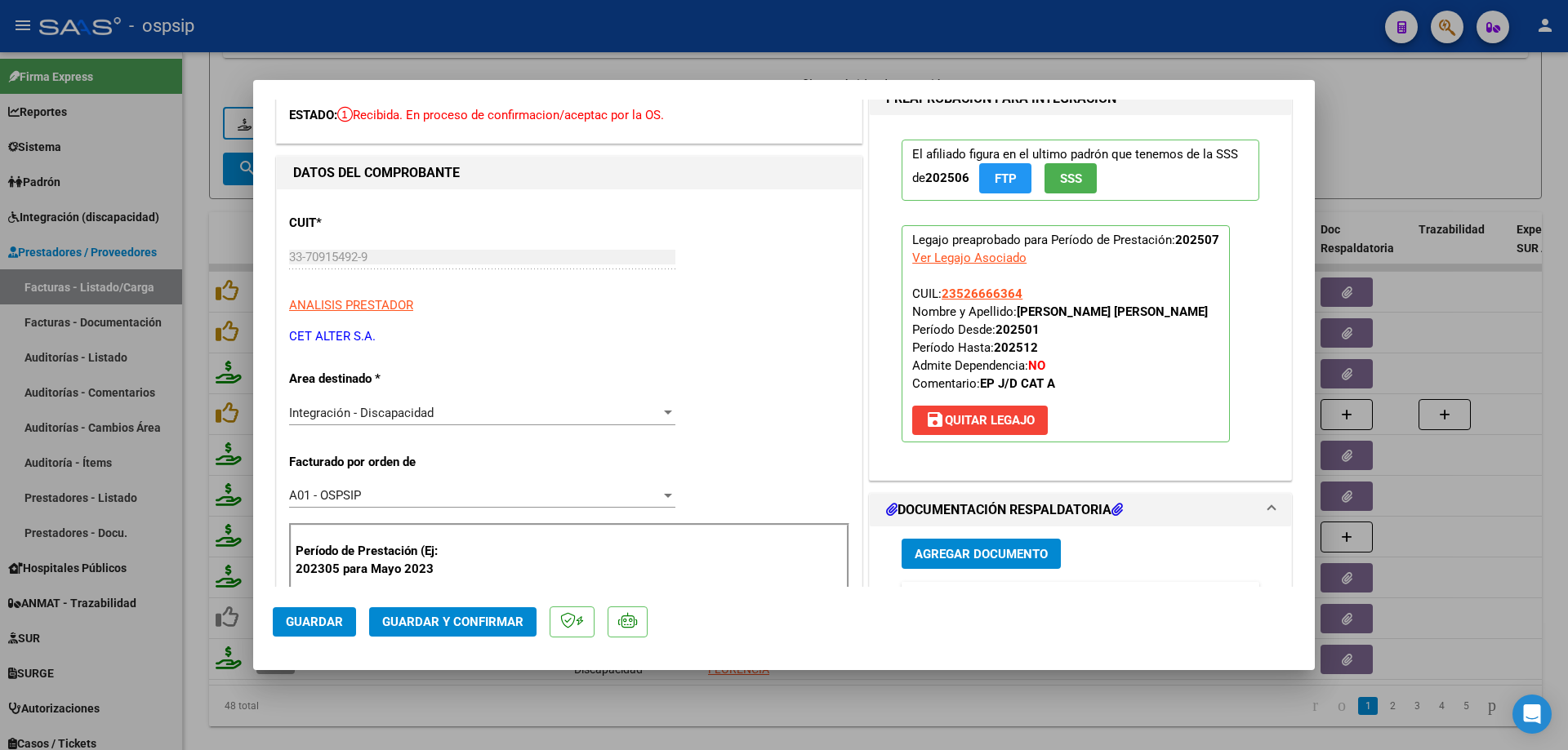
scroll to position [164, 0]
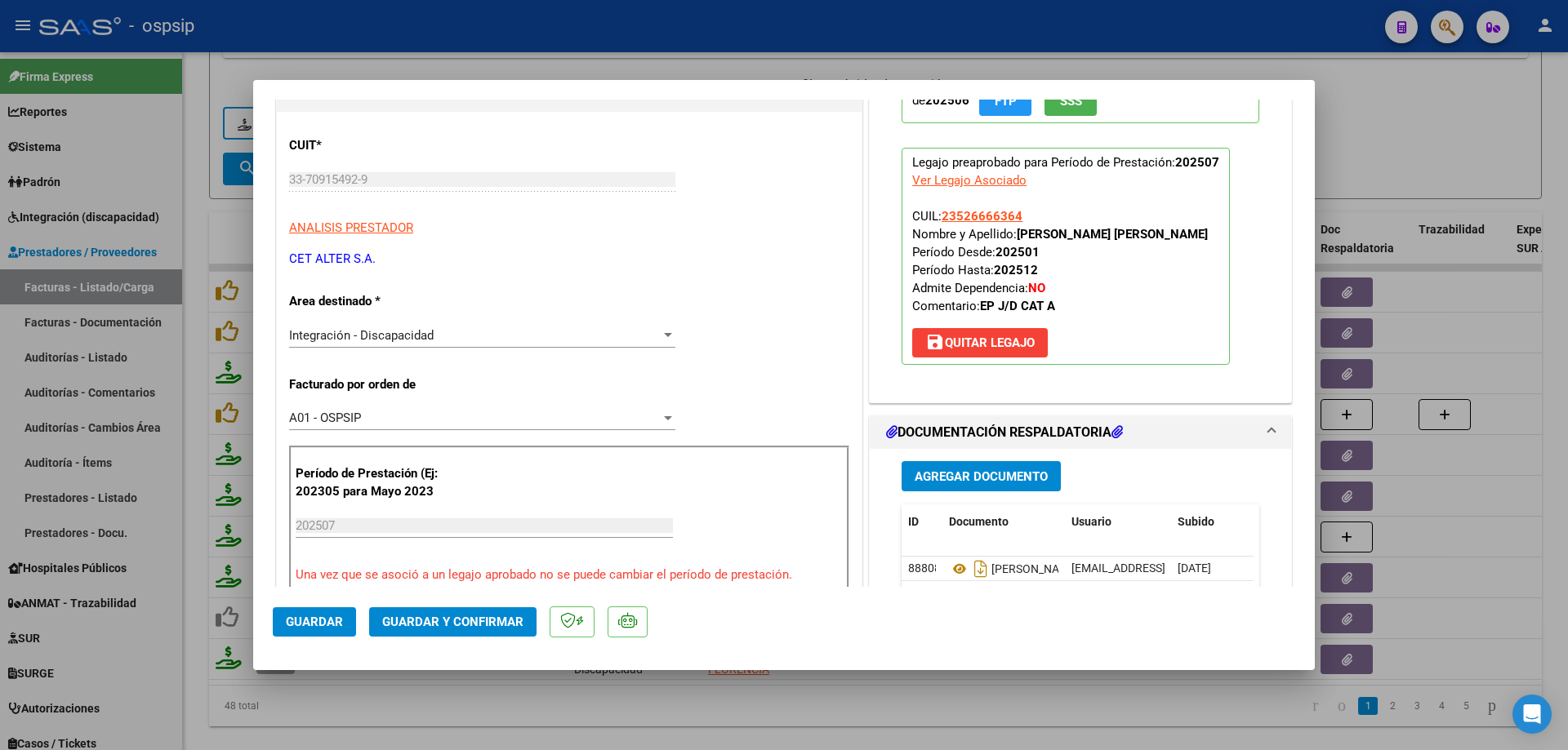
drag, startPoint x: 1015, startPoint y: 213, endPoint x: 981, endPoint y: 211, distance: 34.1
click at [981, 211] on span "23526666364" at bounding box center [982, 216] width 81 height 15
copy span "26666364"
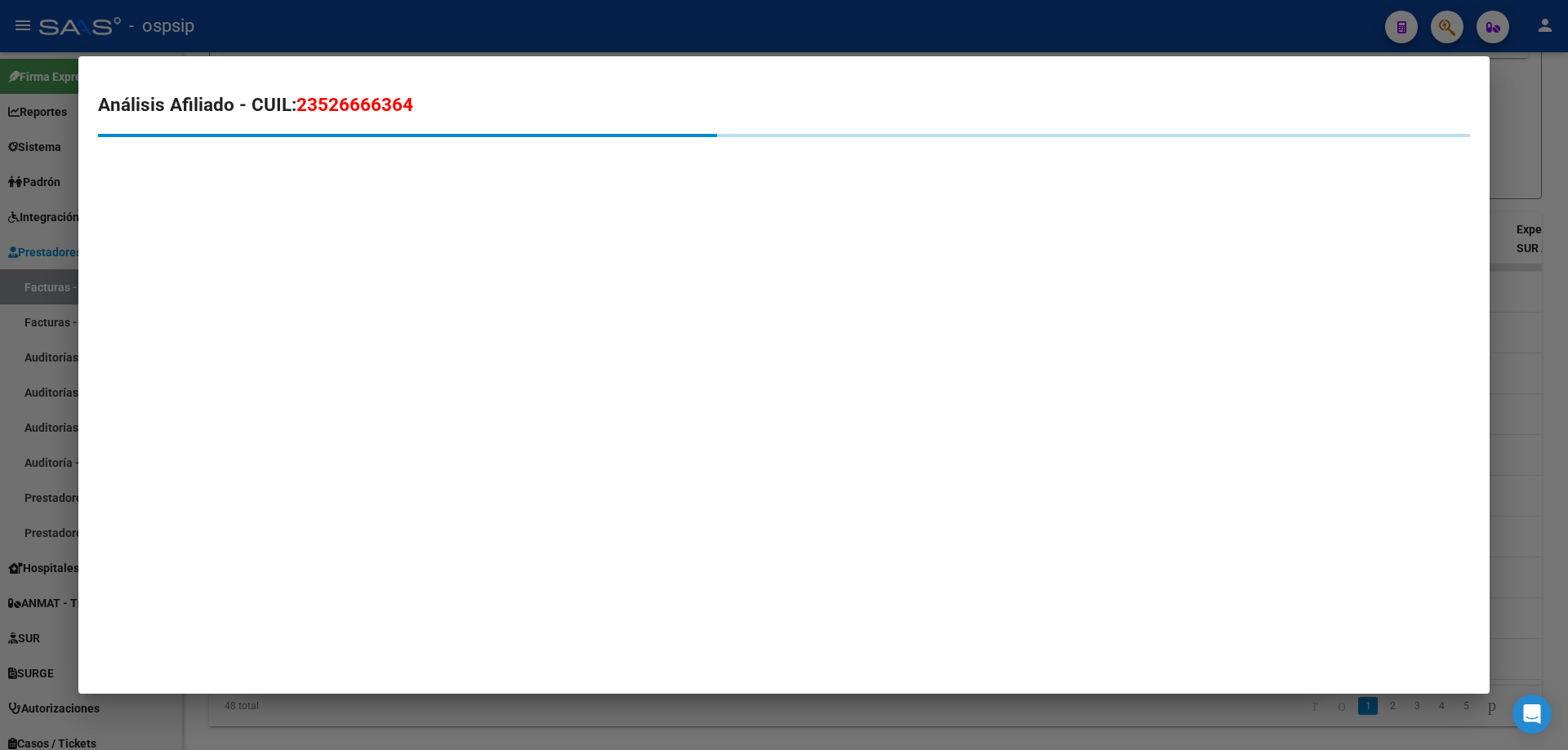
click at [1550, 128] on div at bounding box center [784, 375] width 1568 height 750
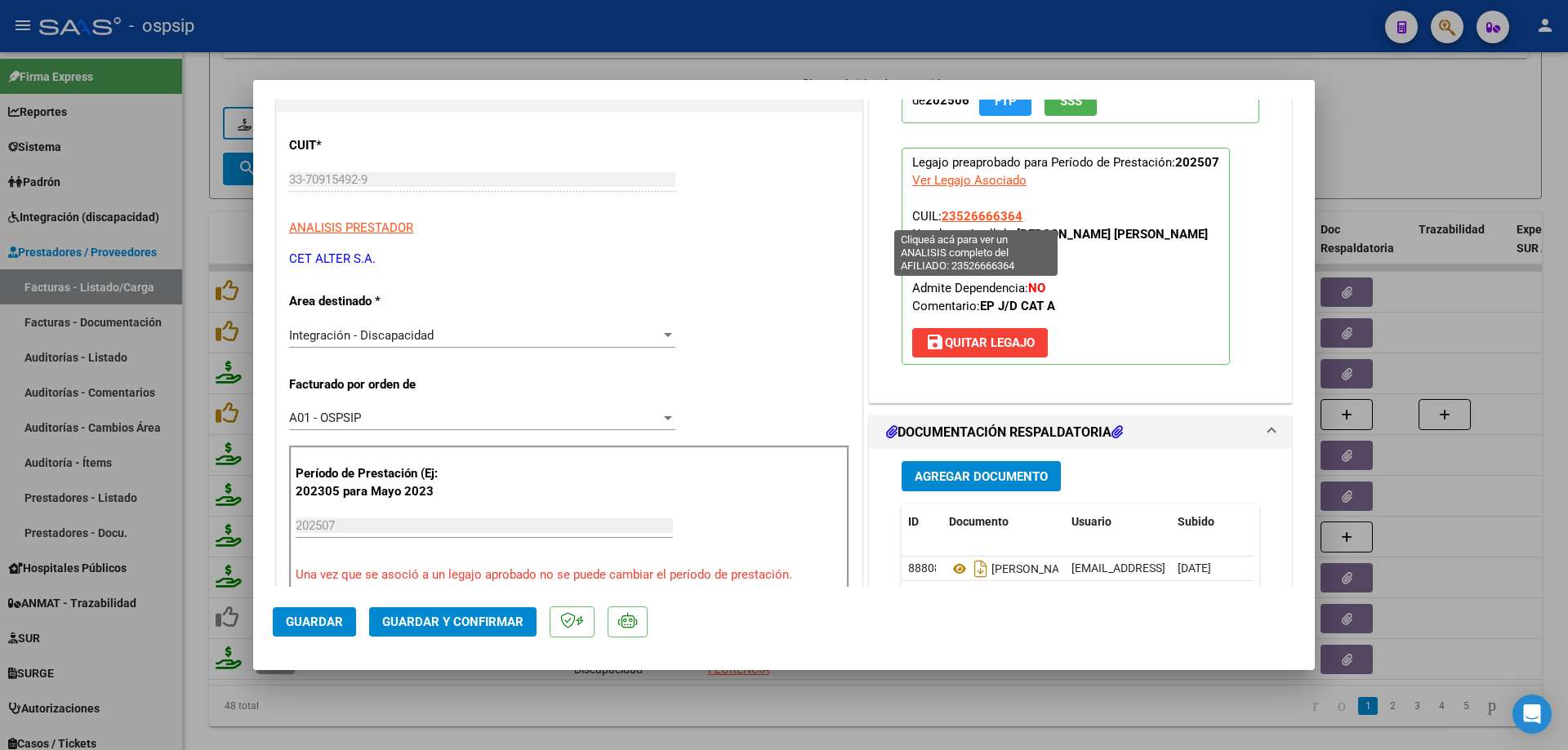
drag, startPoint x: 1017, startPoint y: 215, endPoint x: 939, endPoint y: 216, distance: 78.0
click at [939, 216] on p "Legajo preaprobado para Período de Prestación: 202507 Ver Legajo Asociado CUIL:…" at bounding box center [1065, 256] width 328 height 217
copy span "23526666364"
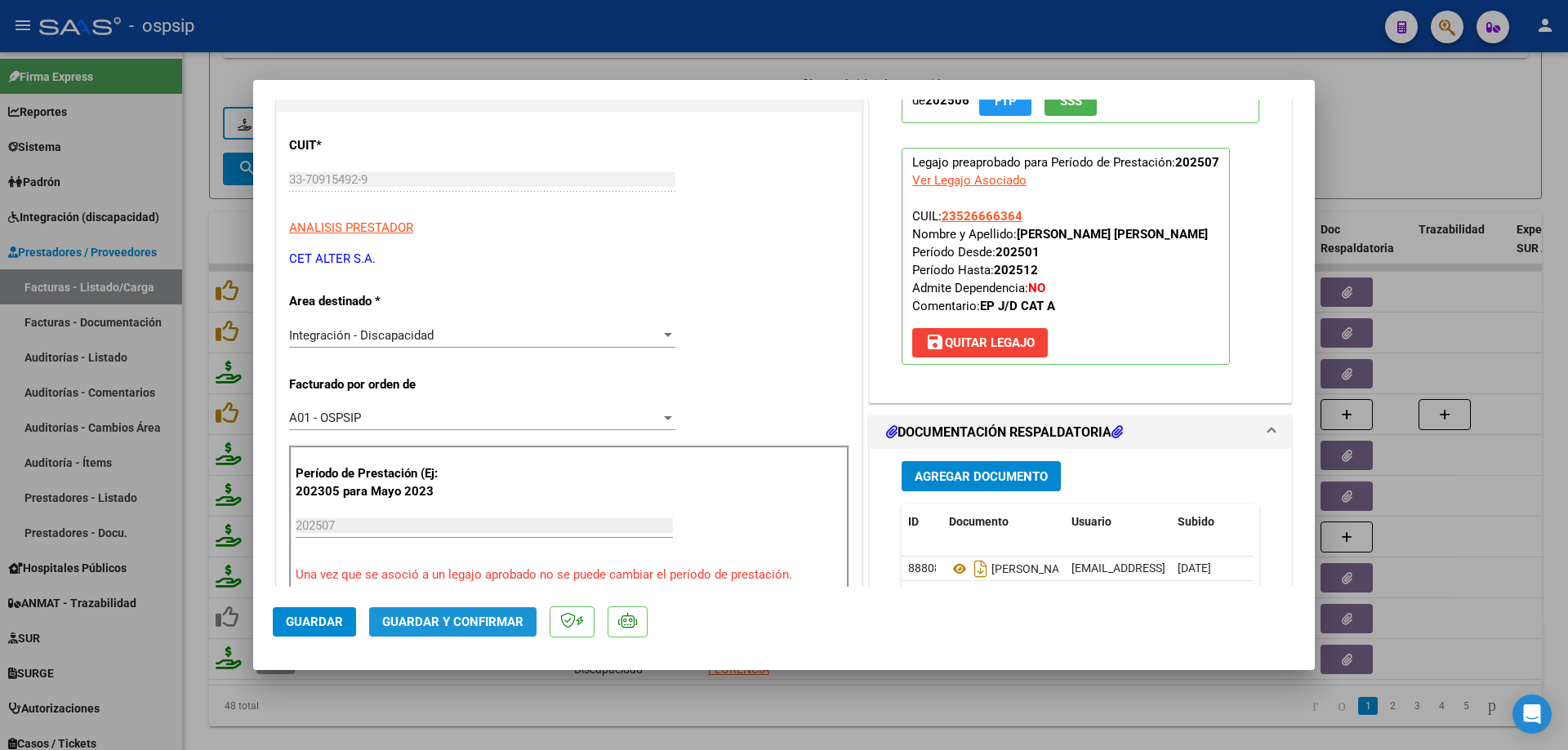
click at [442, 615] on span "Guardar y Confirmar" at bounding box center [453, 622] width 141 height 15
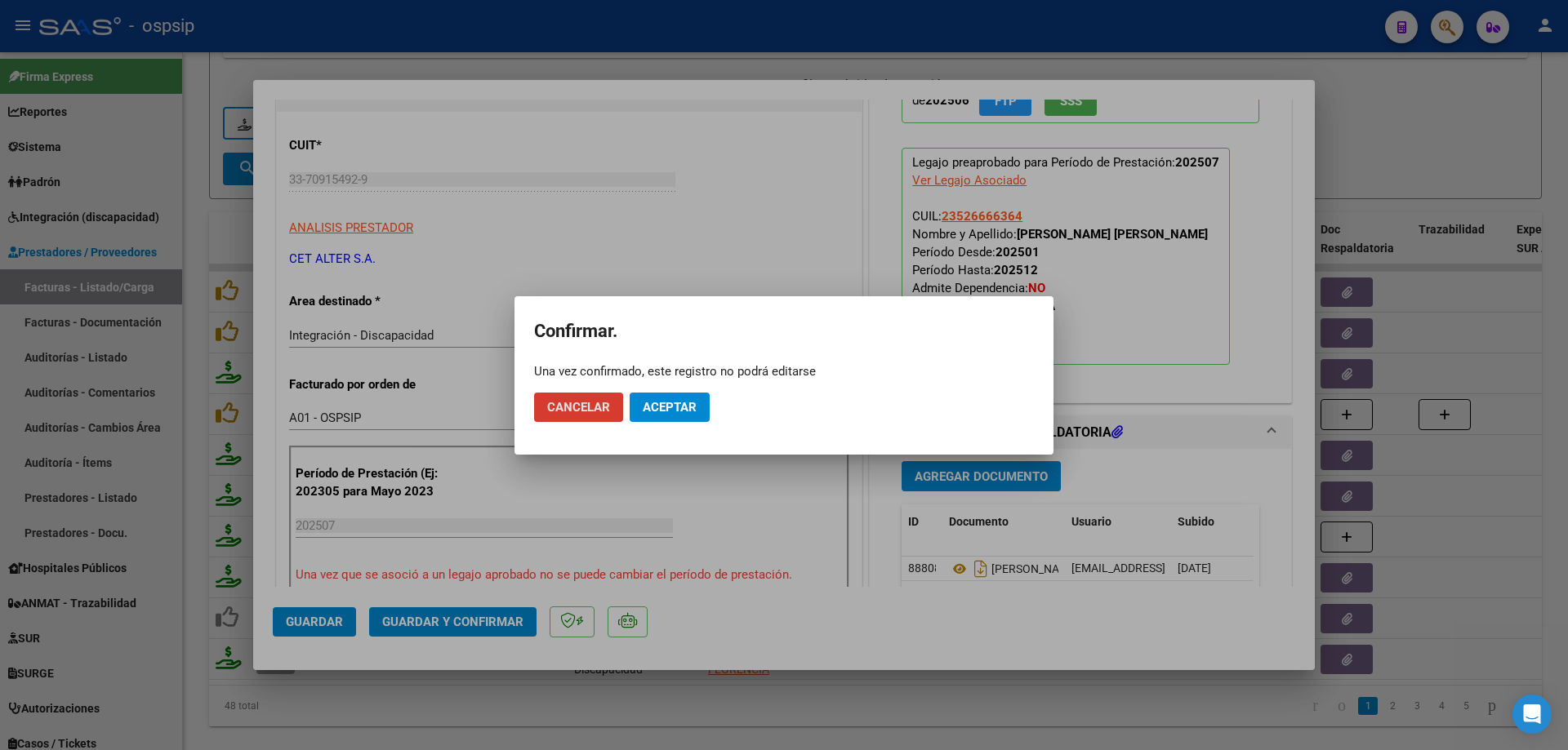
click at [702, 406] on button "Aceptar" at bounding box center [669, 407] width 80 height 30
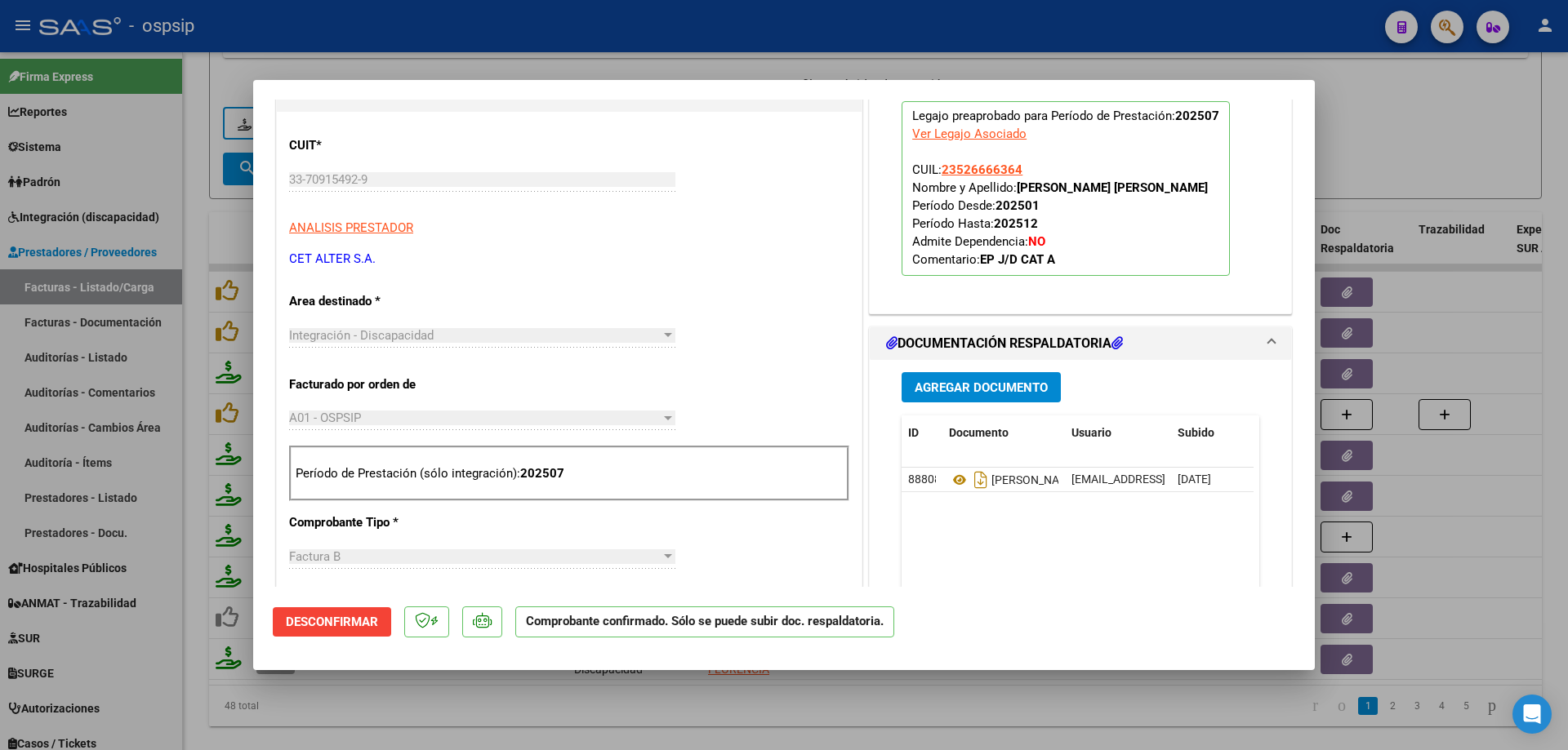
click at [1422, 183] on div at bounding box center [784, 375] width 1568 height 750
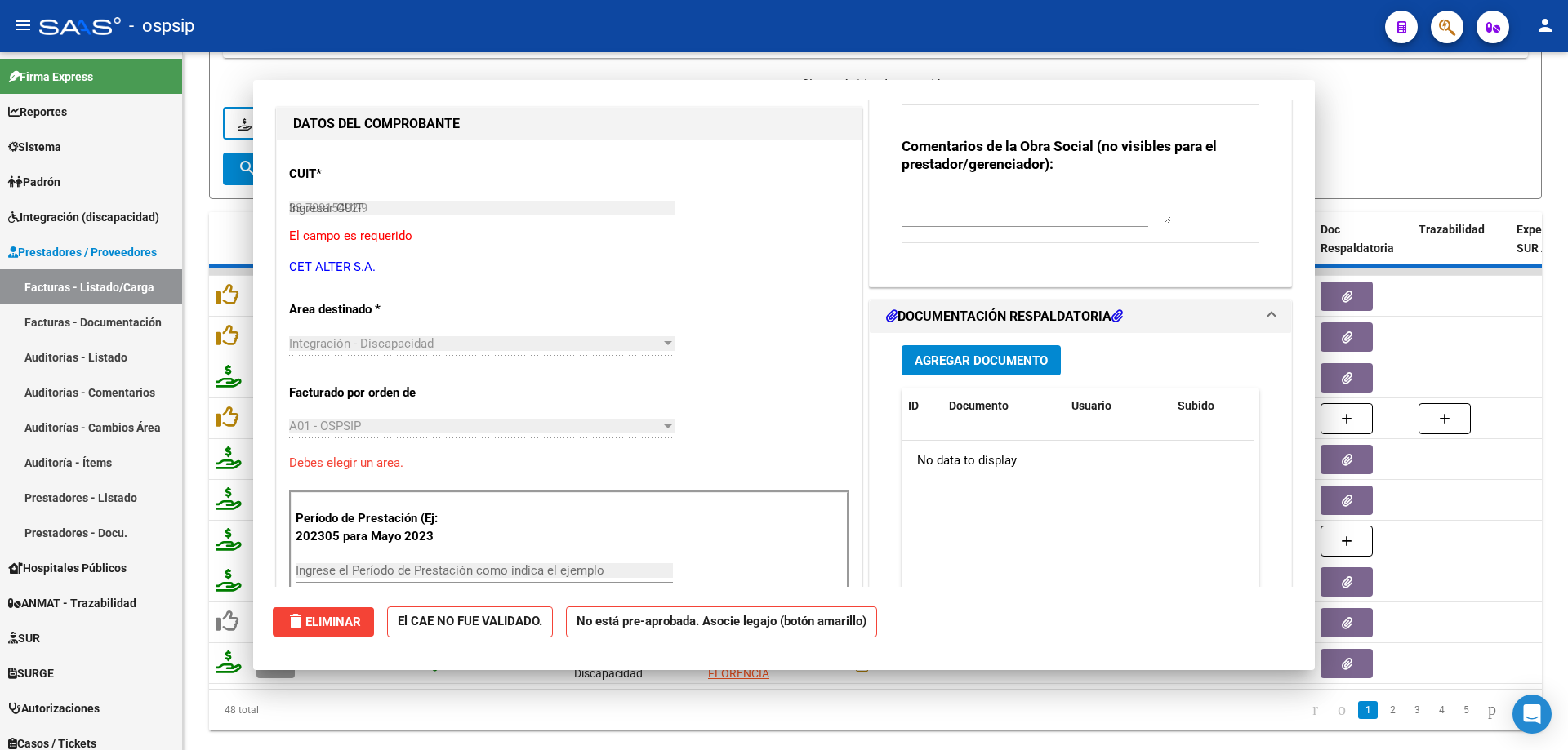
type input "$ 0,00"
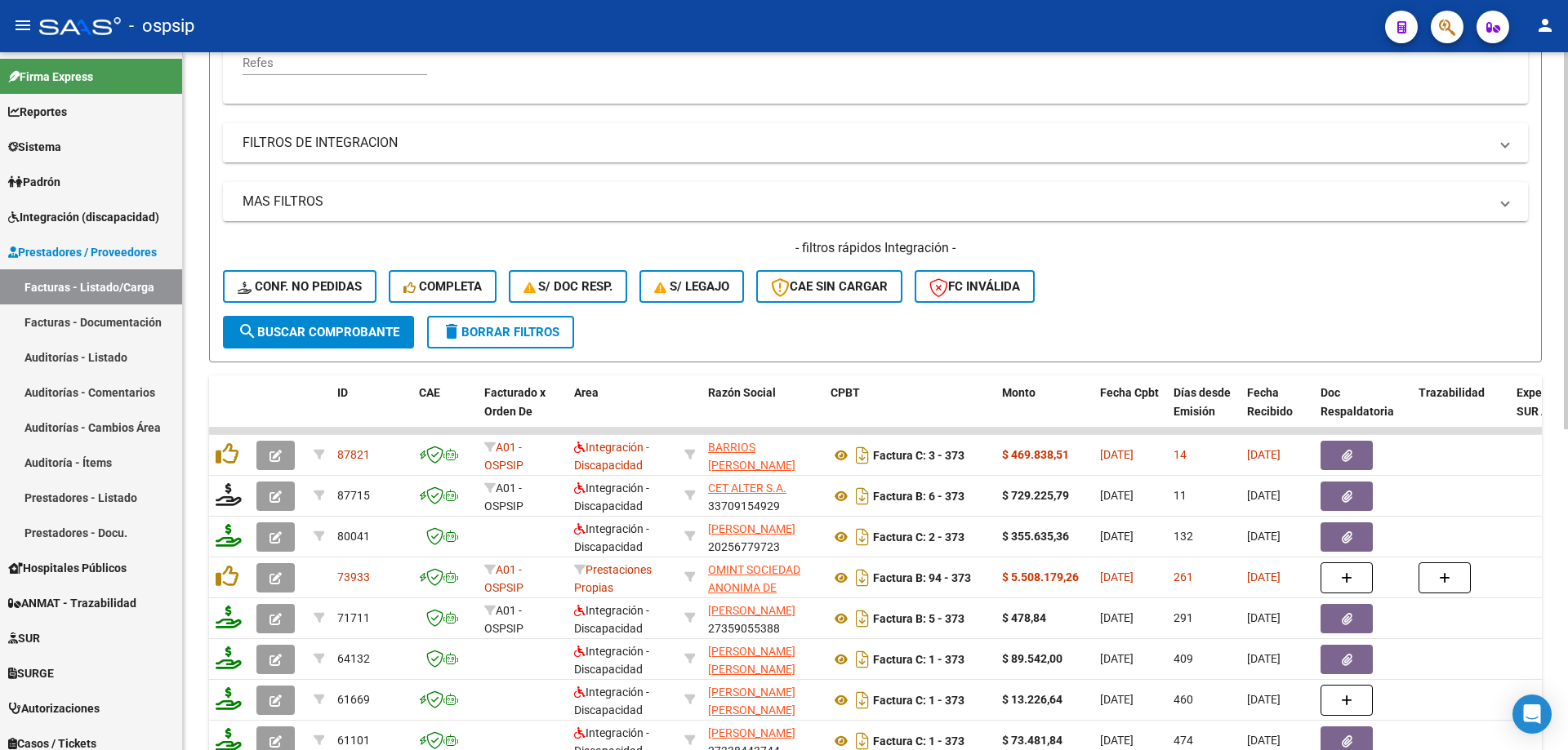
scroll to position [227, 0]
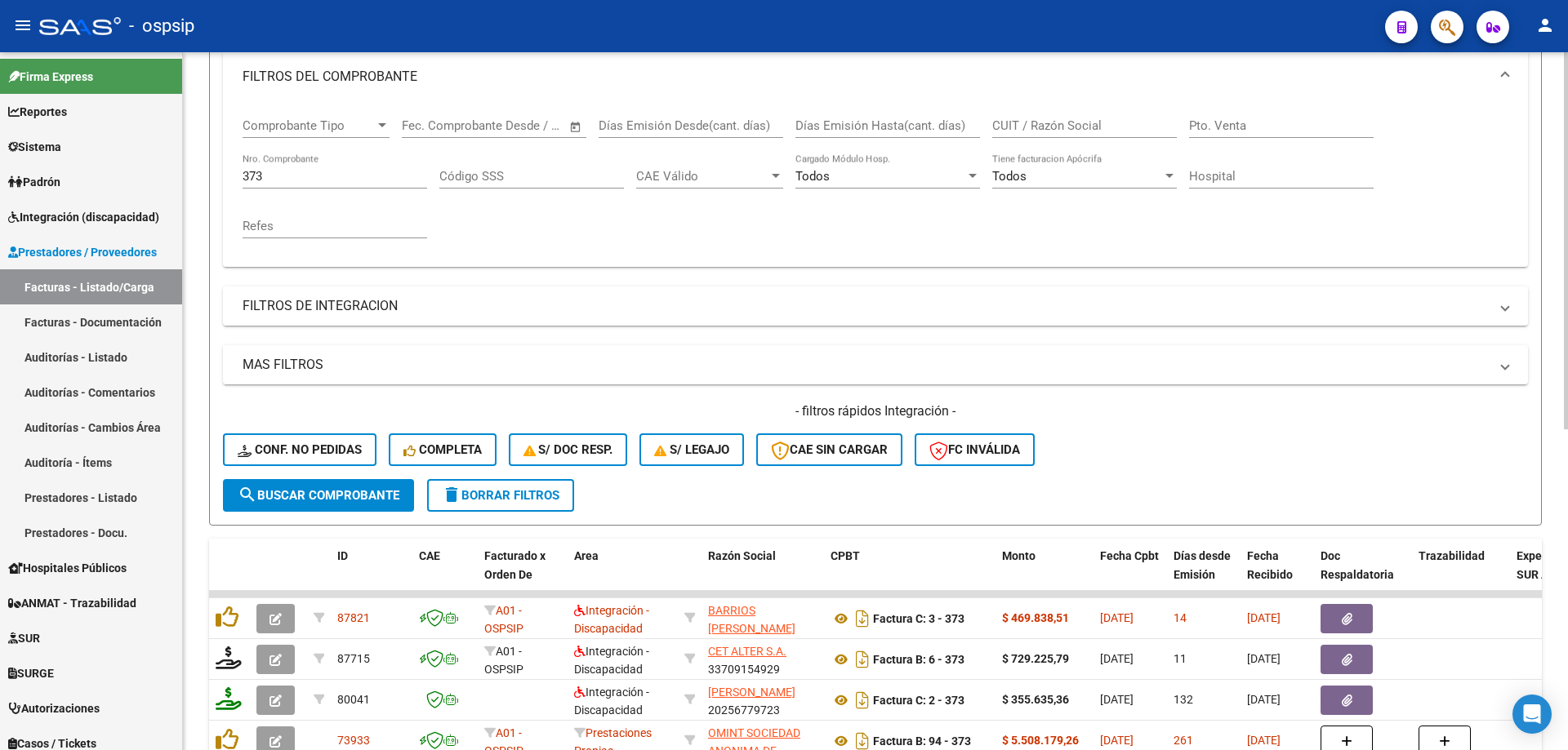
click at [293, 180] on input "373" at bounding box center [334, 175] width 184 height 15
type input "3"
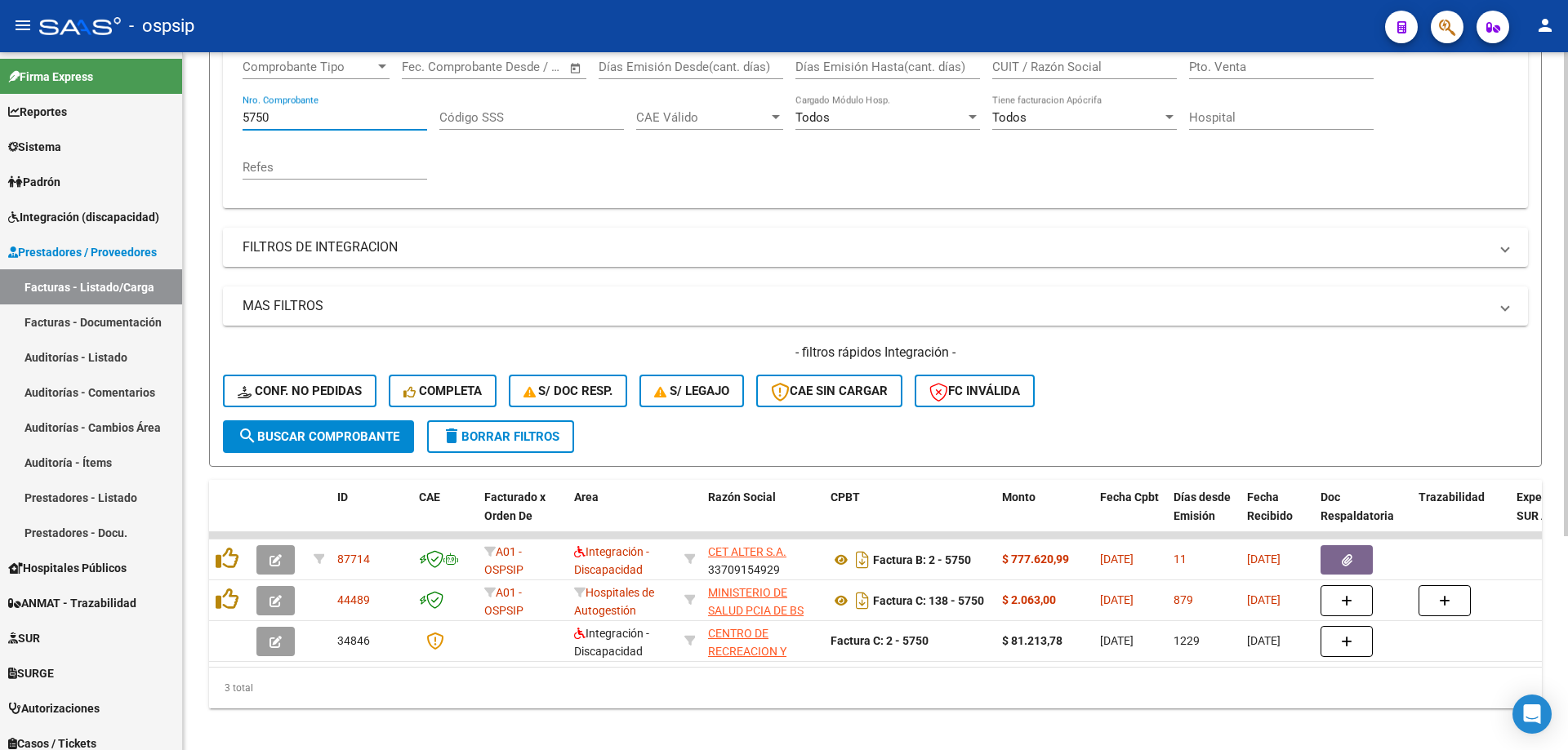
scroll to position [308, 0]
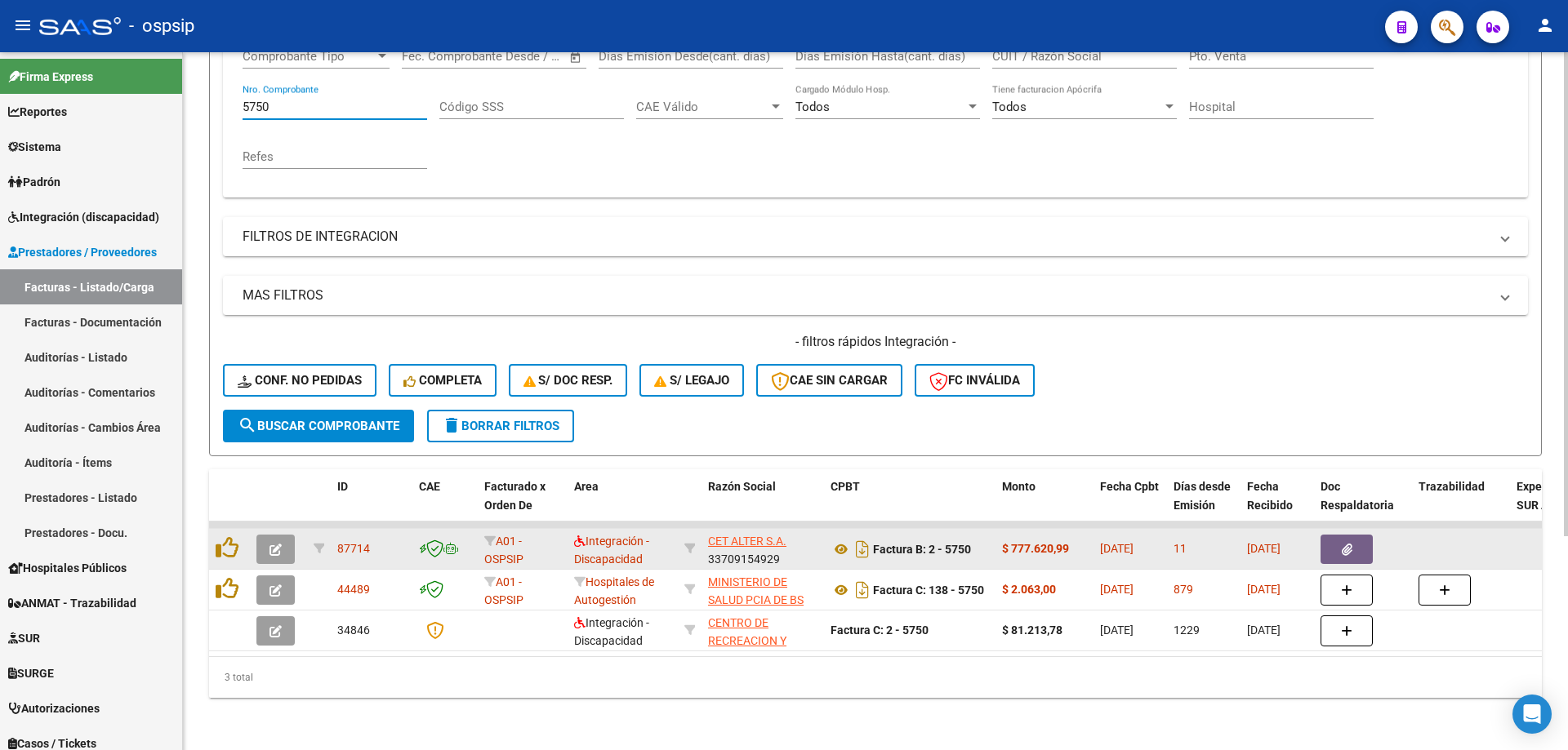
type input "5750"
click at [270, 544] on icon "button" at bounding box center [275, 550] width 12 height 12
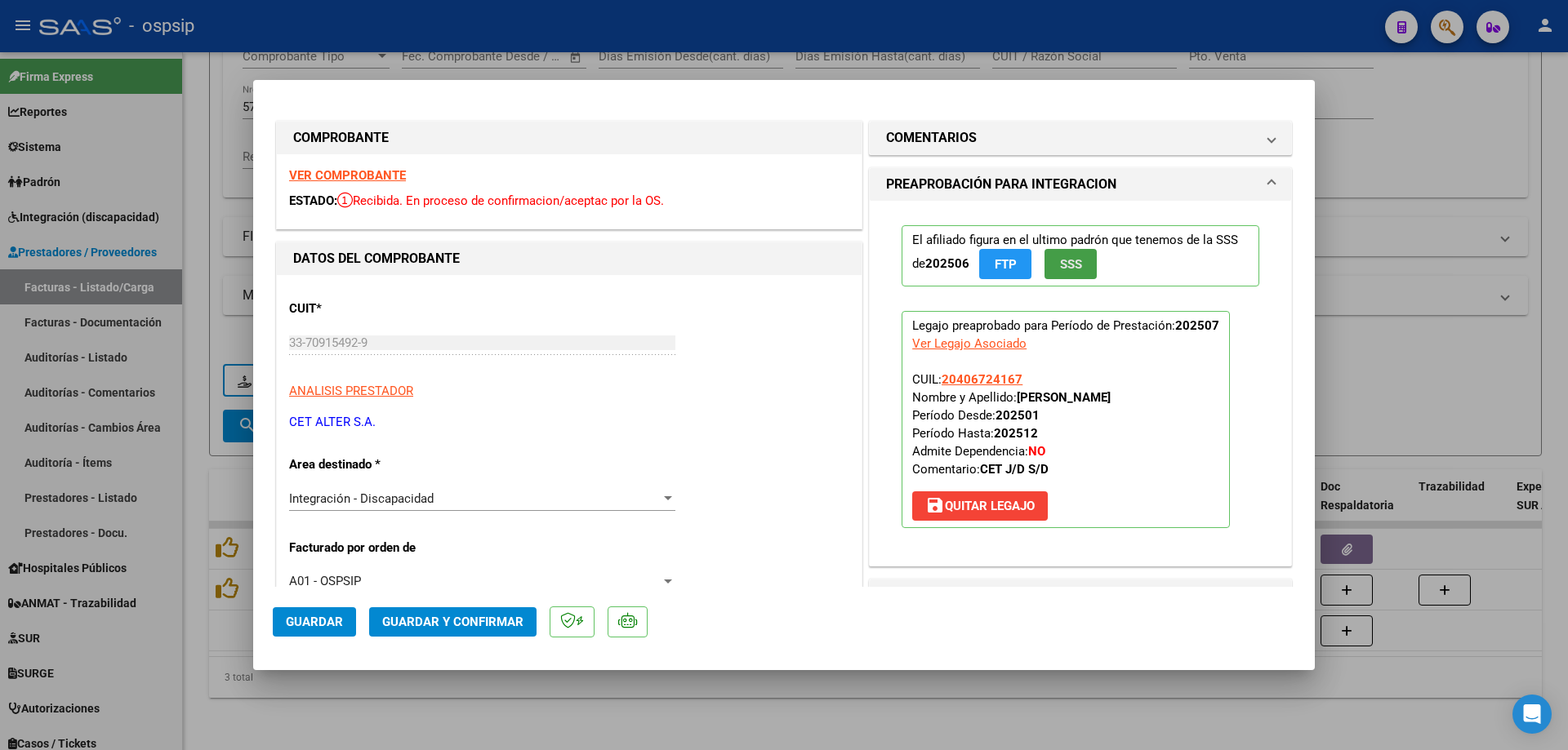
click at [1076, 272] on span "SSS" at bounding box center [1071, 264] width 22 height 15
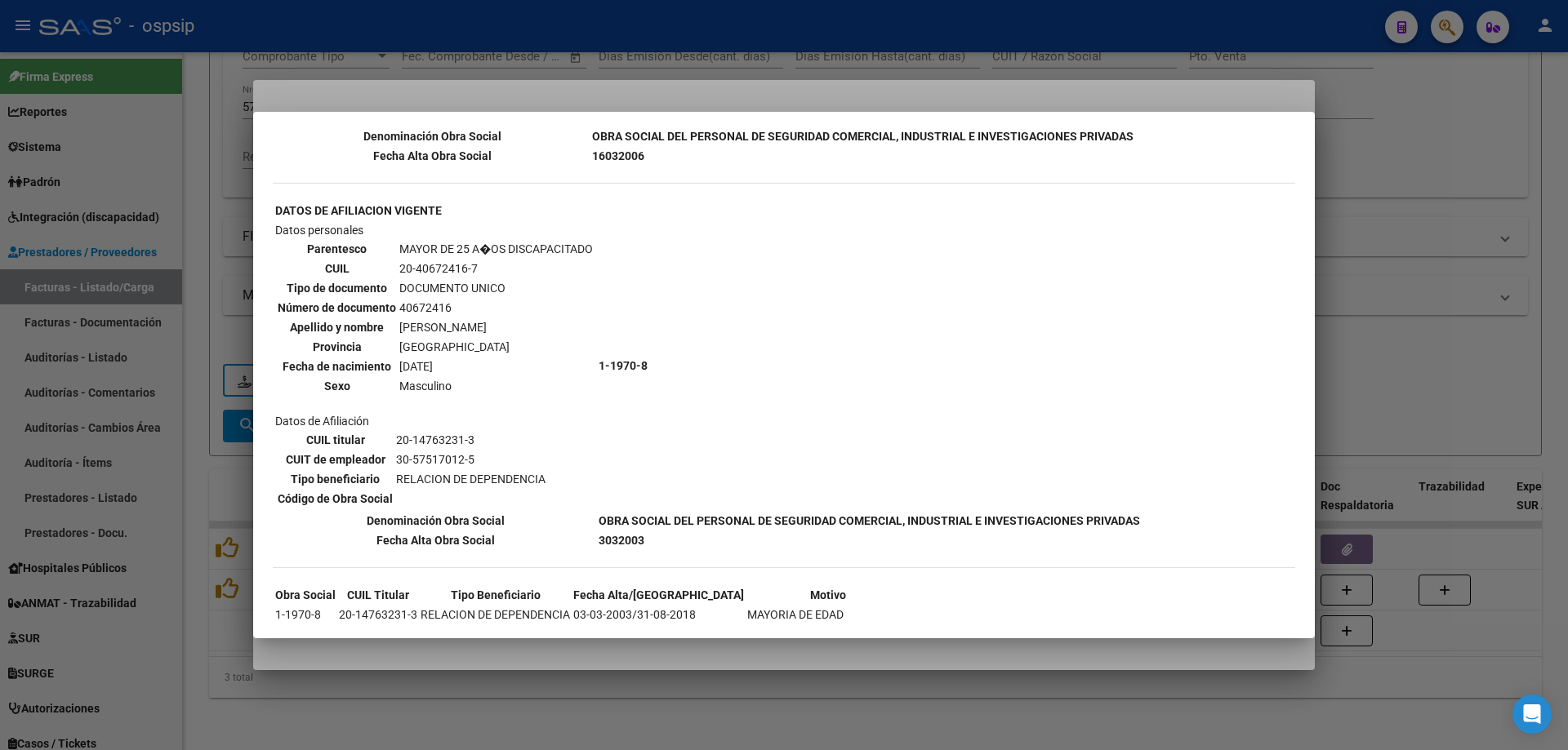
scroll to position [935, 0]
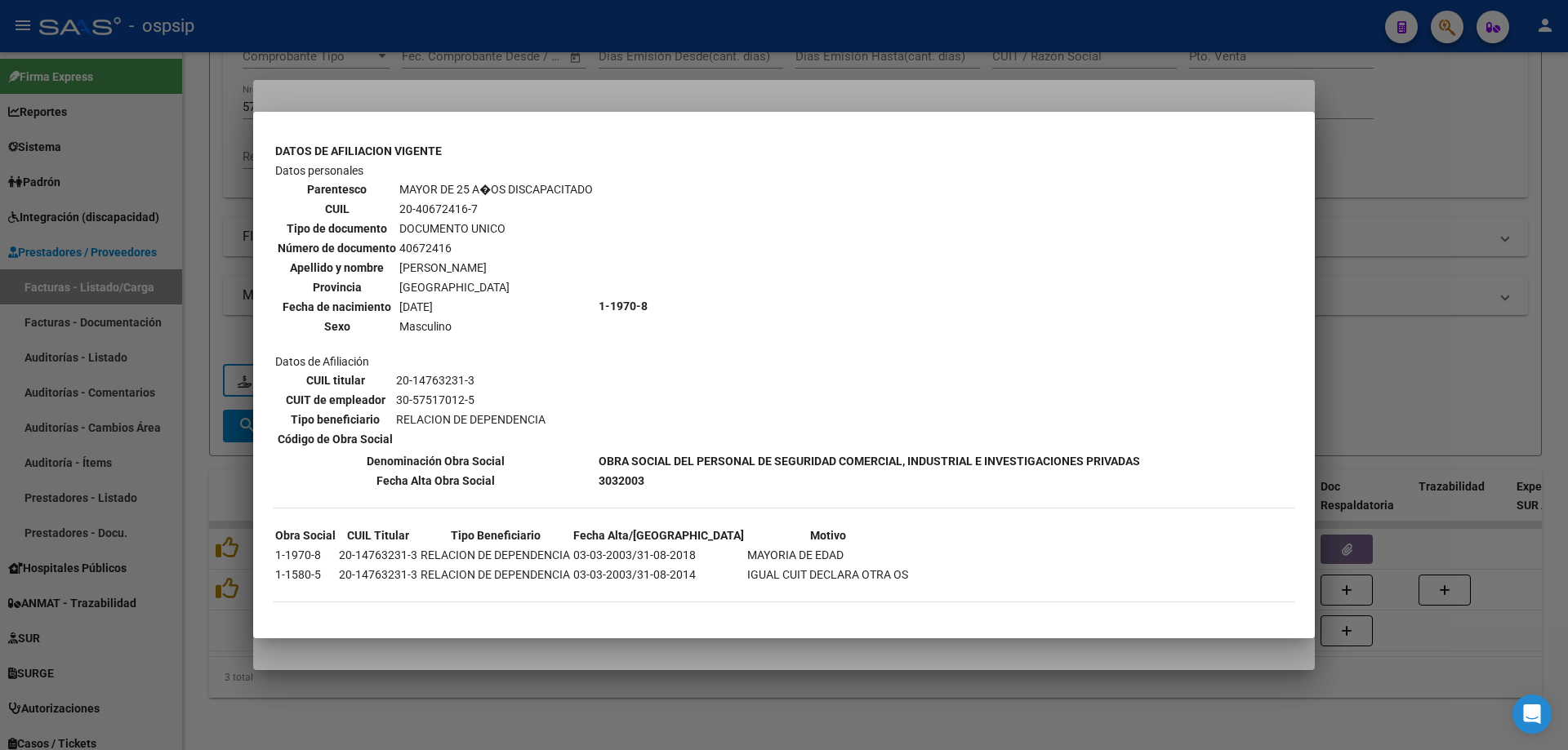
click at [1481, 225] on div at bounding box center [784, 375] width 1568 height 750
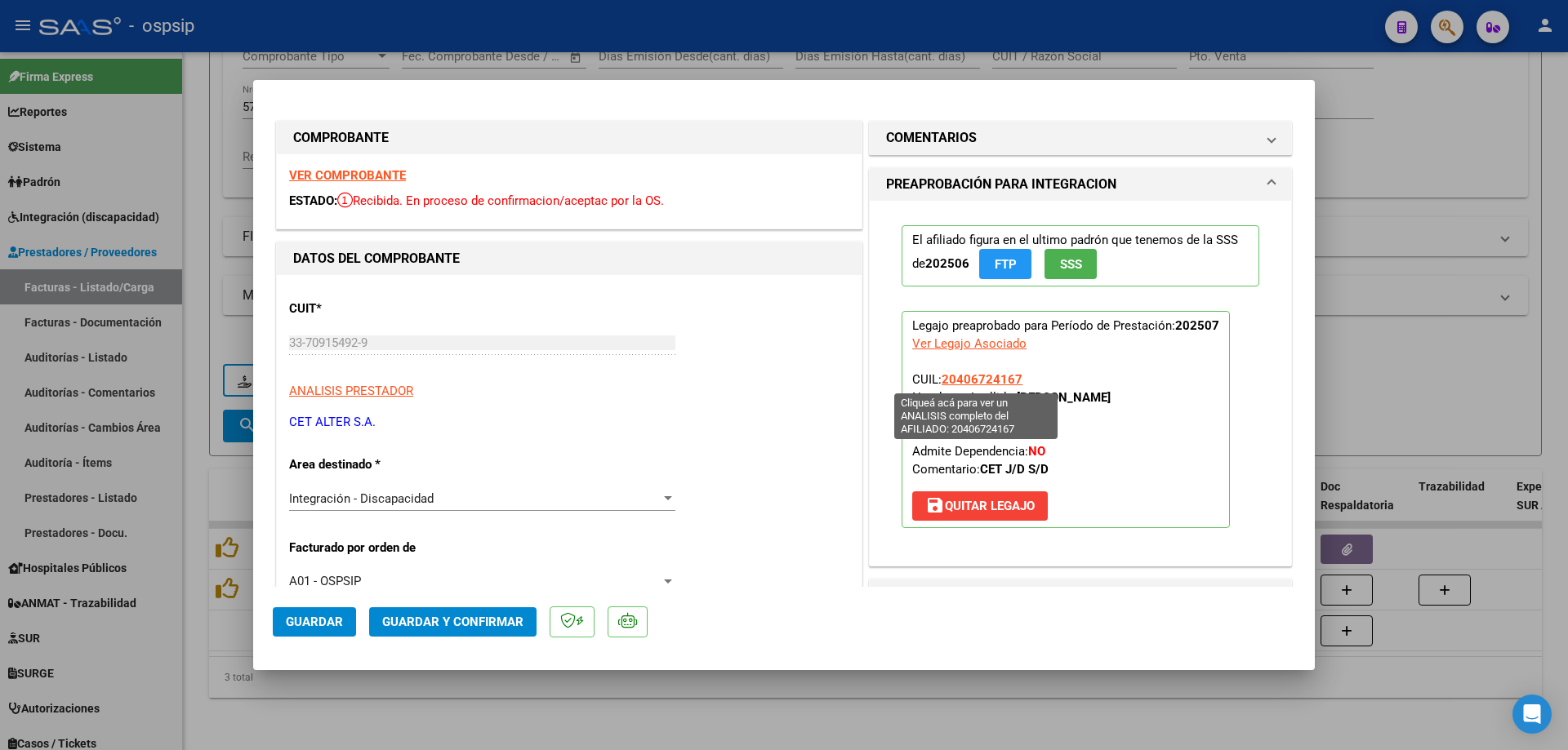
click at [991, 377] on span "20406724167" at bounding box center [982, 379] width 81 height 15
type textarea "20406724167"
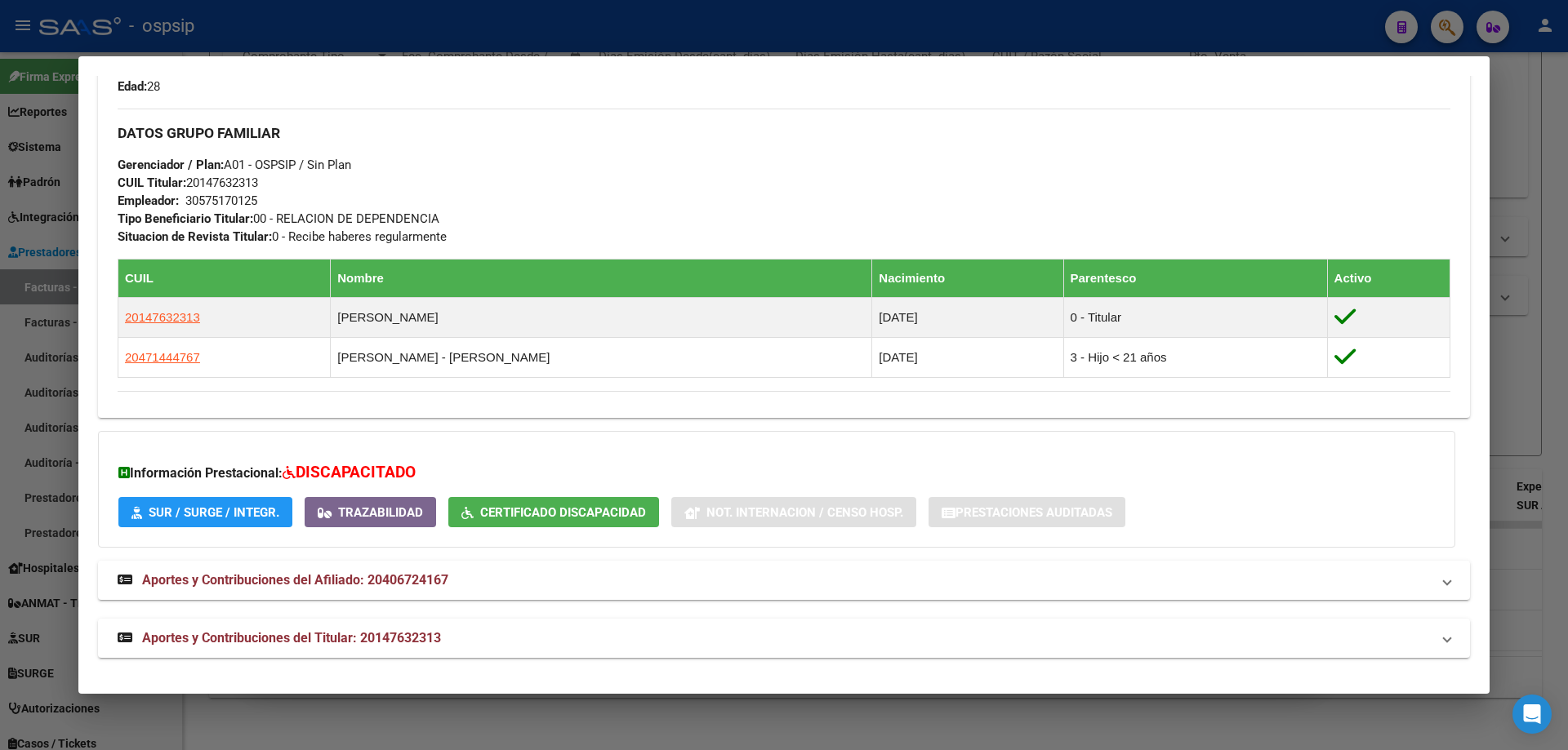
scroll to position [701, 0]
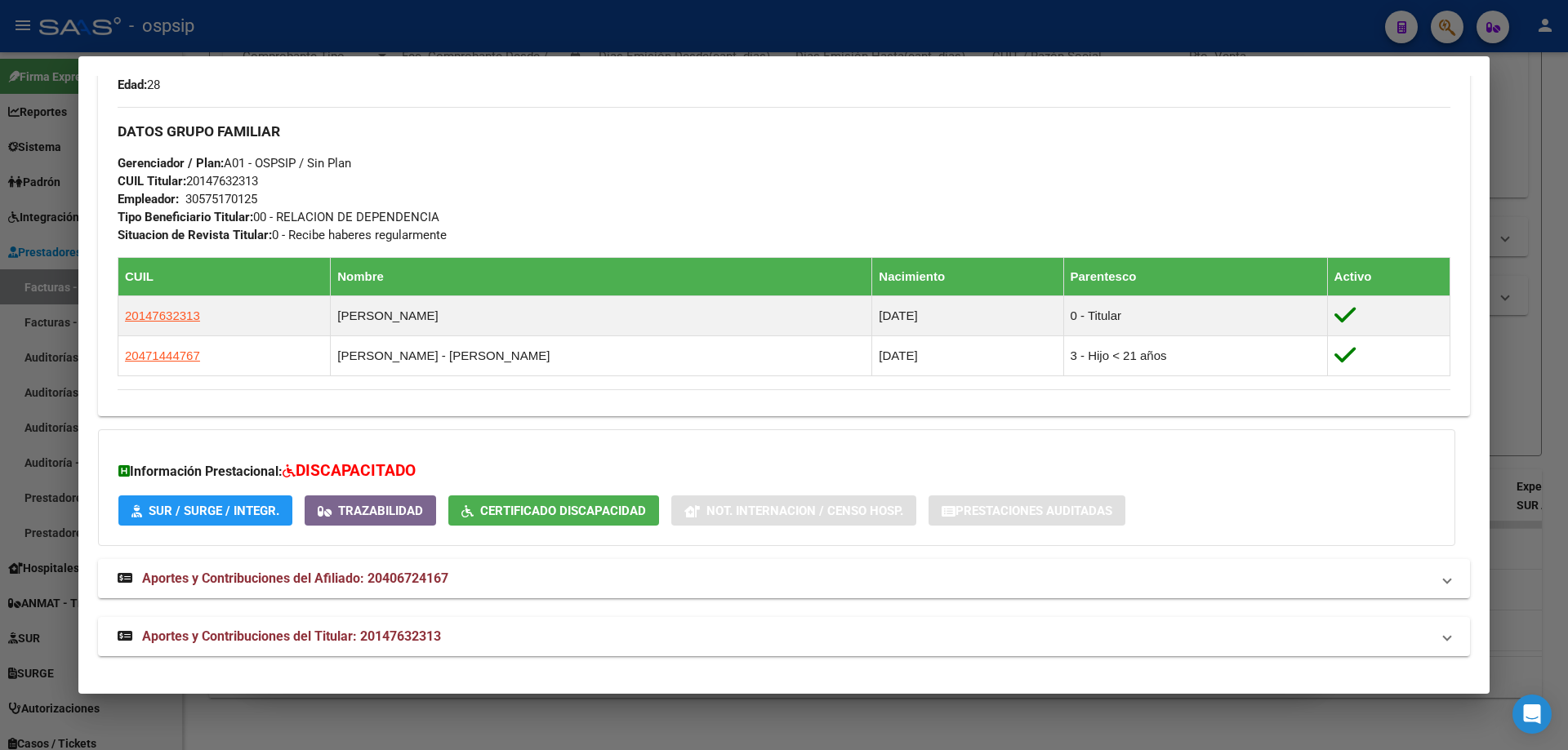
click at [1542, 360] on div at bounding box center [784, 375] width 1568 height 750
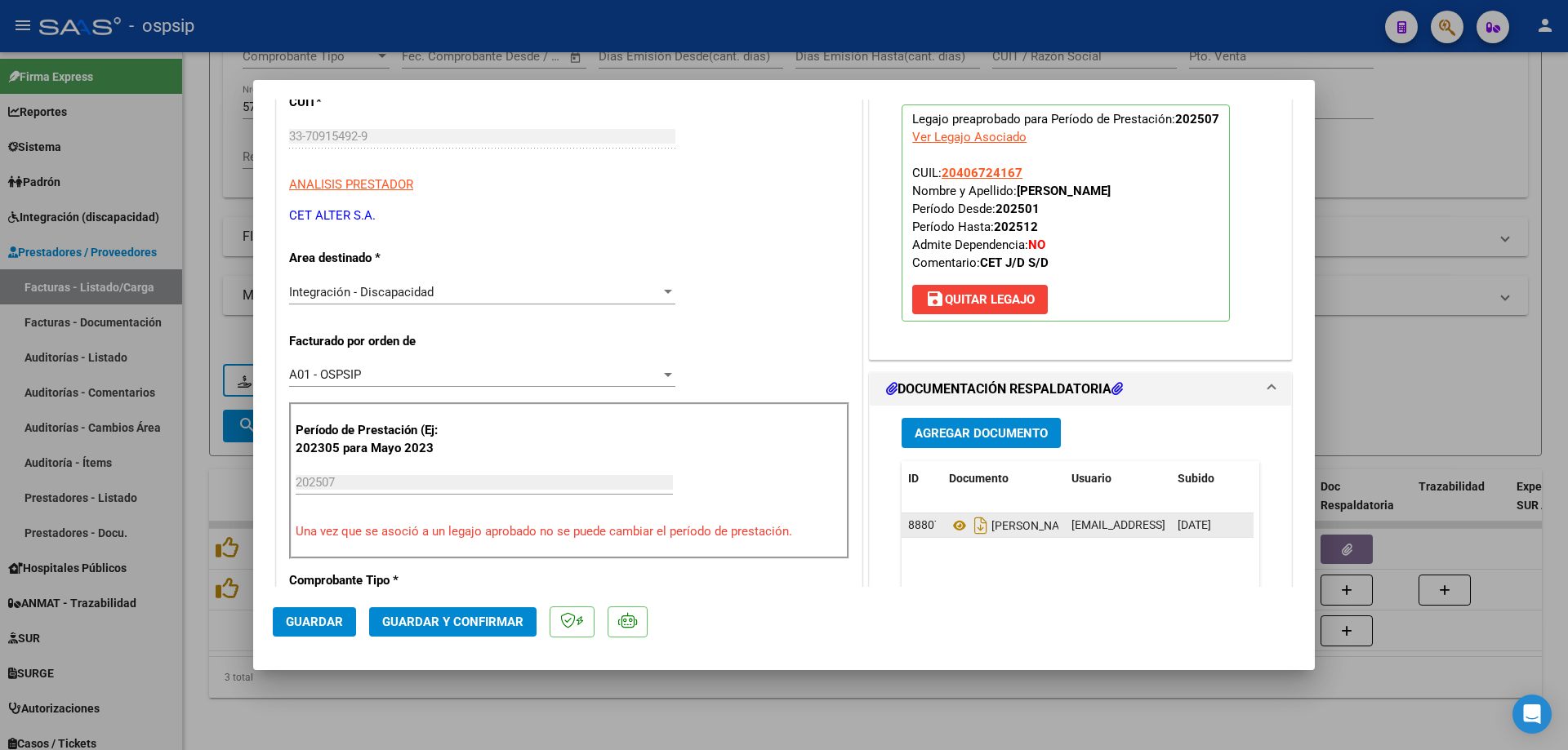
scroll to position [244, 0]
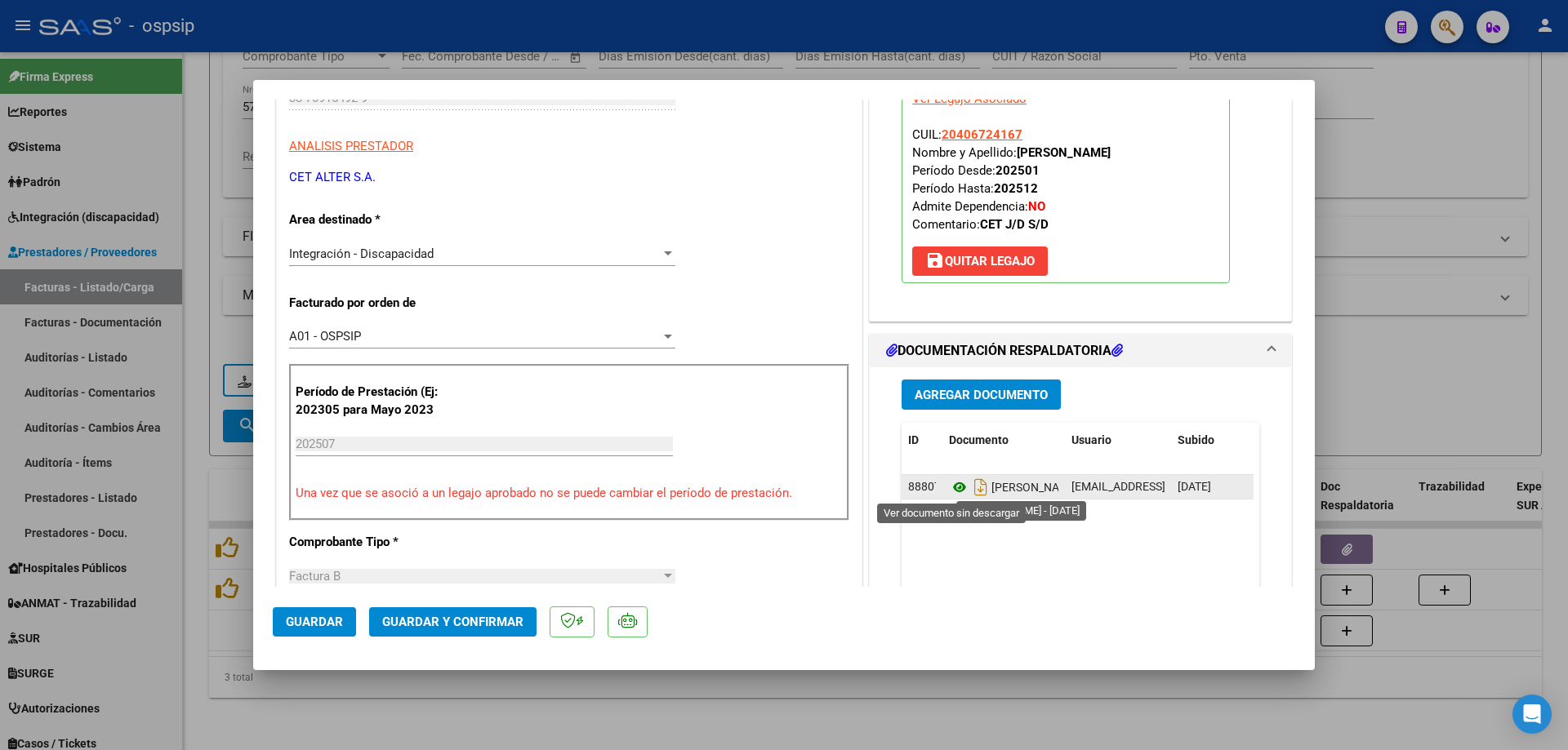
click at [951, 488] on icon at bounding box center [960, 487] width 22 height 20
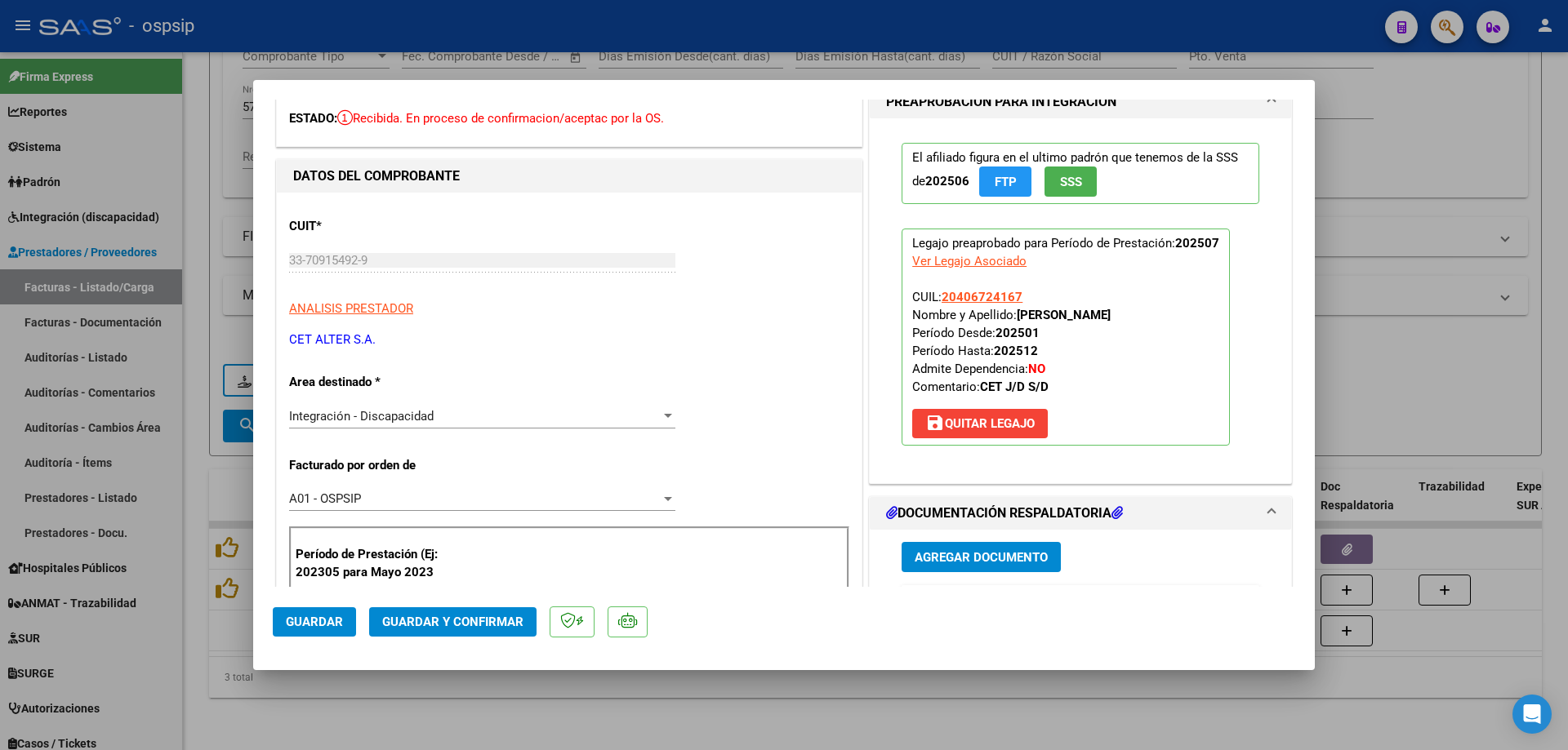
scroll to position [82, 0]
click at [471, 622] on span "Guardar y Confirmar" at bounding box center [453, 622] width 141 height 15
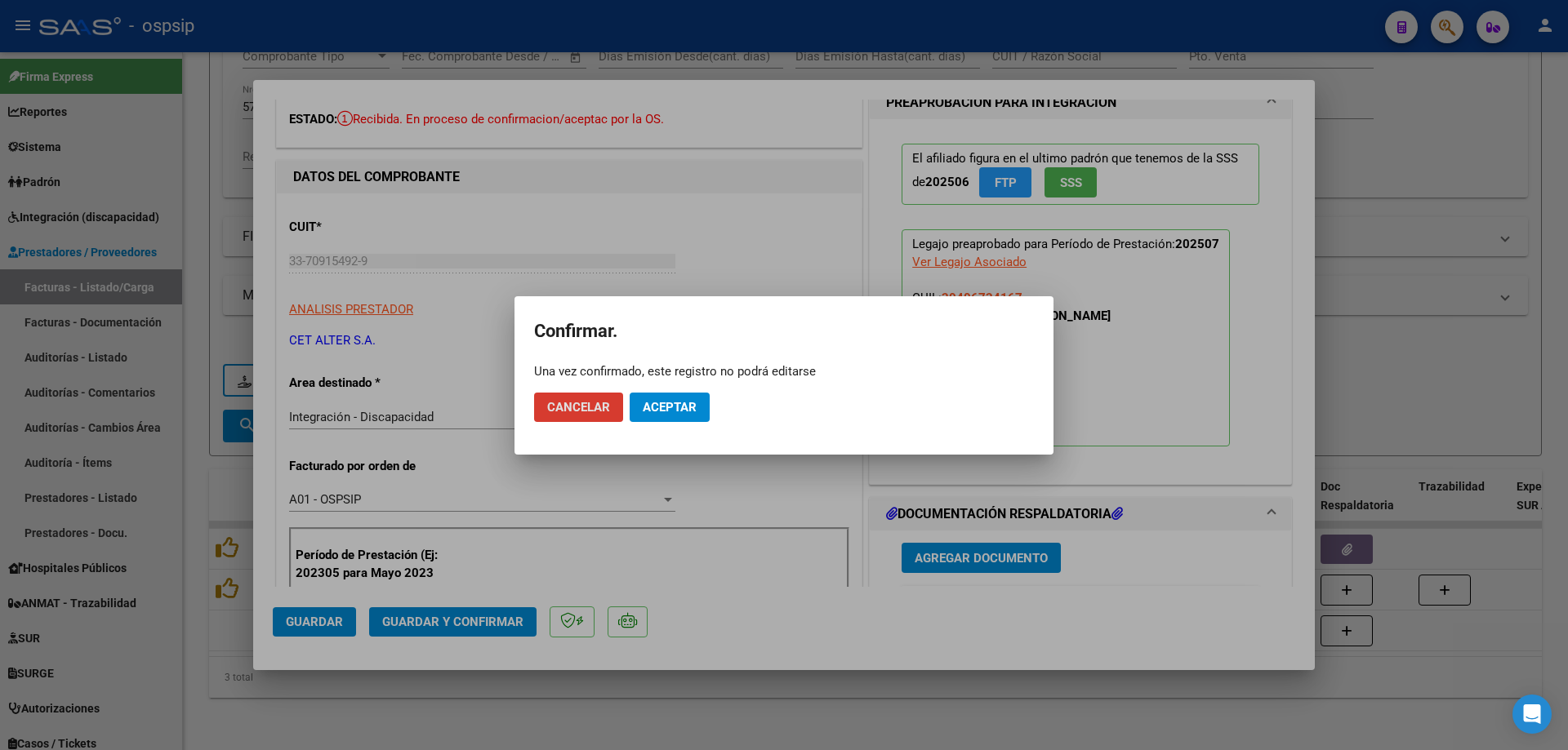
click at [661, 403] on span "Aceptar" at bounding box center [670, 407] width 54 height 15
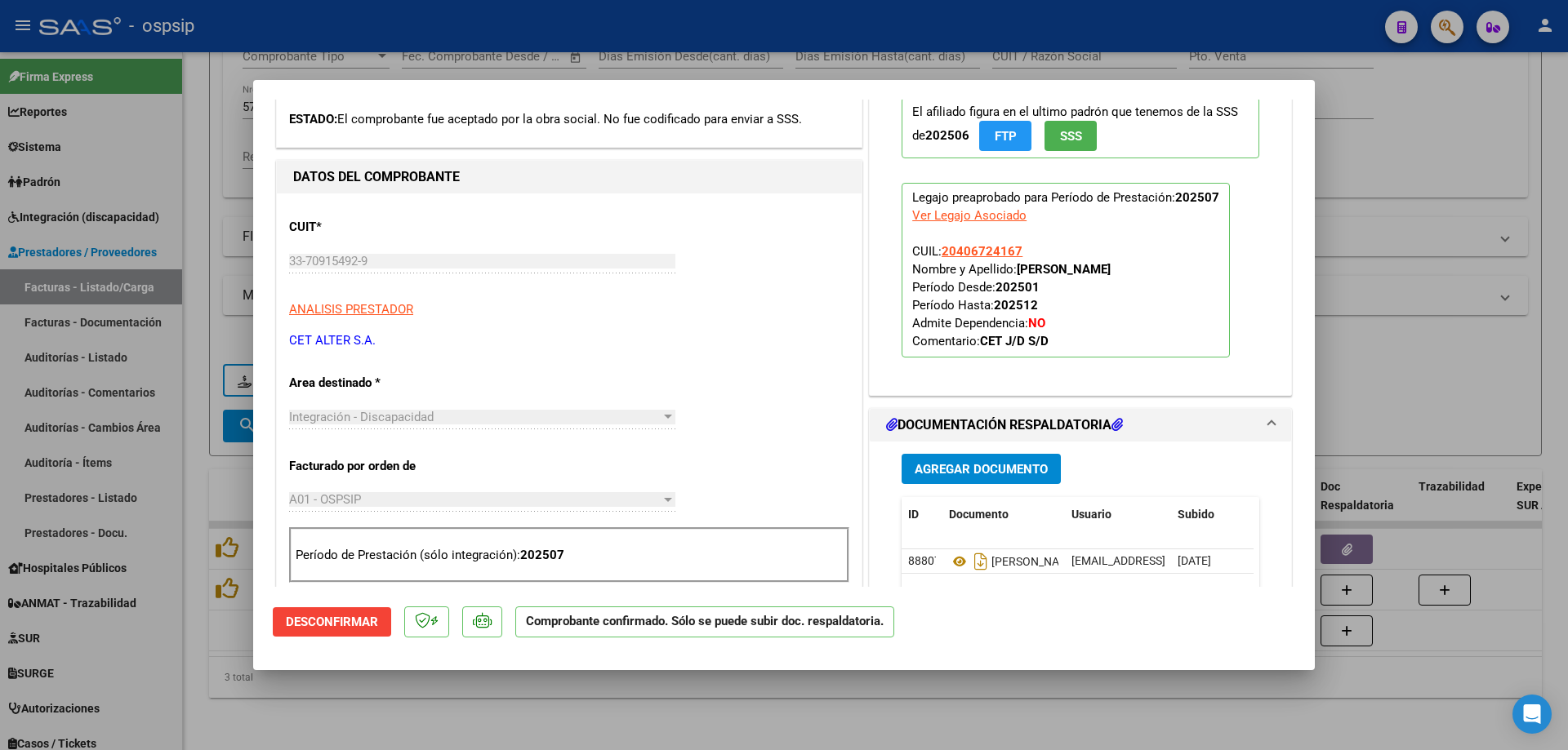
click at [1355, 211] on div at bounding box center [784, 375] width 1568 height 750
type input "$ 0,00"
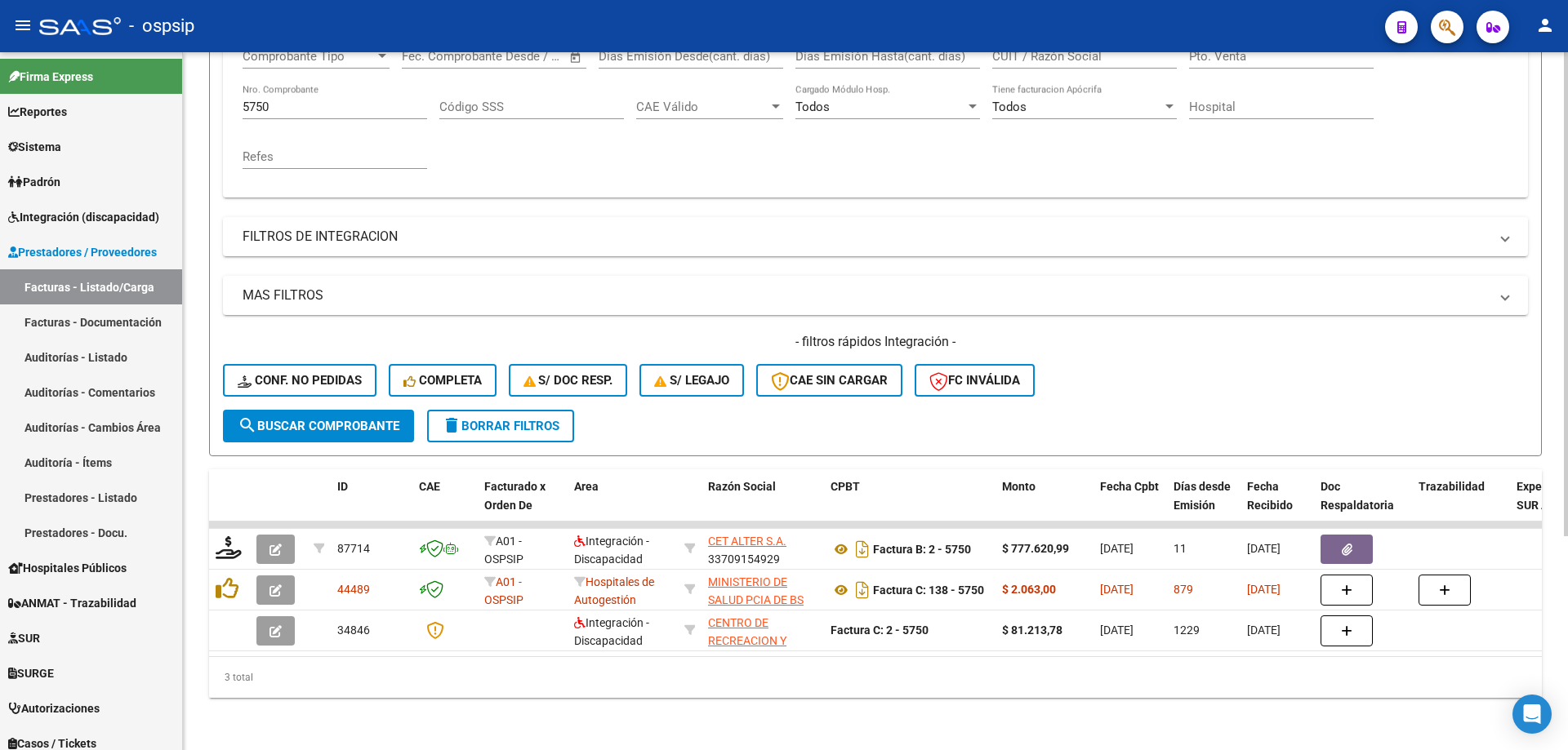
click at [344, 100] on input "5750" at bounding box center [334, 106] width 184 height 15
type input "5"
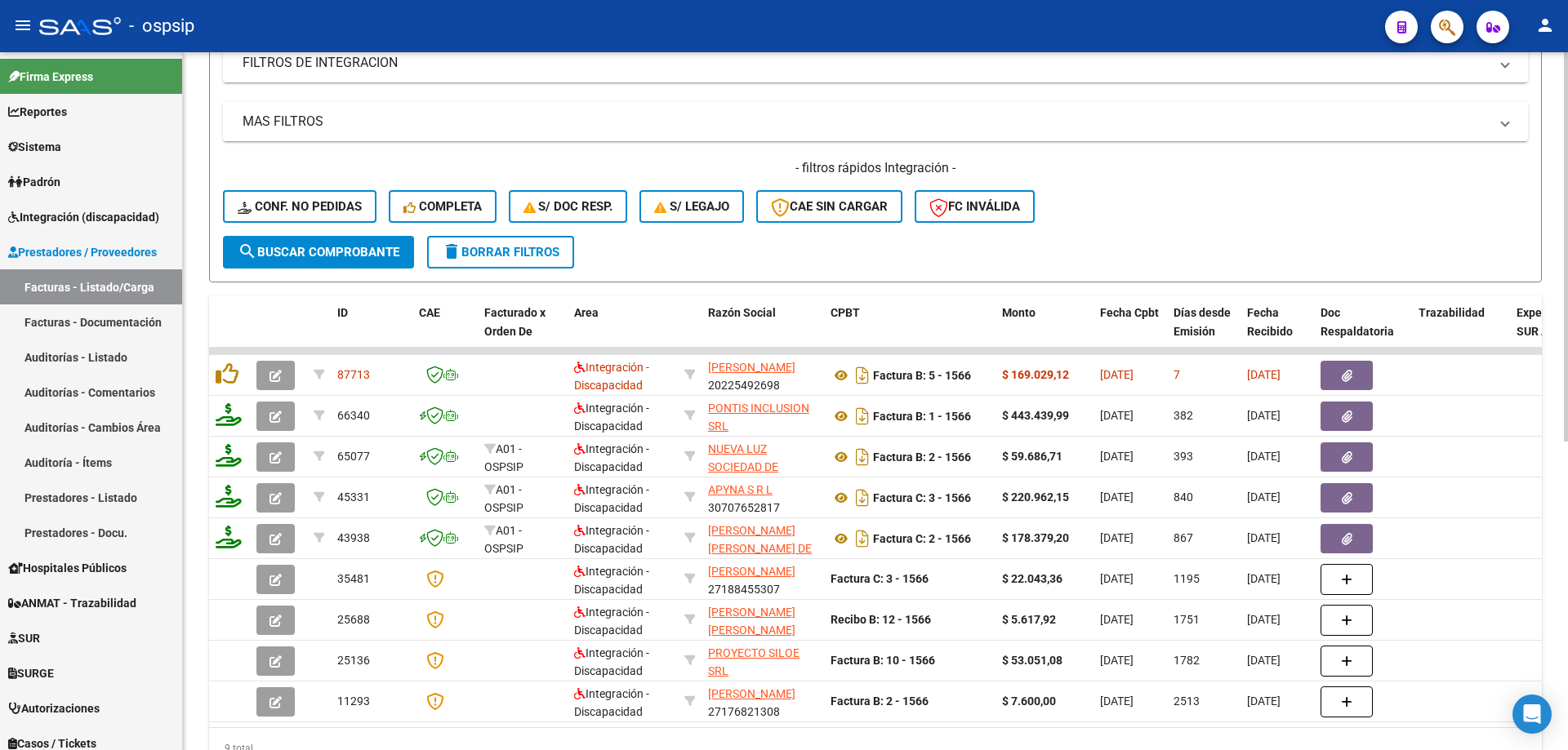
scroll to position [472, 0]
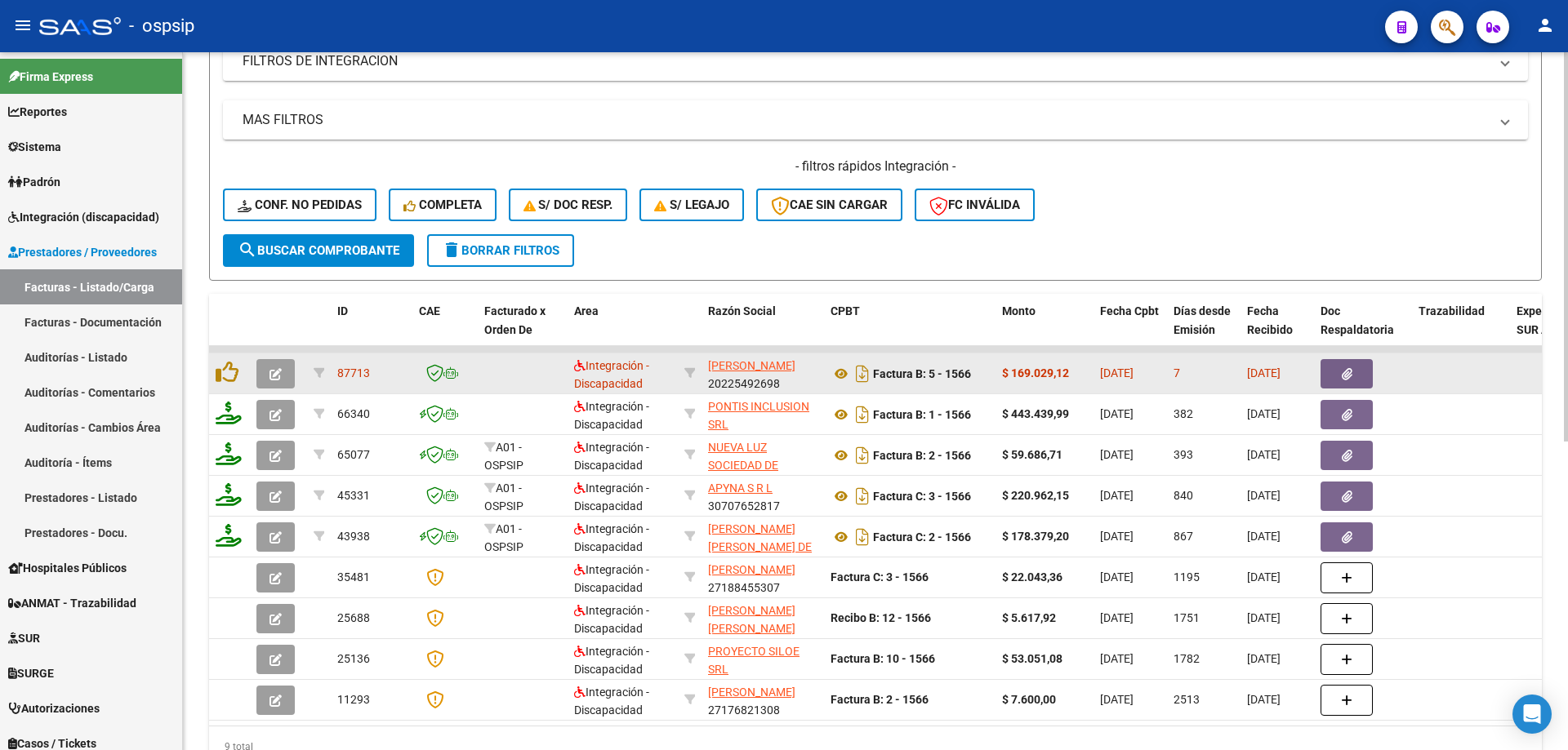
type input "1566"
click at [275, 371] on icon "button" at bounding box center [275, 374] width 12 height 12
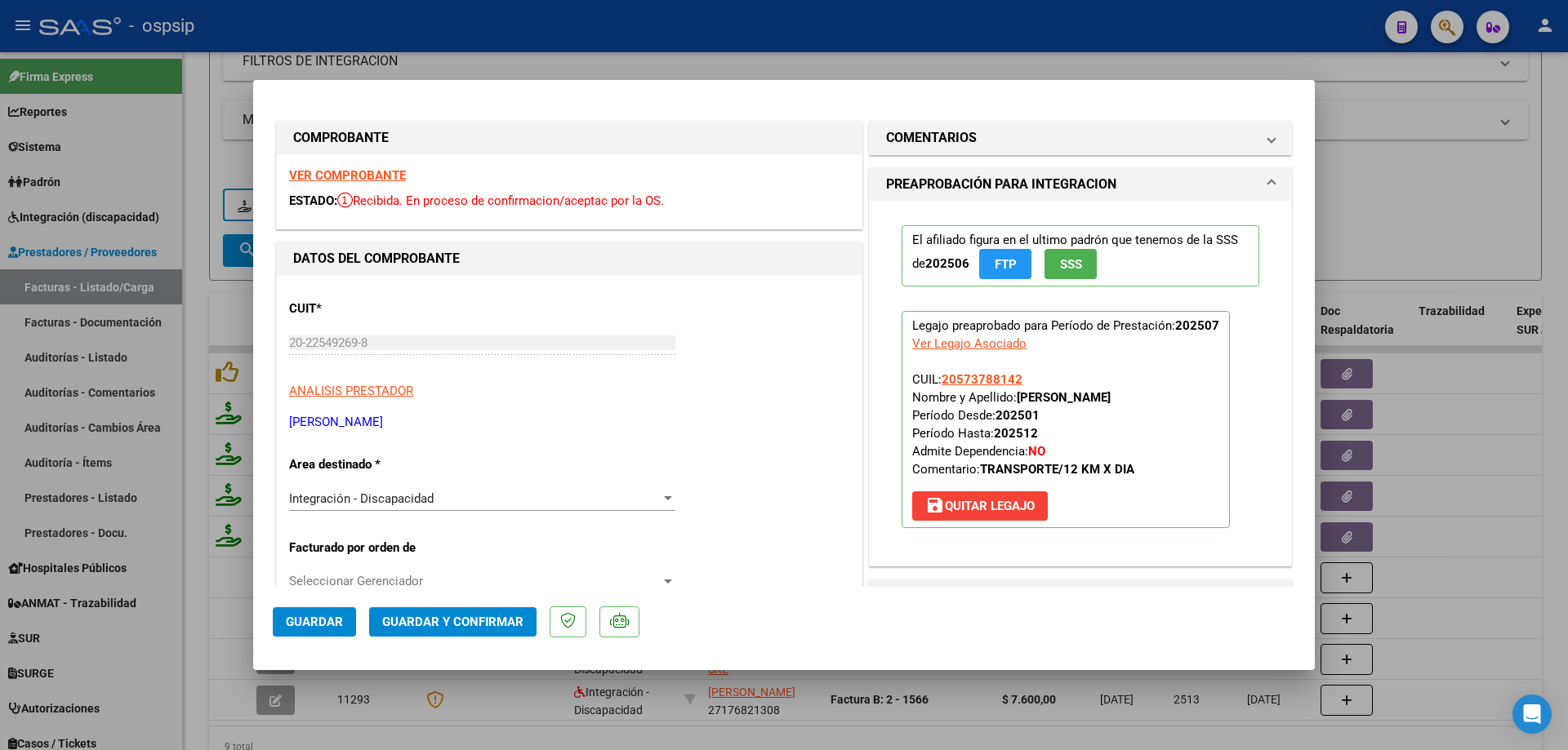
click at [1090, 273] on button "SSS" at bounding box center [1070, 264] width 52 height 31
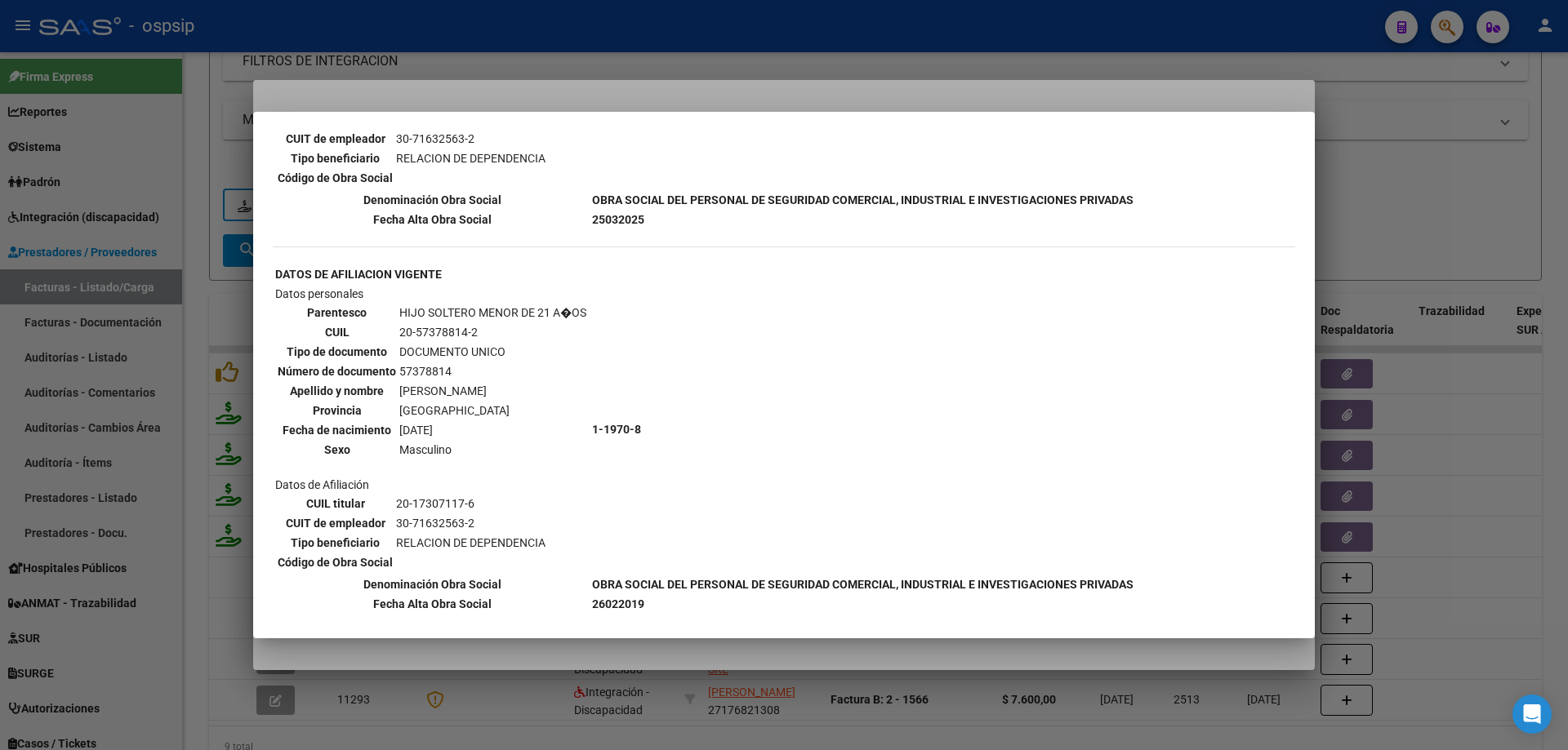
scroll to position [898, 0]
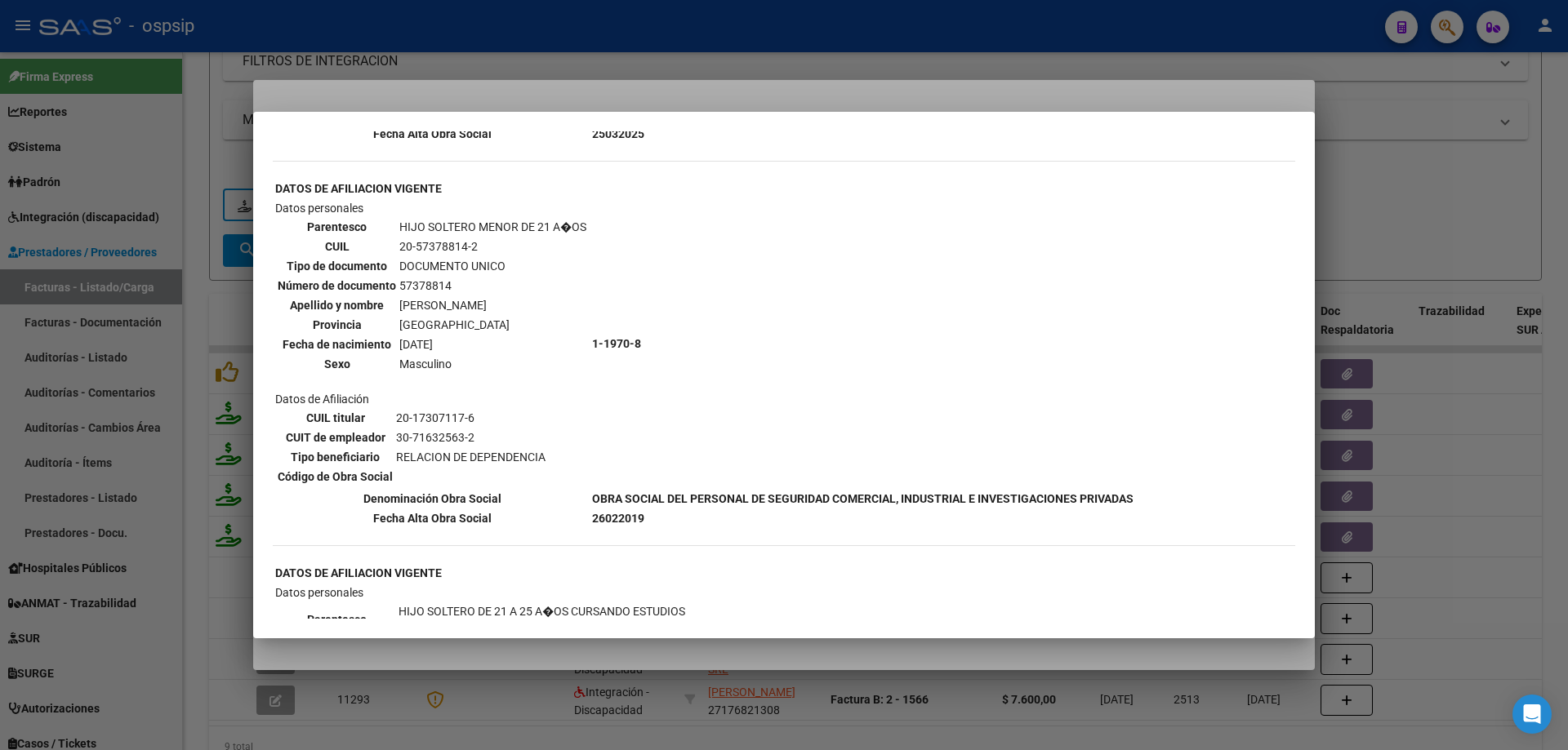
click at [1462, 239] on div at bounding box center [784, 375] width 1568 height 750
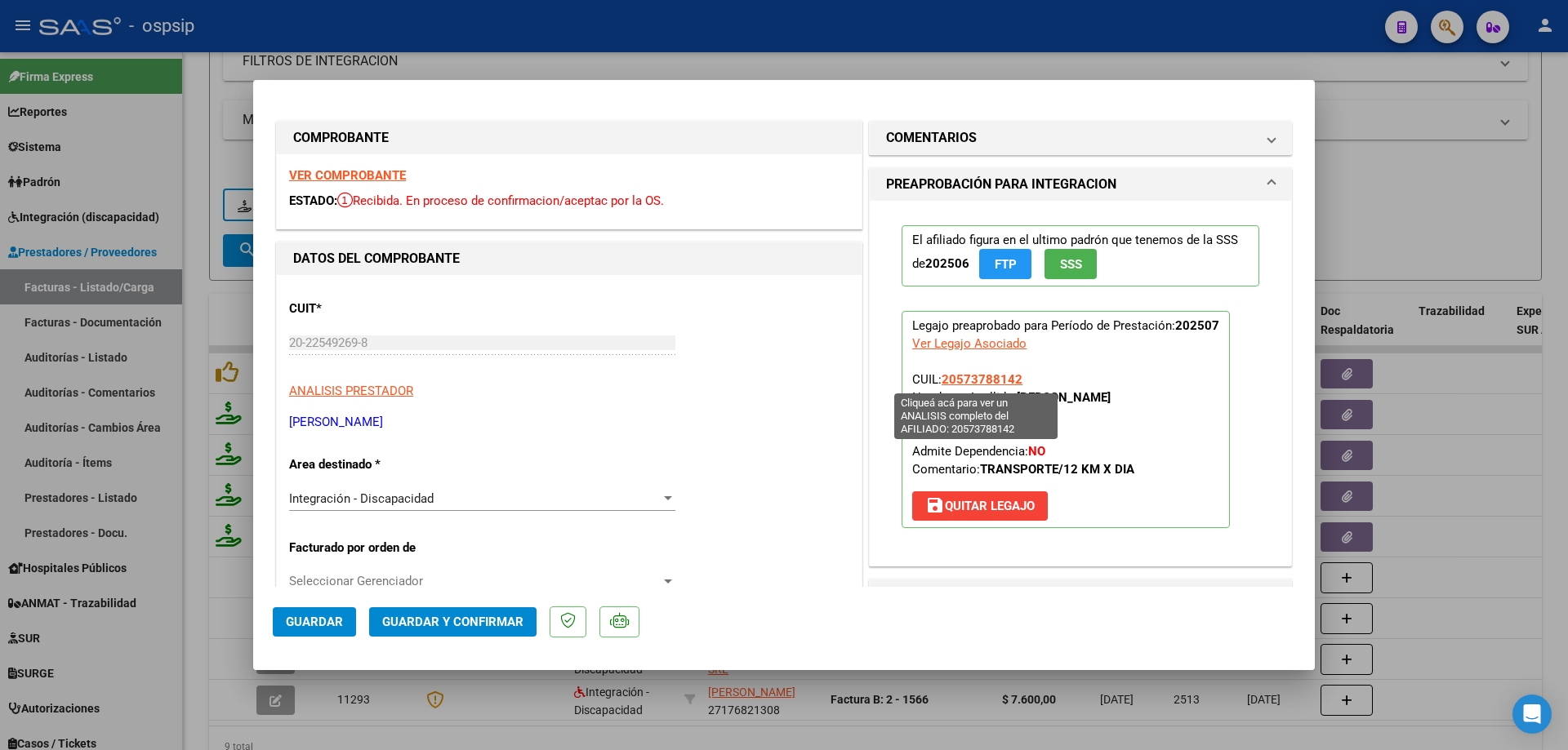
click at [992, 377] on span "20573788142" at bounding box center [982, 379] width 81 height 15
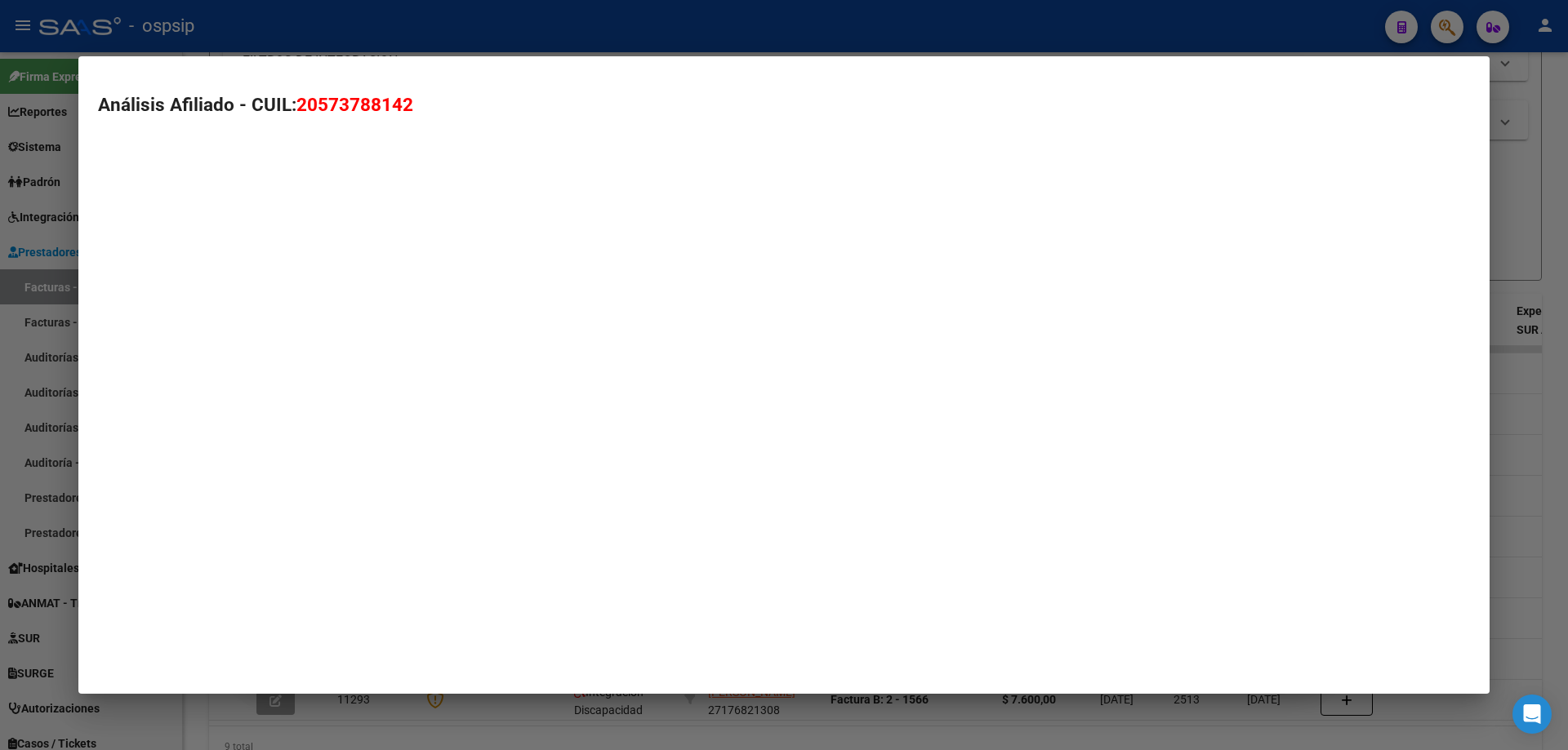
type textarea "20573788142"
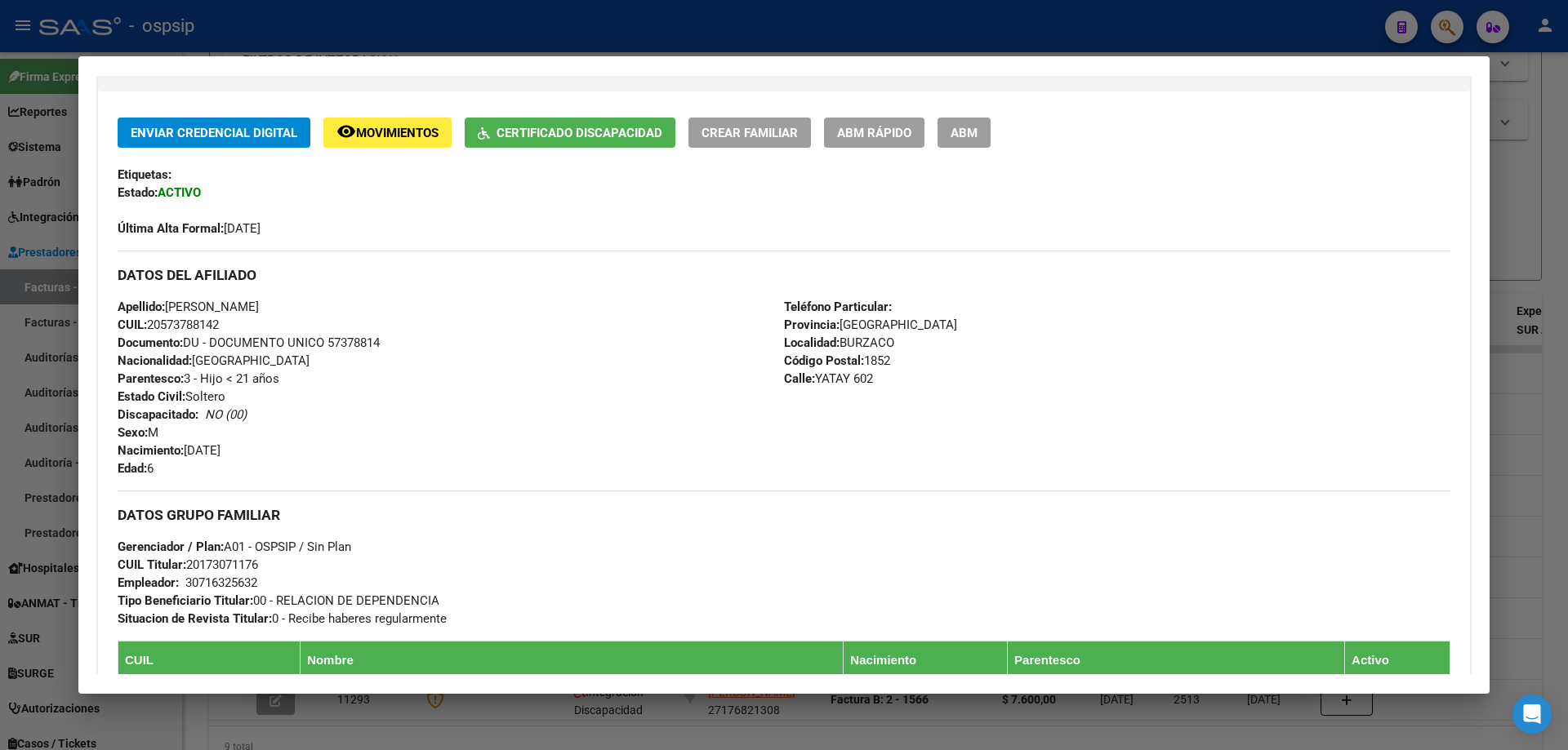
scroll to position [326, 0]
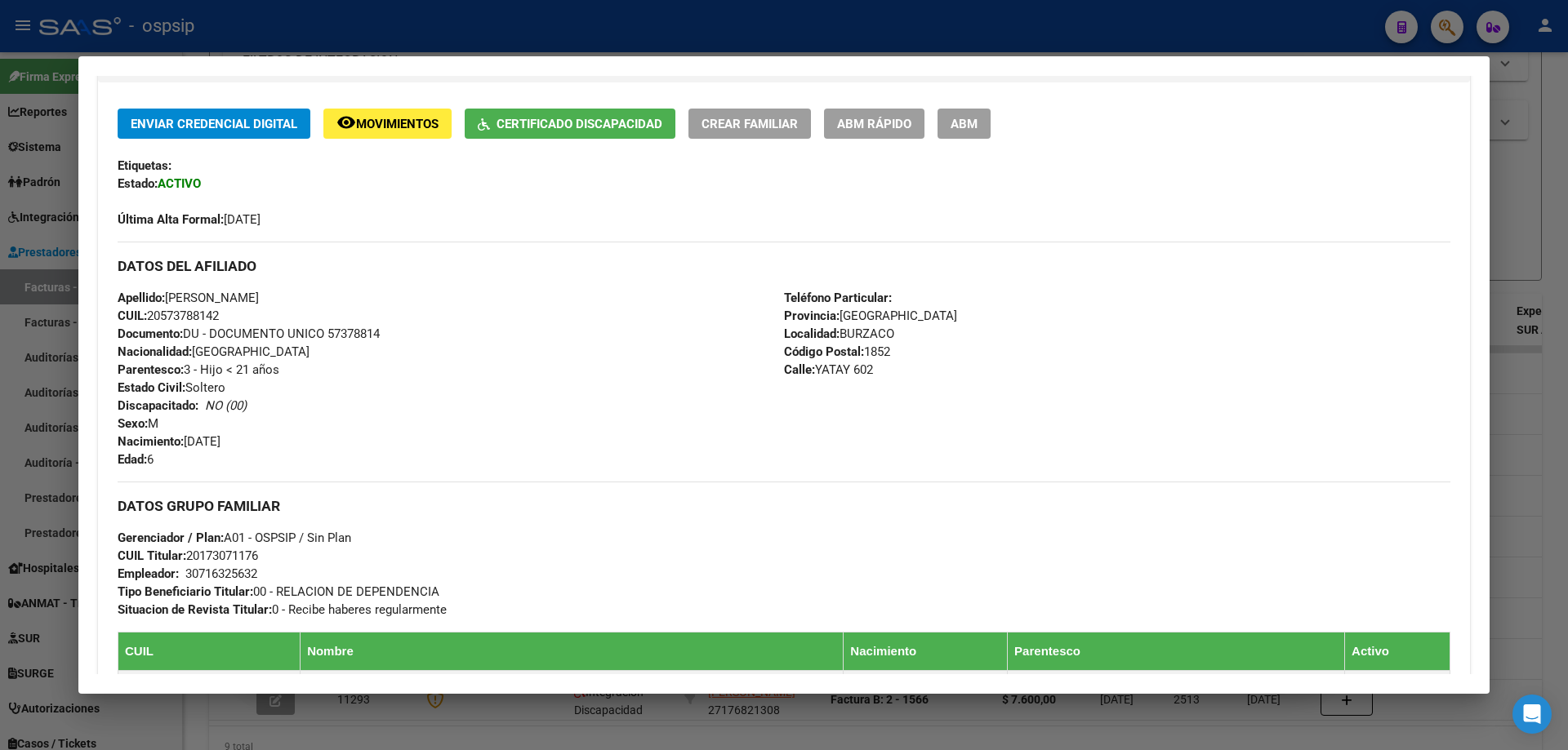
click at [1550, 414] on div at bounding box center [784, 375] width 1568 height 750
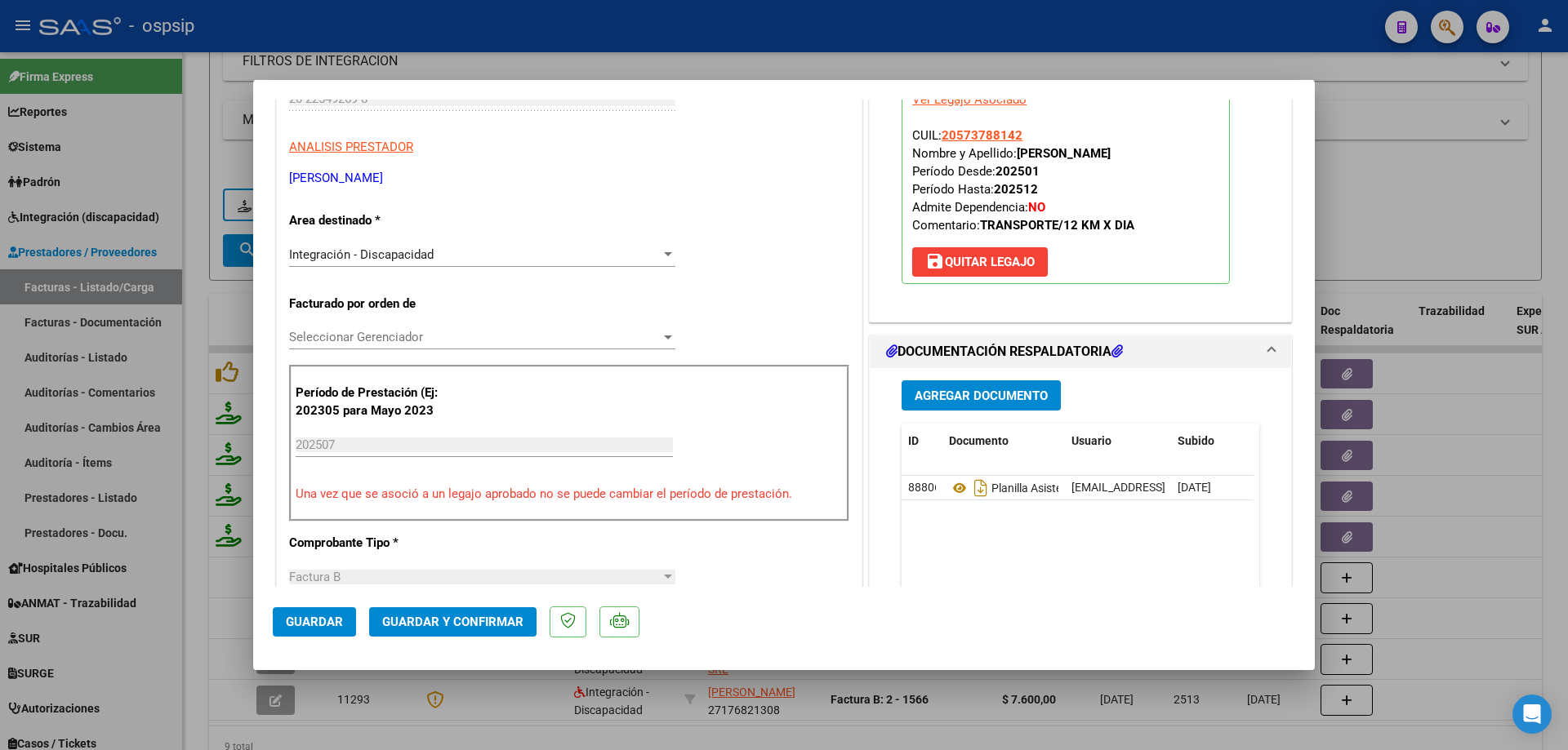
scroll to position [244, 0]
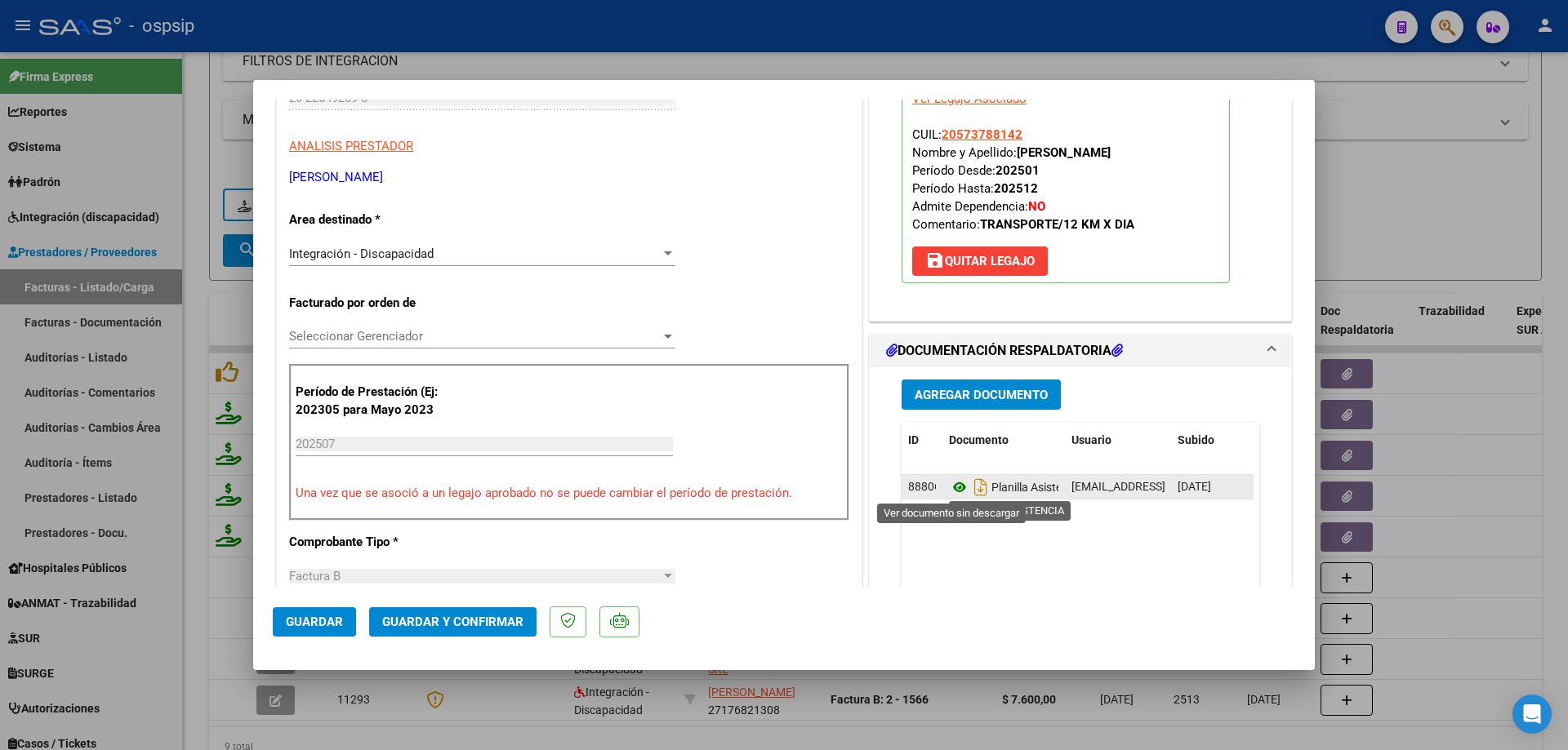
click at [954, 484] on icon at bounding box center [960, 487] width 22 height 20
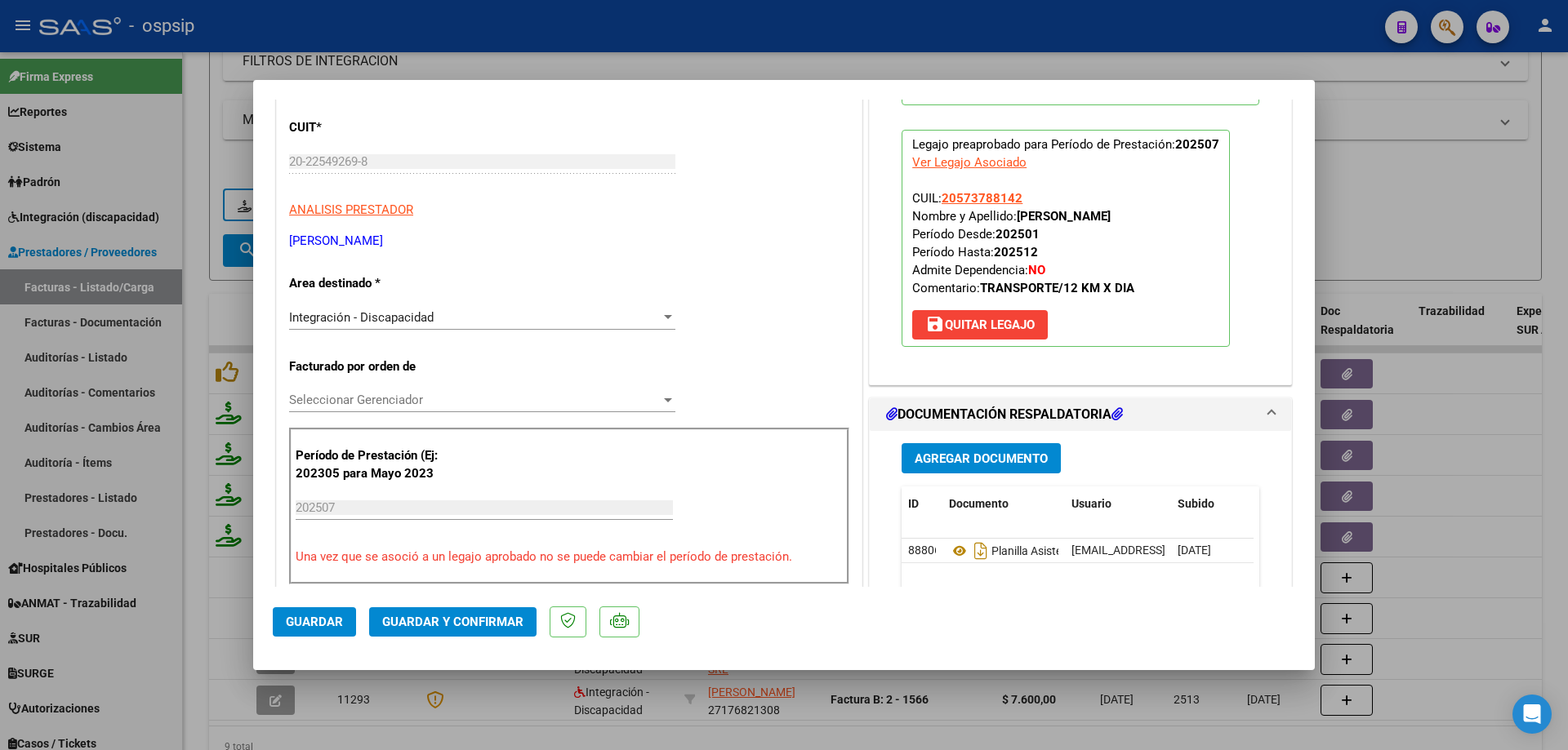
scroll to position [164, 0]
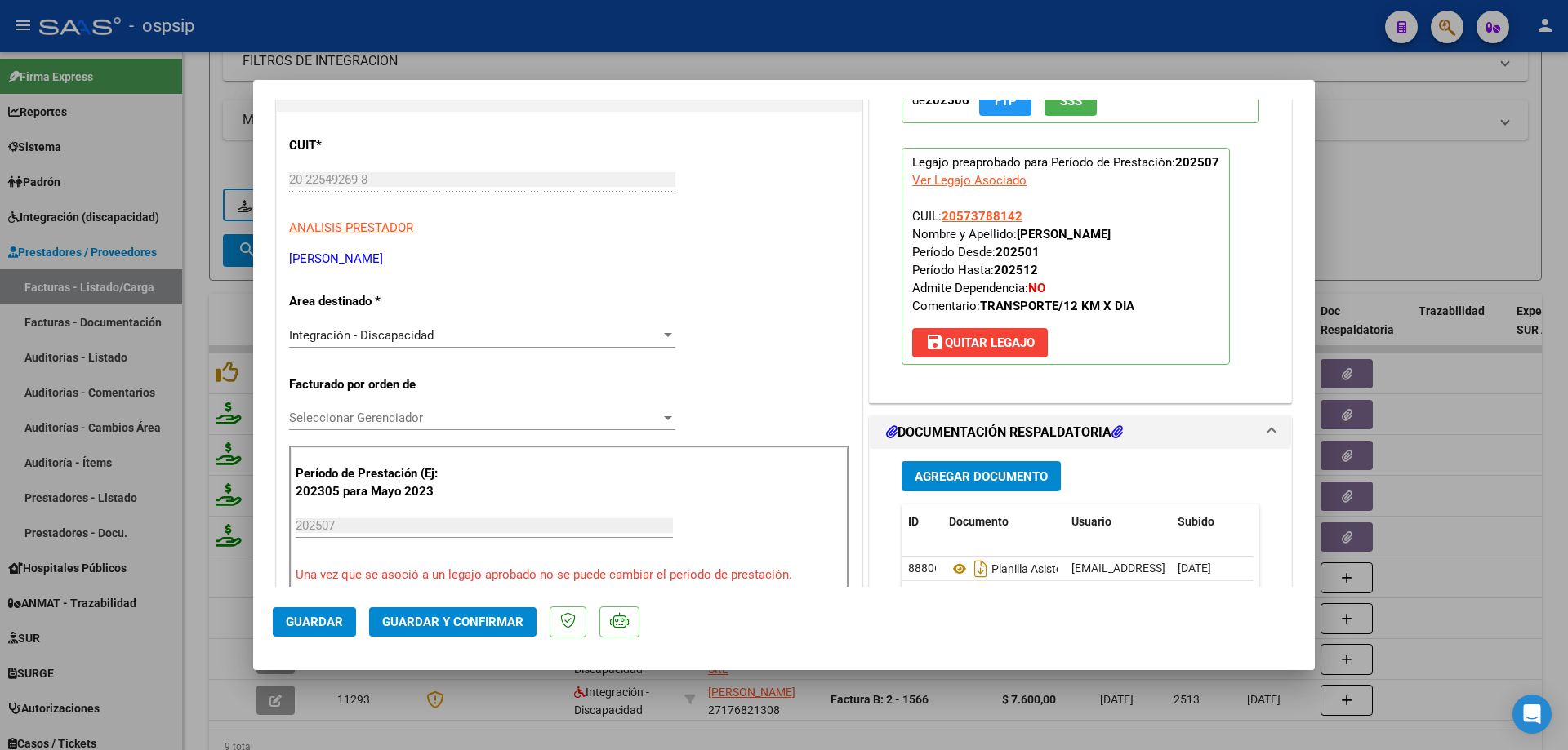
click at [1447, 265] on div at bounding box center [784, 375] width 1568 height 750
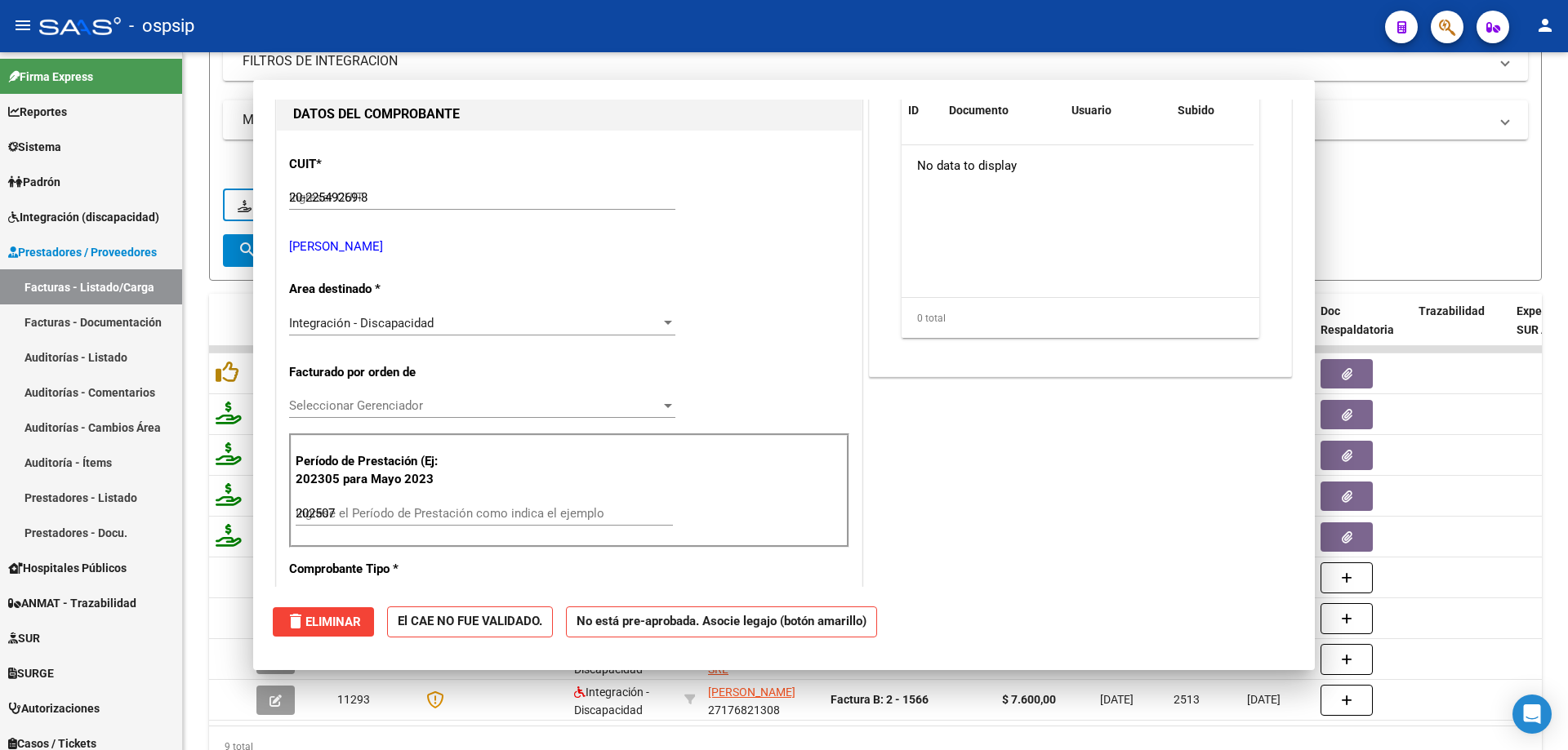
type input "$ 0,00"
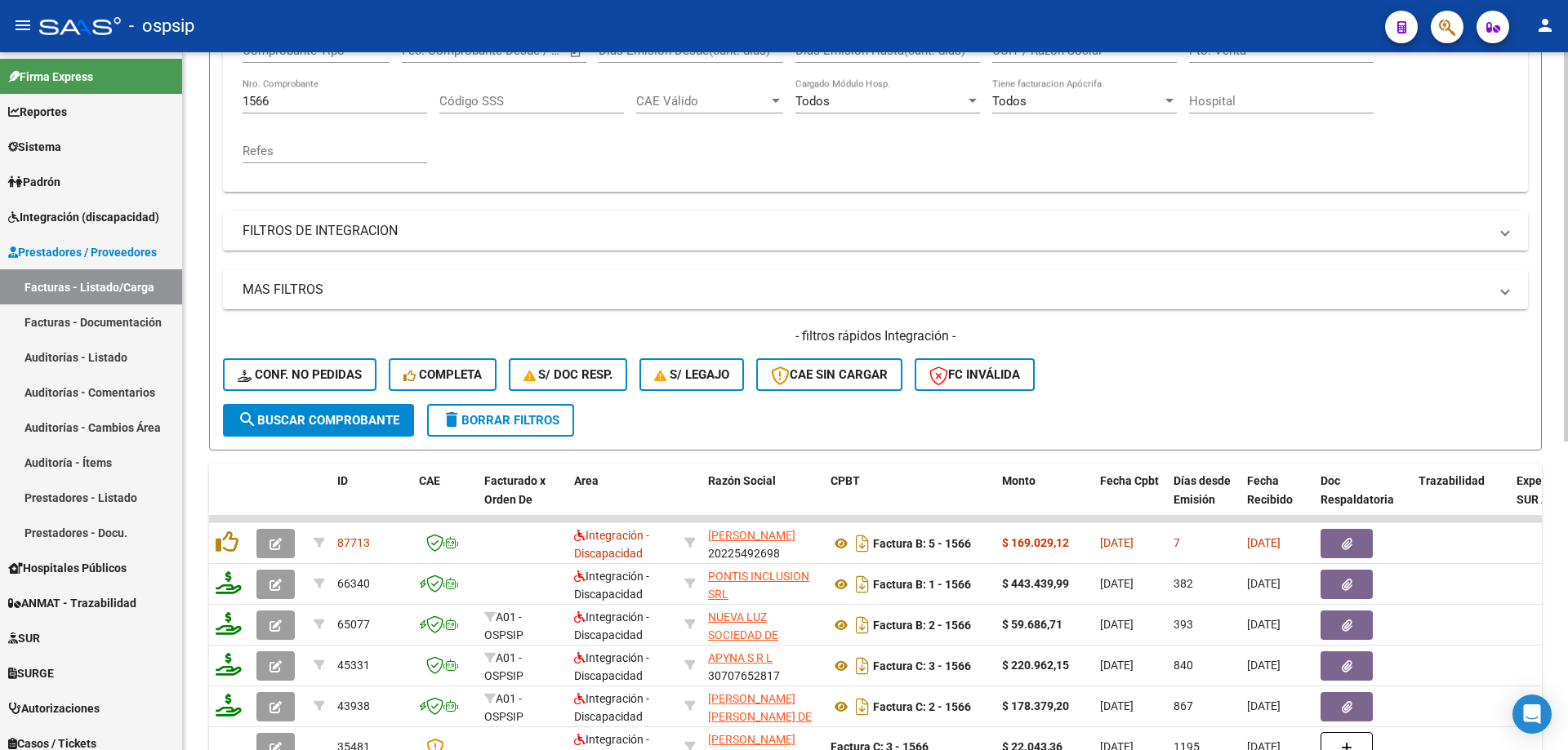
scroll to position [227, 0]
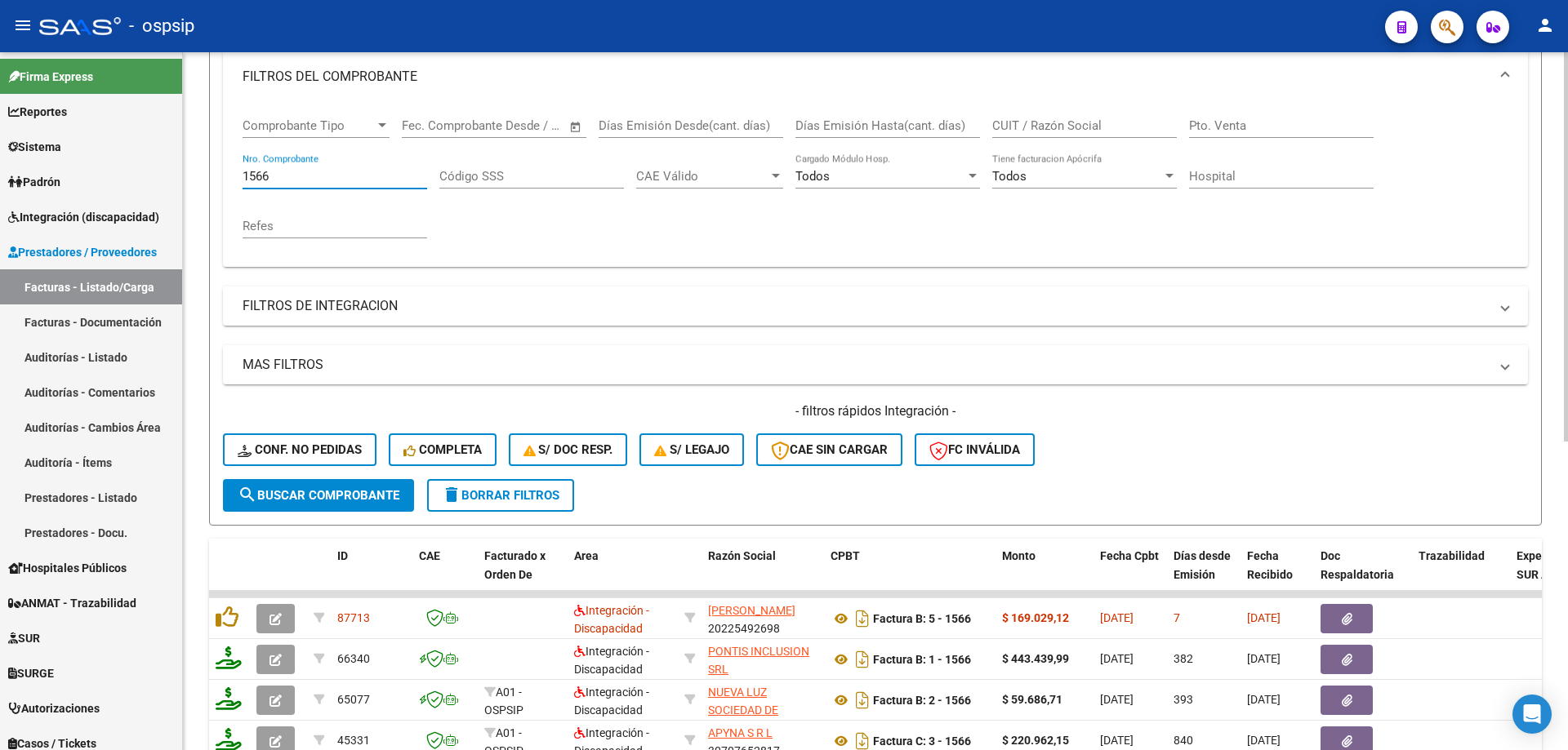
click at [314, 173] on input "1566" at bounding box center [334, 175] width 184 height 15
type input "1"
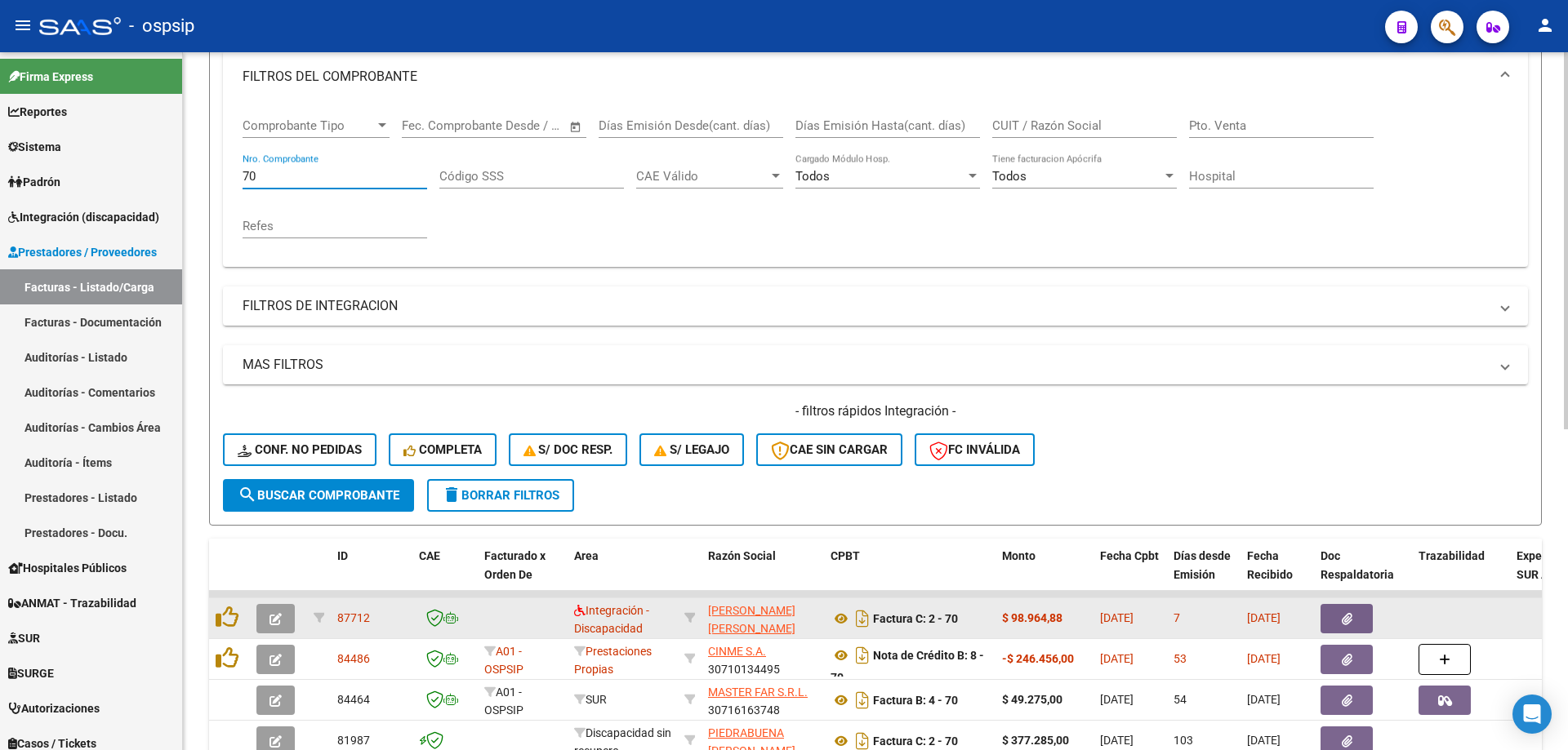
type input "70"
click at [288, 620] on button "button" at bounding box center [275, 619] width 38 height 30
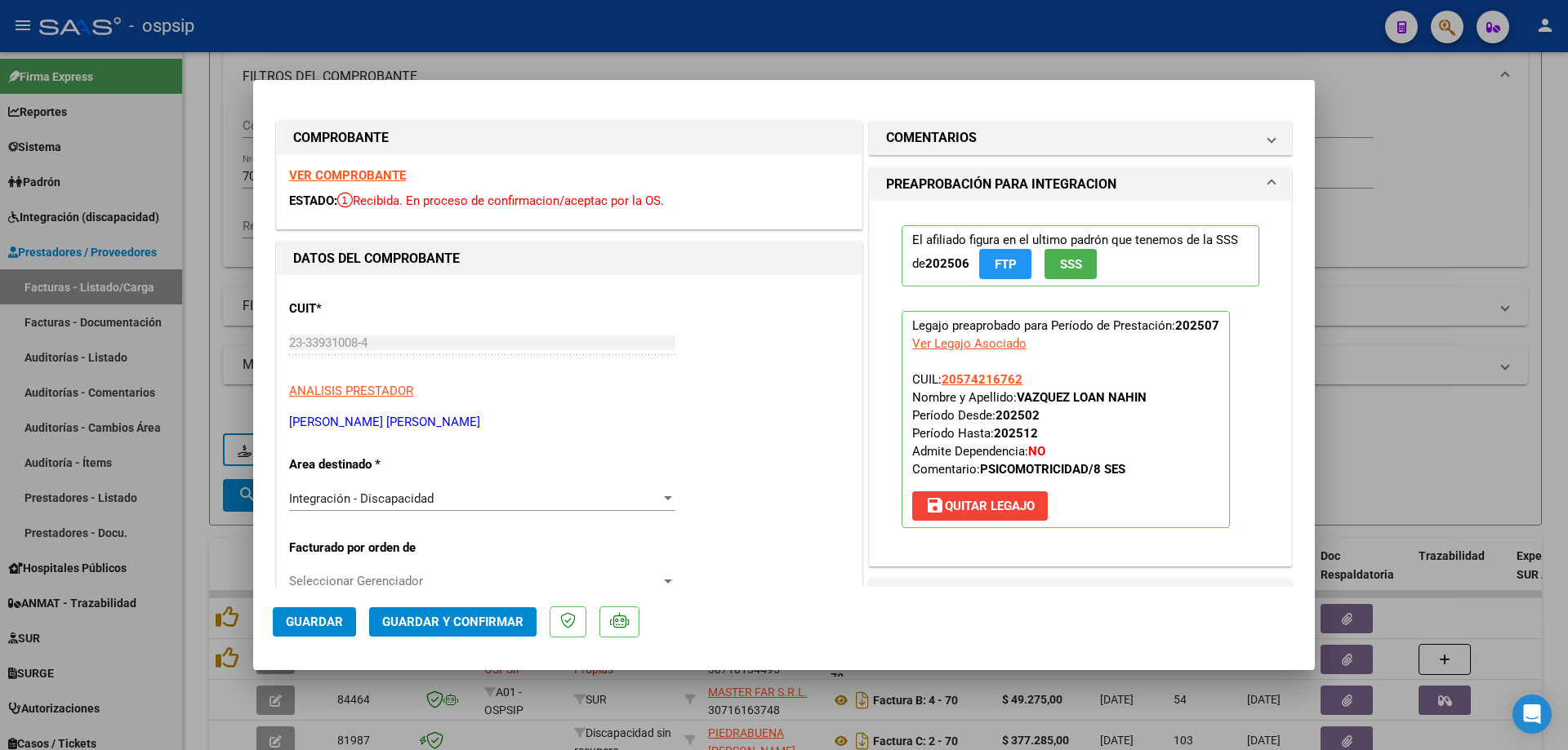
click at [1060, 268] on span "SSS" at bounding box center [1071, 264] width 22 height 15
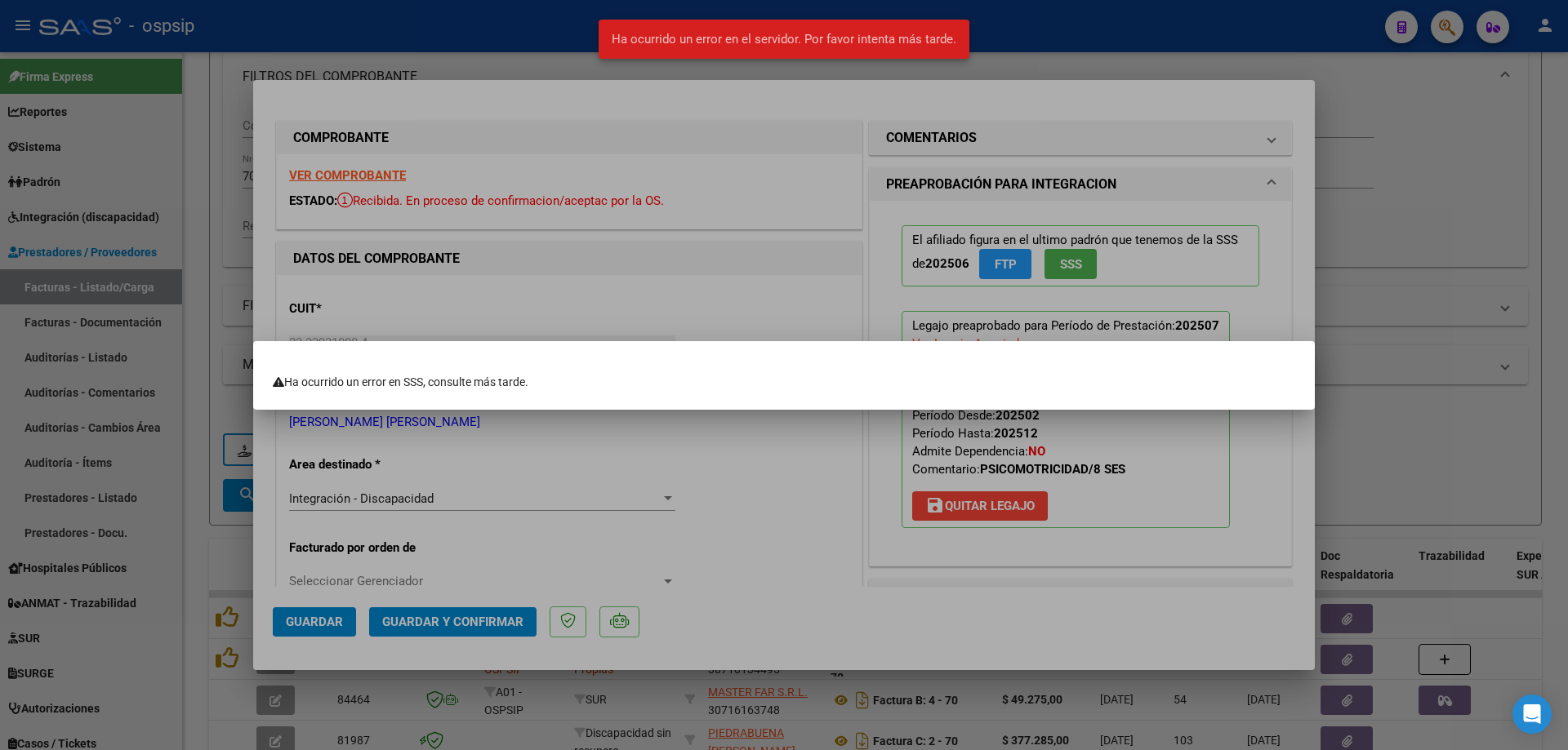
click at [1365, 249] on div at bounding box center [784, 375] width 1568 height 750
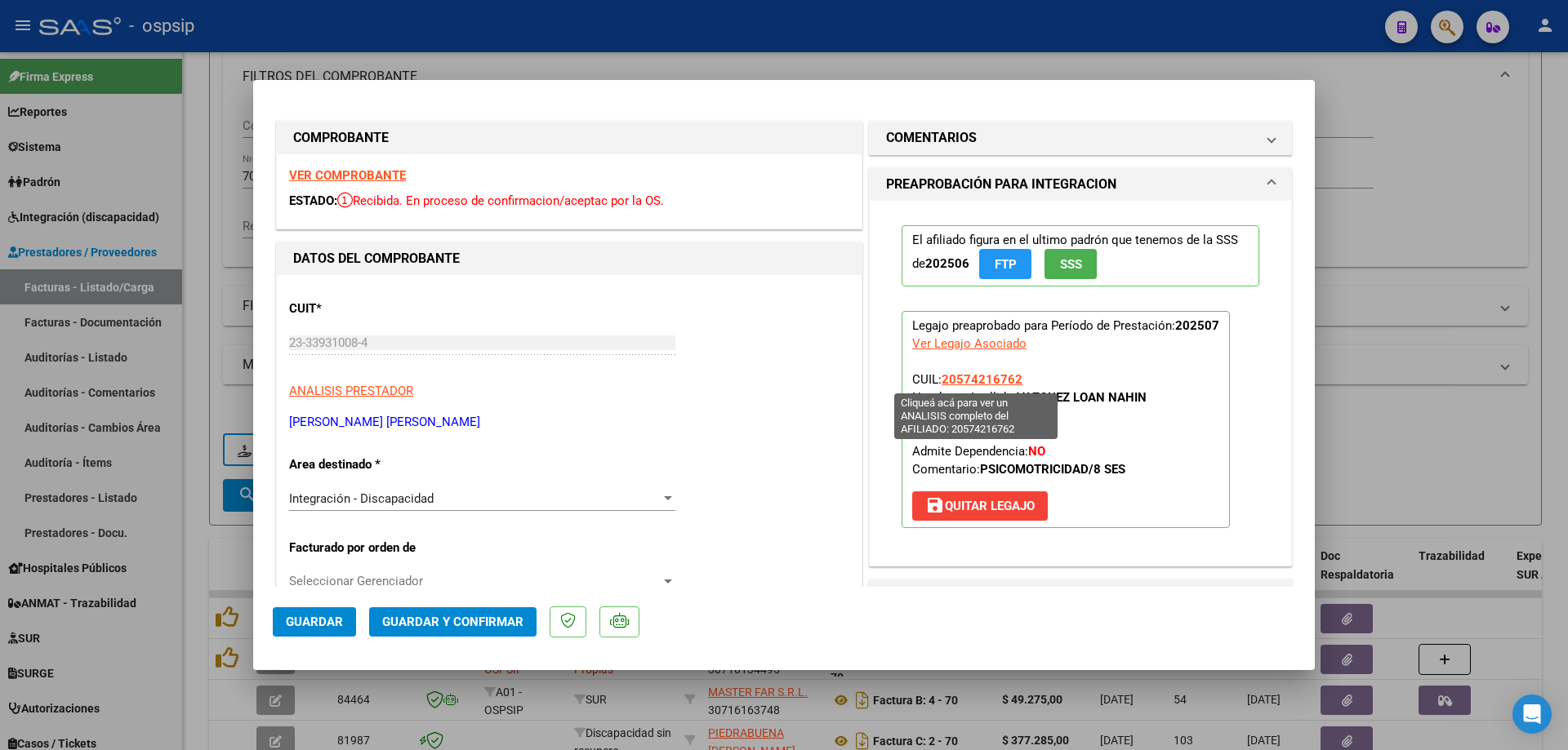
click at [978, 379] on span "20574216762" at bounding box center [982, 379] width 81 height 15
type textarea "20574216762"
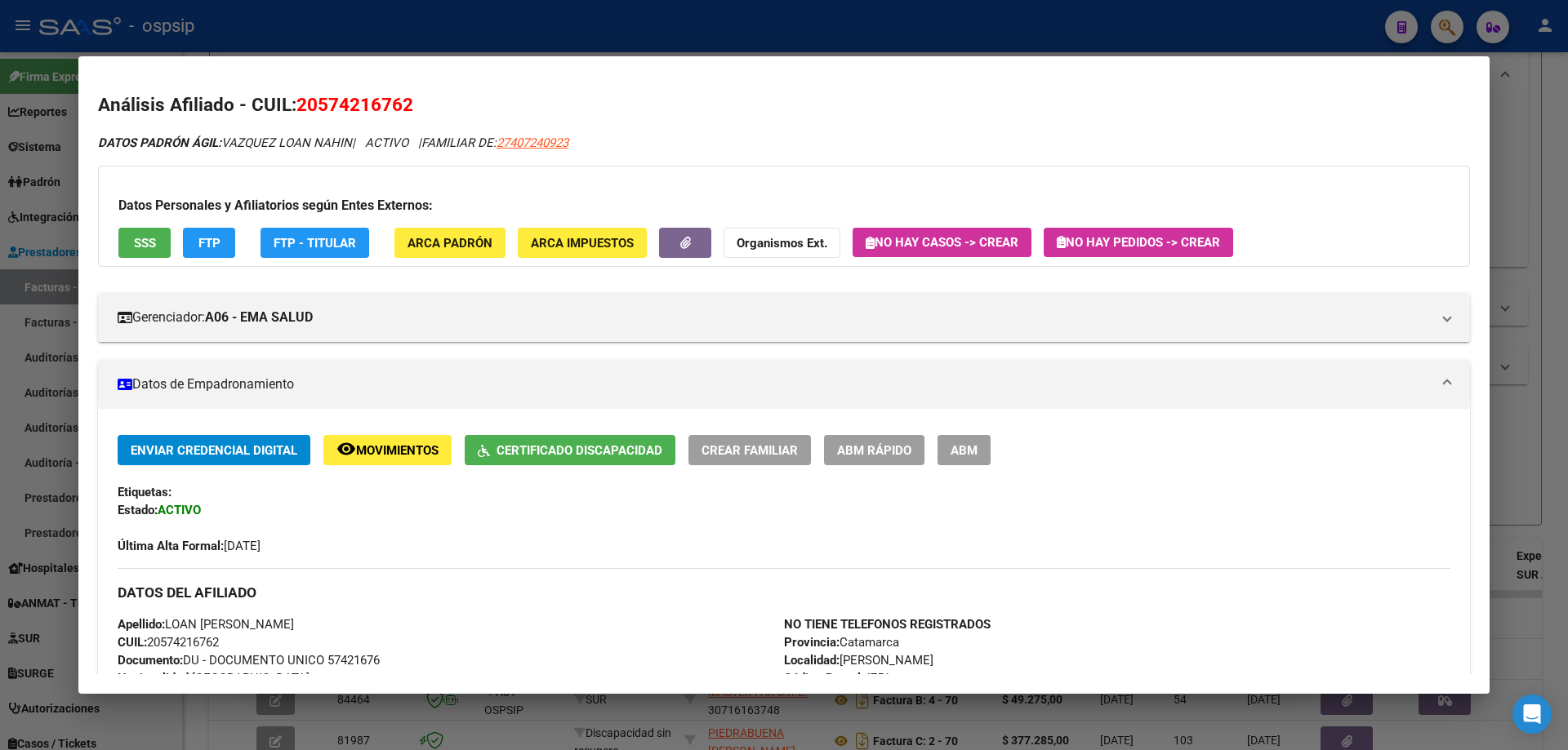
click at [1537, 401] on div at bounding box center [784, 375] width 1568 height 750
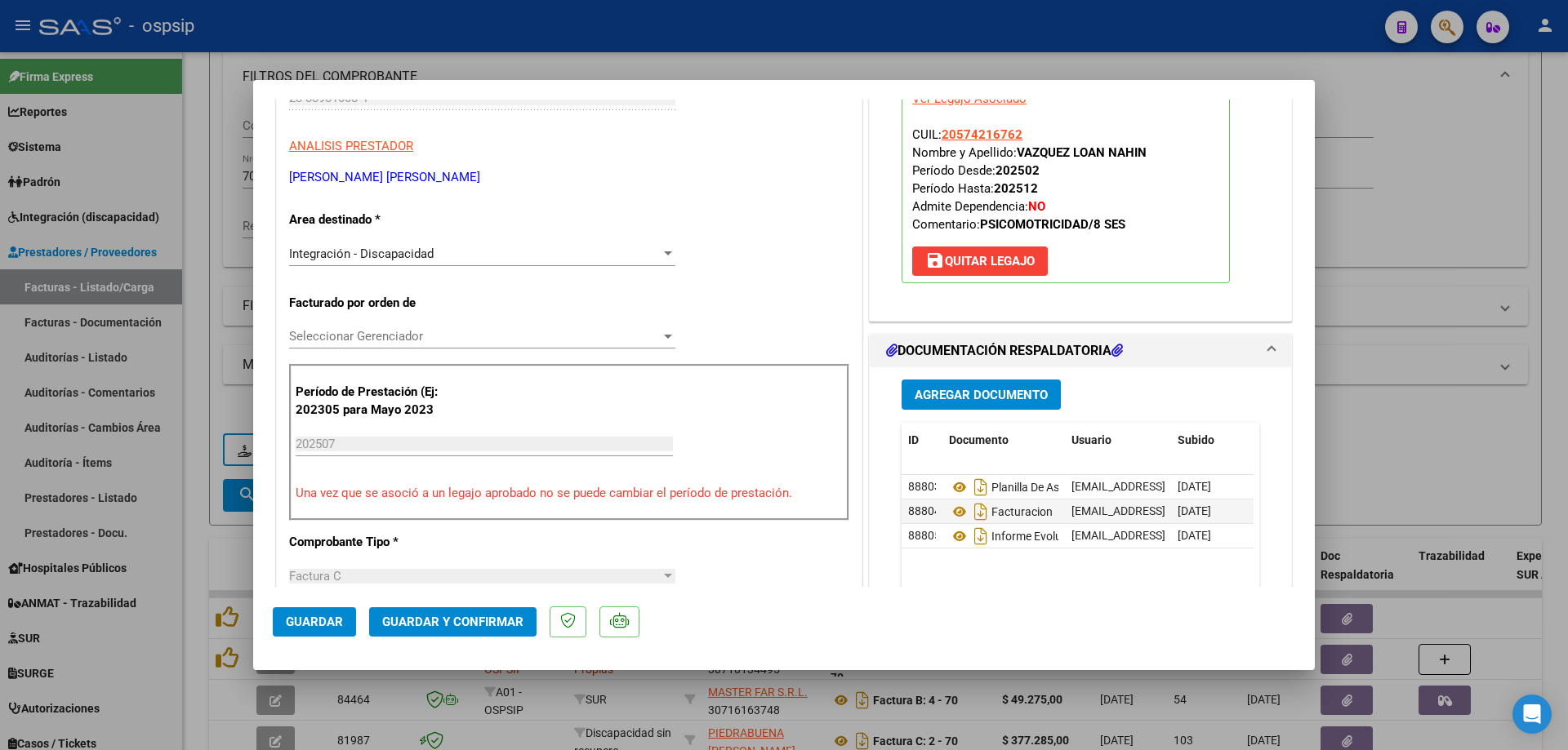
scroll to position [326, 0]
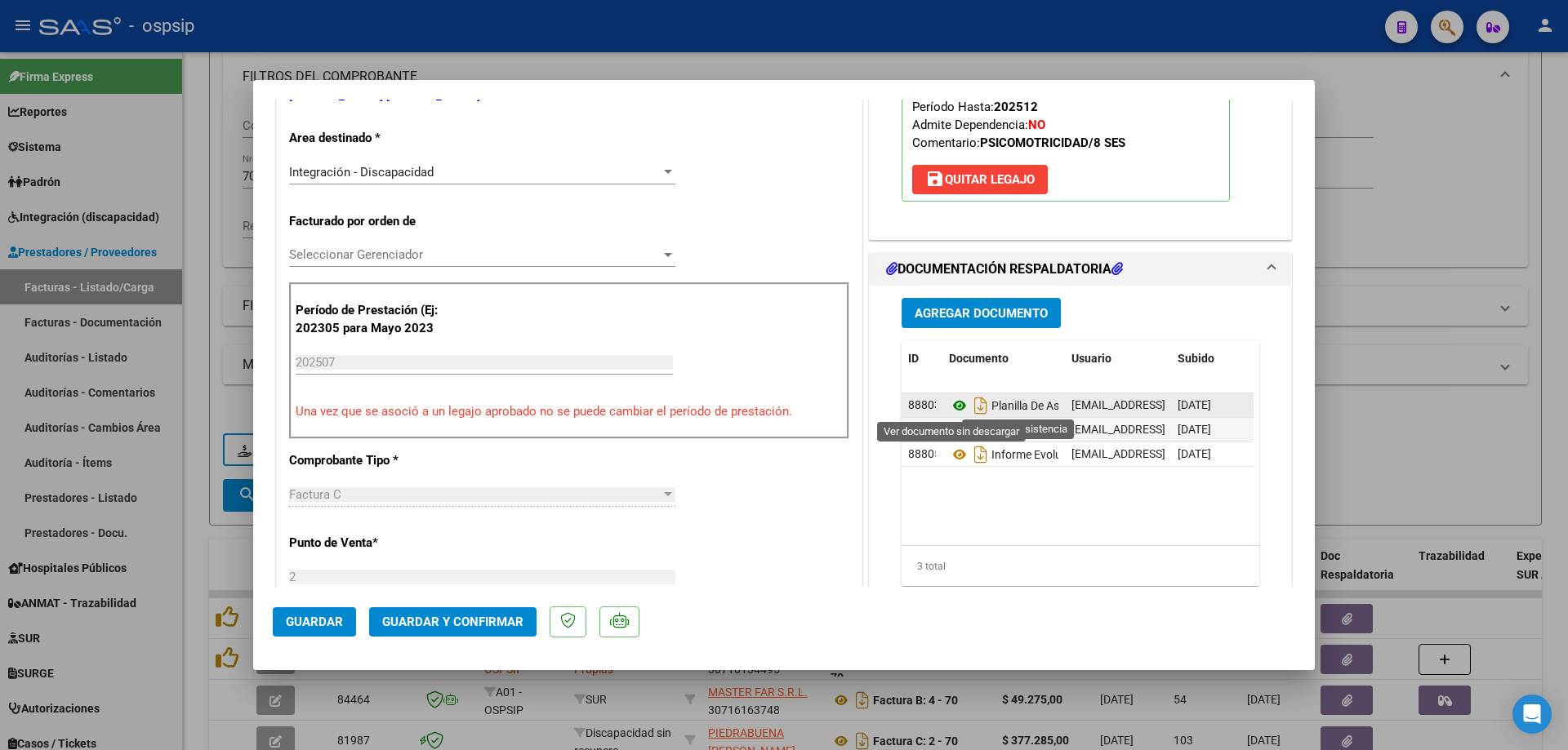
click at [953, 401] on icon at bounding box center [960, 406] width 22 height 20
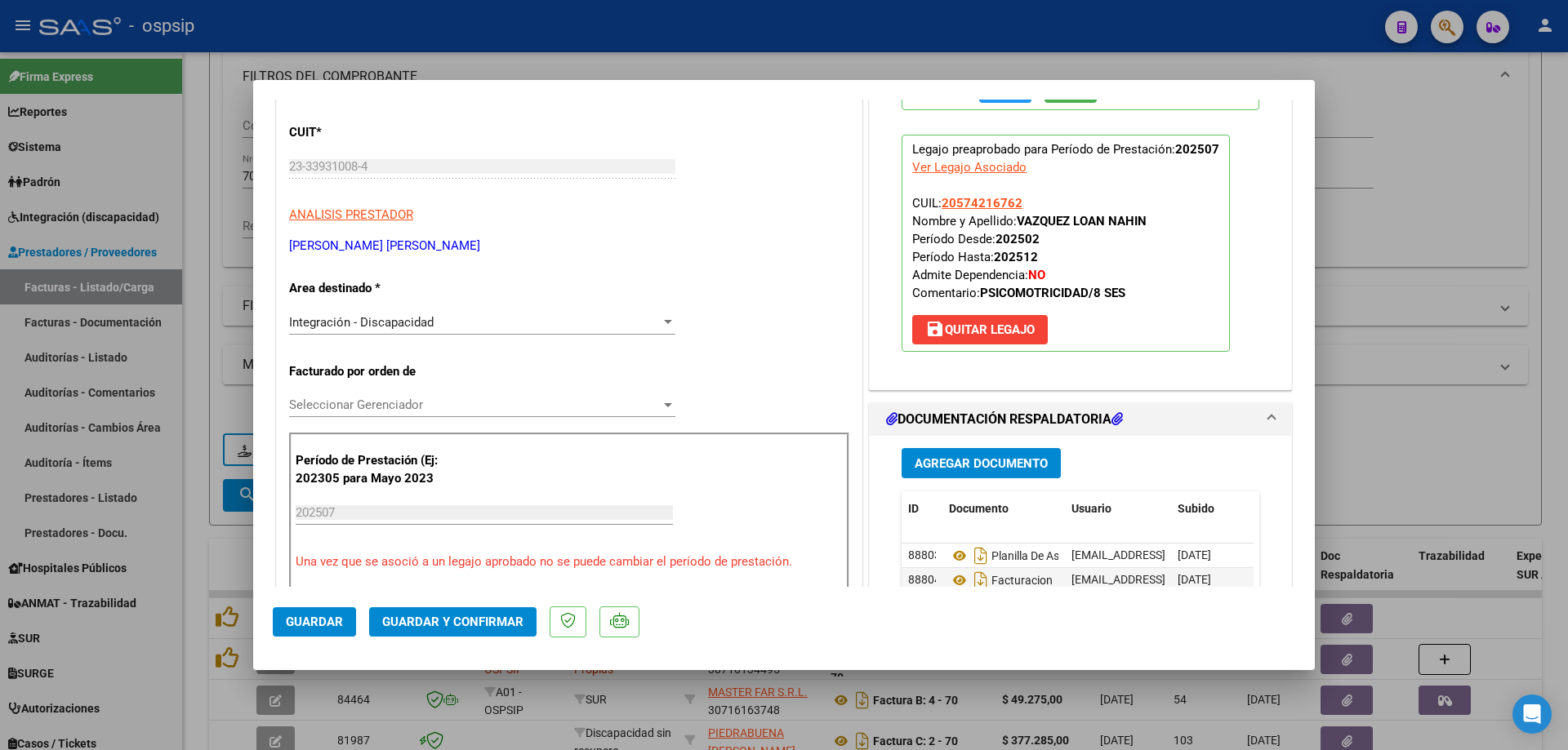
scroll to position [164, 0]
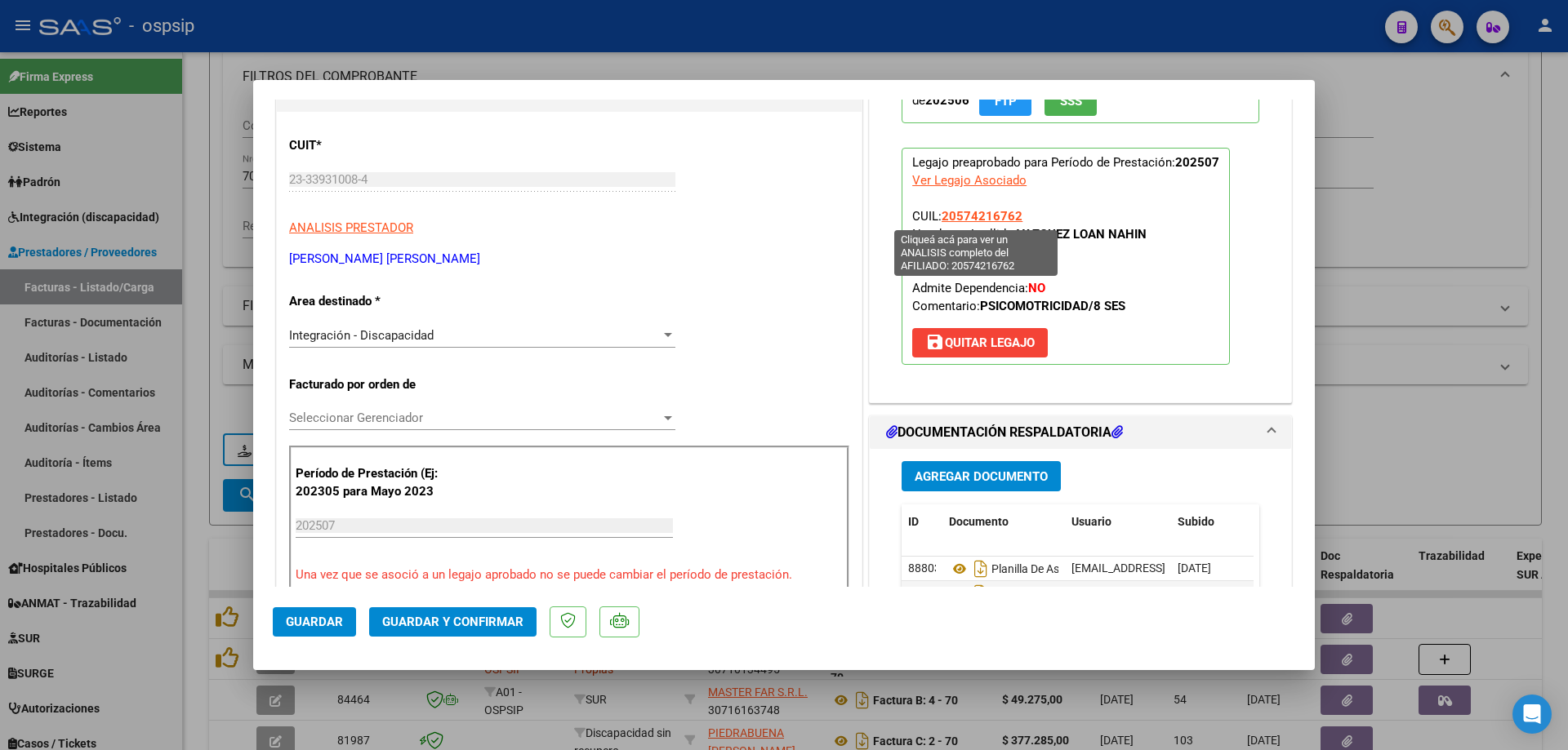
drag, startPoint x: 1022, startPoint y: 214, endPoint x: 936, endPoint y: 218, distance: 86.1
click at [936, 218] on p "Legajo preaprobado para Período de Prestación: 202507 Ver Legajo Asociado CUIL:…" at bounding box center [1065, 256] width 328 height 217
copy span "20574216762"
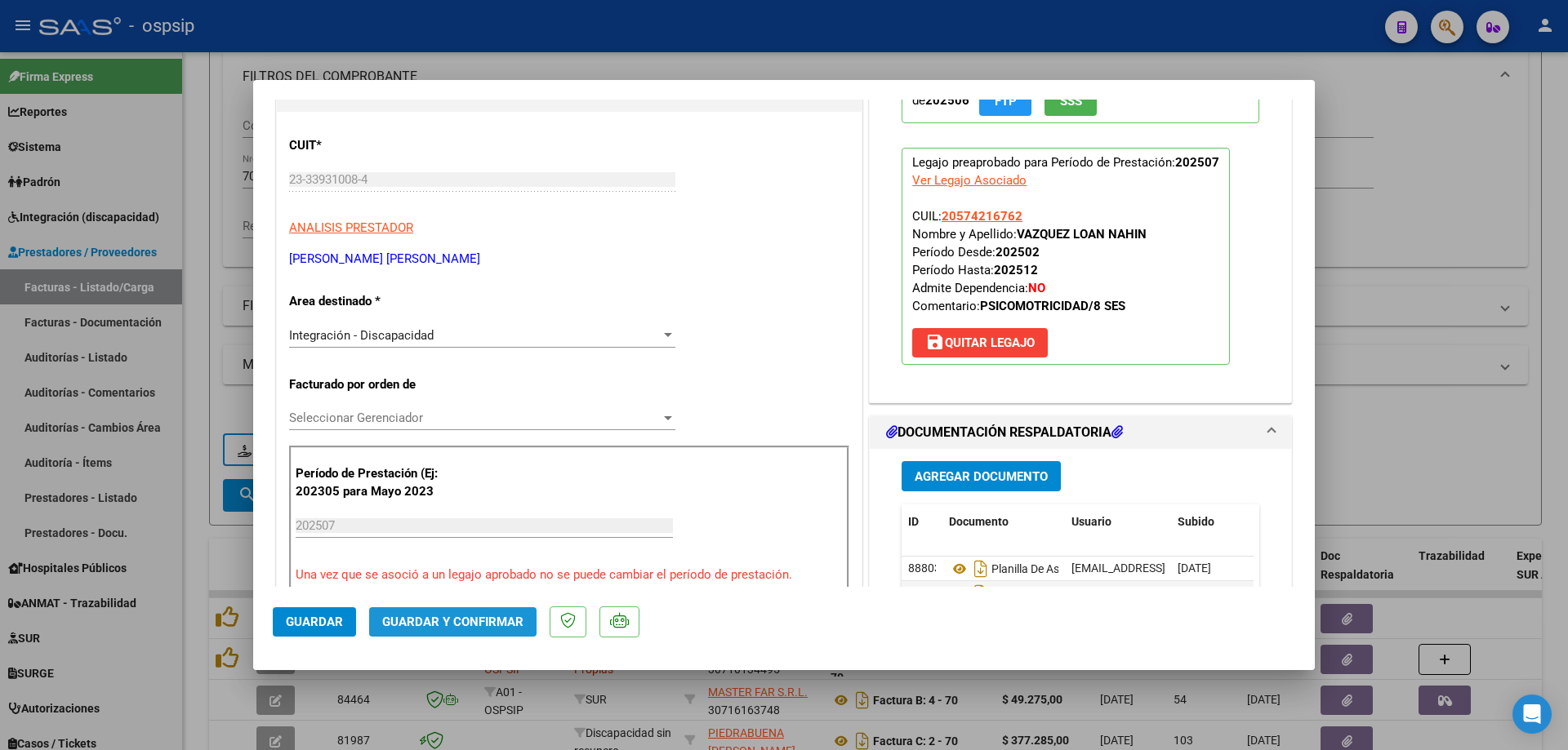
click at [486, 615] on span "Guardar y Confirmar" at bounding box center [453, 622] width 141 height 15
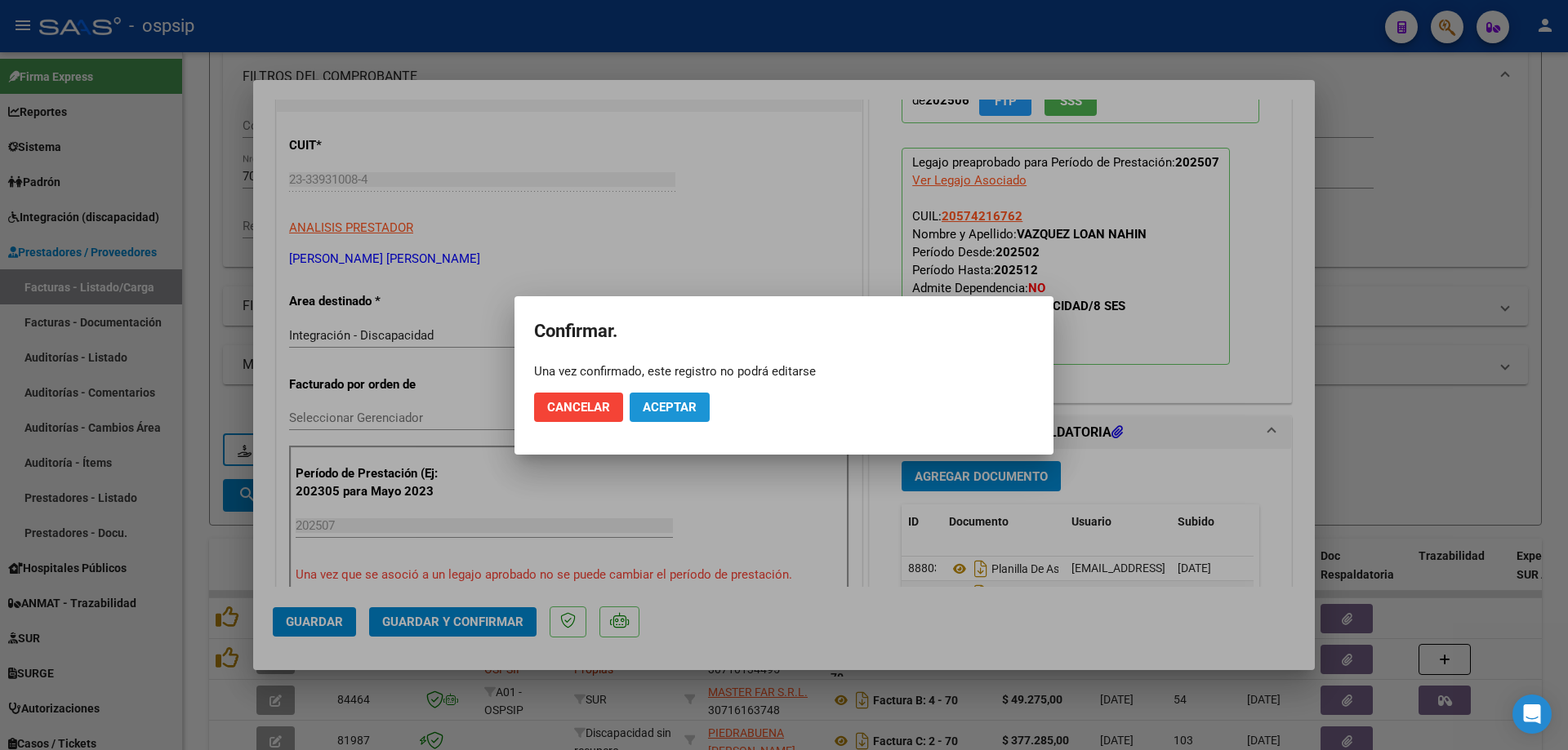
click at [665, 405] on span "Aceptar" at bounding box center [670, 407] width 54 height 15
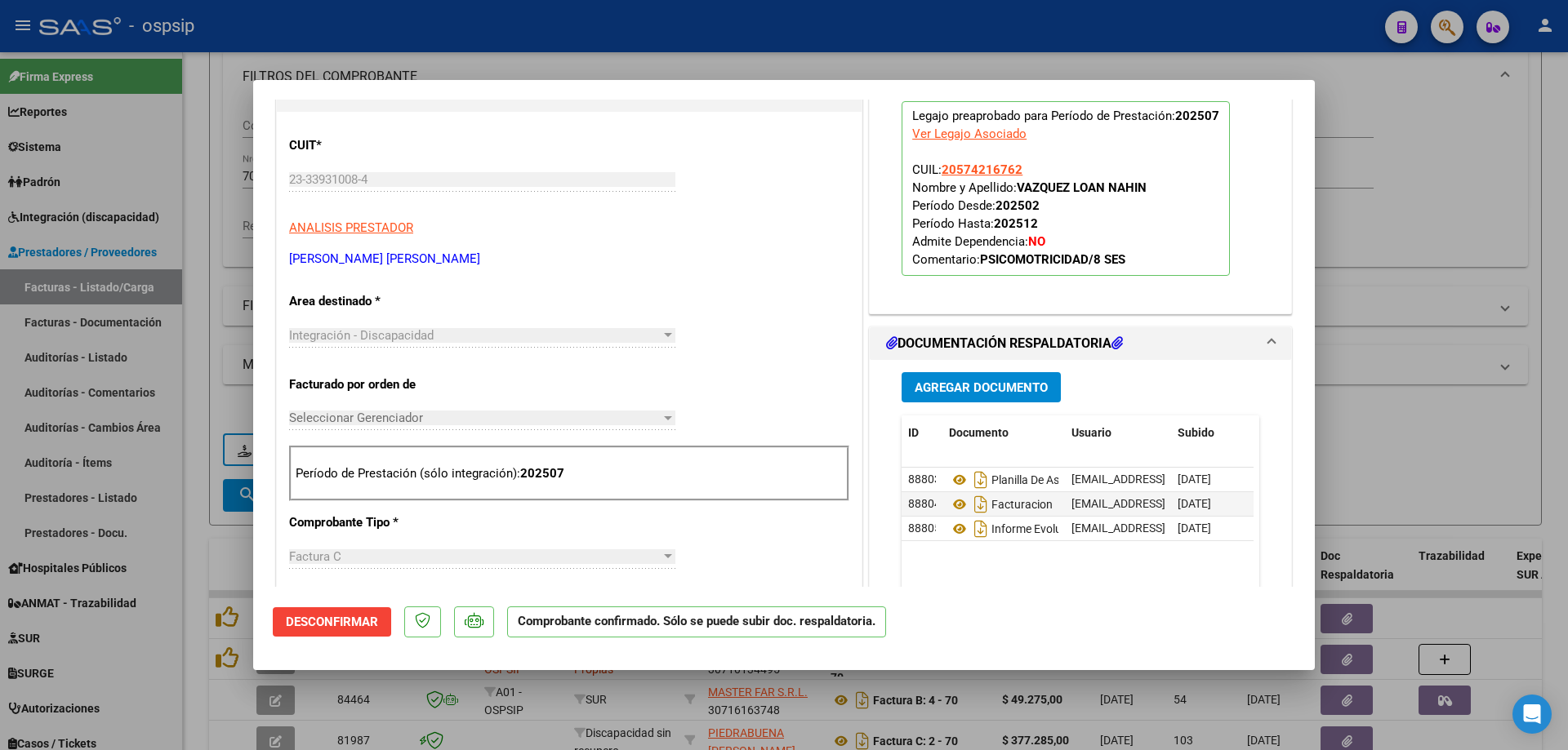
click at [1433, 216] on div at bounding box center [784, 375] width 1568 height 750
type input "$ 0,00"
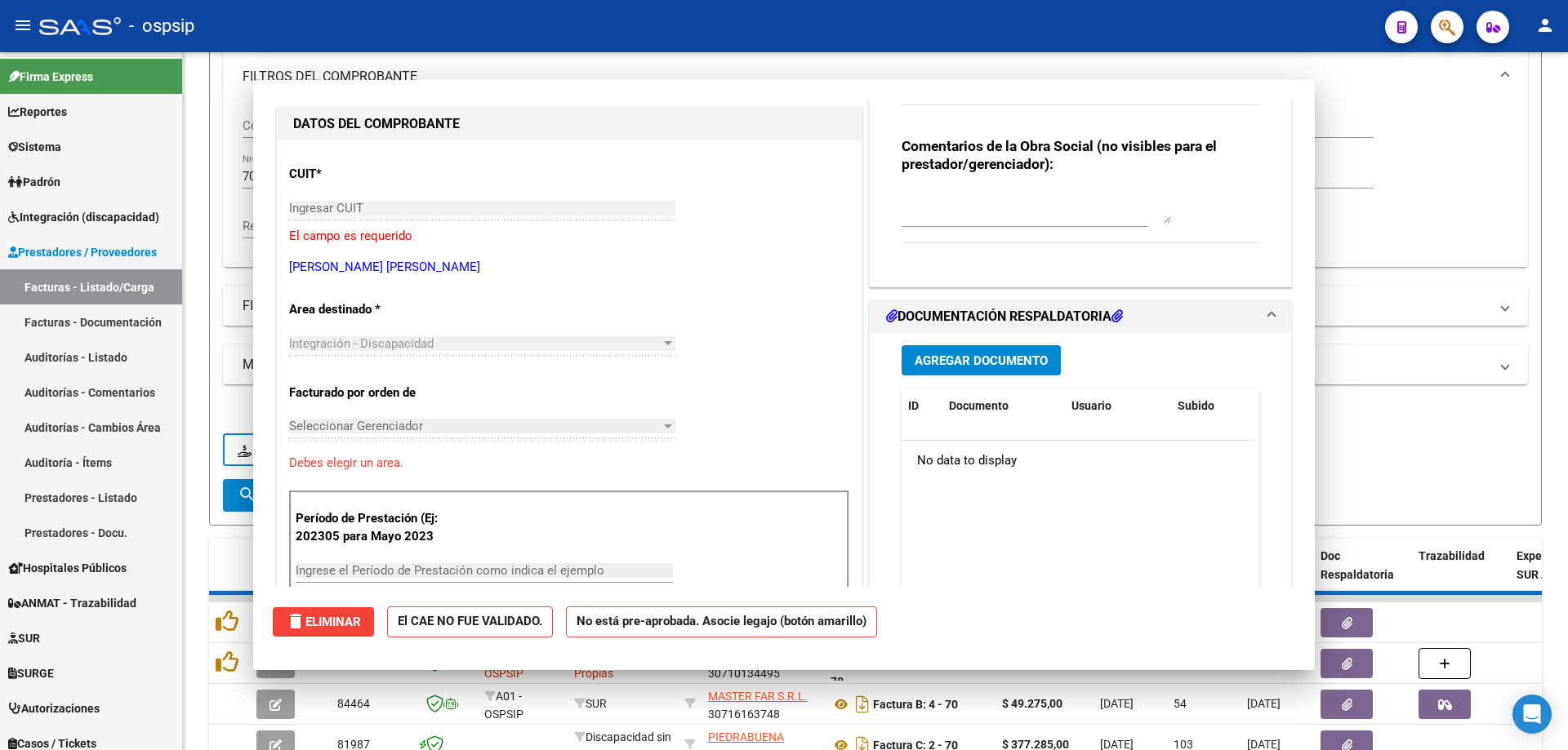
scroll to position [192, 0]
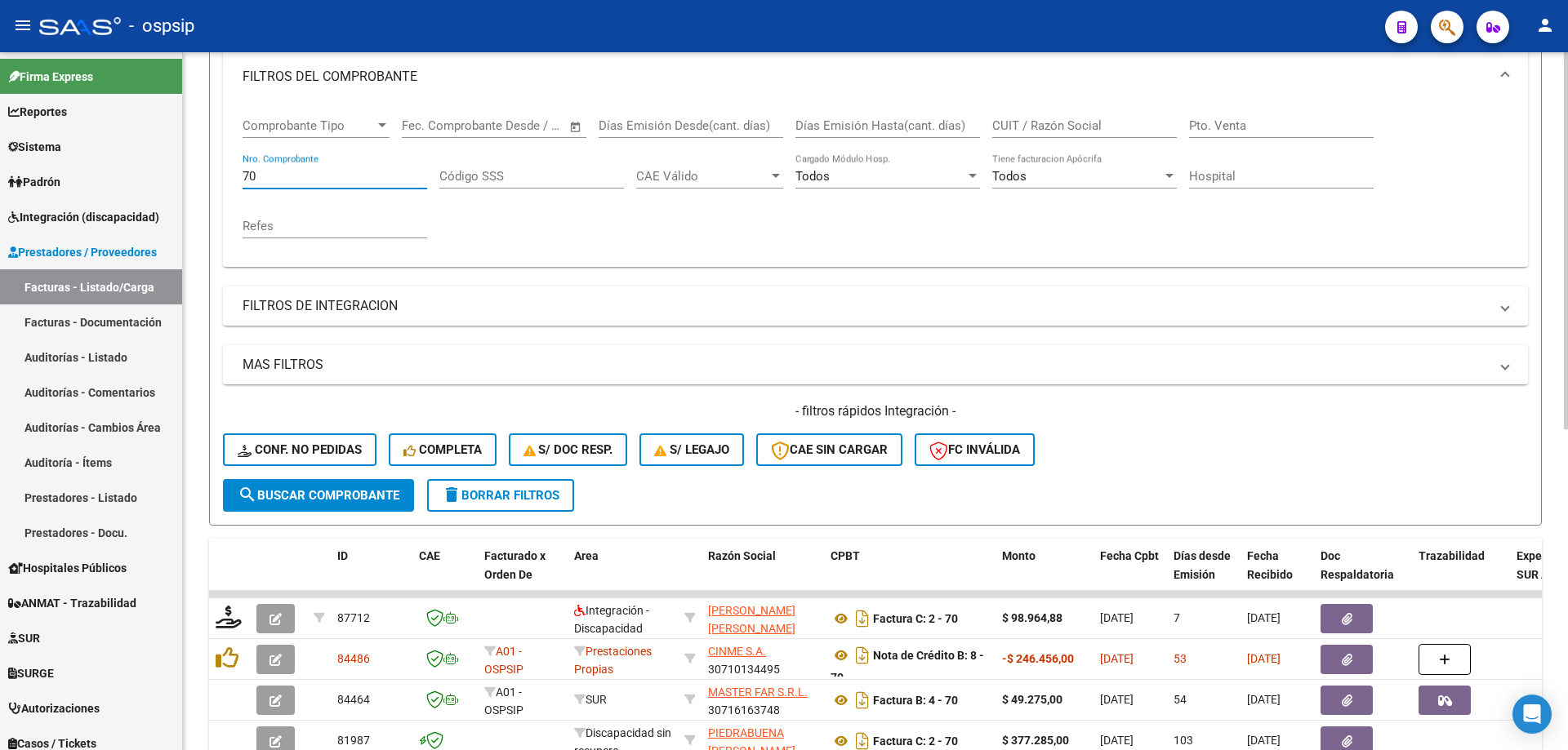
click at [263, 183] on input "70" at bounding box center [334, 175] width 184 height 15
type input "7"
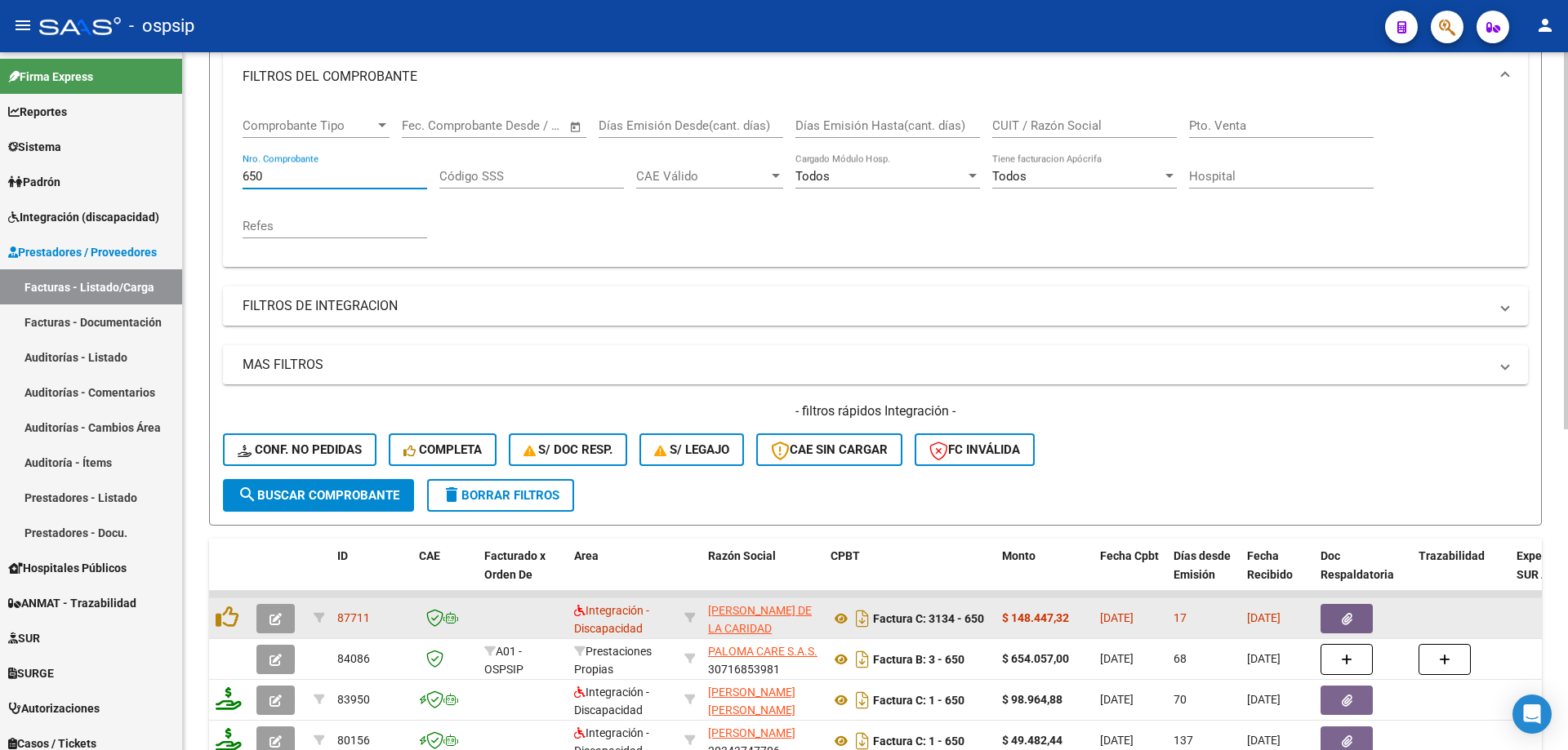
type input "650"
click at [282, 633] on button "button" at bounding box center [275, 619] width 38 height 30
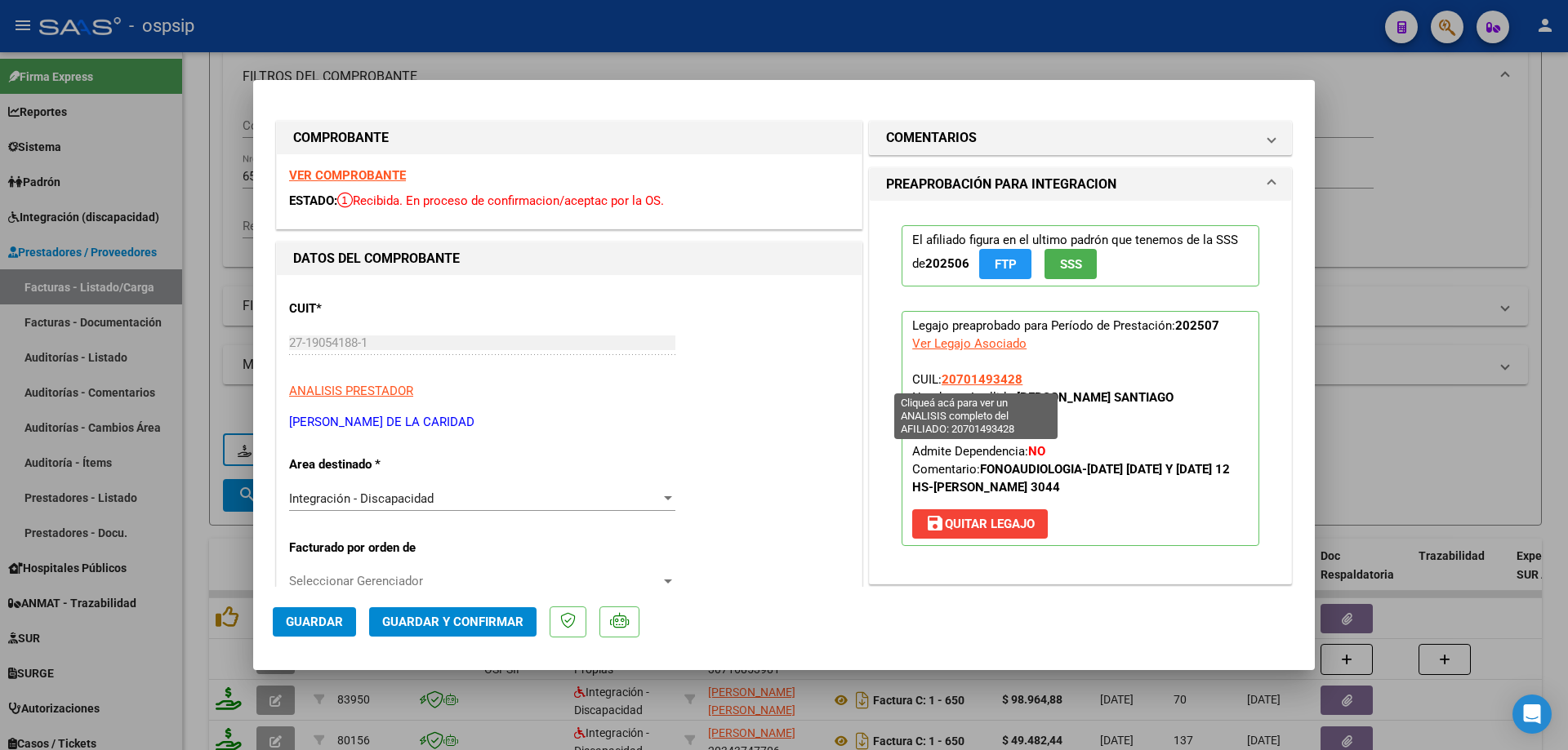
click at [984, 382] on span "20701493428" at bounding box center [982, 379] width 81 height 15
type textarea "20701493428"
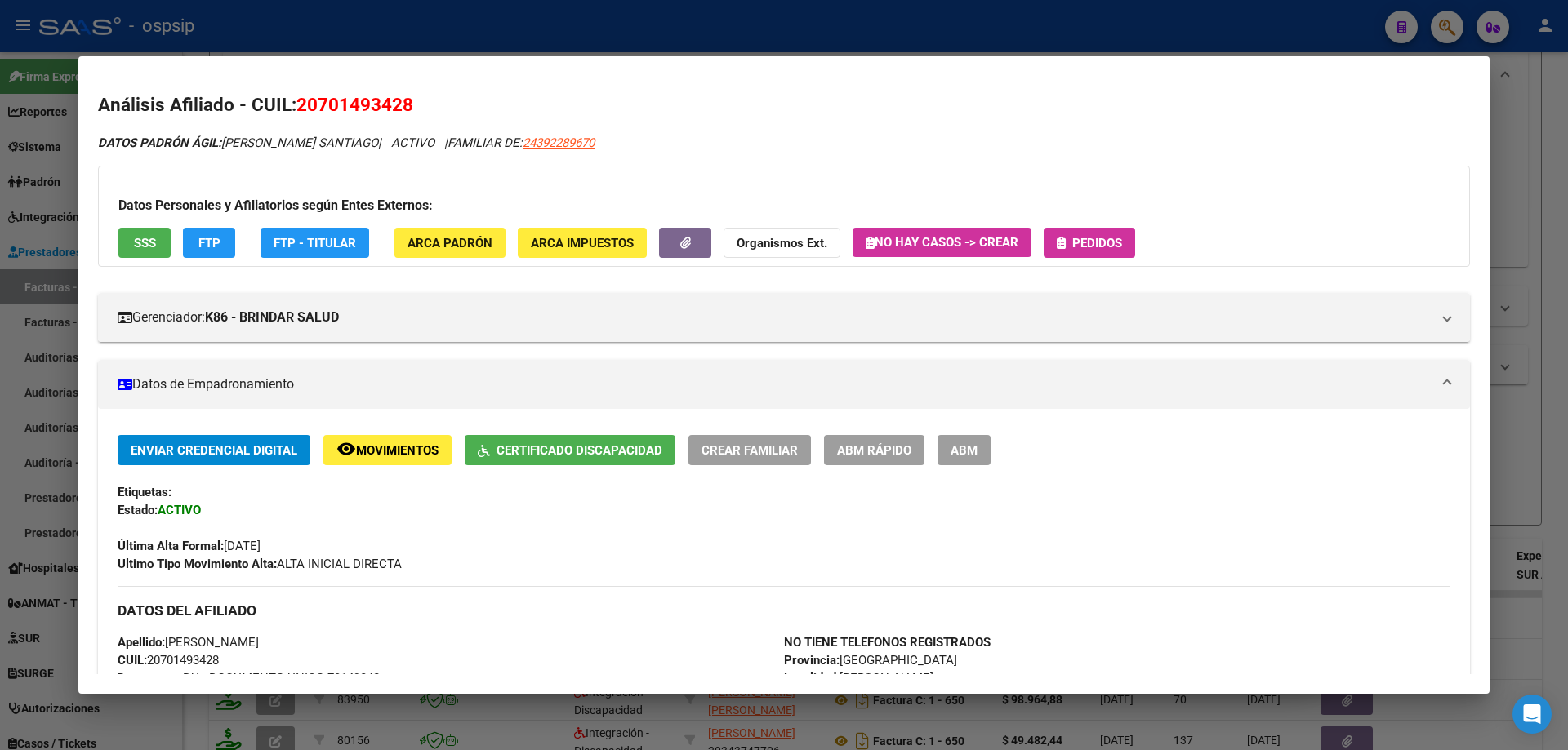
scroll to position [326, 0]
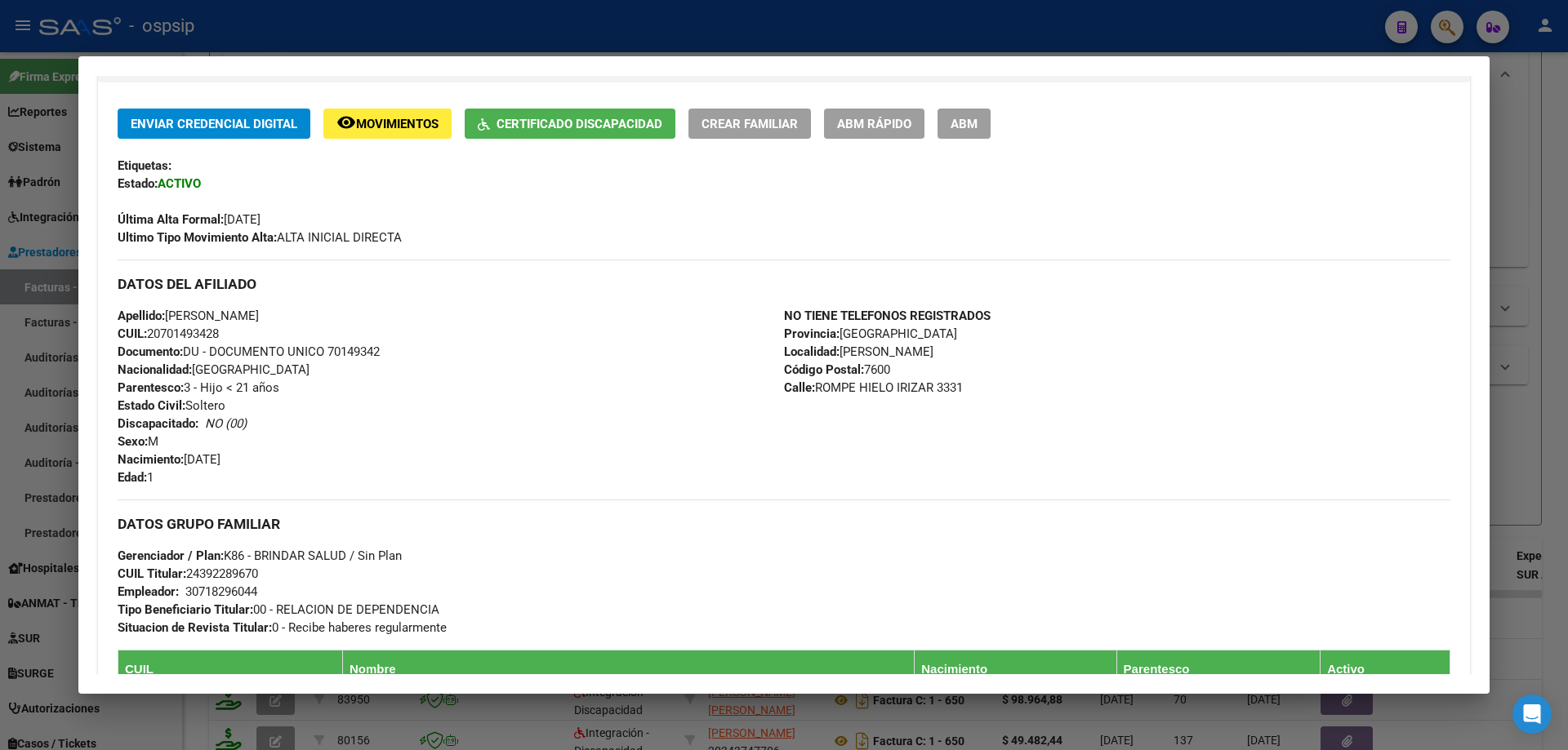
click at [1567, 416] on div at bounding box center [784, 375] width 1568 height 750
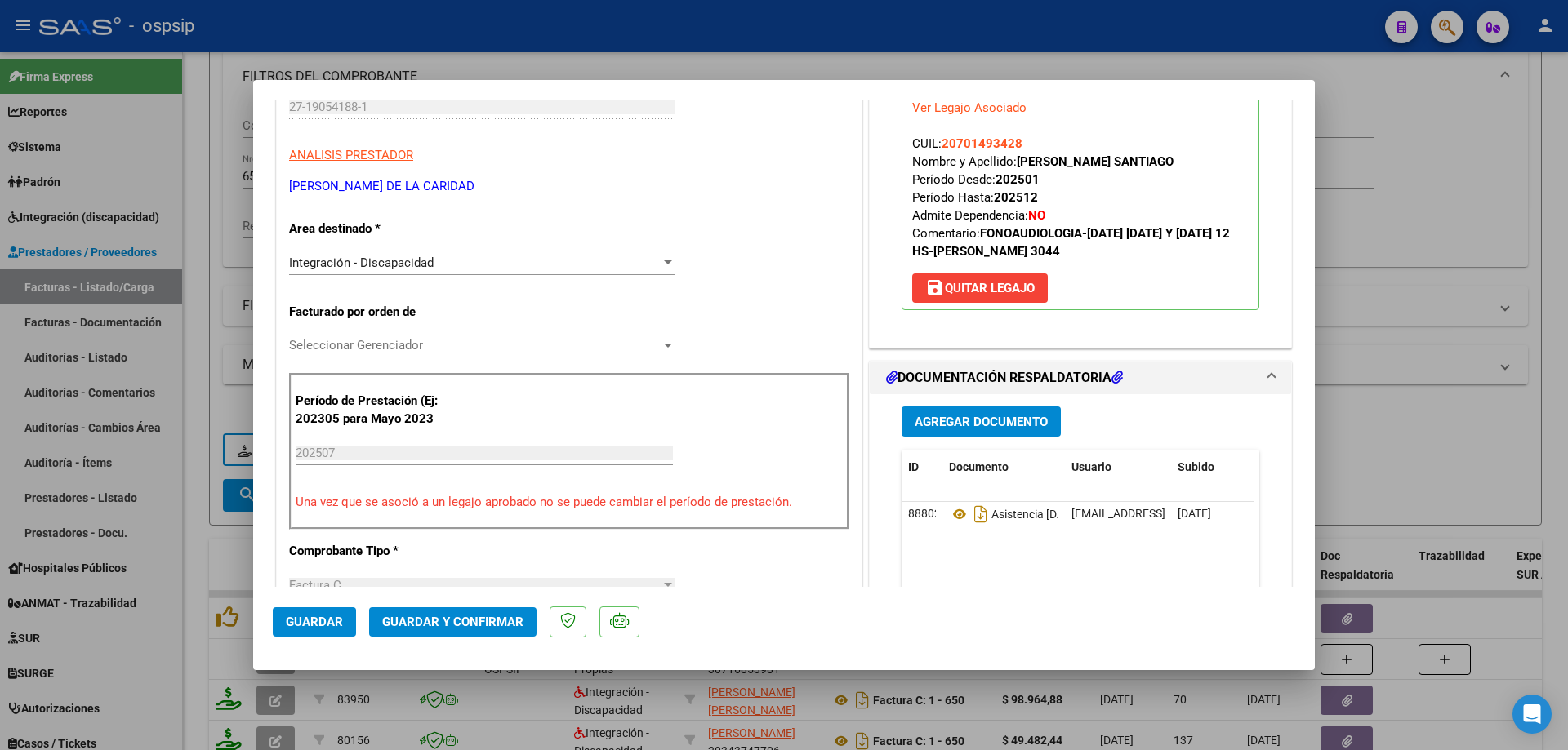
scroll to position [244, 0]
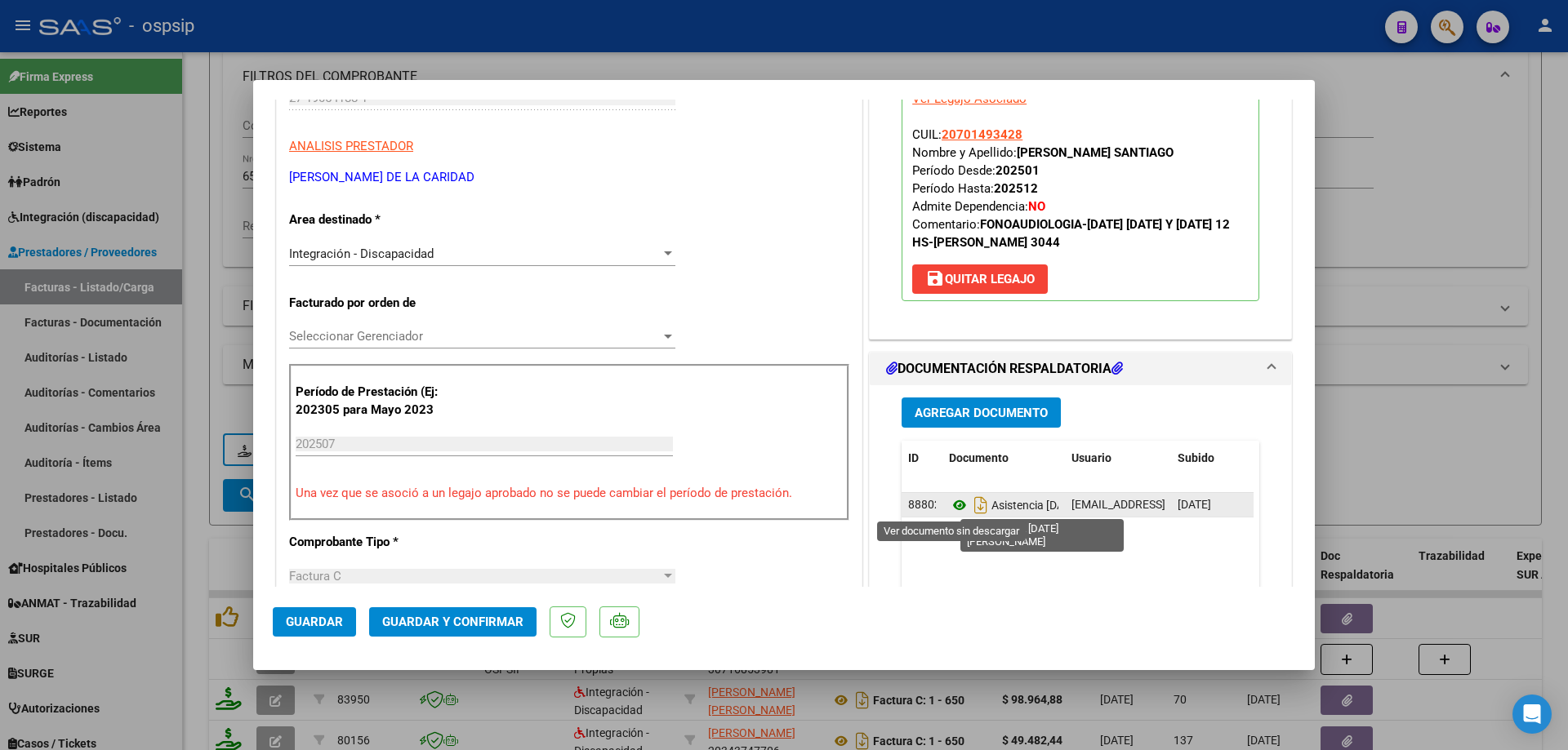
click at [951, 501] on icon at bounding box center [960, 506] width 22 height 20
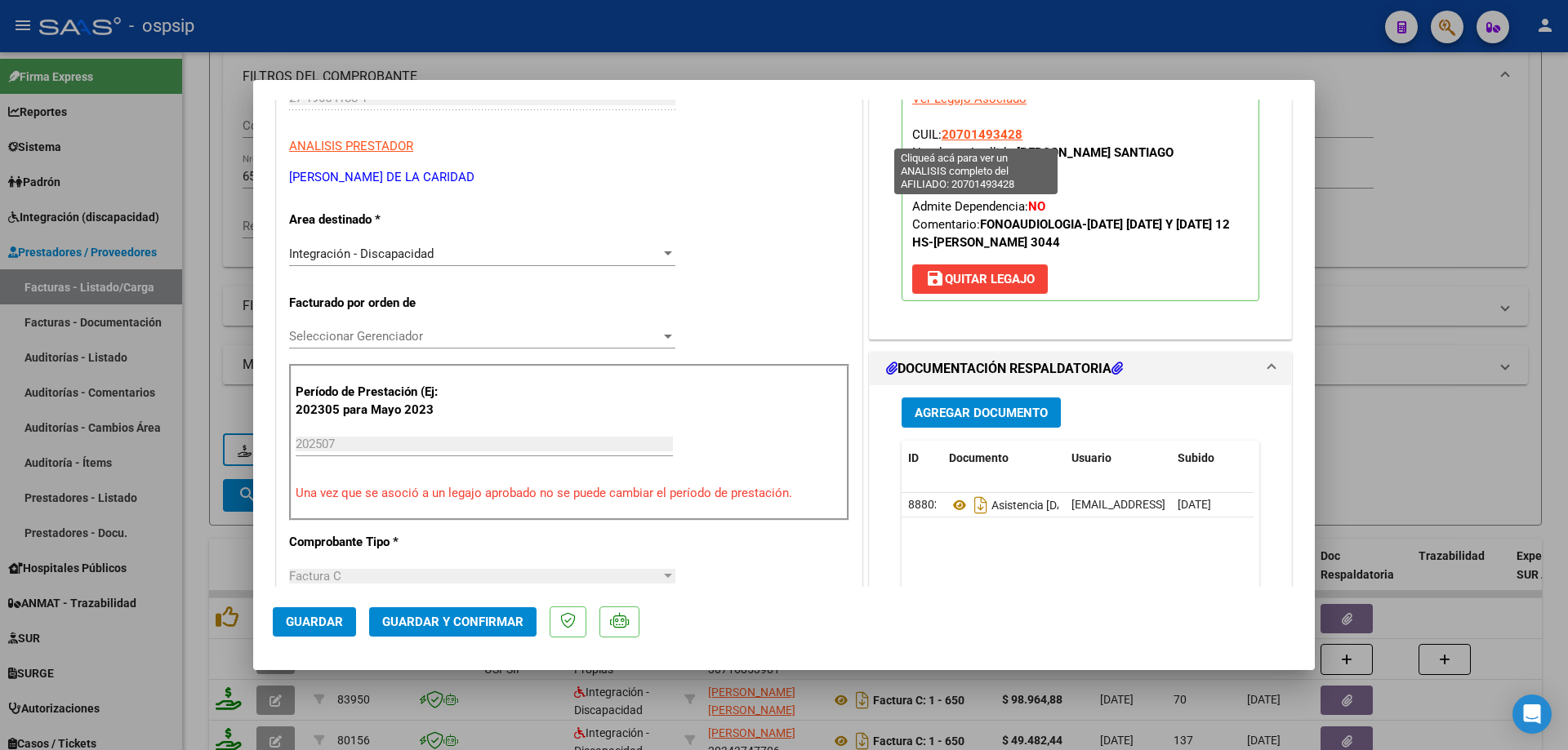
drag, startPoint x: 1026, startPoint y: 135, endPoint x: 937, endPoint y: 141, distance: 89.2
click at [937, 141] on p "Legajo preaprobado para Período de Prestación: 202507 Ver Legajo Asociado CUIL:…" at bounding box center [1080, 183] width 358 height 236
copy span "20701493428"
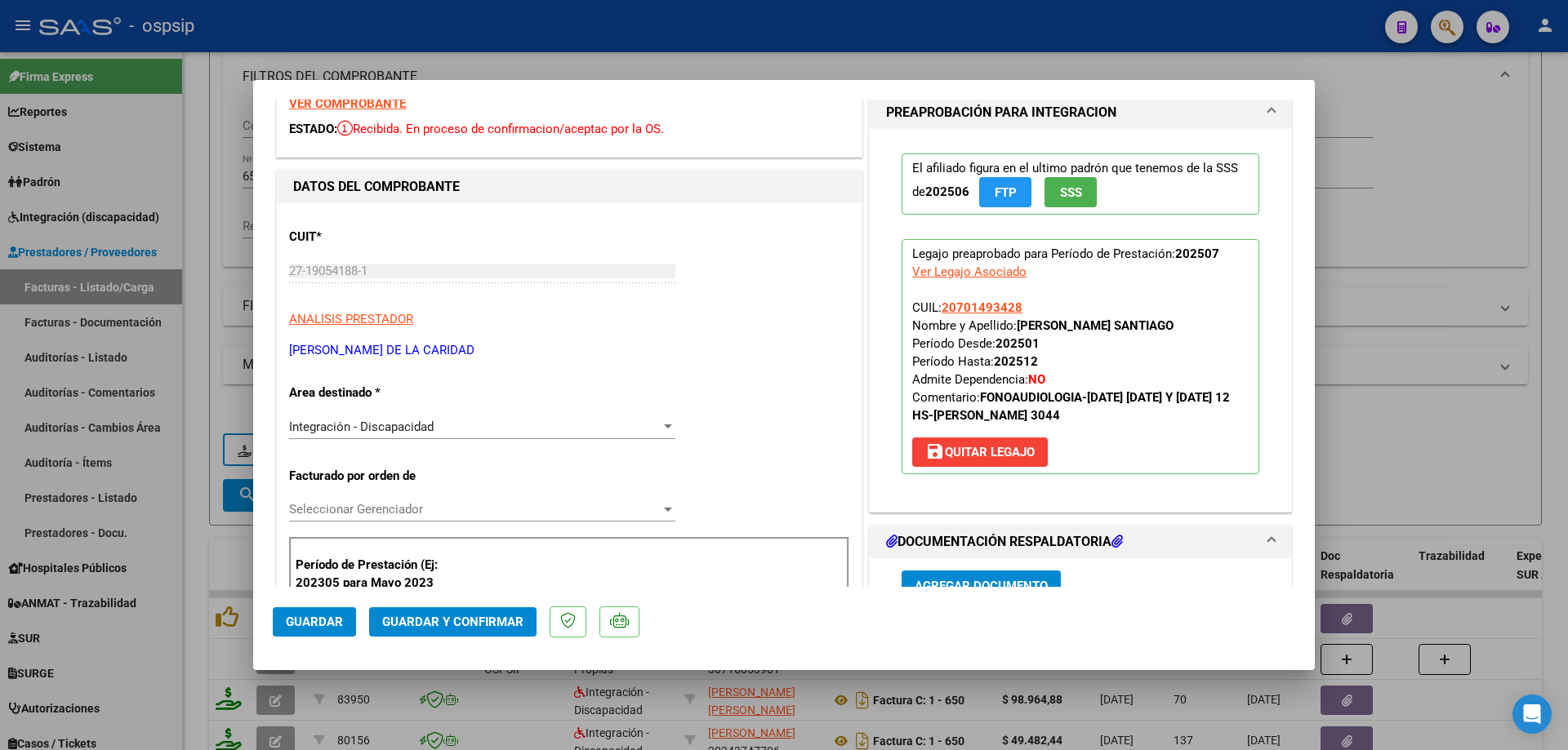
scroll to position [0, 0]
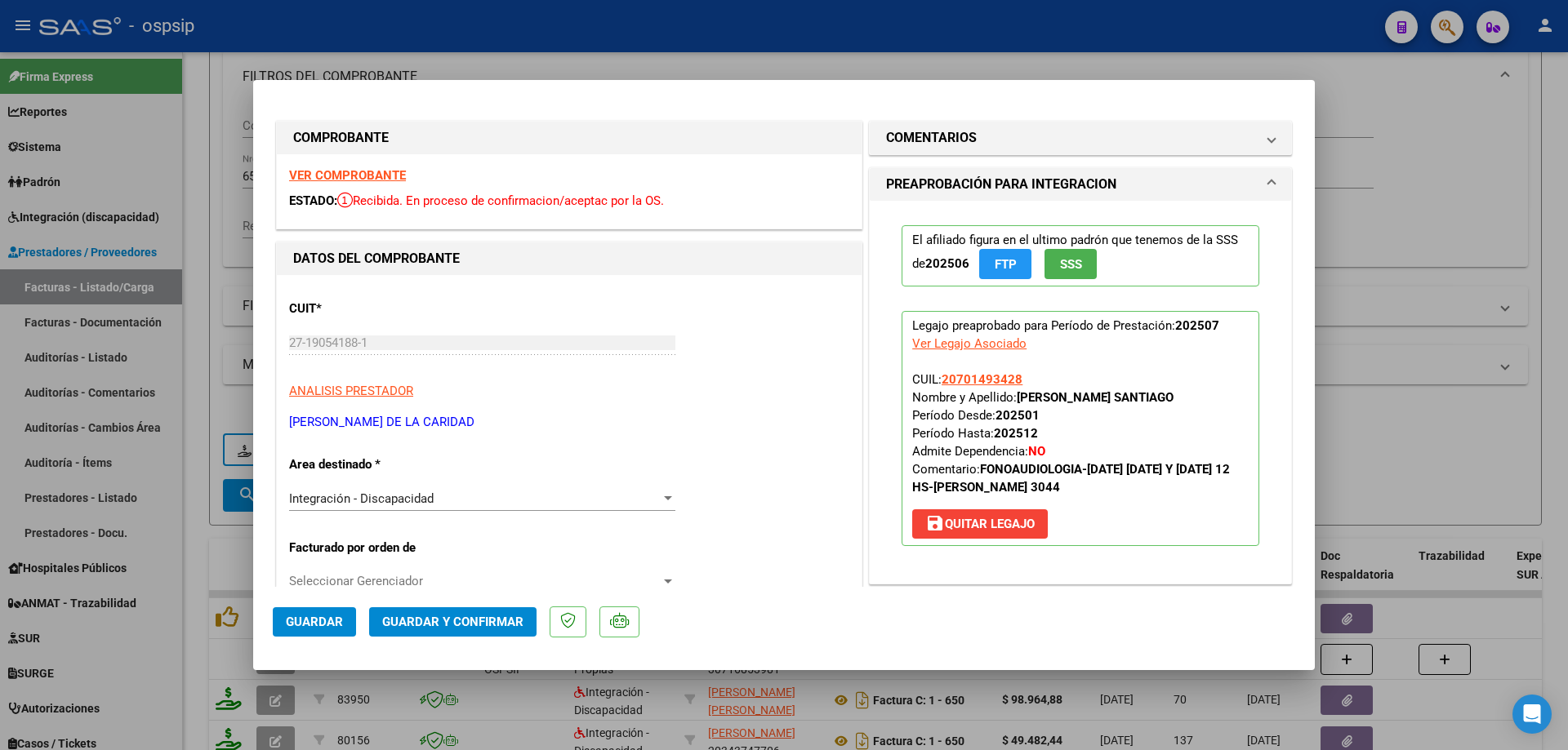
click at [493, 615] on button "Guardar y Confirmar" at bounding box center [453, 622] width 168 height 30
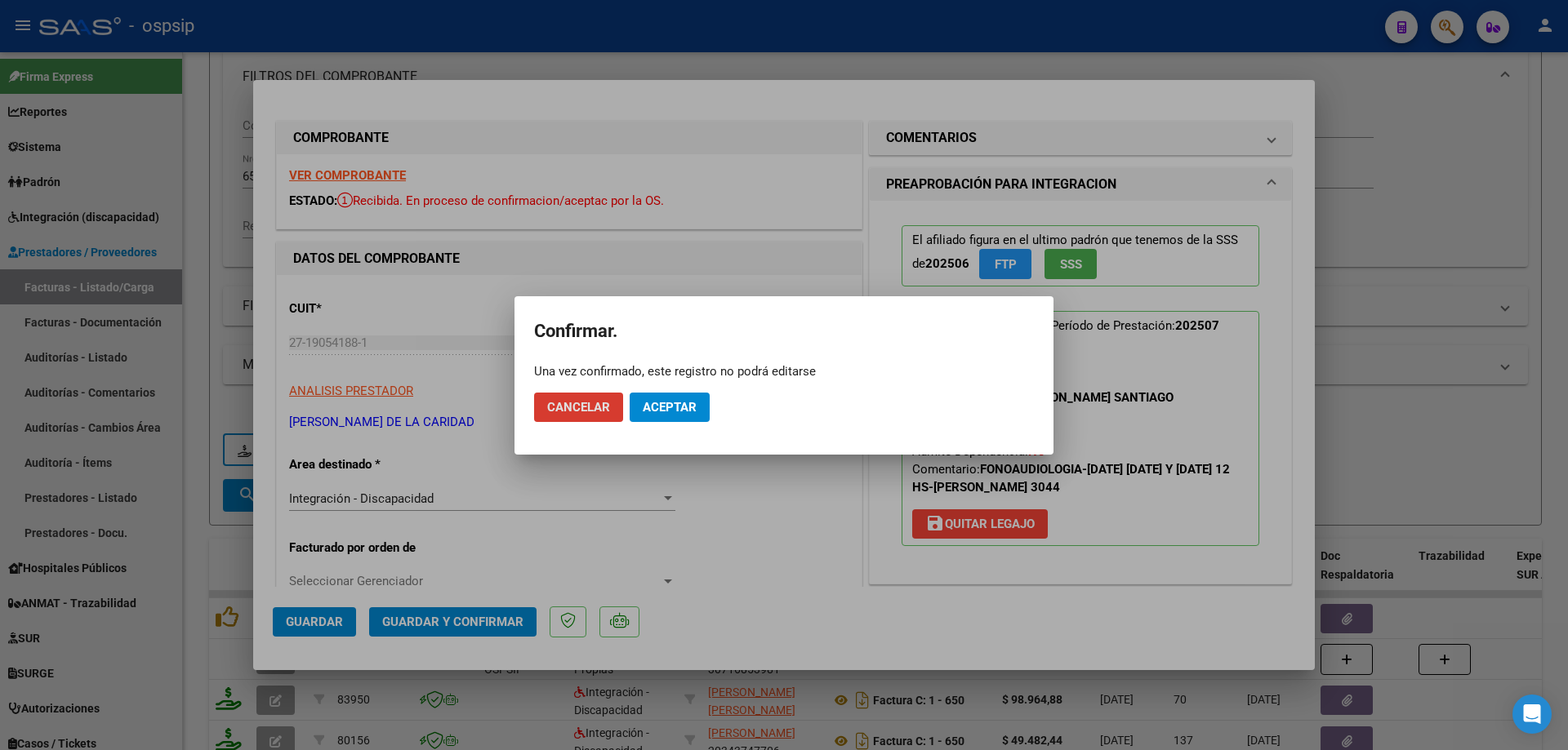
click at [649, 404] on span "Aceptar" at bounding box center [670, 407] width 54 height 15
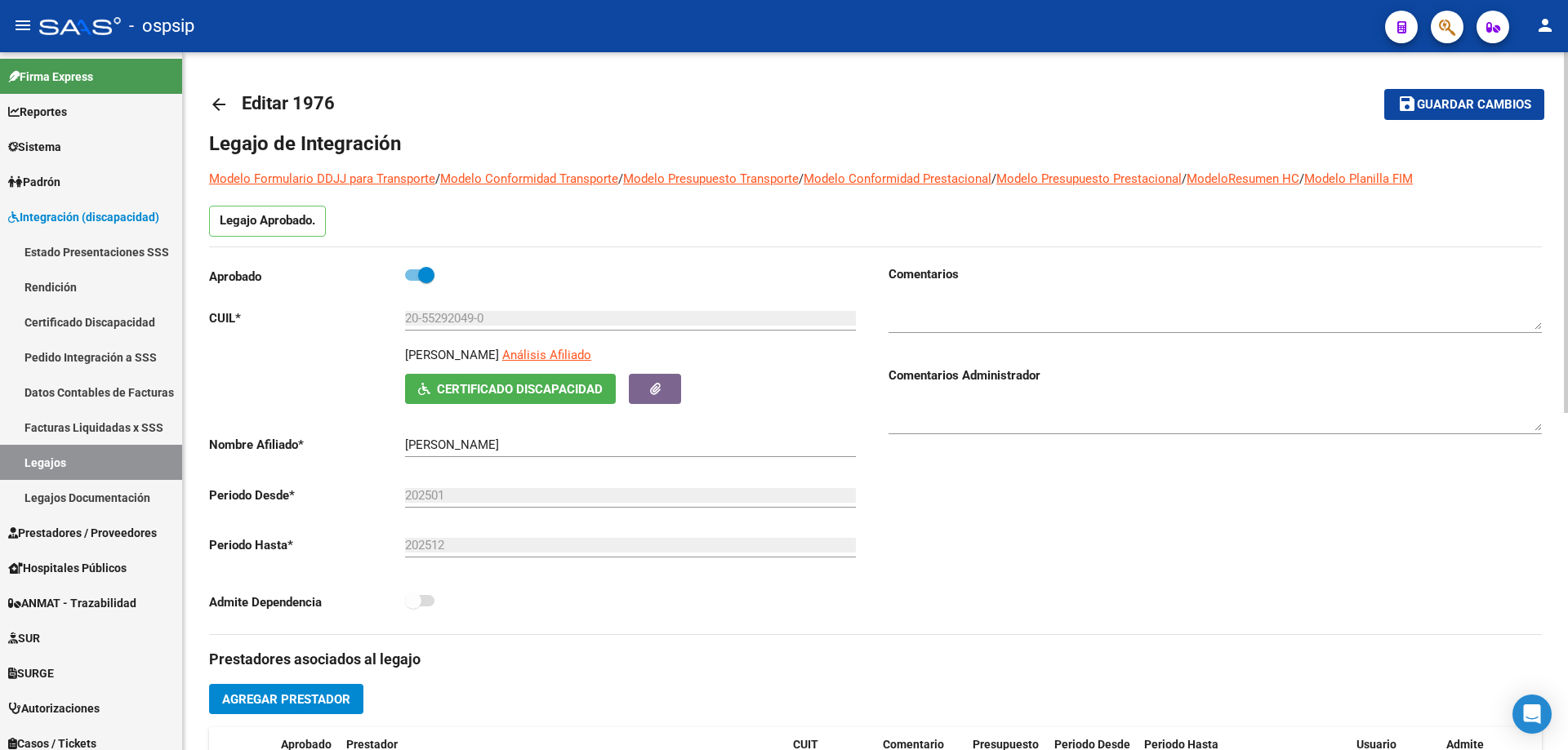
click at [225, 104] on mat-icon "arrow_back" at bounding box center [219, 104] width 20 height 20
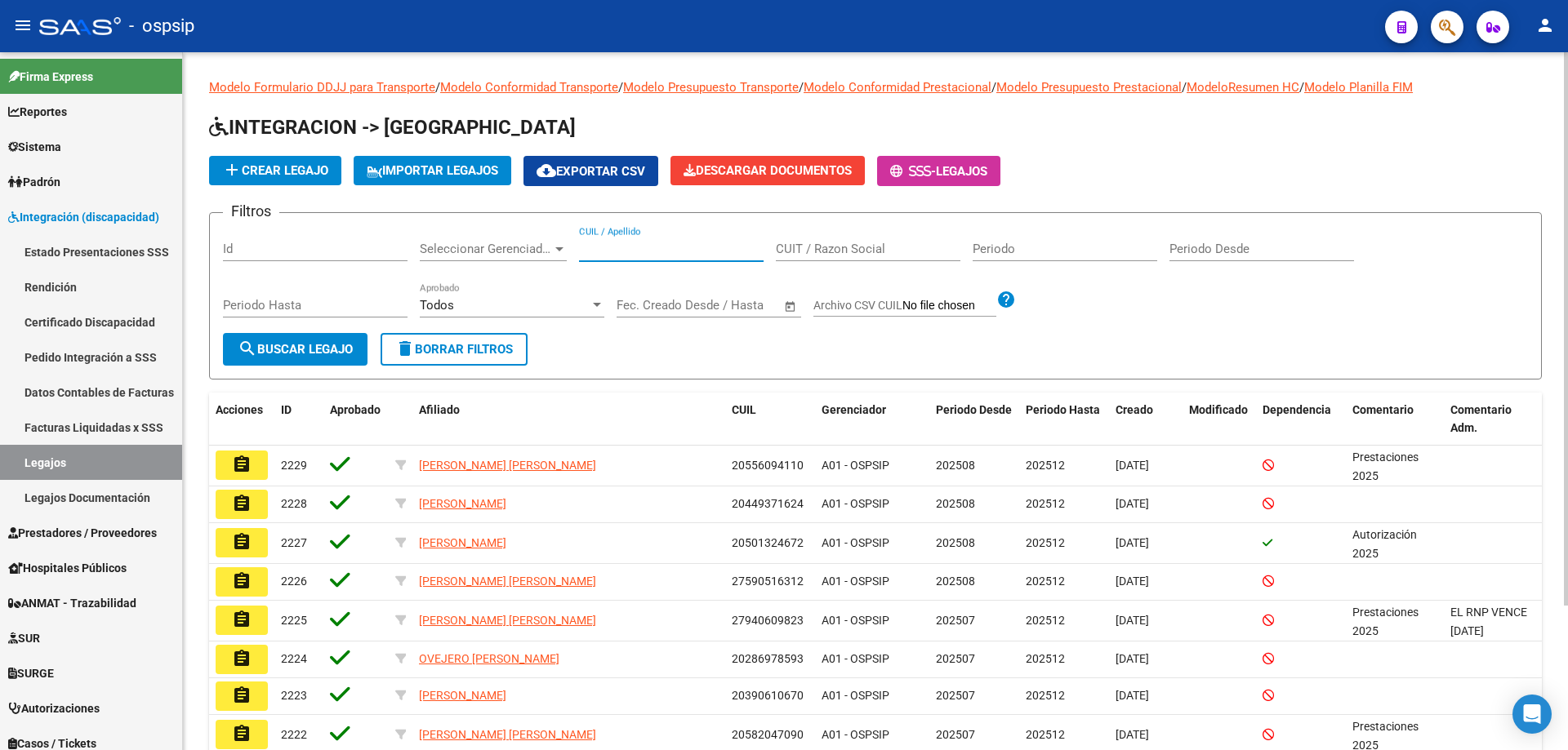
paste input "20531748744"
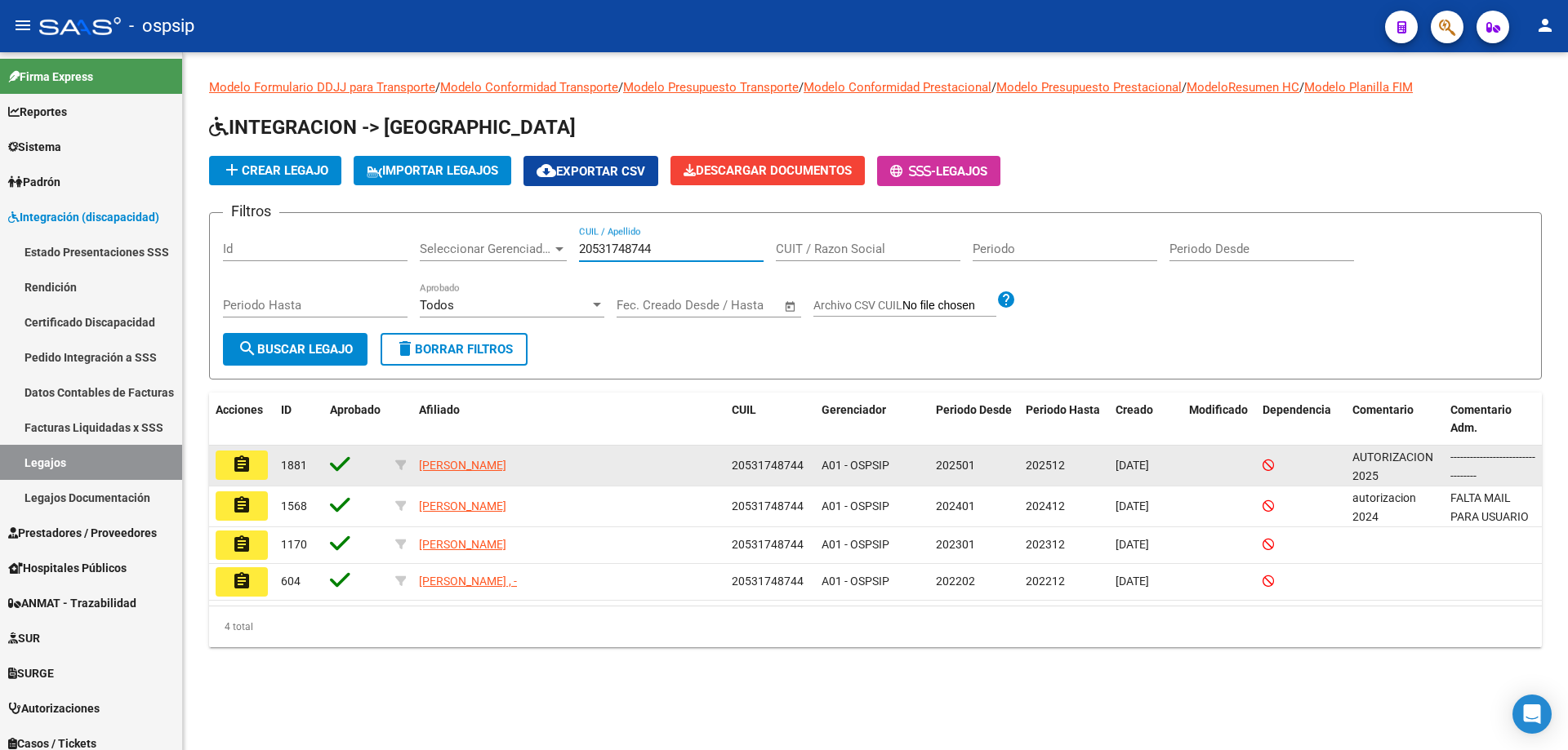
type input "20531748744"
click at [259, 465] on button "assignment" at bounding box center [242, 465] width 52 height 30
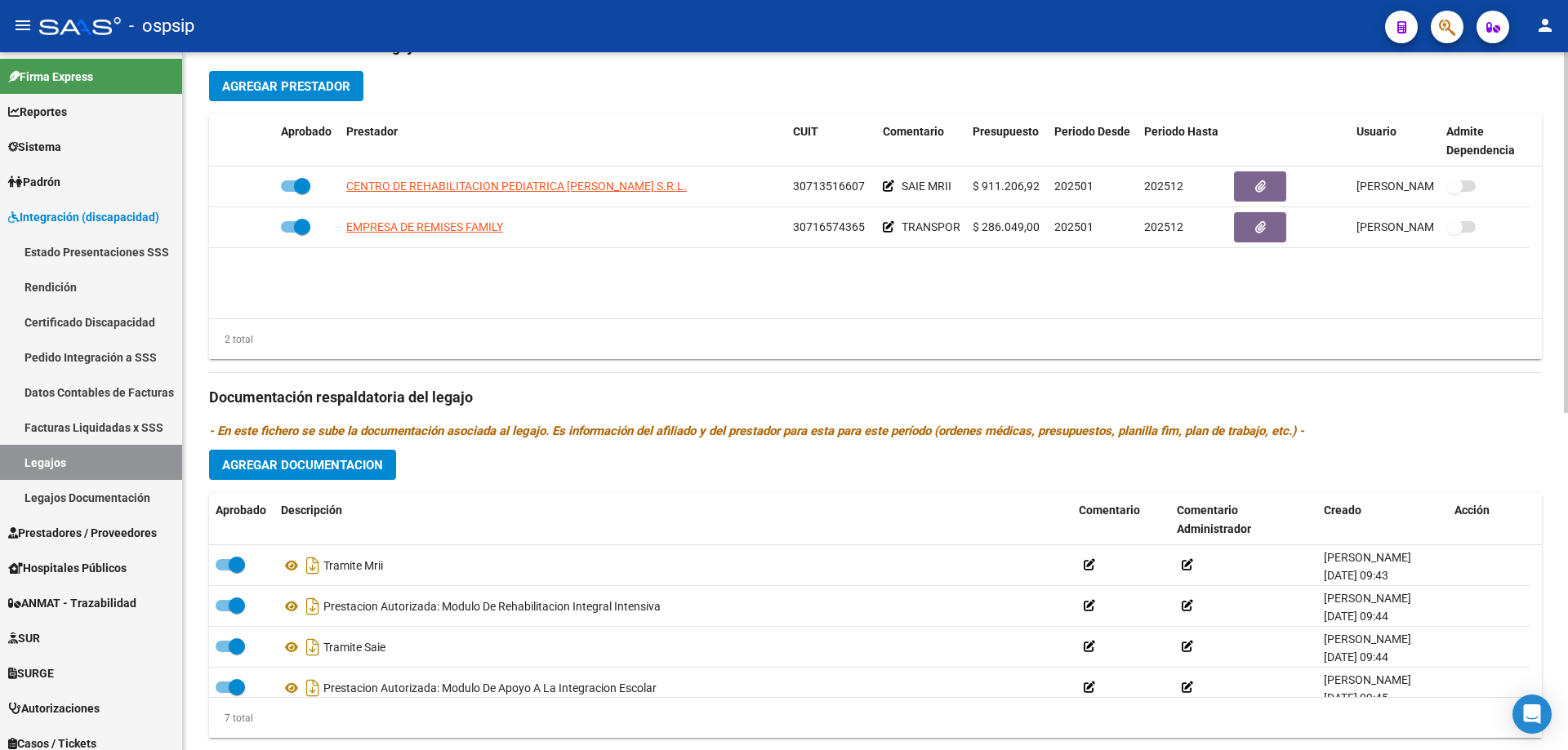
scroll to position [653, 0]
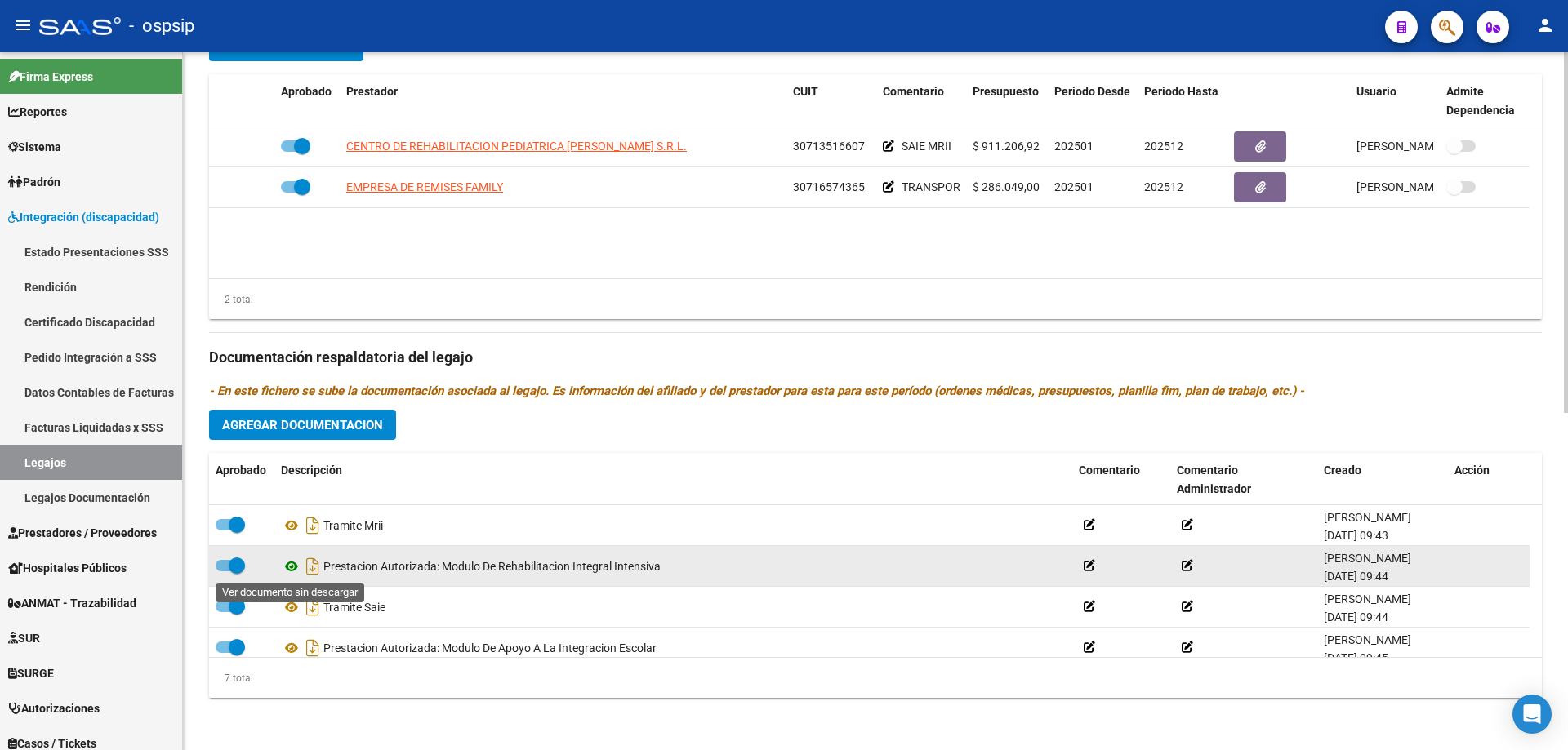
click at [287, 568] on icon at bounding box center [292, 567] width 22 height 20
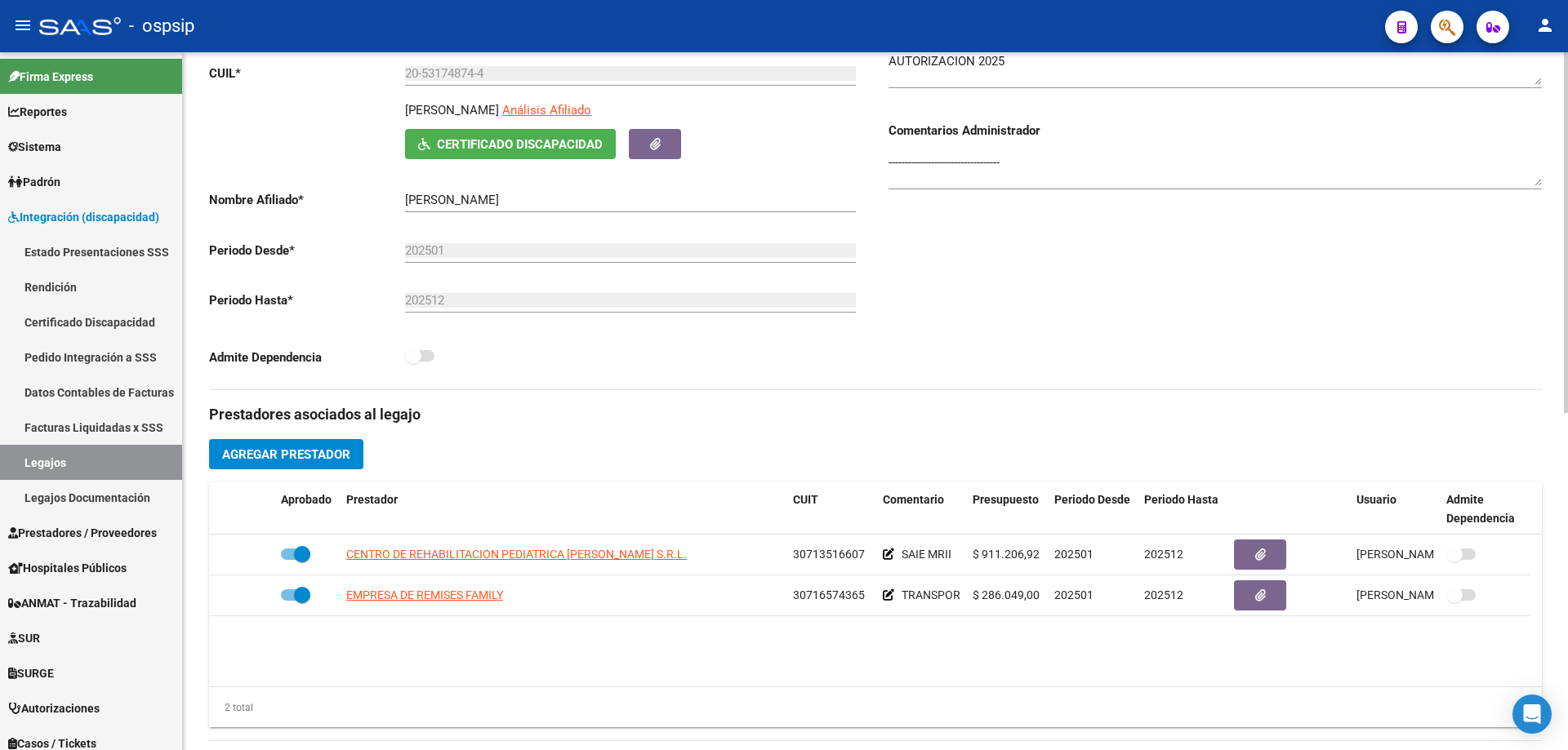
scroll to position [0, 0]
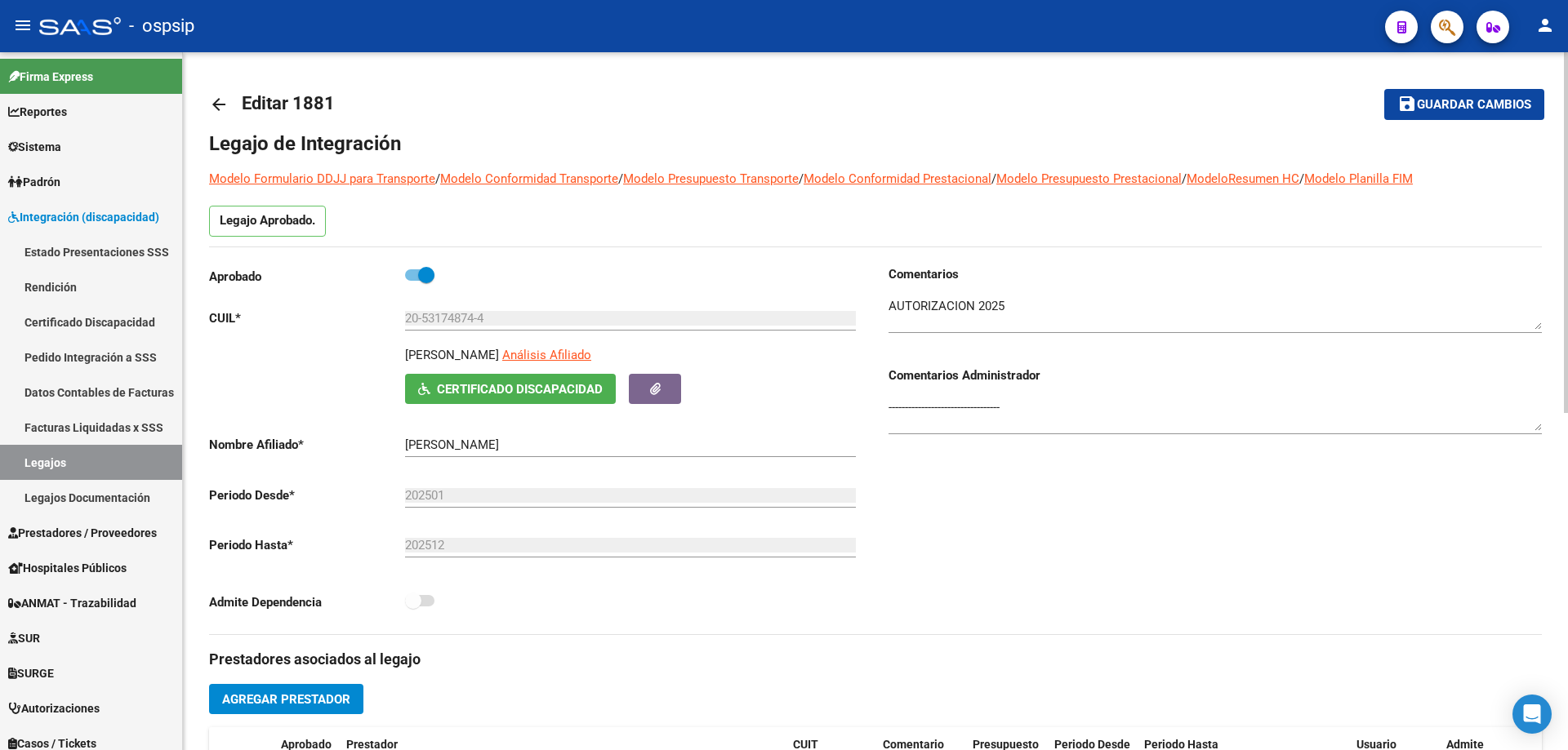
click at [220, 99] on mat-icon "arrow_back" at bounding box center [219, 104] width 20 height 20
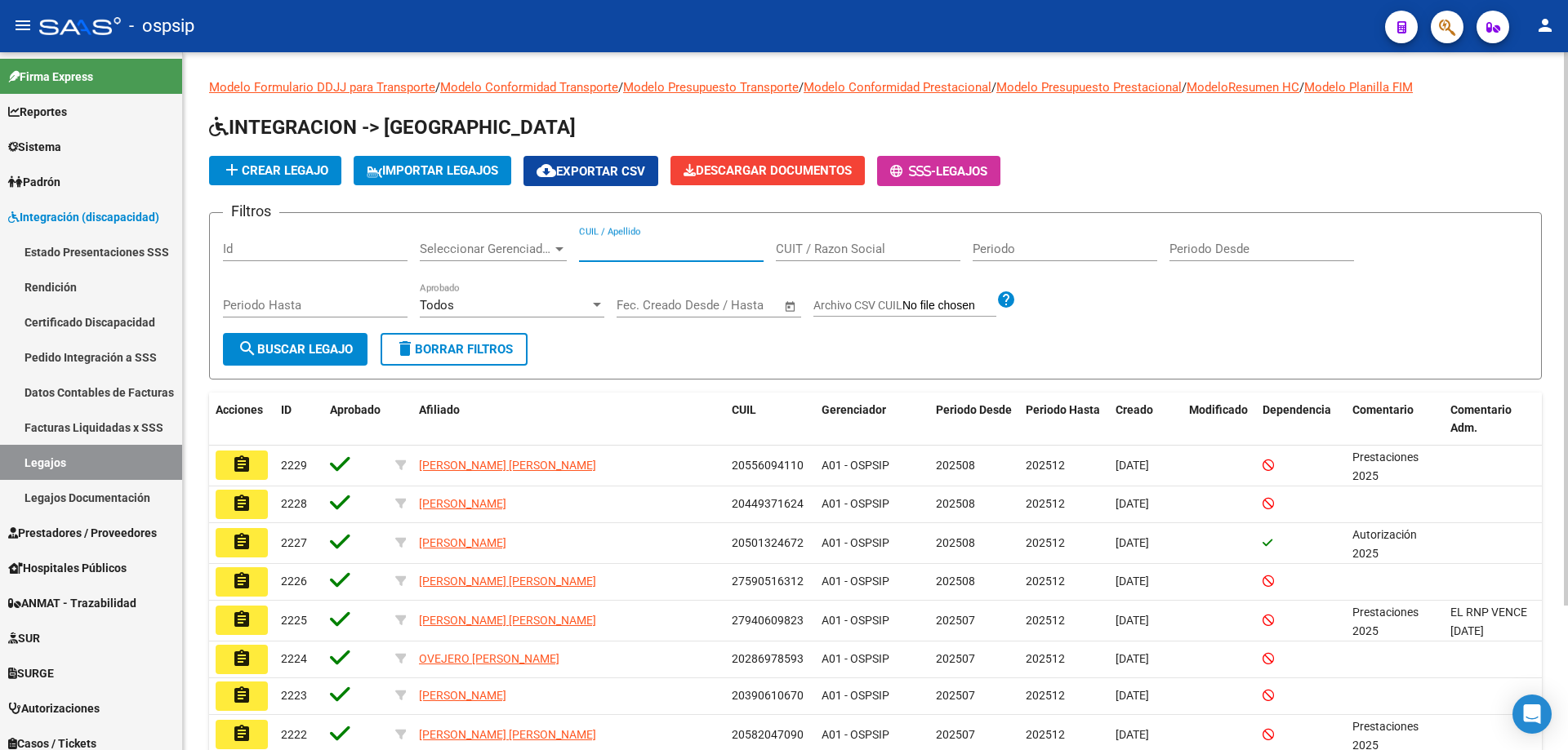
paste input "20531748744"
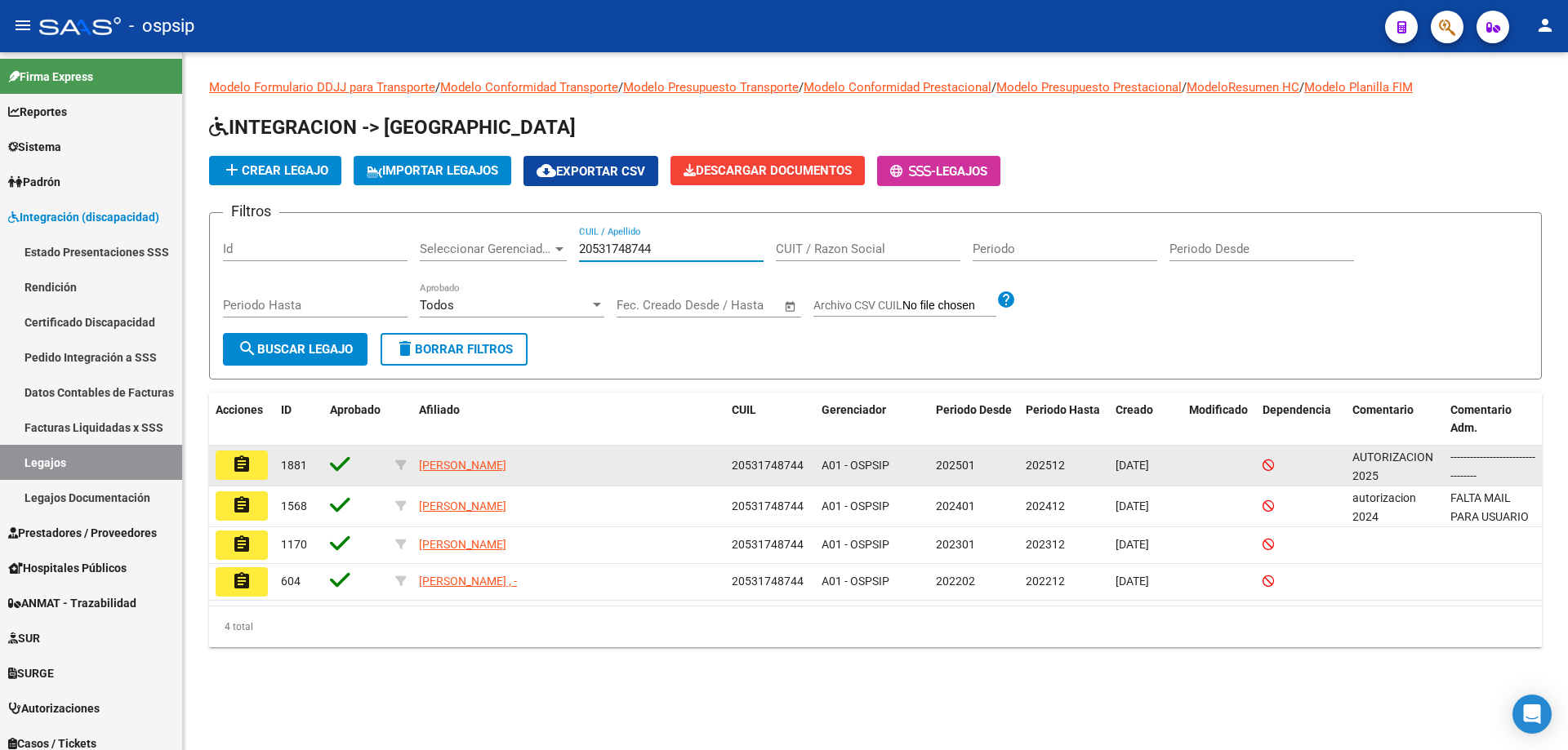
type input "20531748744"
click at [255, 468] on button "assignment" at bounding box center [242, 465] width 52 height 30
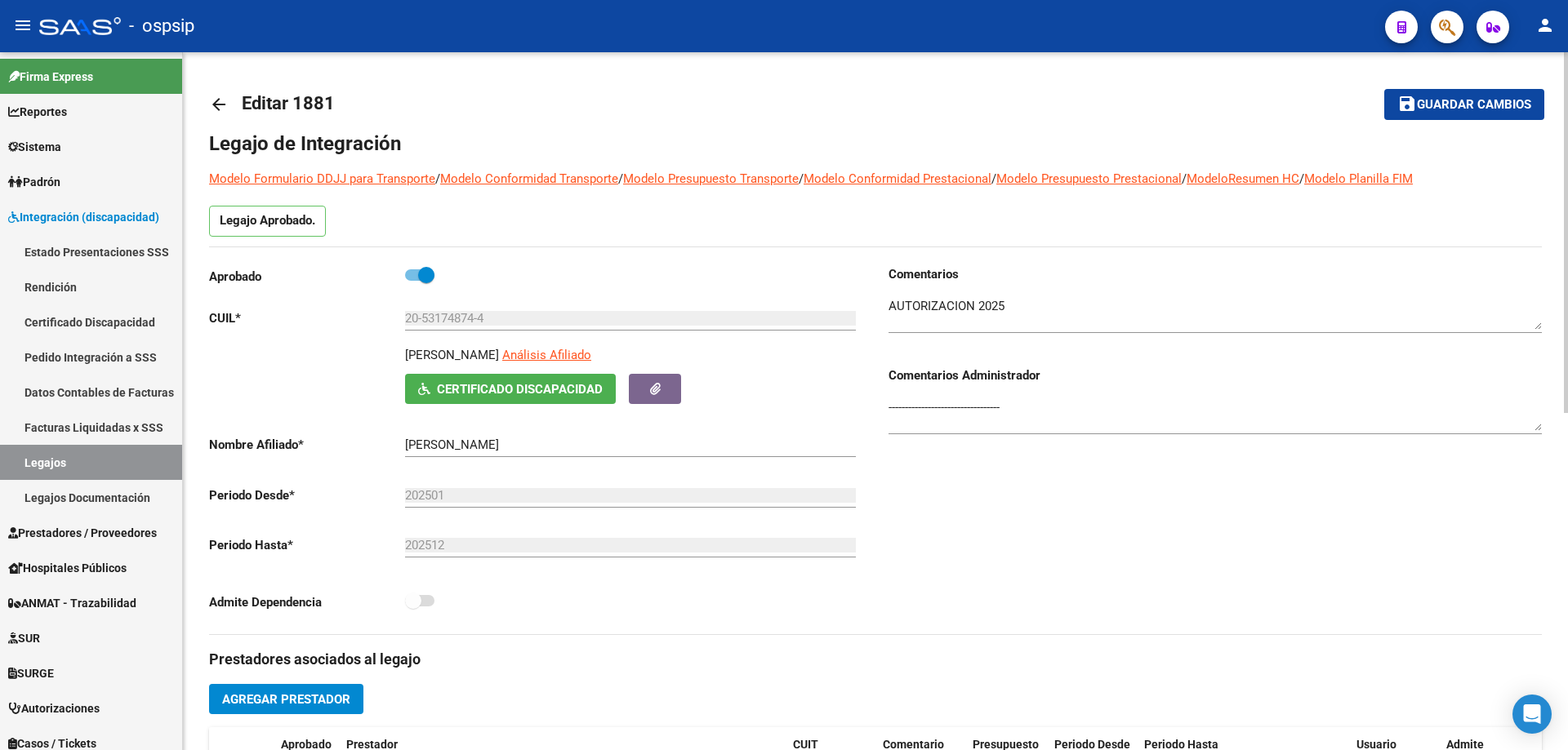
click at [219, 110] on mat-icon "arrow_back" at bounding box center [219, 104] width 20 height 20
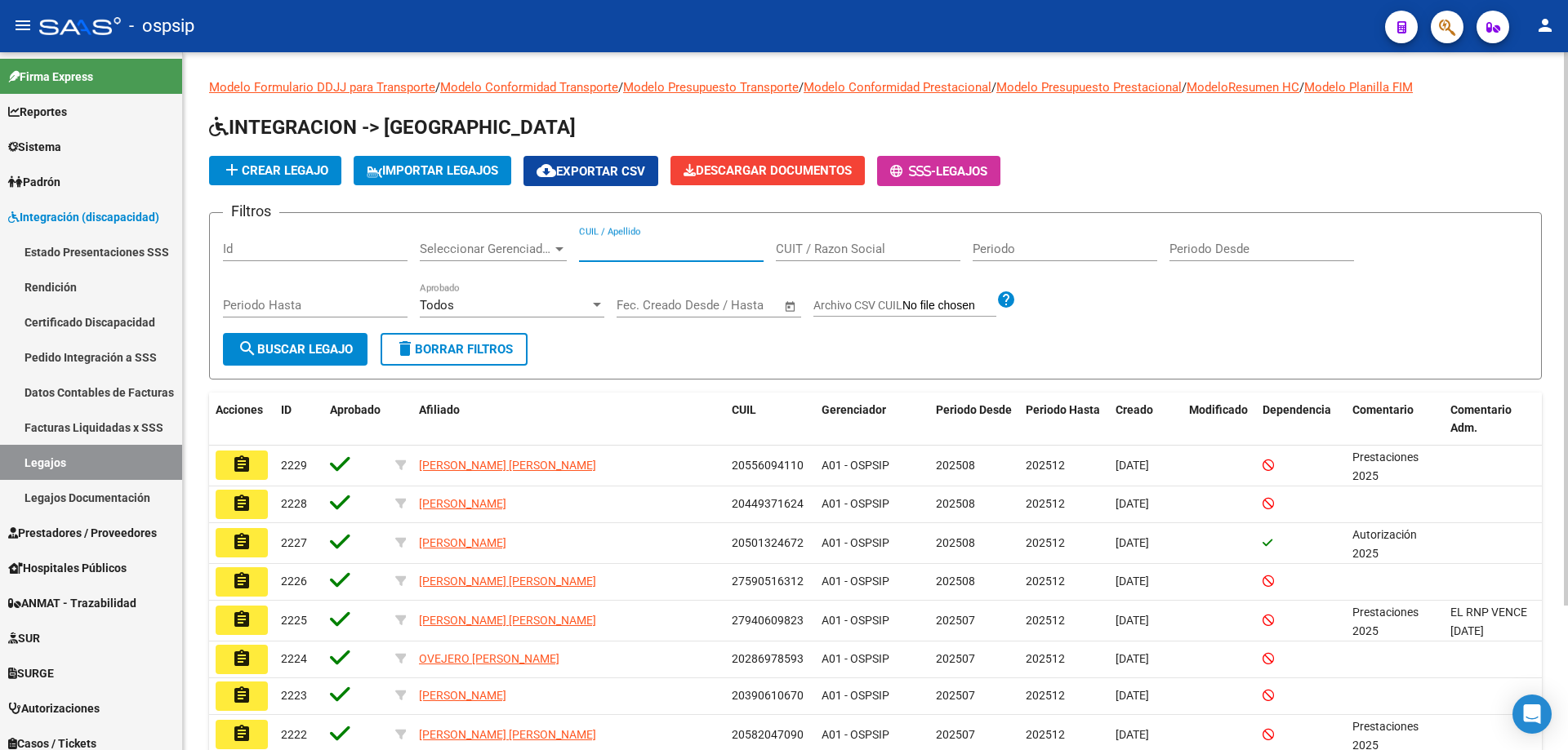
paste input "20550419484"
click at [582, 248] on input "20550419484" at bounding box center [671, 248] width 184 height 15
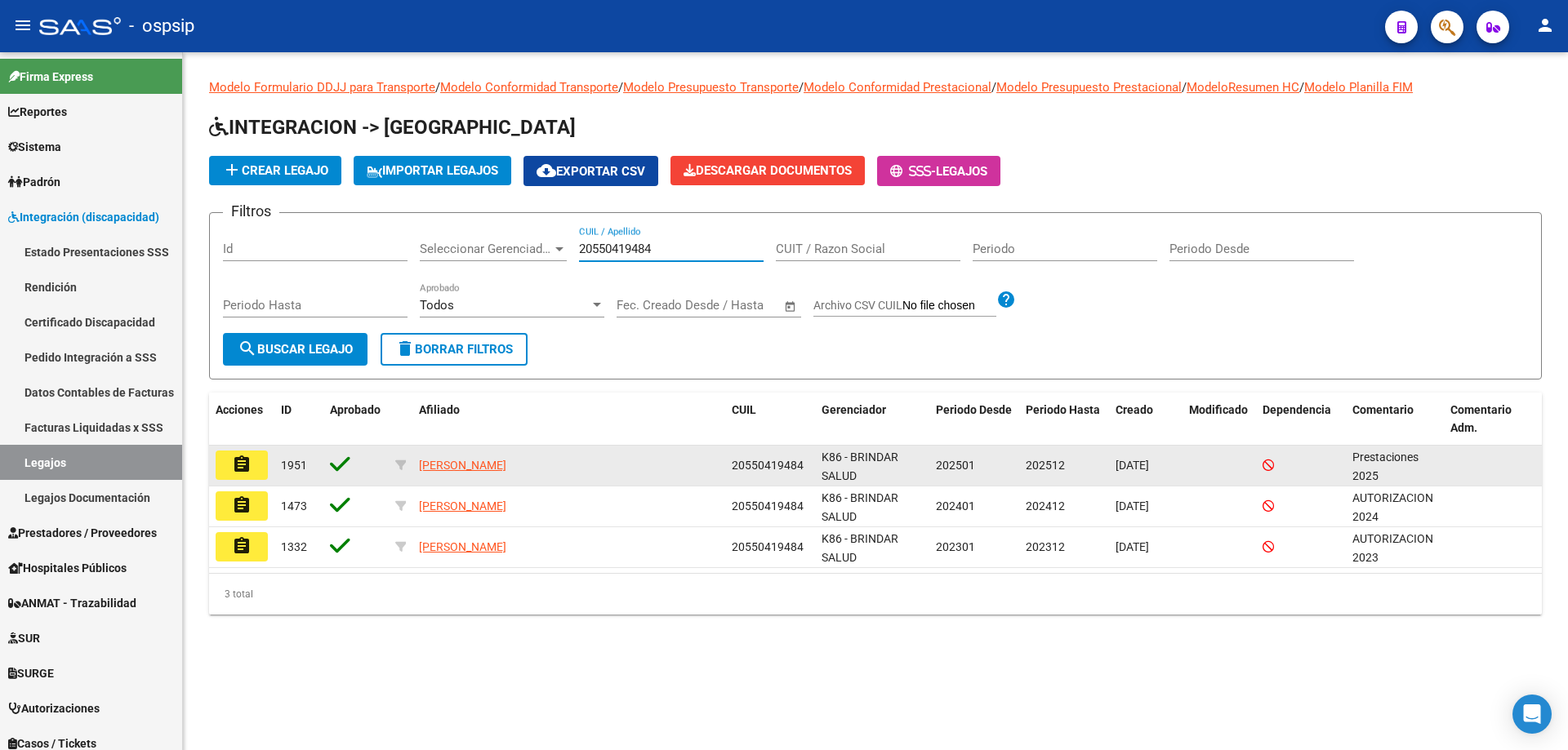
type input "20550419484"
click at [246, 460] on mat-icon "assignment" at bounding box center [242, 464] width 20 height 20
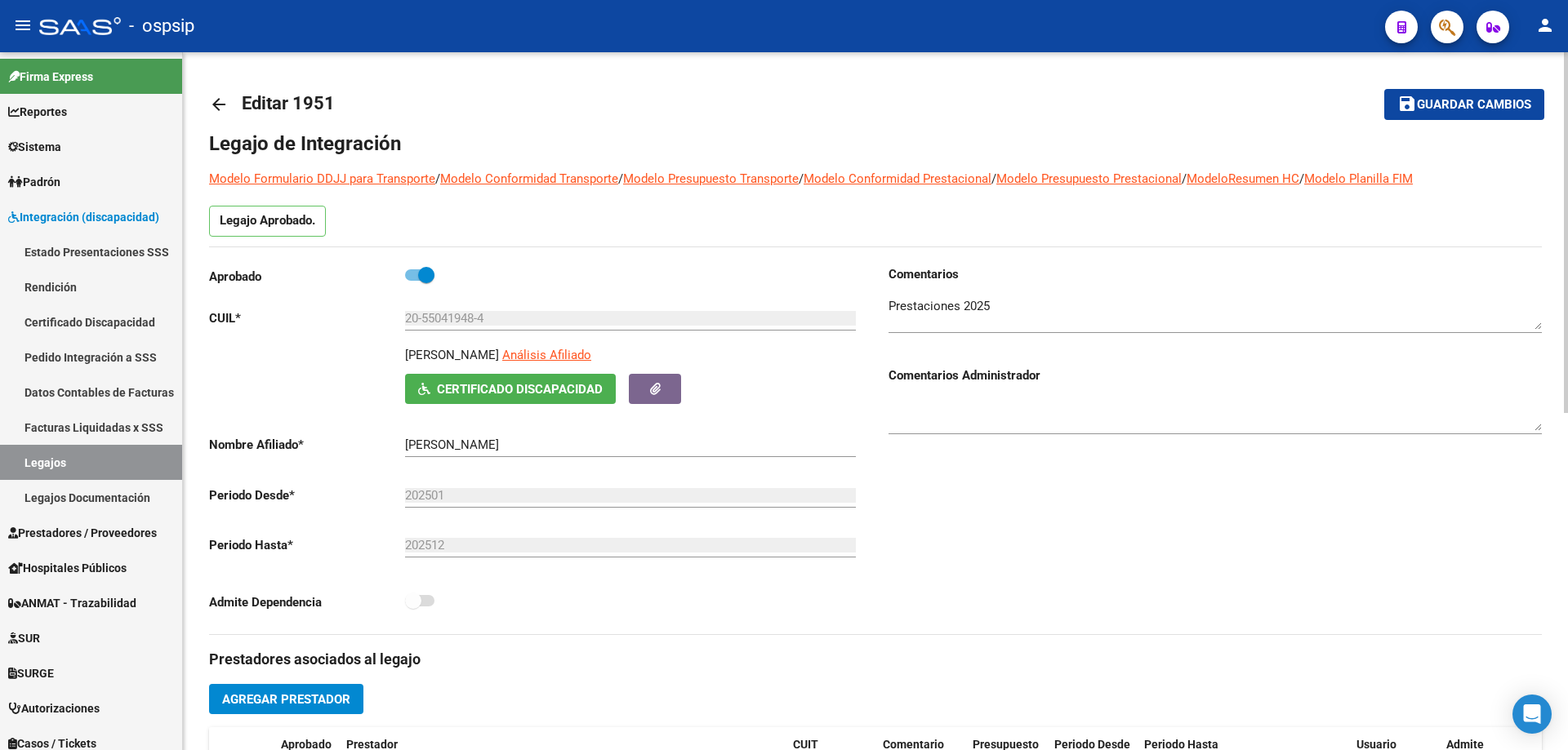
click at [211, 106] on mat-icon "arrow_back" at bounding box center [219, 104] width 20 height 20
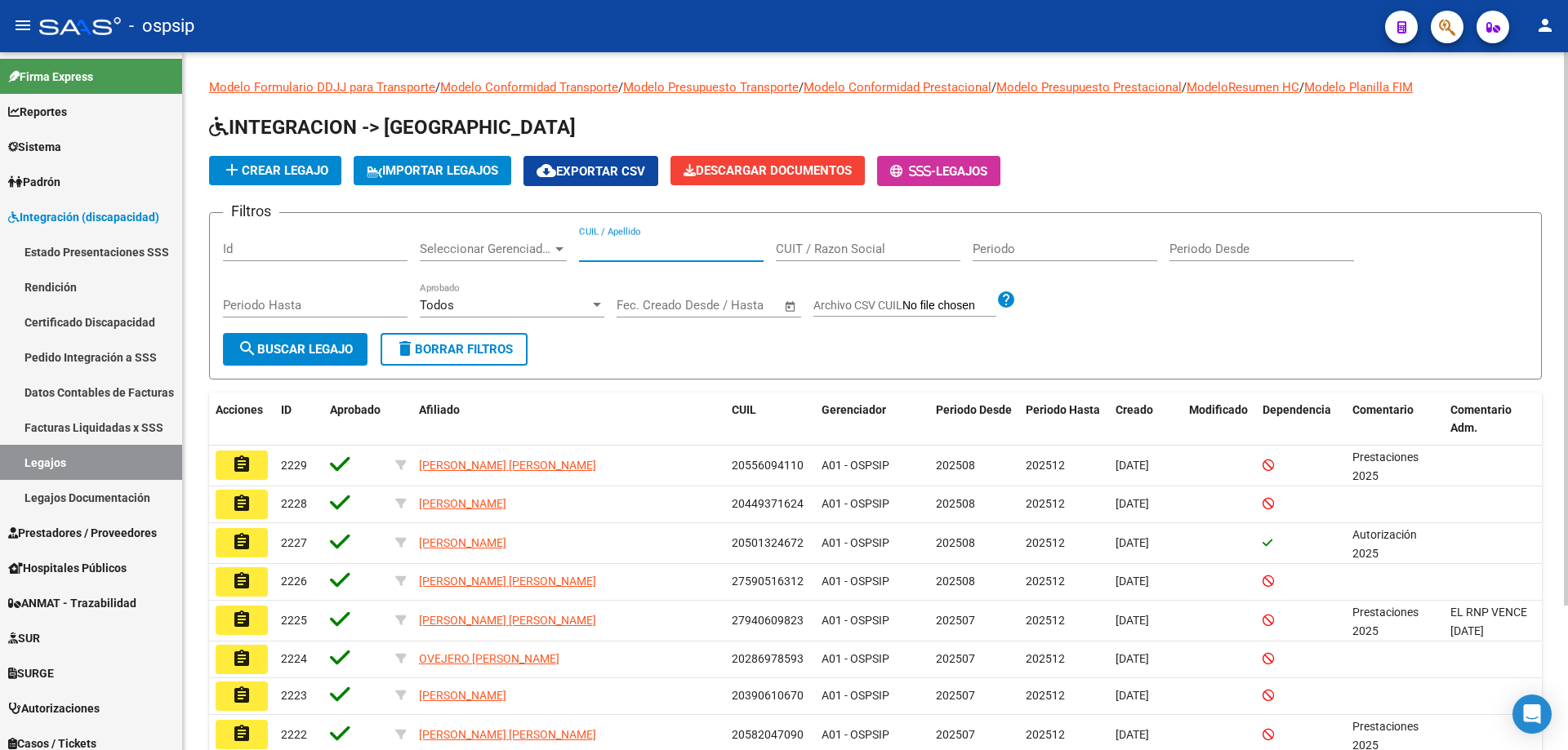
paste input "20512580115"
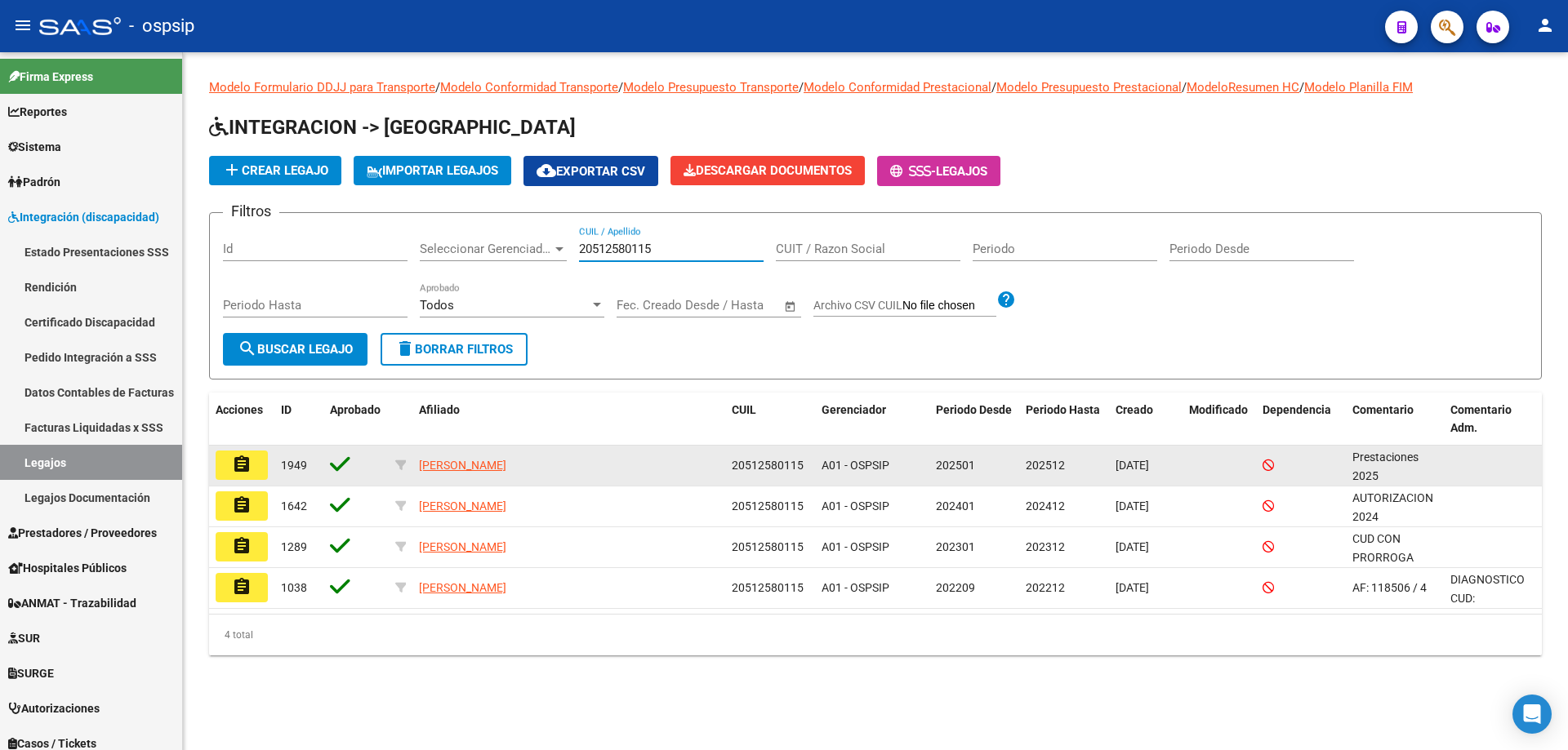
type input "20512580115"
click at [249, 469] on mat-icon "assignment" at bounding box center [242, 464] width 20 height 20
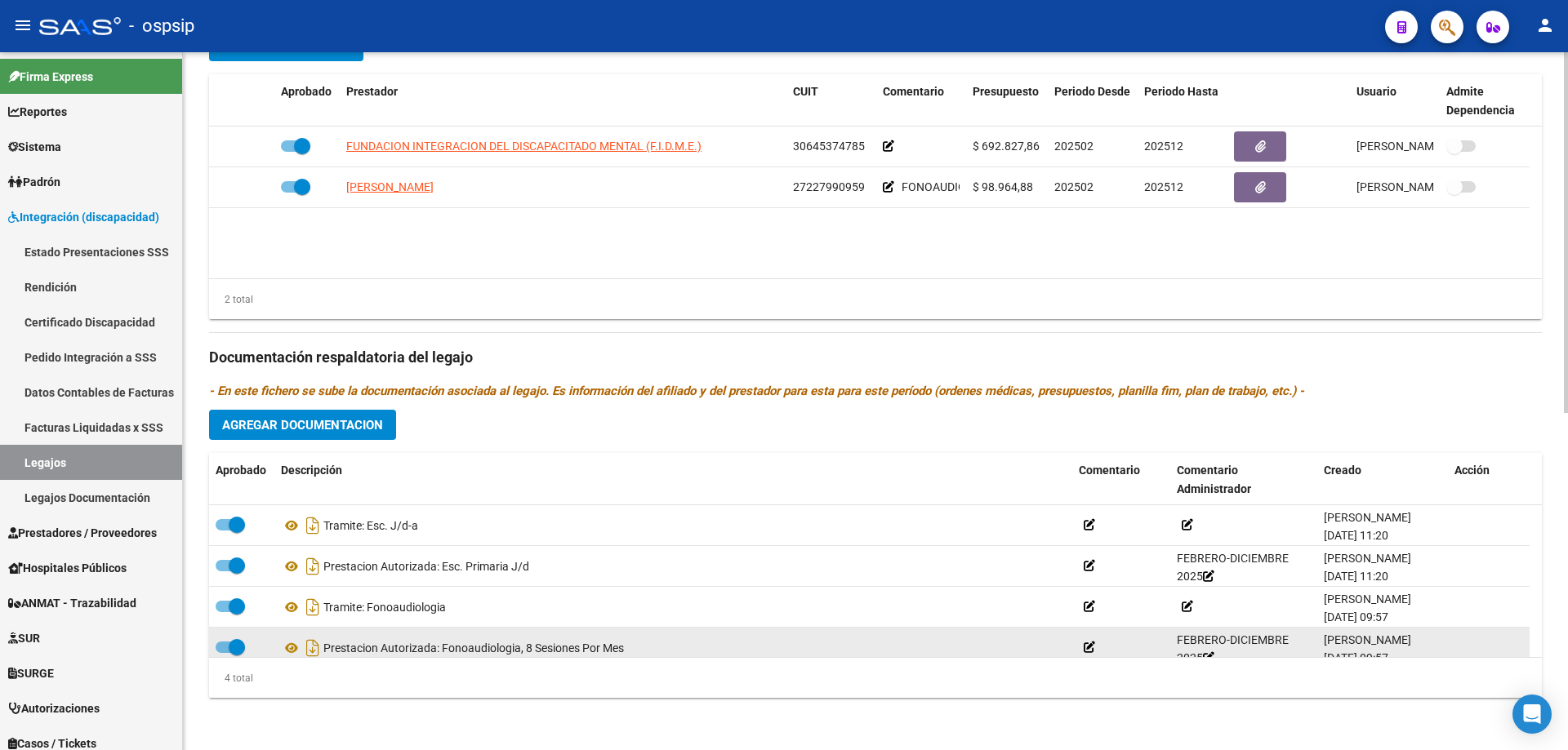
scroll to position [17, 0]
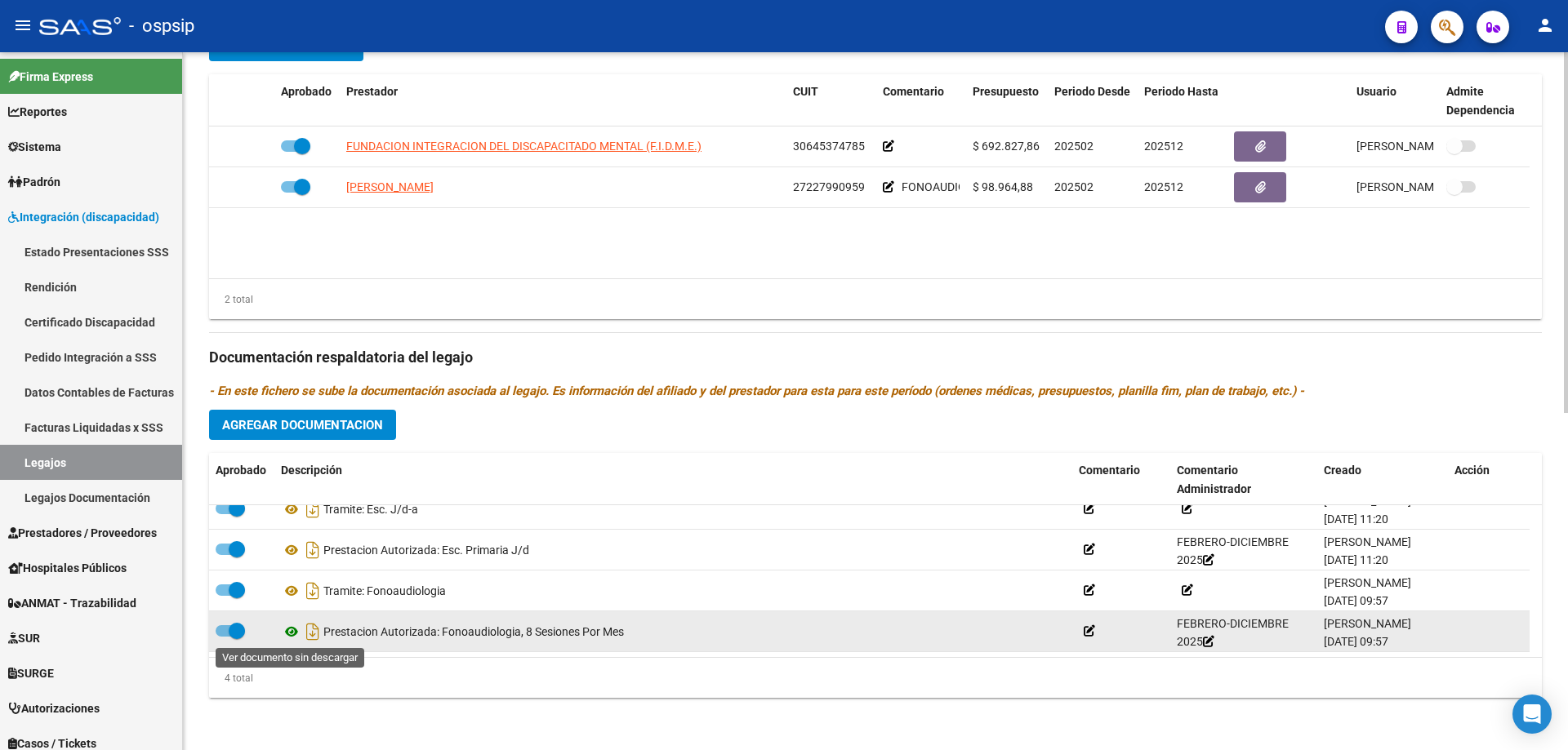
click at [288, 634] on icon at bounding box center [292, 632] width 22 height 20
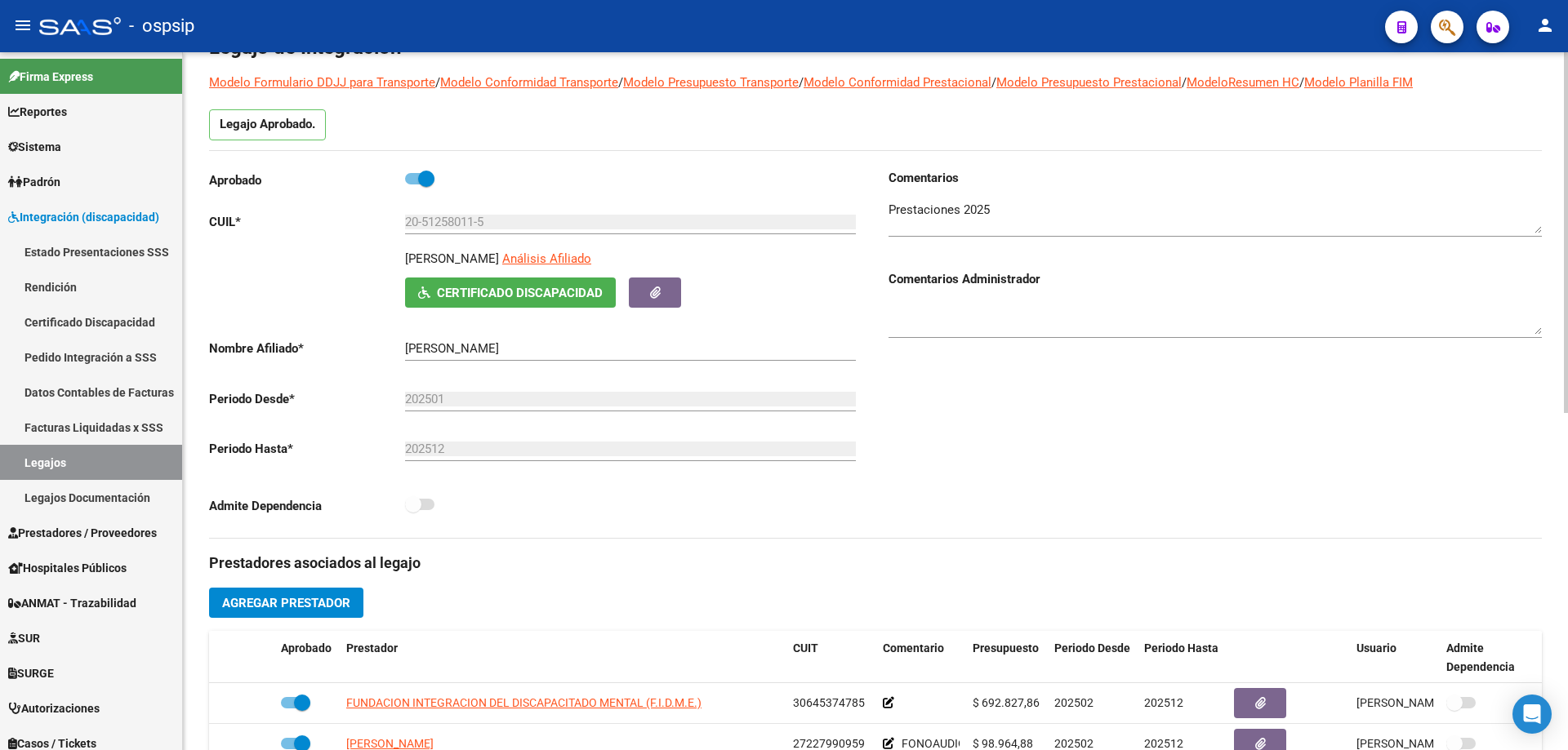
scroll to position [0, 0]
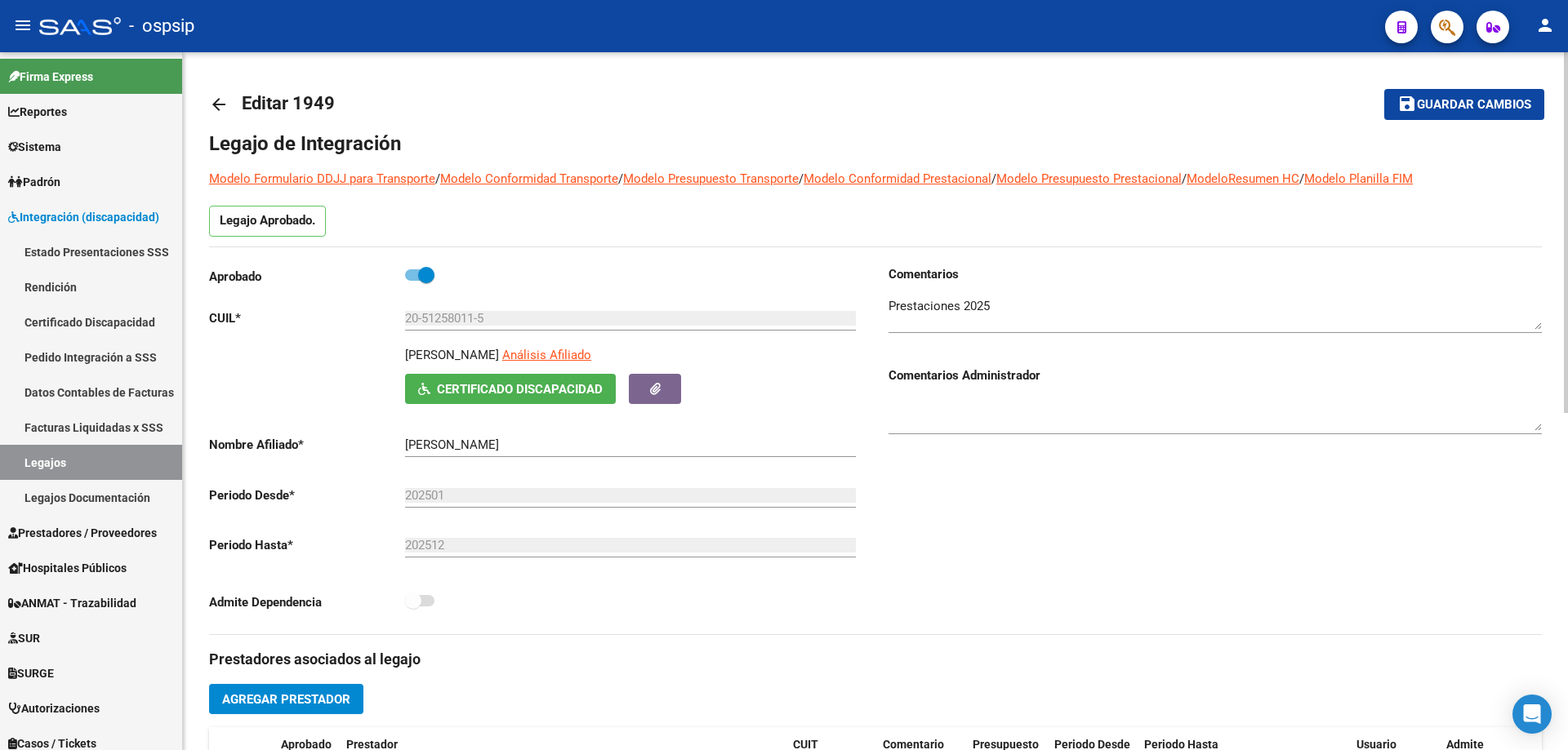
click at [217, 106] on mat-icon "arrow_back" at bounding box center [219, 104] width 20 height 20
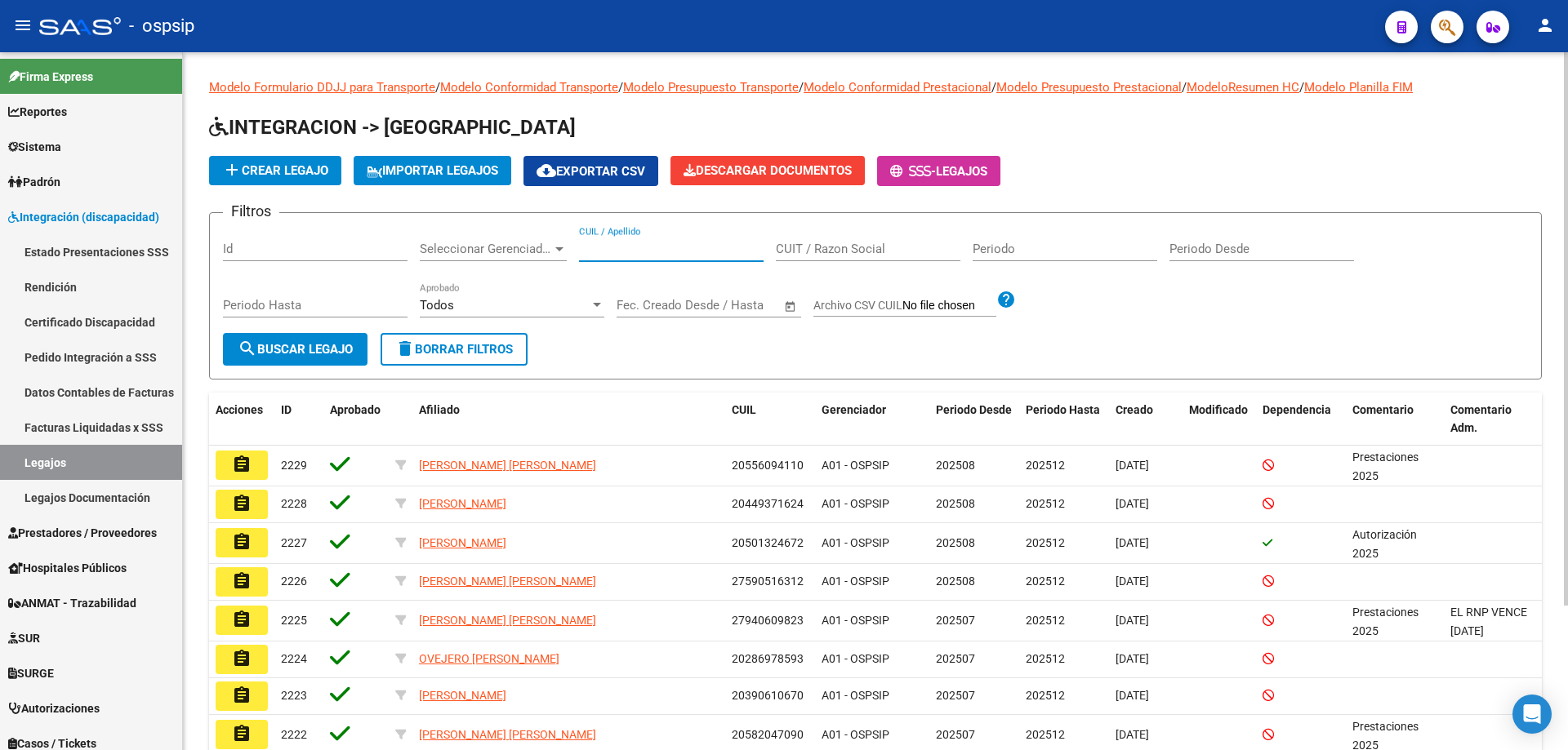
paste input "20512580115"
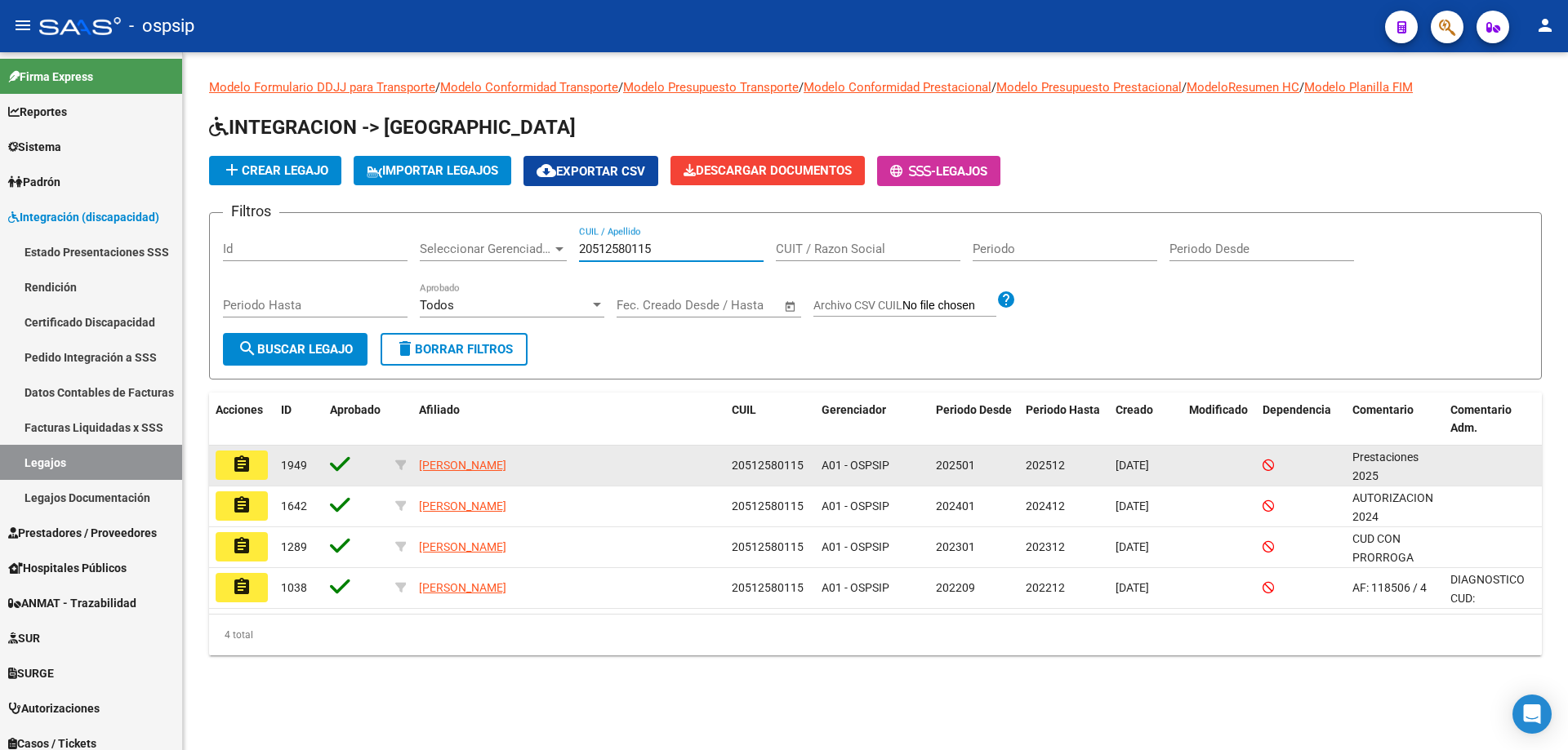
type input "20512580115"
click at [245, 467] on mat-icon "assignment" at bounding box center [242, 464] width 20 height 20
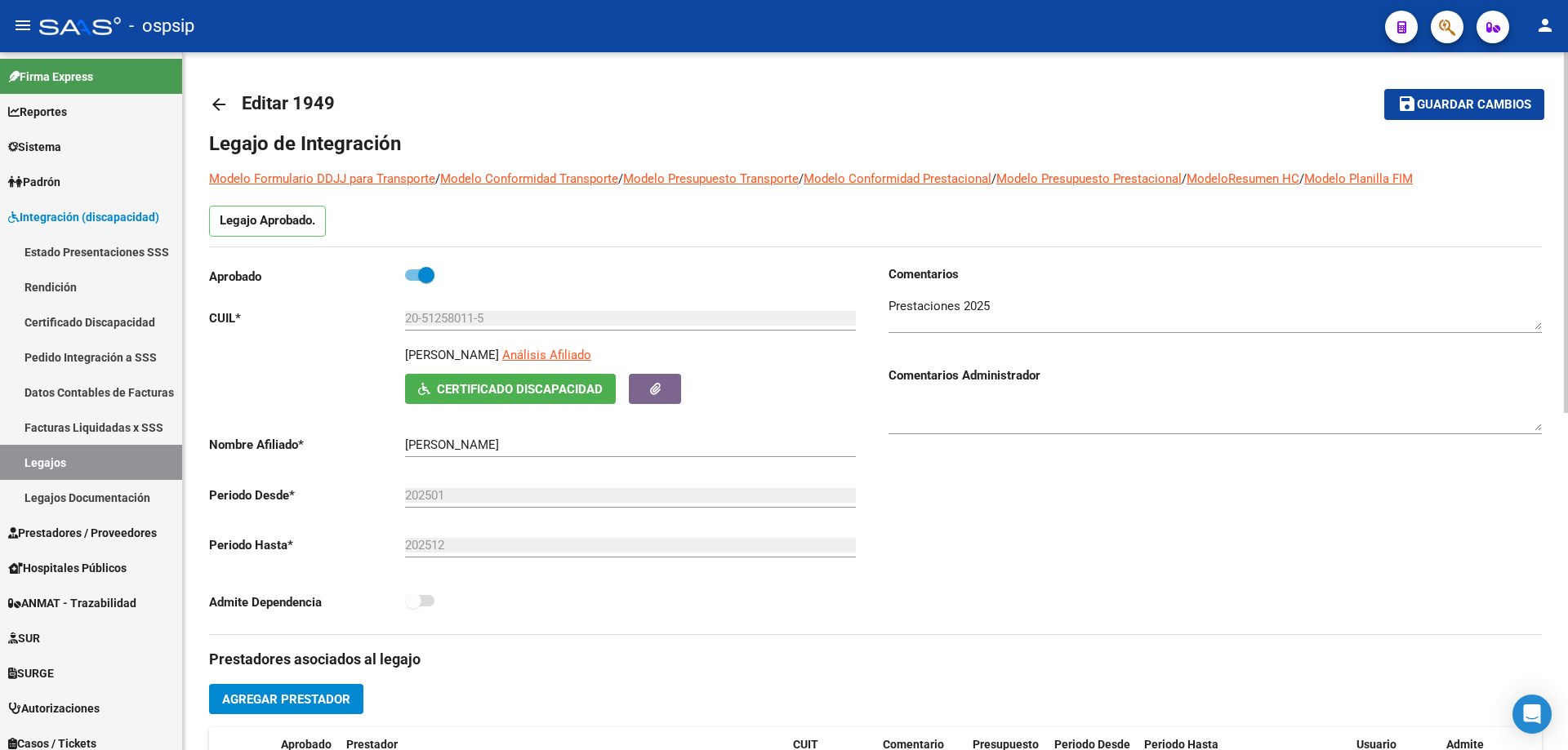
click at [221, 100] on mat-icon "arrow_back" at bounding box center [219, 104] width 20 height 20
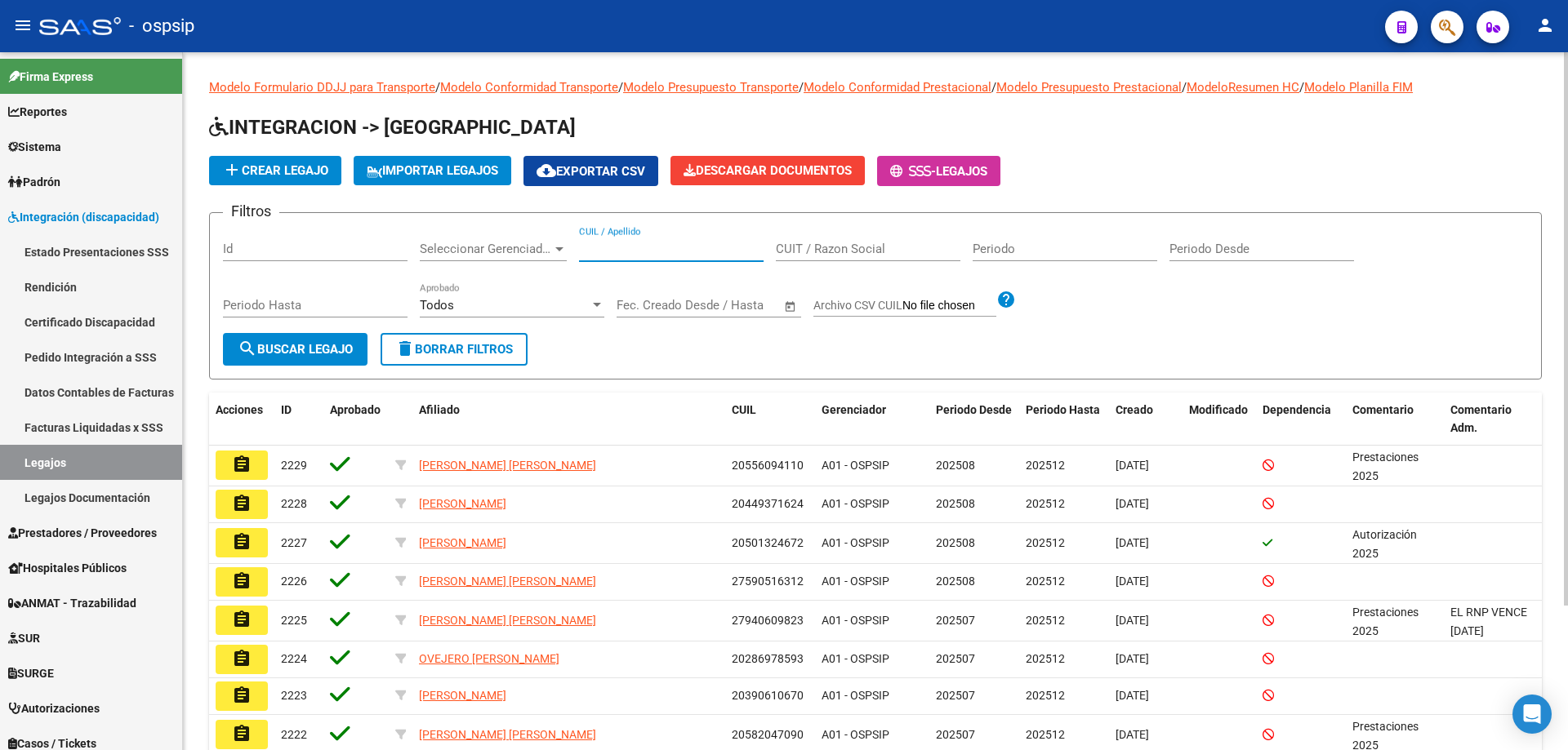
paste input "23526666364"
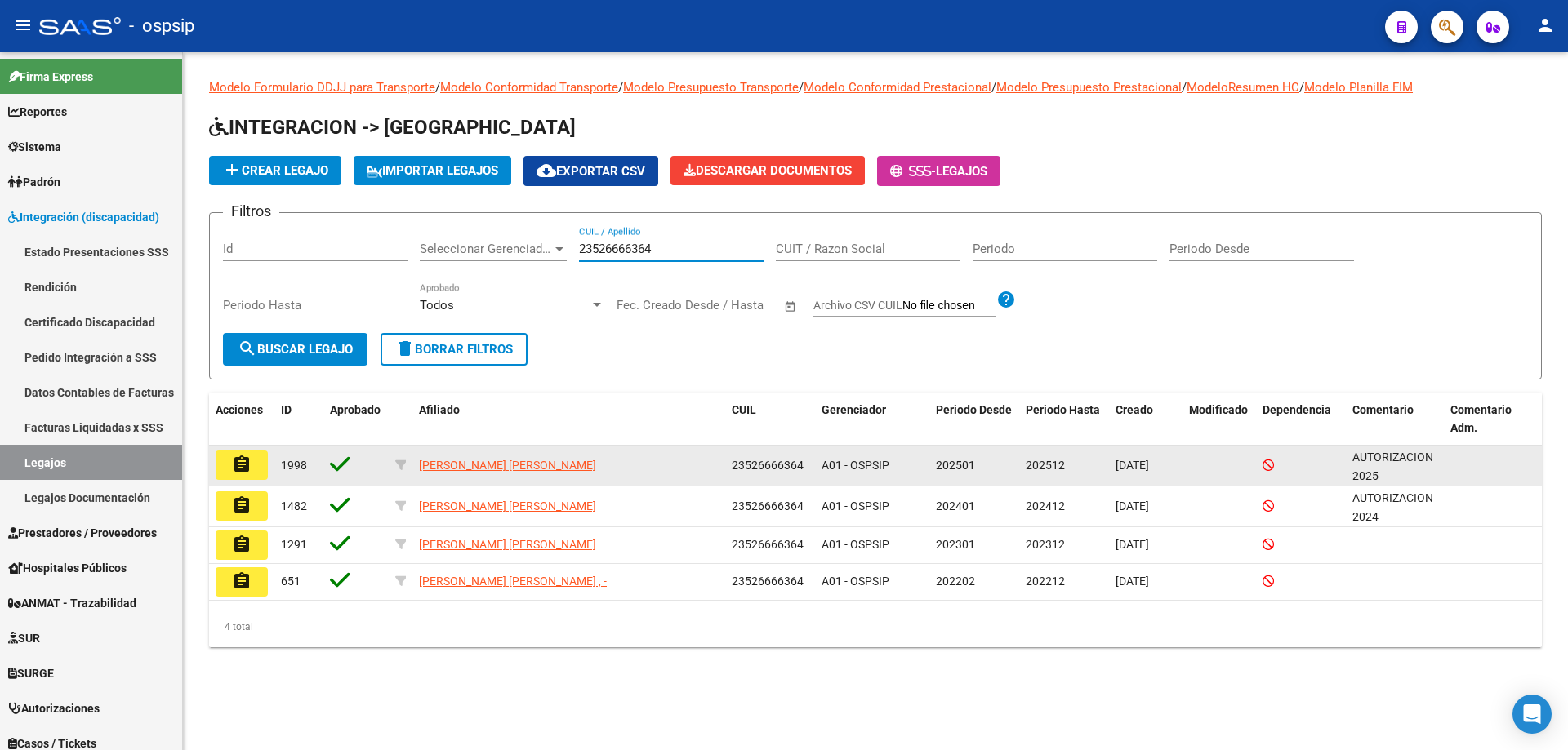
type input "23526666364"
click at [240, 467] on mat-icon "assignment" at bounding box center [242, 464] width 20 height 20
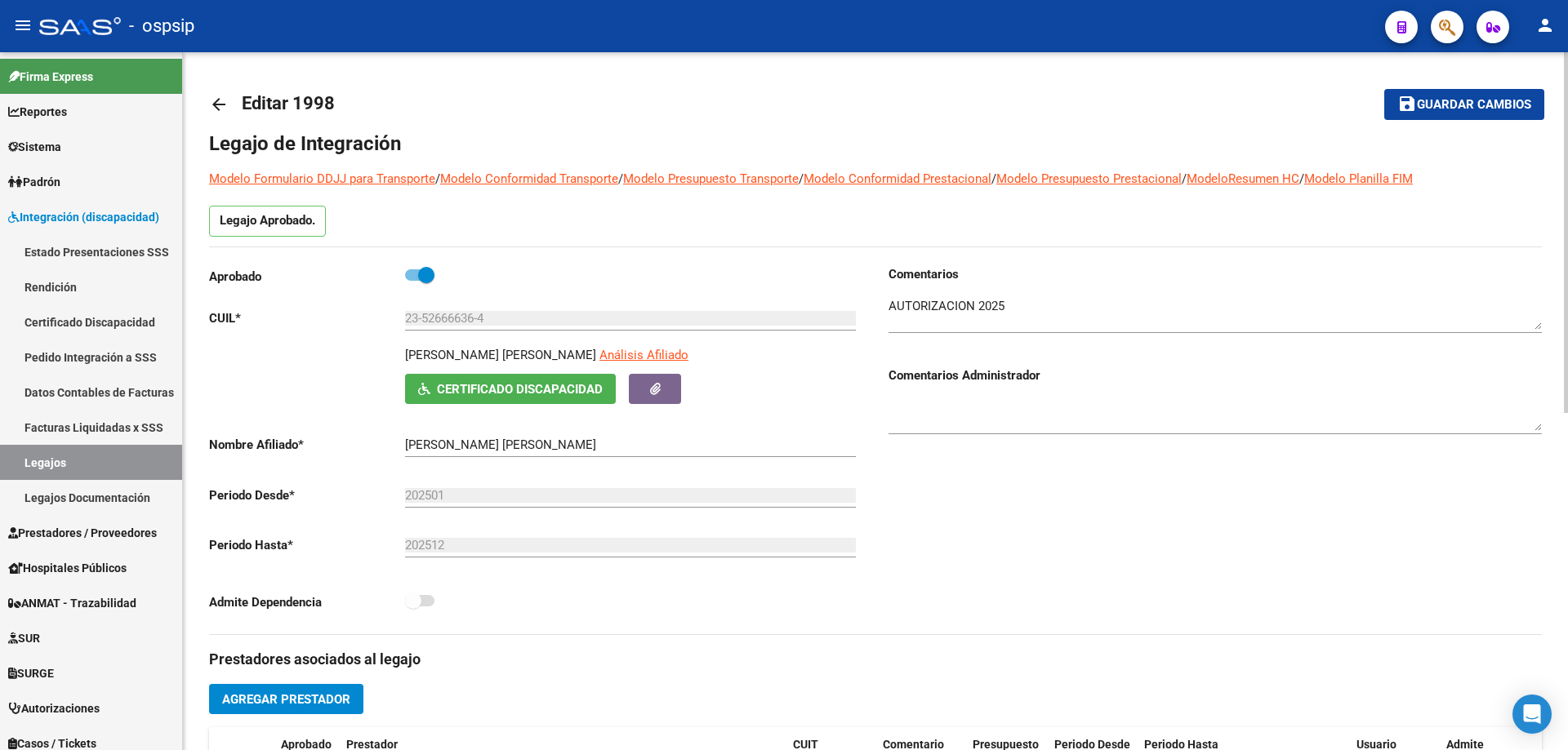
click at [226, 103] on mat-icon "arrow_back" at bounding box center [219, 104] width 20 height 20
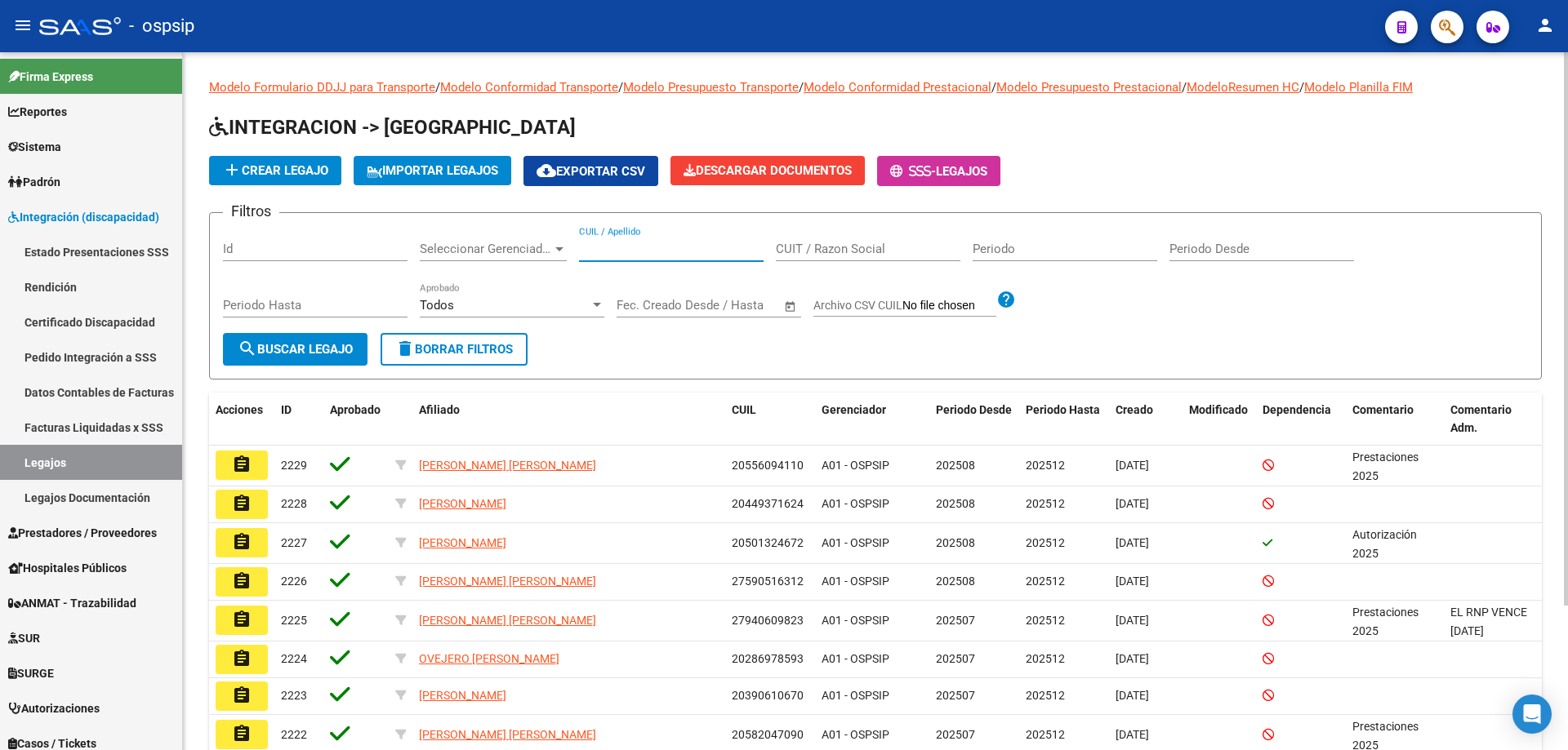
paste input "20574216762"
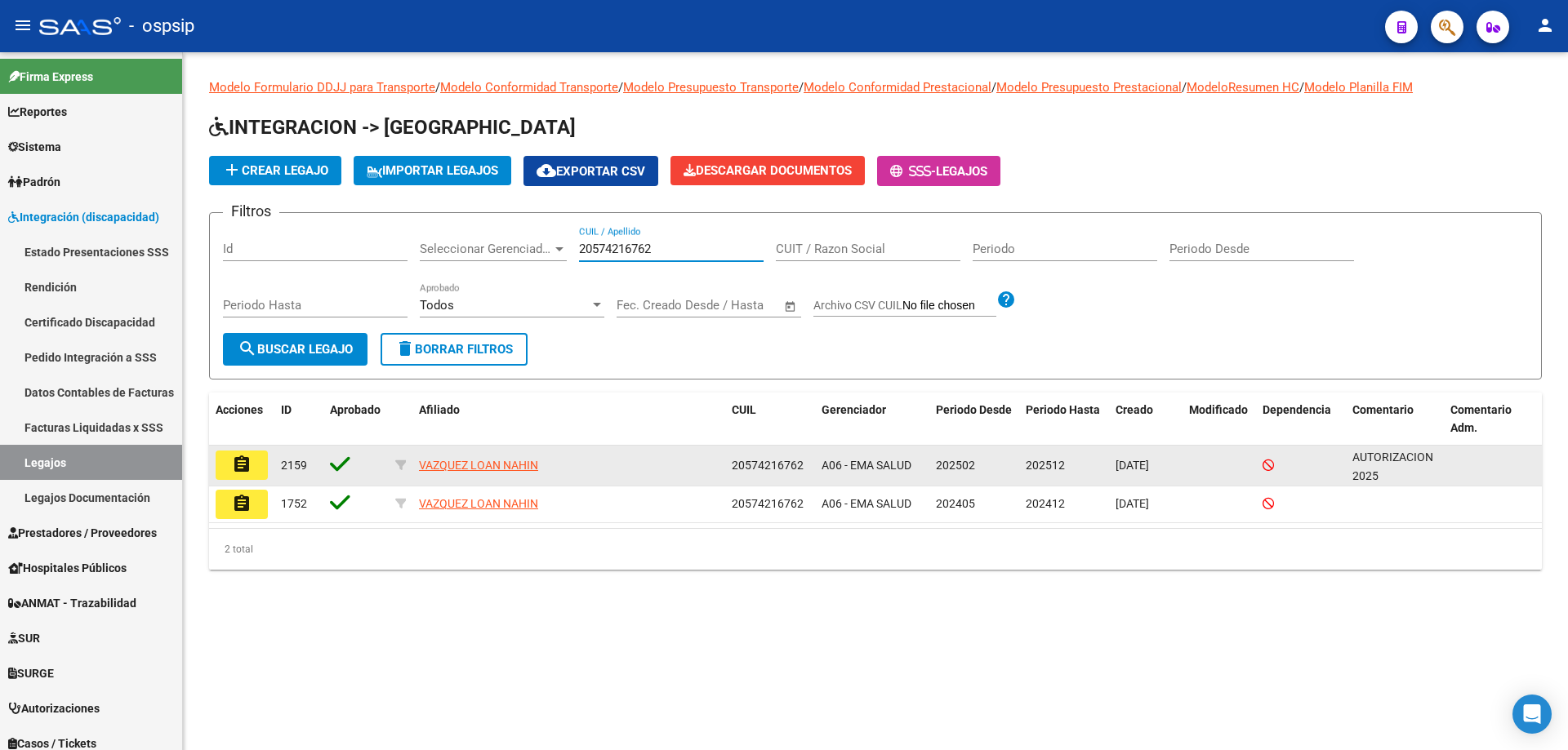
type input "20574216762"
click at [250, 463] on mat-icon "assignment" at bounding box center [242, 464] width 20 height 20
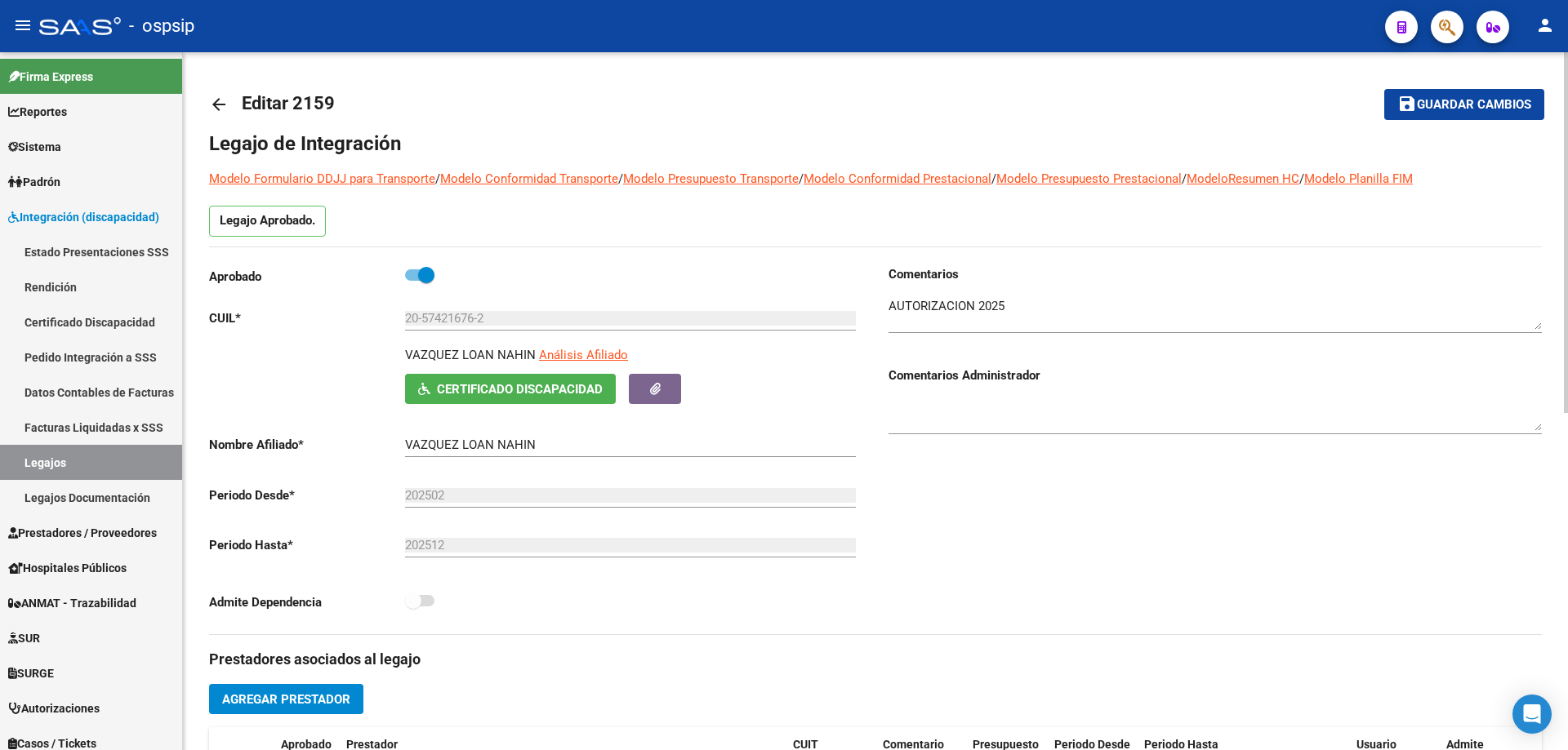
click at [223, 106] on mat-icon "arrow_back" at bounding box center [219, 104] width 20 height 20
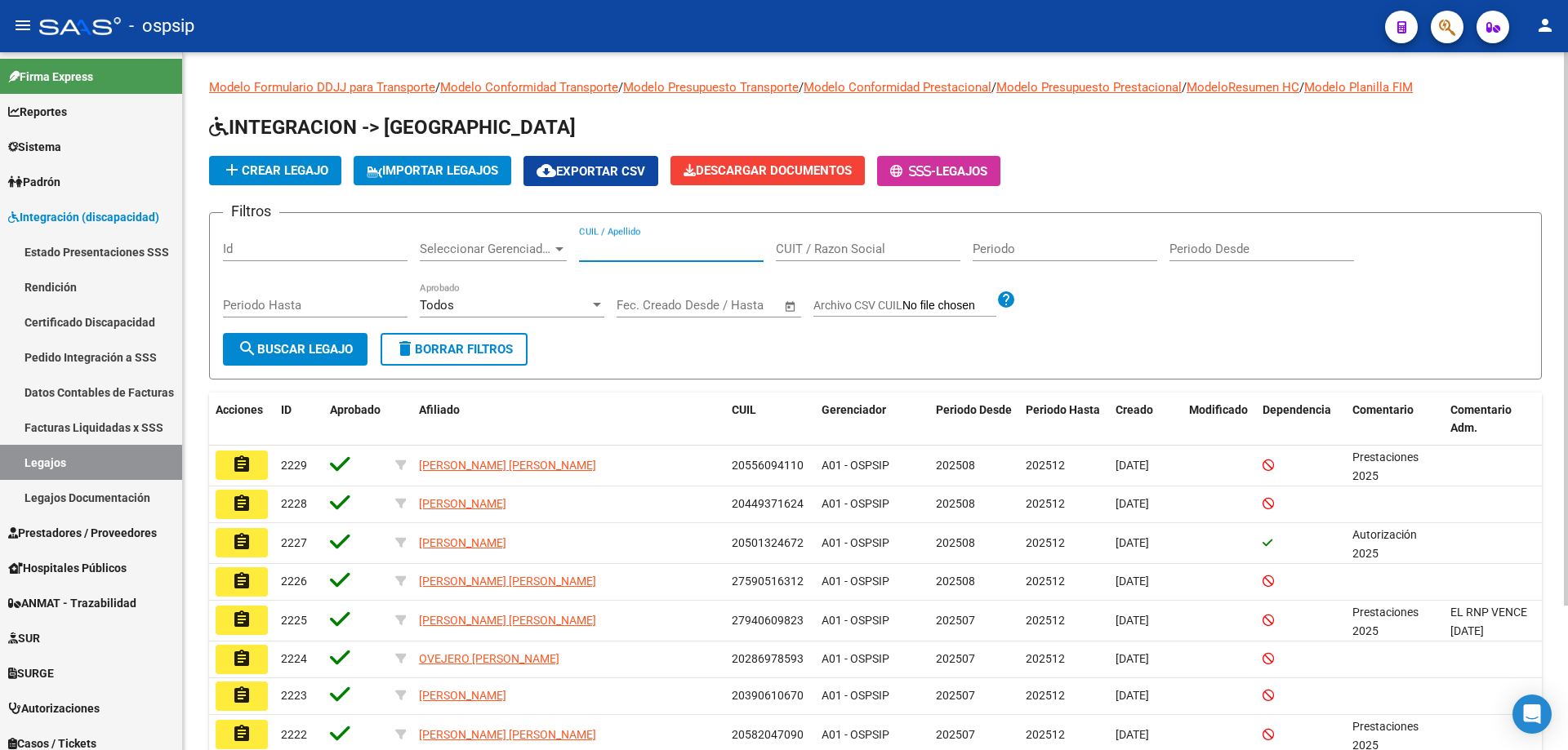
paste input "20701493428"
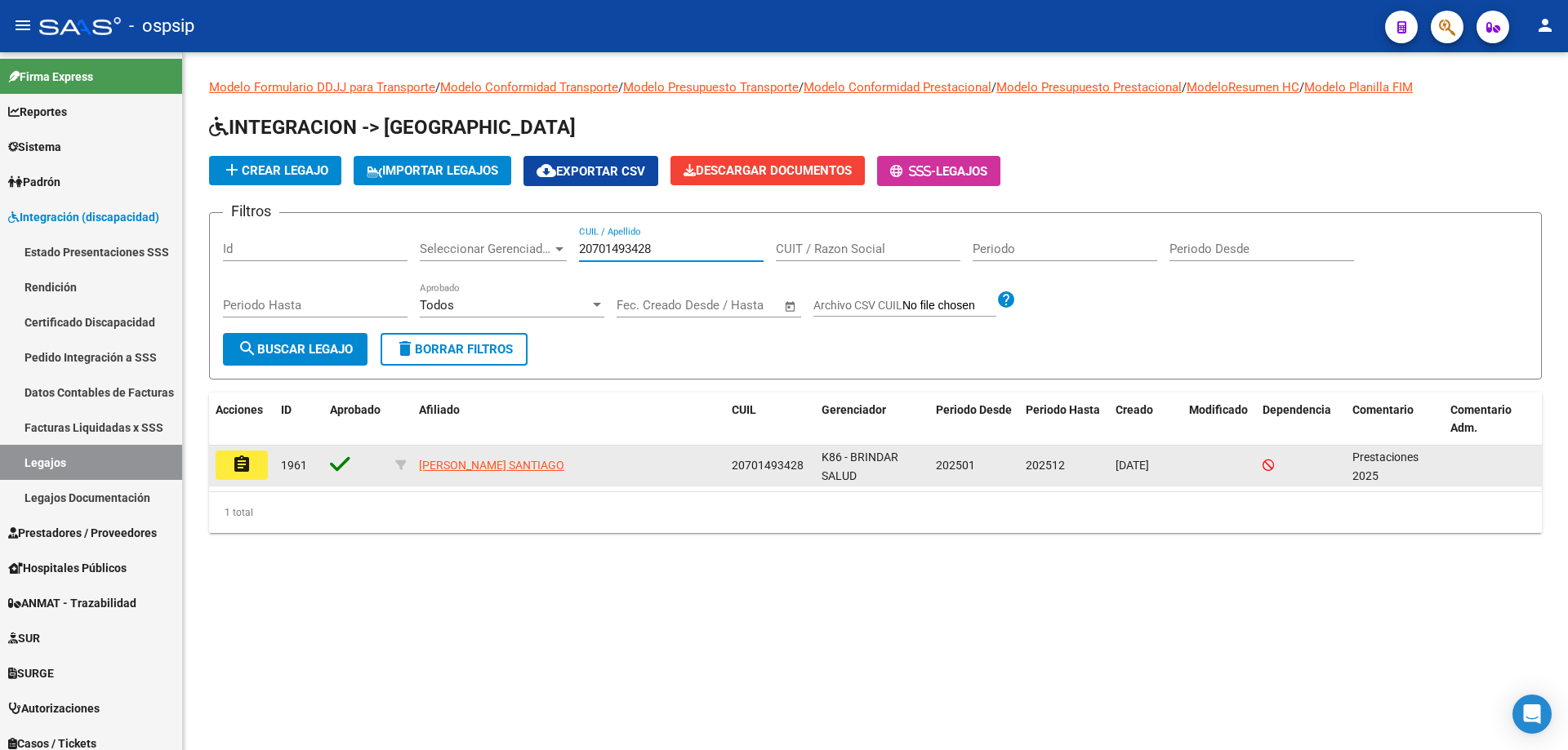
type input "20701493428"
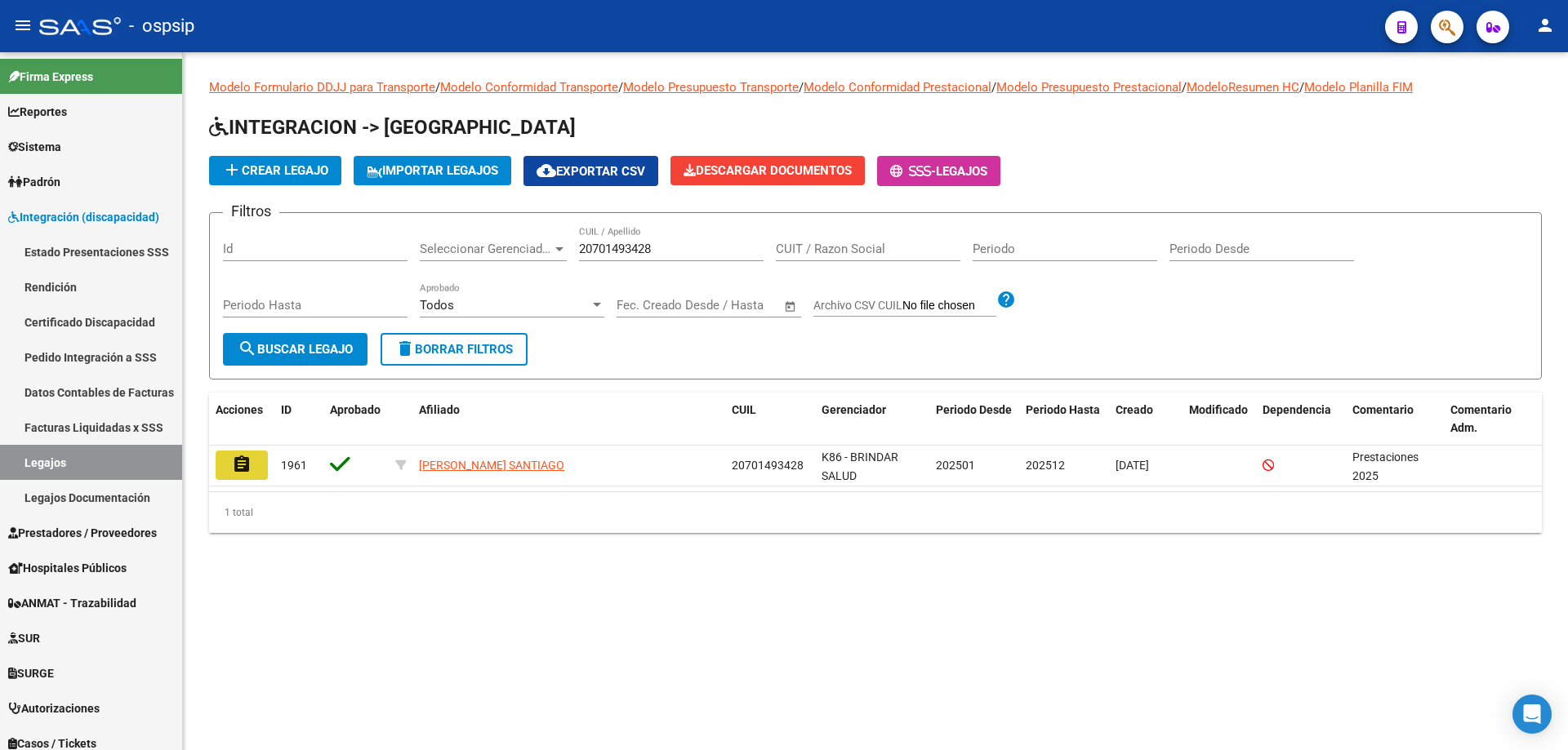
drag, startPoint x: 229, startPoint y: 472, endPoint x: 390, endPoint y: 396, distance: 178.0
click at [231, 474] on button "assignment" at bounding box center [242, 465] width 52 height 30
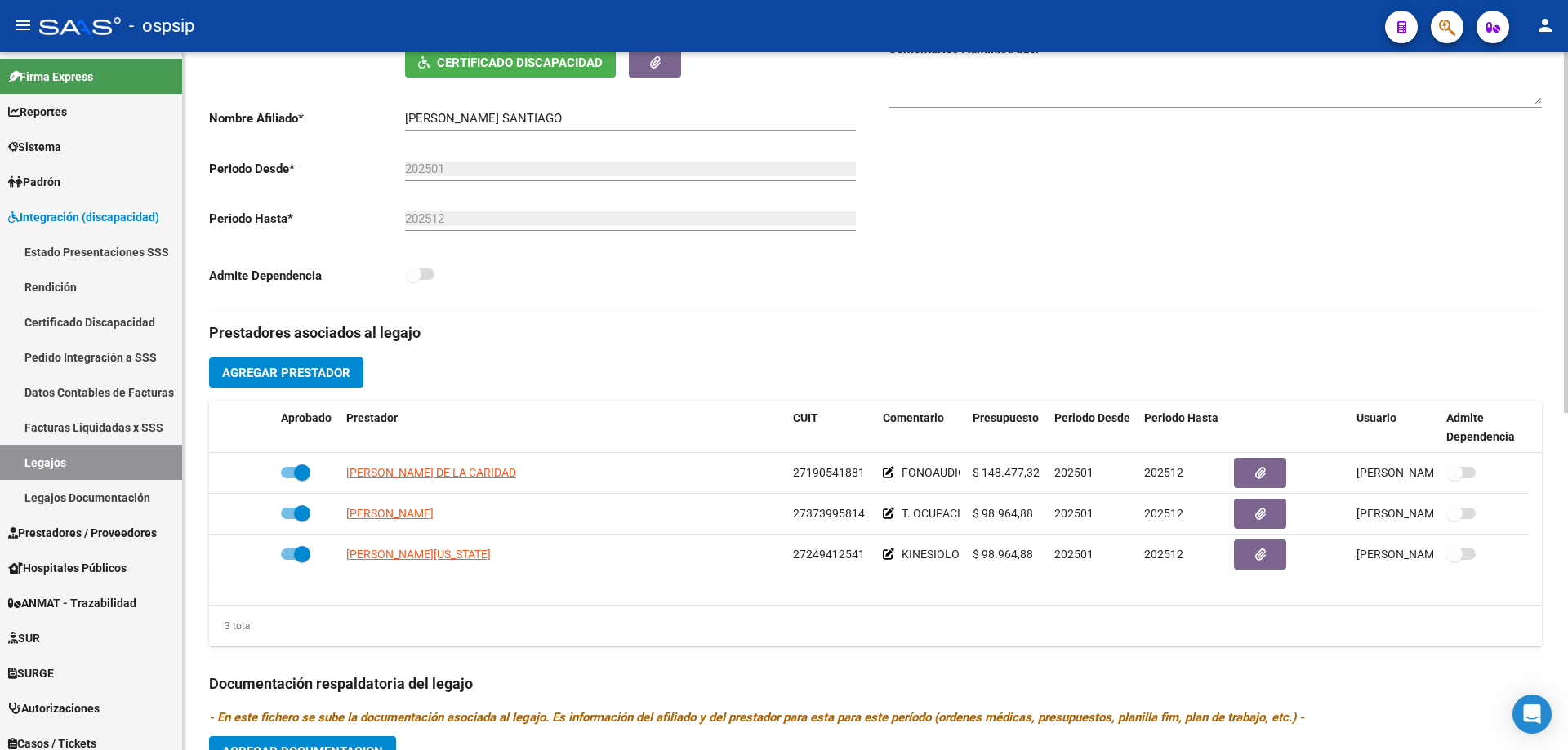
scroll to position [653, 0]
